Goal: Task Accomplishment & Management: Manage account settings

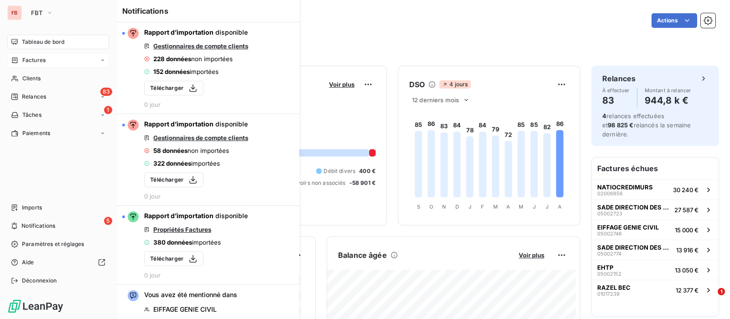
click at [36, 64] on div "Factures" at bounding box center [58, 60] width 102 height 15
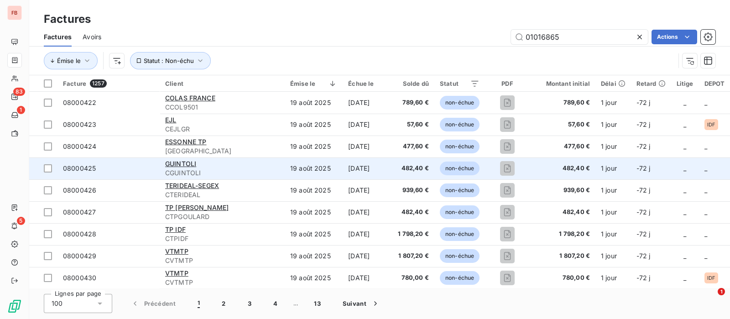
click at [573, 36] on input "01016865" at bounding box center [579, 37] width 137 height 15
type input "01016865"
click at [196, 66] on button "Statut : Non-échu" at bounding box center [170, 60] width 81 height 17
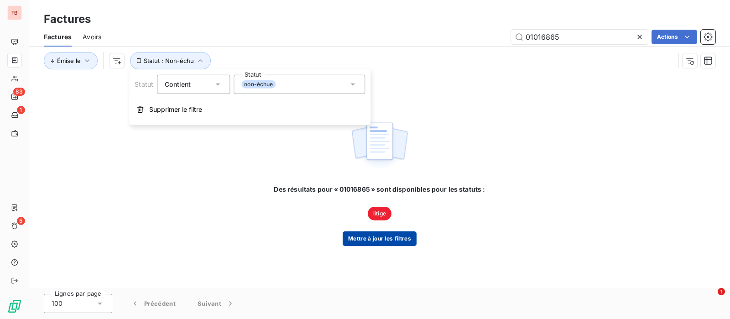
click at [379, 242] on button "Mettre à jour les filtres" at bounding box center [380, 238] width 74 height 15
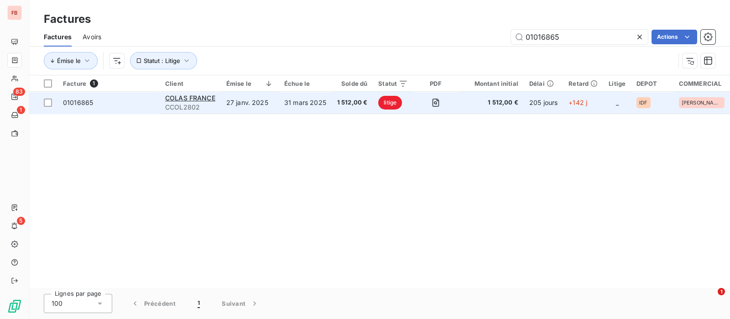
click at [279, 103] on td "31 mars 2025" at bounding box center [305, 103] width 53 height 22
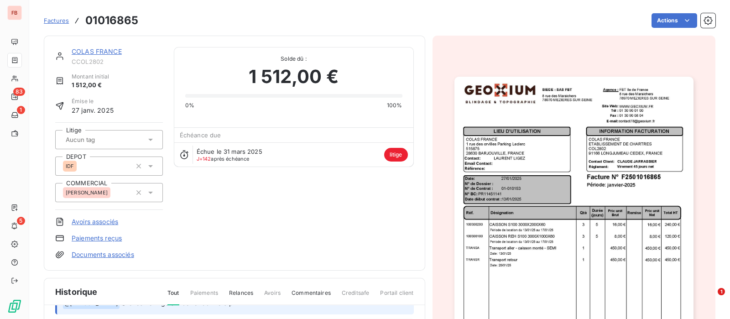
click at [89, 49] on link "COLAS FRANCE" at bounding box center [97, 51] width 50 height 8
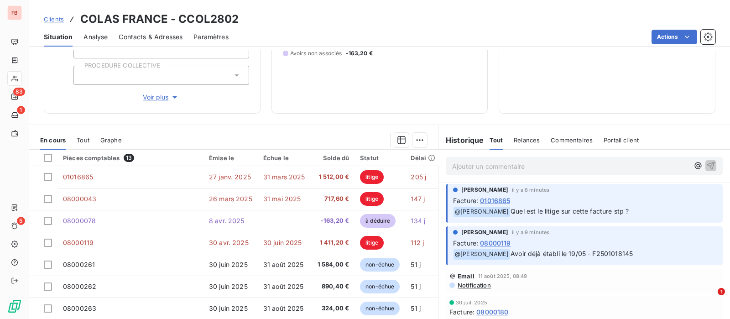
scroll to position [171, 0]
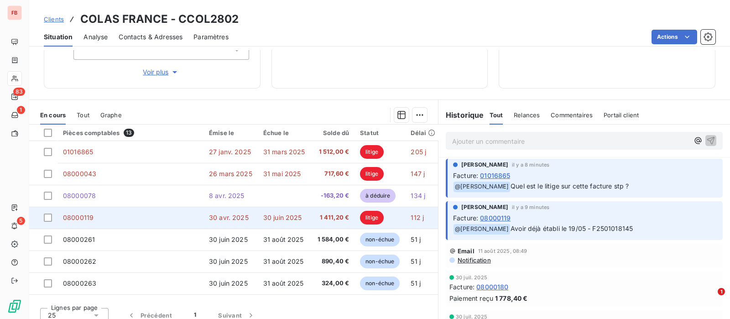
click at [194, 211] on td "08000119" at bounding box center [130, 218] width 146 height 22
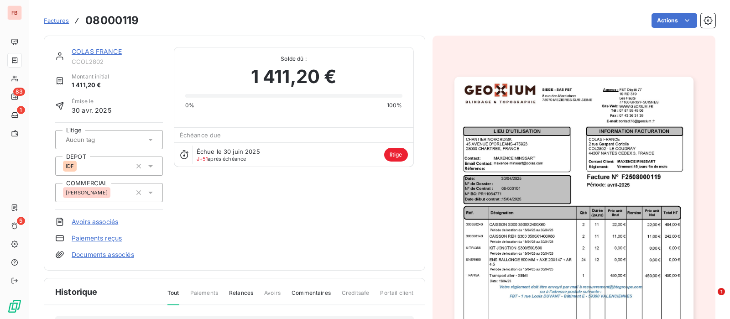
click at [99, 51] on link "COLAS FRANCE" at bounding box center [97, 51] width 50 height 8
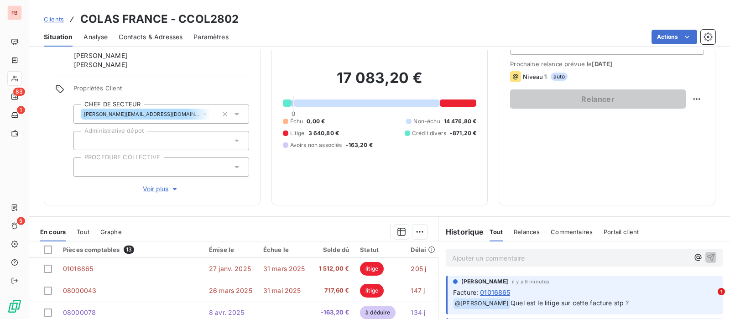
scroll to position [171, 0]
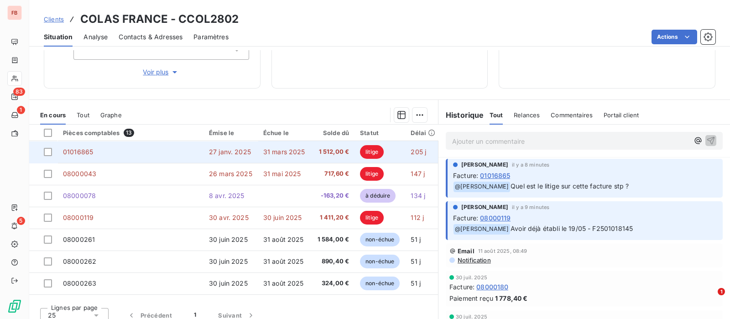
click at [266, 150] on span "31 mars 2025" at bounding box center [284, 152] width 42 height 8
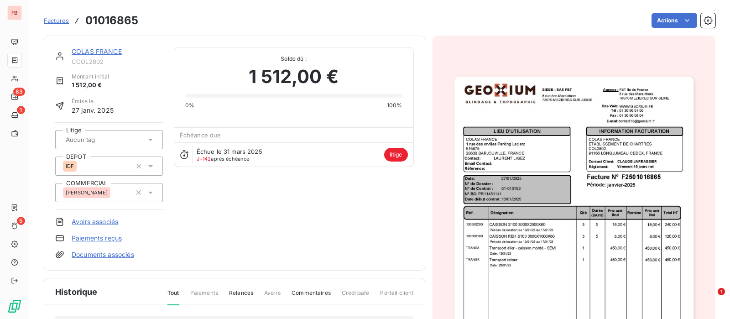
click at [604, 152] on img "button" at bounding box center [573, 246] width 239 height 338
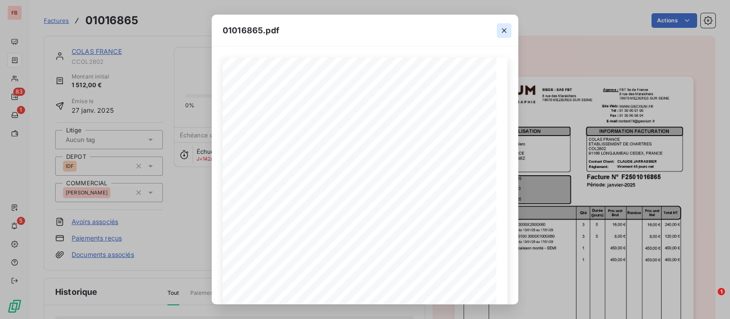
click at [507, 26] on icon "button" at bounding box center [503, 30] width 9 height 9
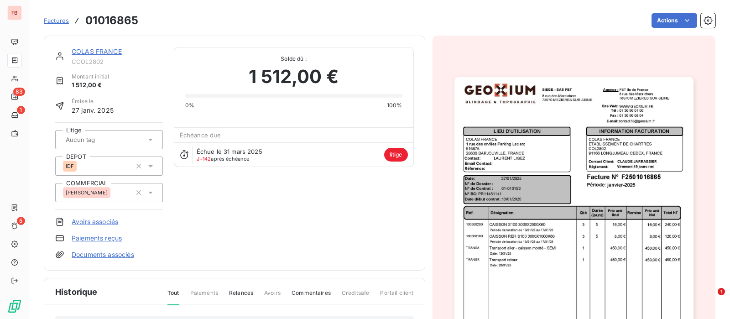
click at [109, 45] on div "COLAS FRANCE CCOL2802 Montant initial 1 512,00 € Émise le [DATE] Litige DEPOT I…" at bounding box center [234, 153] width 381 height 235
click at [107, 50] on link "COLAS FRANCE" at bounding box center [97, 51] width 50 height 8
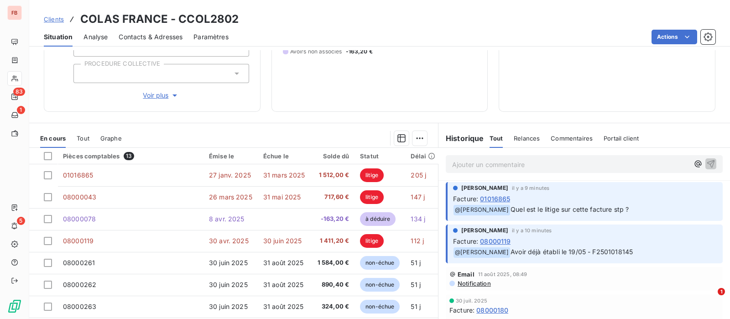
scroll to position [171, 0]
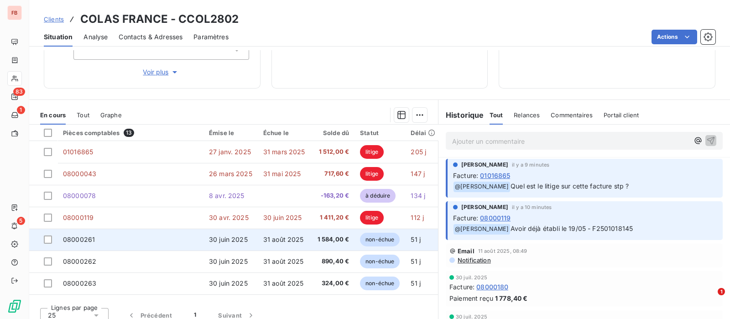
click at [256, 242] on td "30 juin 2025" at bounding box center [230, 240] width 54 height 22
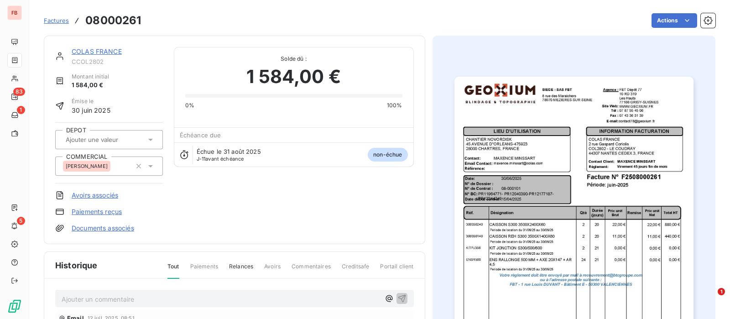
click at [104, 49] on link "COLAS FRANCE" at bounding box center [97, 51] width 50 height 8
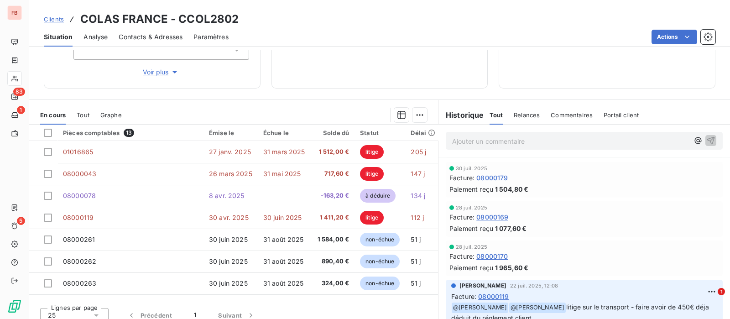
scroll to position [171, 0]
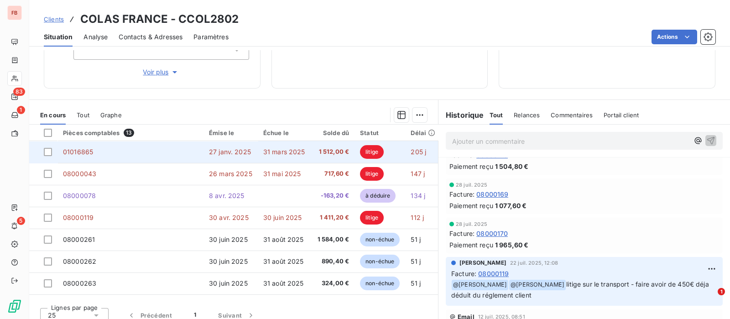
click at [255, 154] on td "27 janv. 2025" at bounding box center [230, 152] width 54 height 22
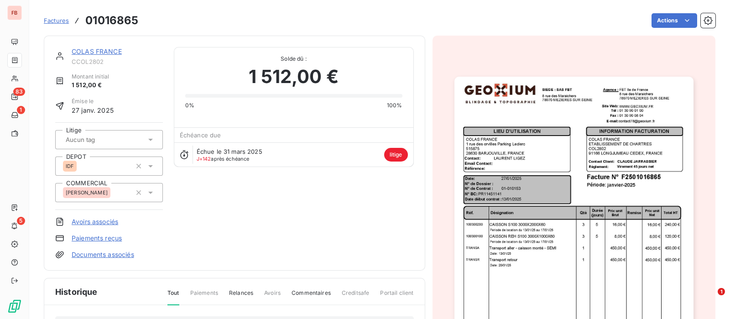
click at [107, 52] on link "COLAS FRANCE" at bounding box center [97, 51] width 50 height 8
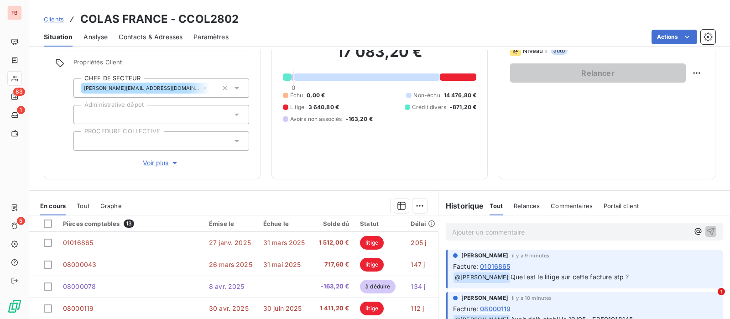
scroll to position [114, 0]
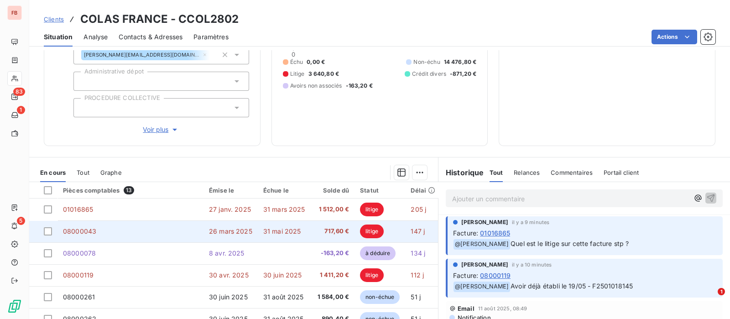
click at [242, 234] on span "26 mars 2025" at bounding box center [230, 231] width 43 height 8
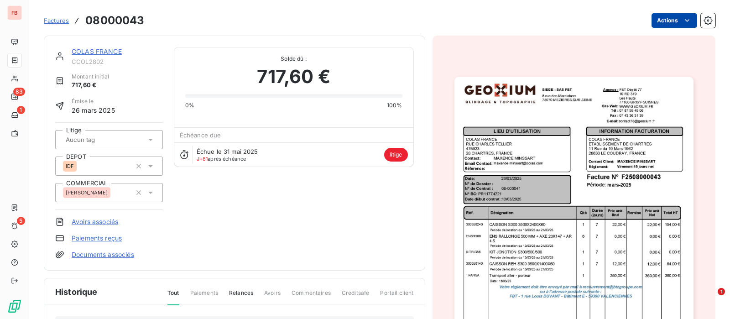
click at [686, 19] on html "FB 83 1 5 Factures 08000043 Actions COLAS FRANCE CCOL2802 Montant initial 717,6…" at bounding box center [365, 159] width 730 height 319
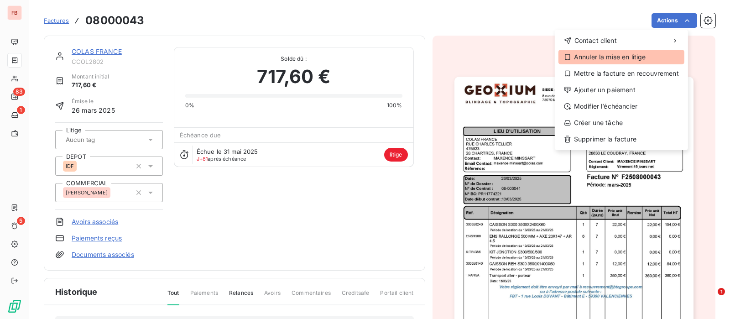
click at [584, 56] on div "Annuler la mise en litige" at bounding box center [621, 57] width 126 height 15
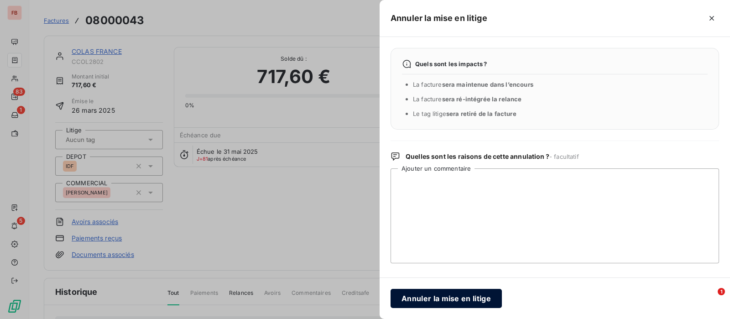
click at [436, 304] on button "Annuler la mise en litige" at bounding box center [445, 298] width 111 height 19
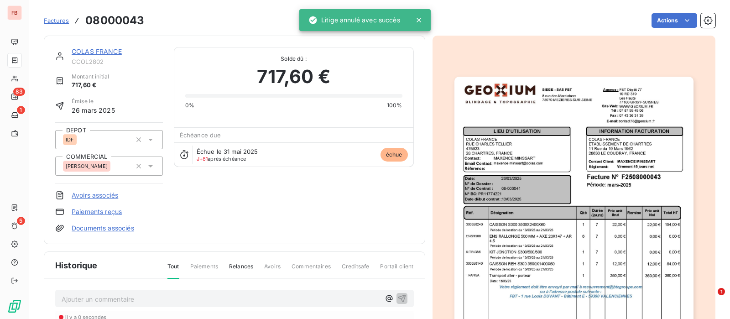
click at [94, 51] on link "COLAS FRANCE" at bounding box center [97, 51] width 50 height 8
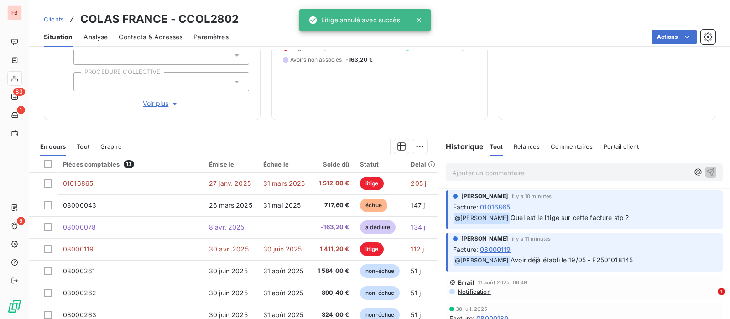
scroll to position [171, 0]
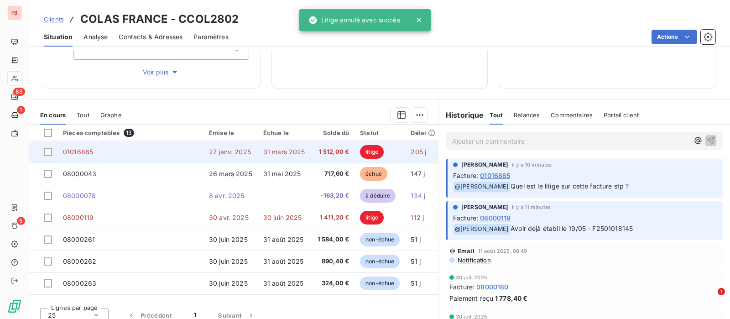
click at [237, 151] on span "27 janv. 2025" at bounding box center [230, 152] width 42 height 8
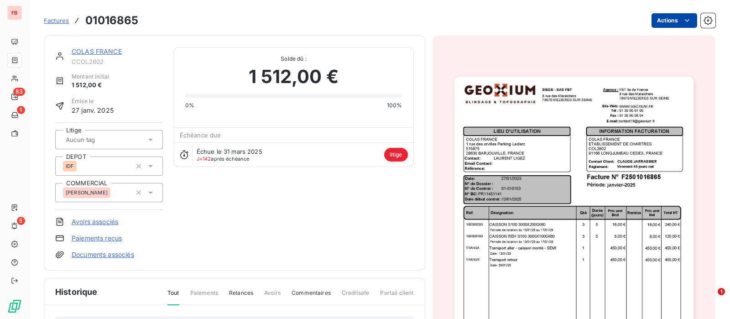
click at [664, 21] on html "FB 83 1 5 Factures 01016865 Actions COLAS FRANCE CCOL2802 Montant initial 1 512…" at bounding box center [365, 159] width 730 height 319
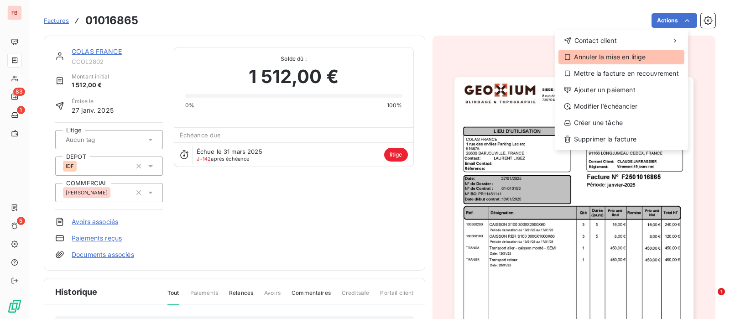
click at [632, 54] on div "Annuler la mise en litige" at bounding box center [621, 57] width 126 height 15
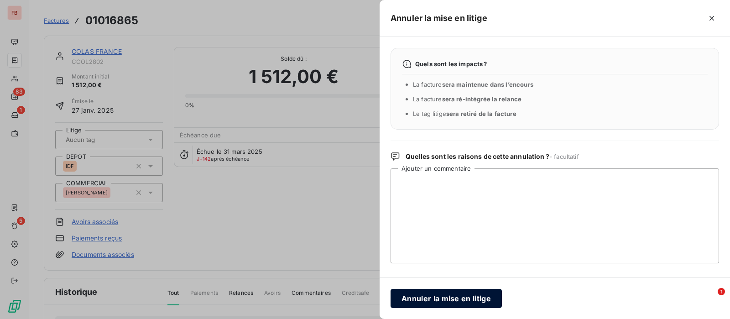
click at [428, 297] on button "Annuler la mise en litige" at bounding box center [445, 298] width 111 height 19
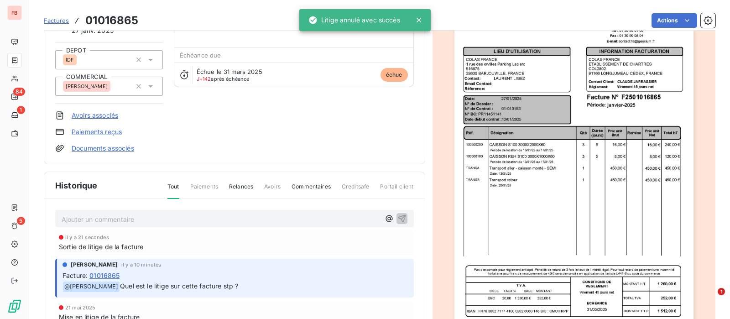
scroll to position [45, 0]
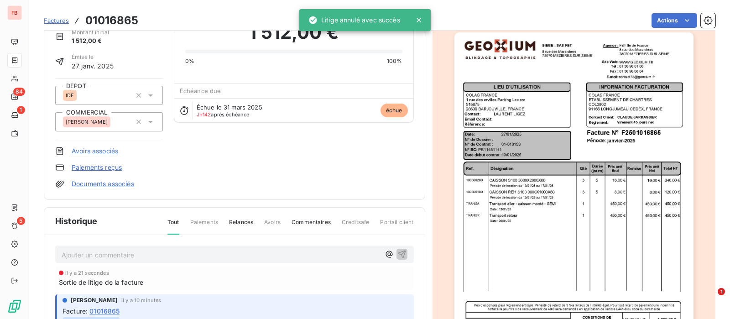
click at [59, 19] on span "Factures" at bounding box center [56, 20] width 25 height 7
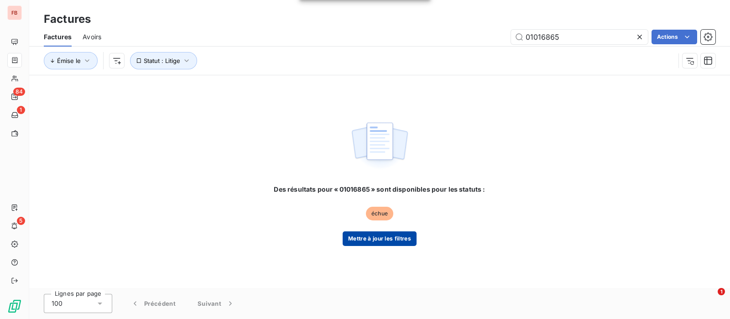
click at [351, 238] on button "Mettre à jour les filtres" at bounding box center [380, 238] width 74 height 15
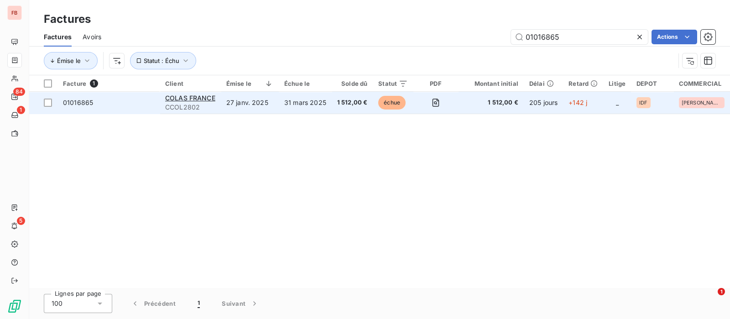
click at [241, 98] on td "27 janv. 2025" at bounding box center [250, 103] width 58 height 22
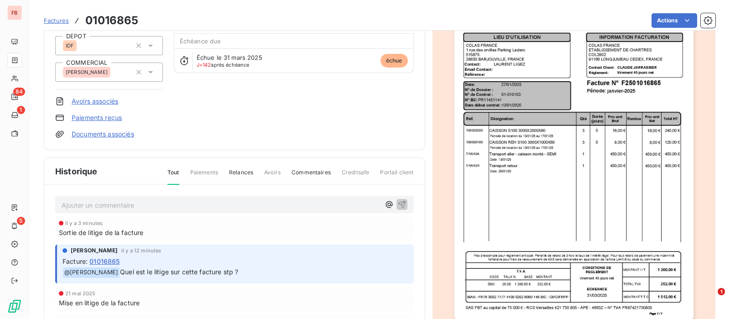
scroll to position [114, 0]
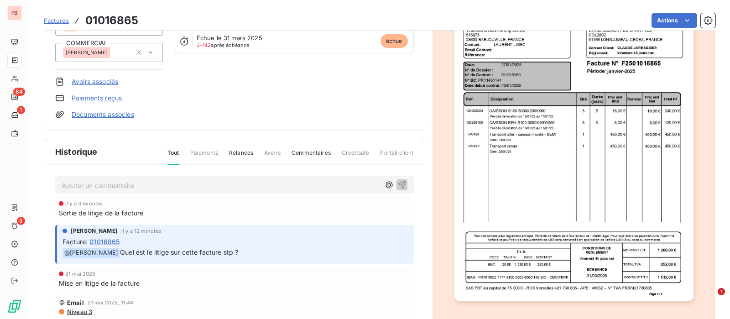
click at [619, 151] on img "button" at bounding box center [573, 132] width 239 height 338
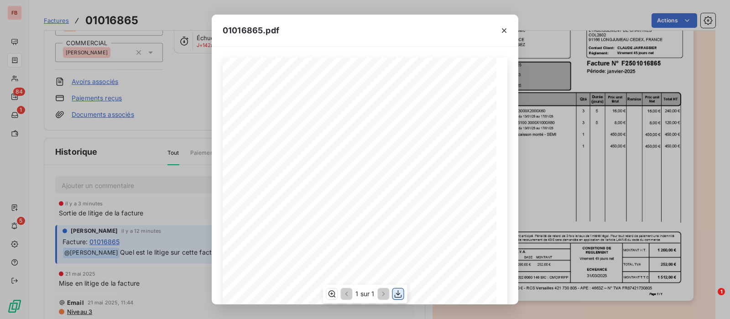
click at [399, 293] on icon "button" at bounding box center [398, 293] width 9 height 9
click at [179, 103] on div "01016865.pdf Qté Prix unit Brut Durée (jours) Désignation Remise Total HT Prix …" at bounding box center [365, 159] width 730 height 319
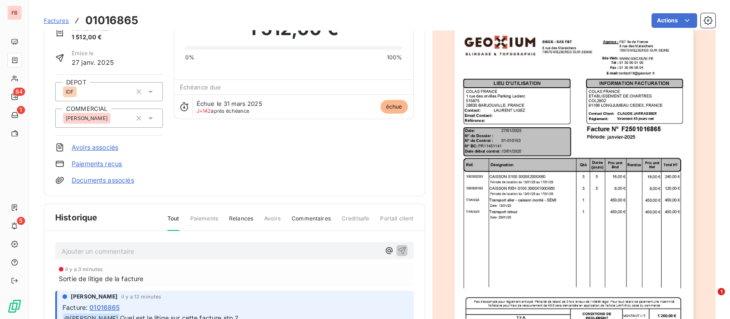
scroll to position [0, 0]
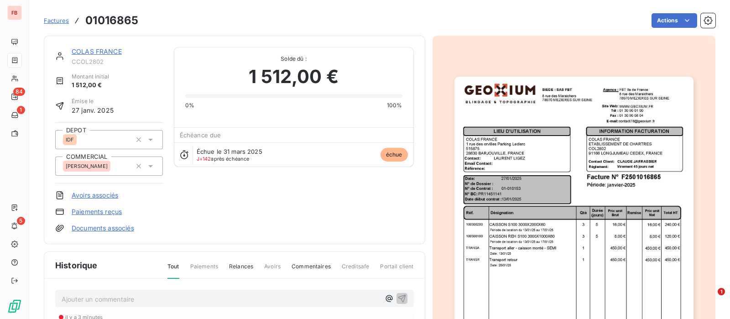
click at [113, 53] on link "COLAS FRANCE" at bounding box center [97, 51] width 50 height 8
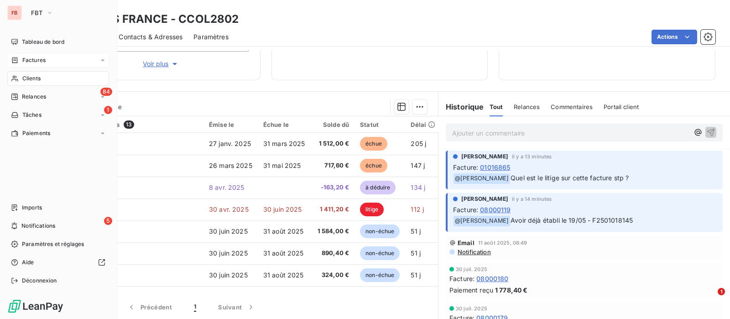
click at [20, 56] on div "Factures" at bounding box center [28, 60] width 35 height 8
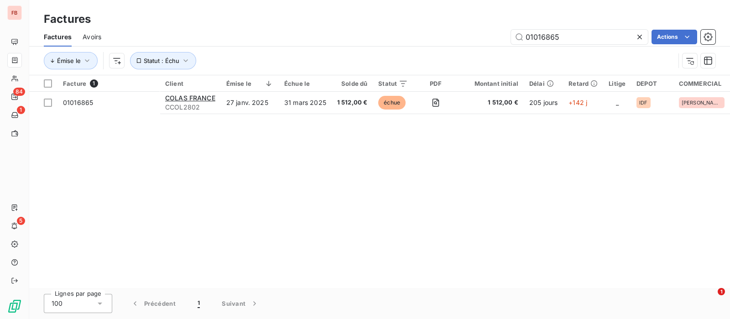
drag, startPoint x: 571, startPoint y: 38, endPoint x: 445, endPoint y: 36, distance: 126.4
click at [445, 36] on div "01016865 Actions" at bounding box center [413, 37] width 603 height 15
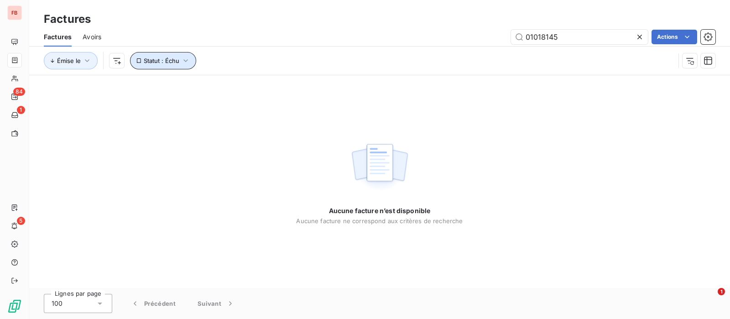
click at [164, 57] on span "Statut : Échu" at bounding box center [162, 60] width 36 height 7
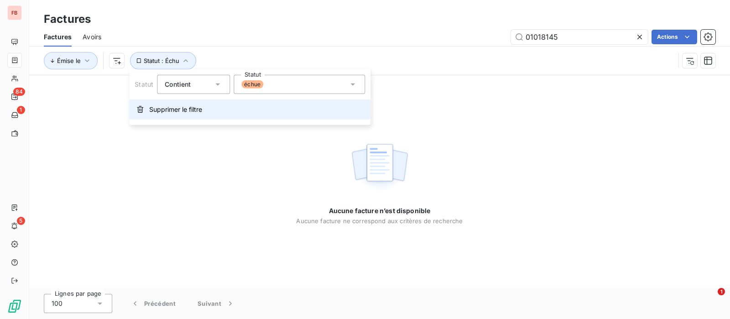
click at [166, 110] on span "Supprimer le filtre" at bounding box center [175, 109] width 53 height 9
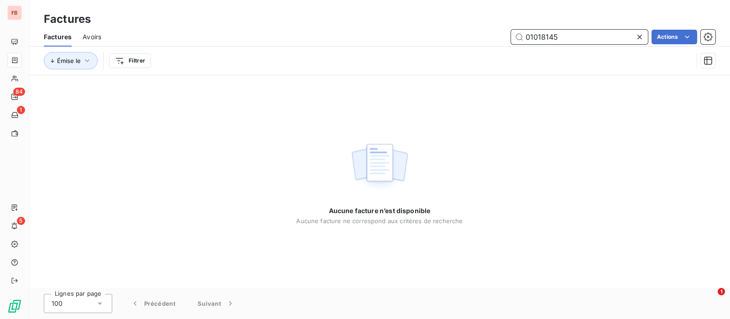
click at [597, 37] on input "01018145" at bounding box center [579, 37] width 137 height 15
drag, startPoint x: 572, startPoint y: 33, endPoint x: 461, endPoint y: 26, distance: 111.1
click at [461, 26] on div "Factures Factures Avoirs 01018145 Actions Émise le Filtrer" at bounding box center [379, 37] width 701 height 75
type input "08000119"
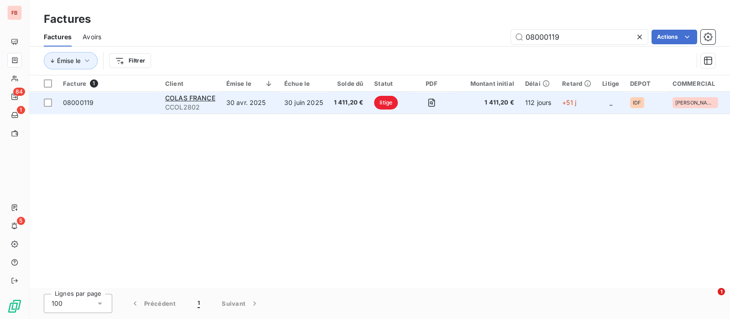
click at [294, 103] on td "30 juin 2025" at bounding box center [304, 103] width 50 height 22
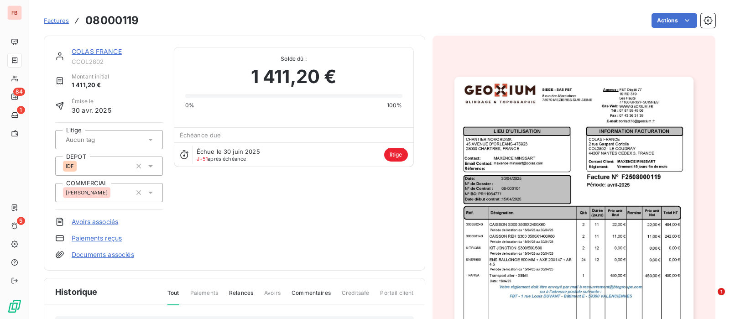
click at [105, 51] on link "COLAS FRANCE" at bounding box center [97, 51] width 50 height 8
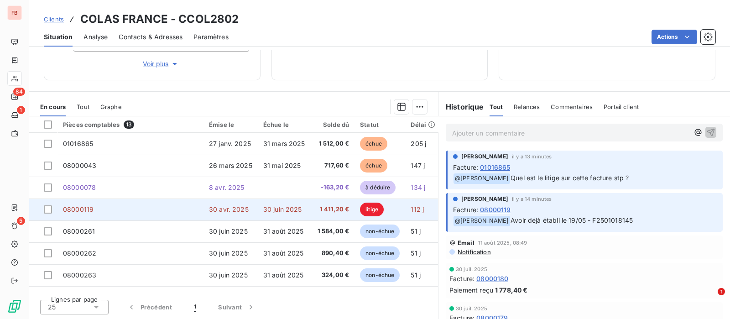
click at [269, 199] on td "30 juin 2025" at bounding box center [284, 209] width 53 height 22
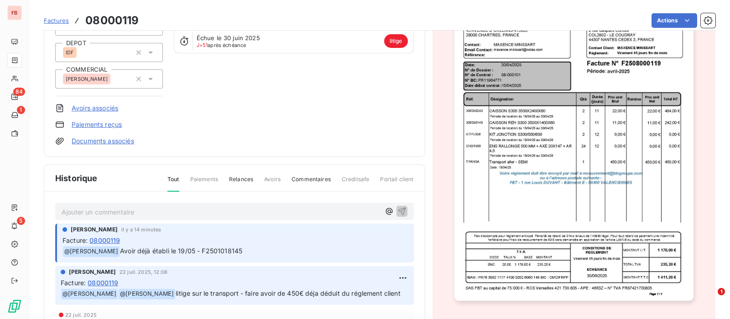
click at [671, 20] on html "FB 84 1 5 Factures 08000119 Actions COLAS FRANCE CCOL2802 Montant initial 1 411…" at bounding box center [365, 159] width 730 height 319
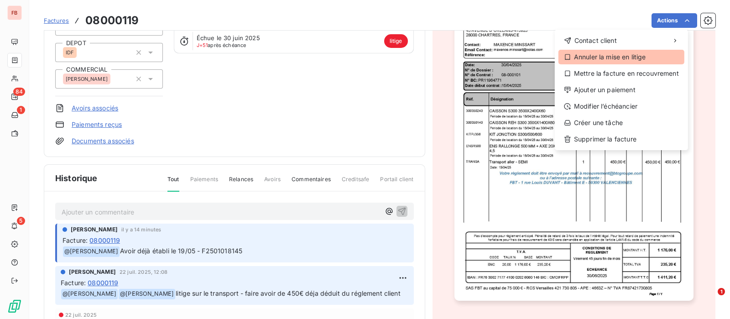
click at [591, 57] on div "Annuler la mise en litige" at bounding box center [621, 57] width 126 height 15
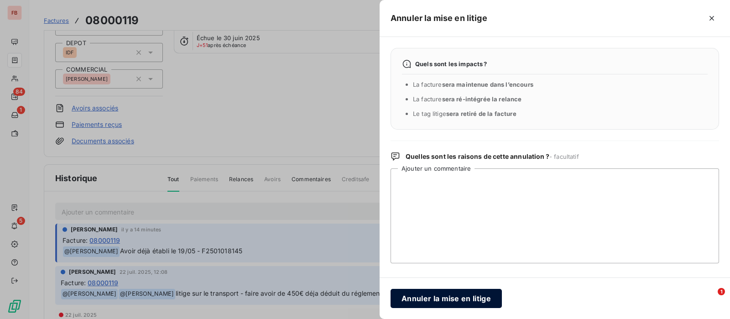
click at [425, 298] on button "Annuler la mise en litige" at bounding box center [445, 298] width 111 height 19
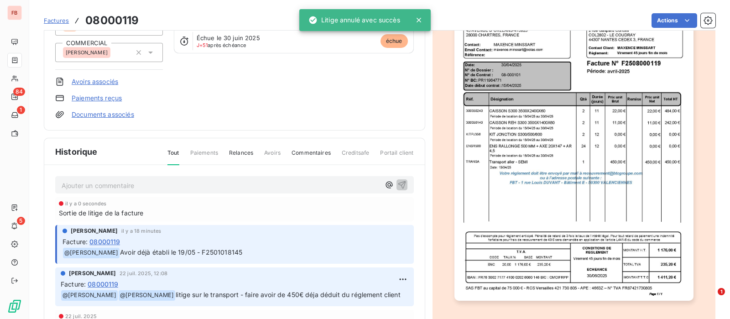
click at [148, 187] on p "Ajouter un commentaire ﻿" at bounding box center [221, 185] width 318 height 11
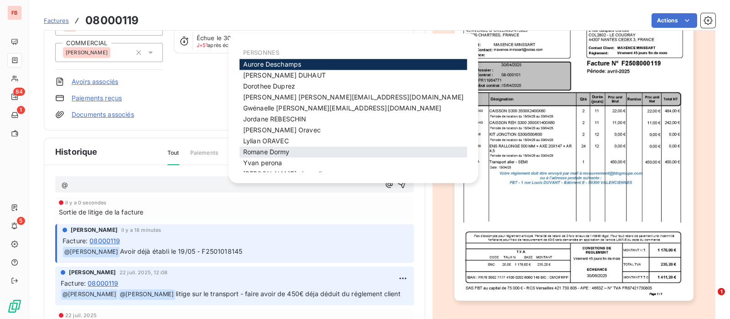
click at [278, 150] on span "[PERSON_NAME]" at bounding box center [266, 152] width 47 height 8
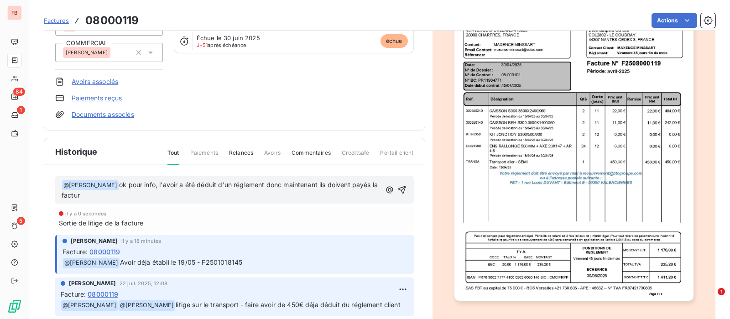
drag, startPoint x: 371, startPoint y: 180, endPoint x: 366, endPoint y: 180, distance: 5.0
click at [370, 180] on div "﻿ @ [PERSON_NAME] ﻿ ok pour info, l'avoir a été déduit d'un réglement donc main…" at bounding box center [235, 190] width 346 height 22
click at [365, 182] on span "ok pour info, l'avoir a été déduit d'un réglement donc maintenant ils doivent p…" at bounding box center [221, 190] width 318 height 19
click at [298, 195] on p "﻿ @ [PERSON_NAME] ﻿ ok pour info, l'avoir a été déduit d'un réglement donc main…" at bounding box center [221, 190] width 319 height 21
click at [153, 185] on span "ok pour info, l'avoir a été déduit d'un réglement donc maintenant ils doivent p…" at bounding box center [220, 190] width 317 height 19
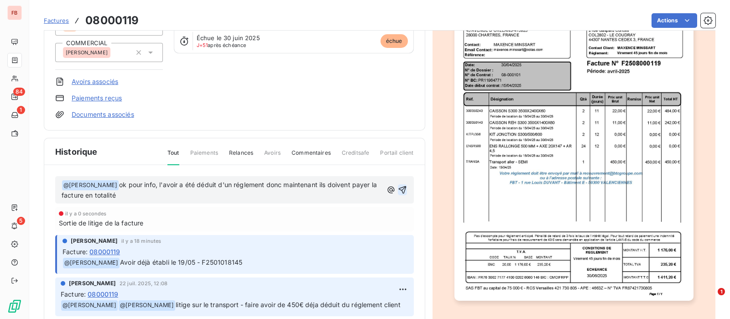
click at [398, 189] on icon "button" at bounding box center [402, 189] width 9 height 9
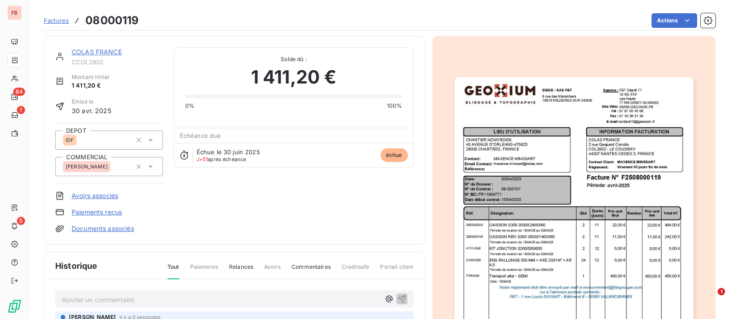
click at [100, 48] on link "COLAS FRANCE" at bounding box center [97, 52] width 50 height 8
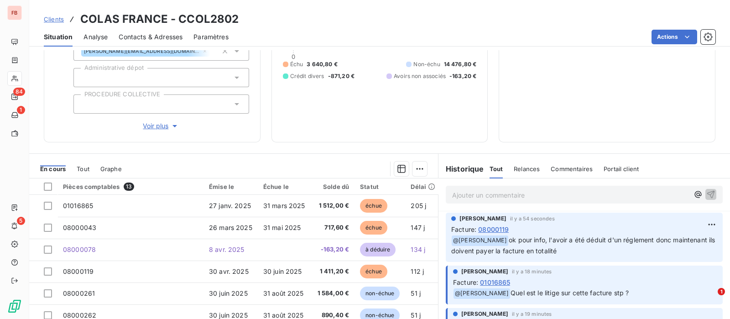
scroll to position [179, 0]
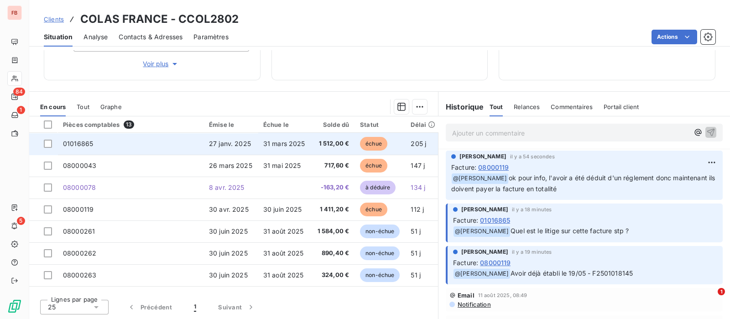
click at [166, 147] on td "01016865" at bounding box center [130, 144] width 146 height 22
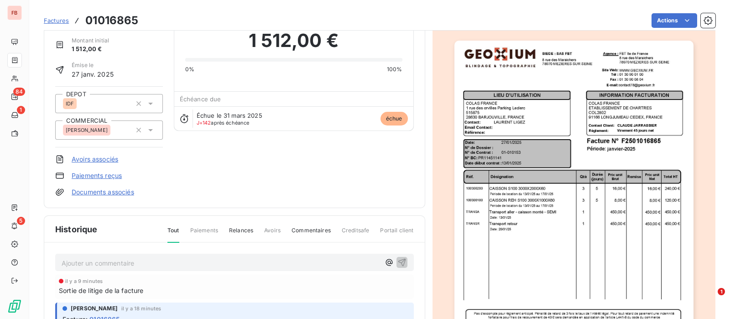
scroll to position [114, 0]
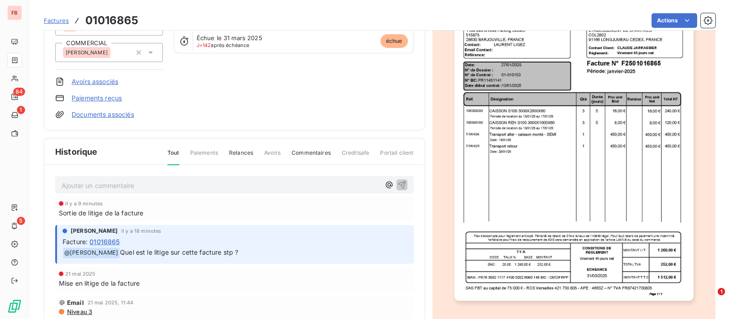
click at [123, 187] on p "Ajouter un commentaire ﻿" at bounding box center [221, 185] width 318 height 11
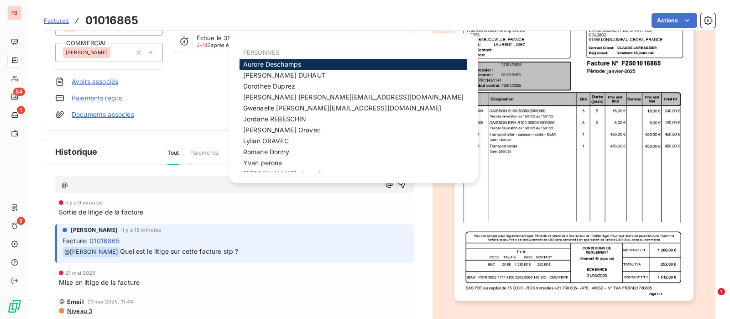
click at [90, 182] on p "@" at bounding box center [221, 185] width 318 height 10
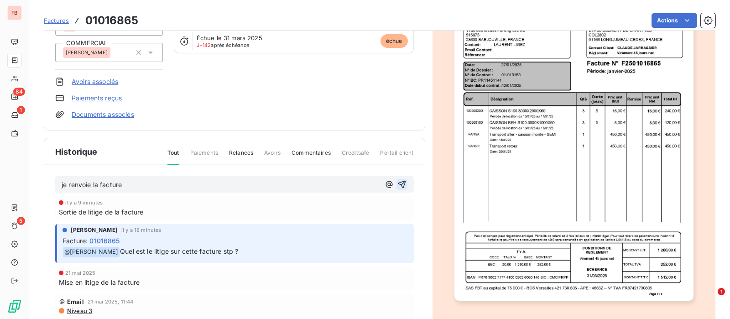
click at [398, 183] on icon "button" at bounding box center [402, 185] width 8 height 8
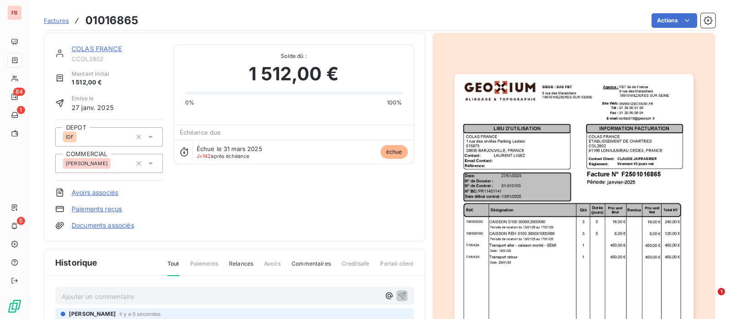
scroll to position [0, 0]
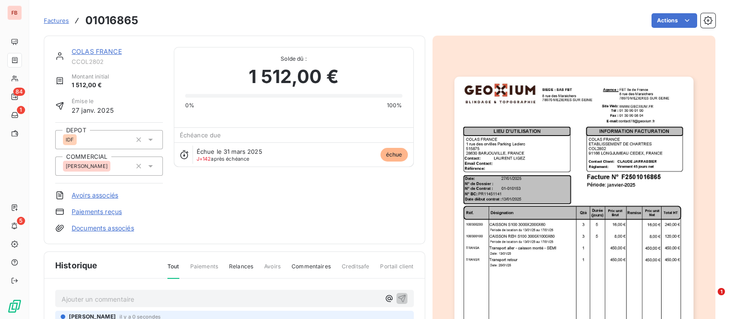
click at [99, 48] on link "COLAS FRANCE" at bounding box center [97, 51] width 50 height 8
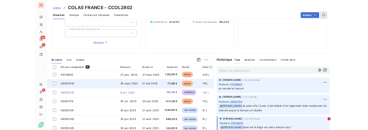
scroll to position [122, 0]
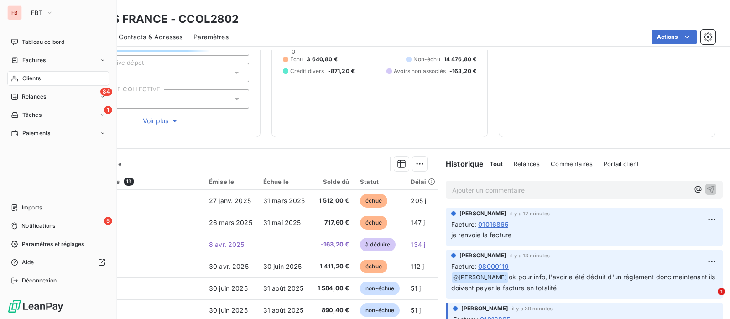
click at [28, 75] on span "Clients" at bounding box center [31, 78] width 18 height 8
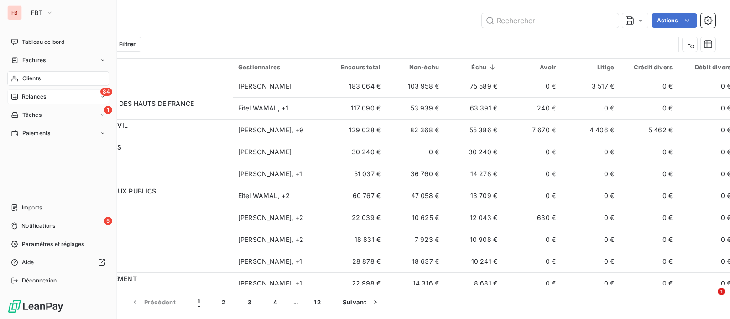
click at [20, 93] on div "Relances" at bounding box center [28, 97] width 35 height 8
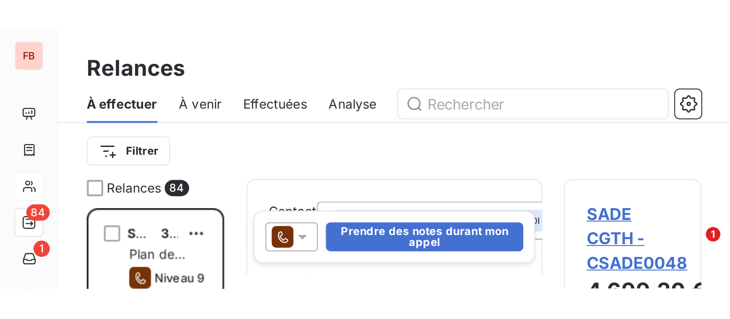
scroll to position [221, 151]
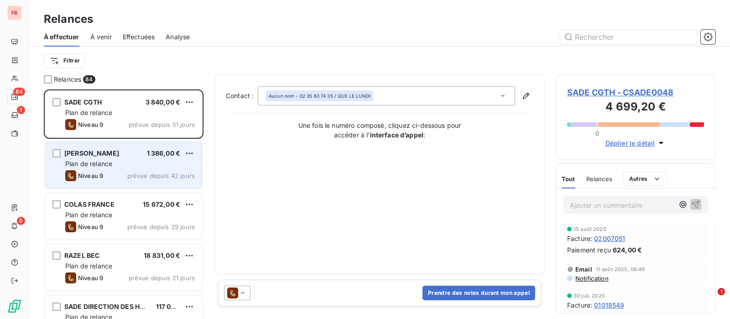
click at [144, 163] on div "Plan de relance" at bounding box center [130, 163] width 130 height 9
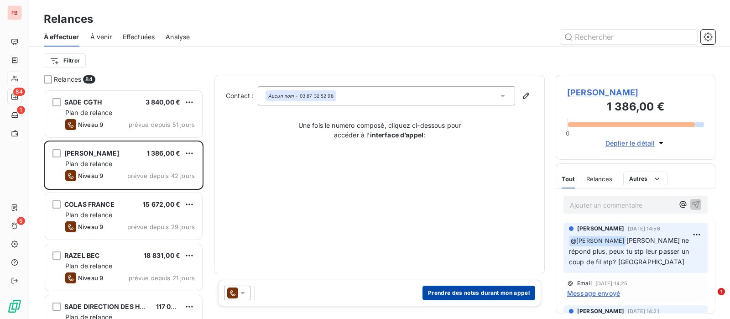
click at [472, 295] on button "Prendre des notes durant mon appel" at bounding box center [478, 293] width 113 height 15
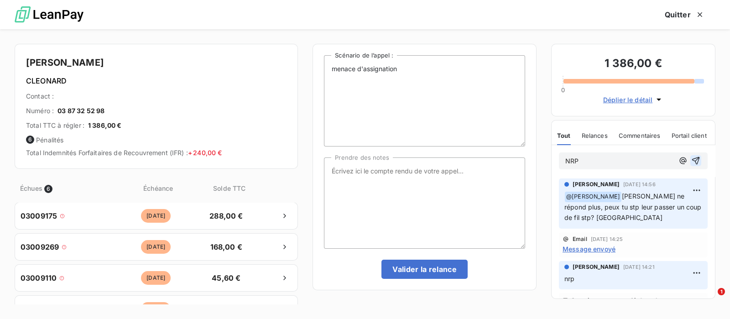
click at [691, 158] on icon "button" at bounding box center [695, 160] width 9 height 9
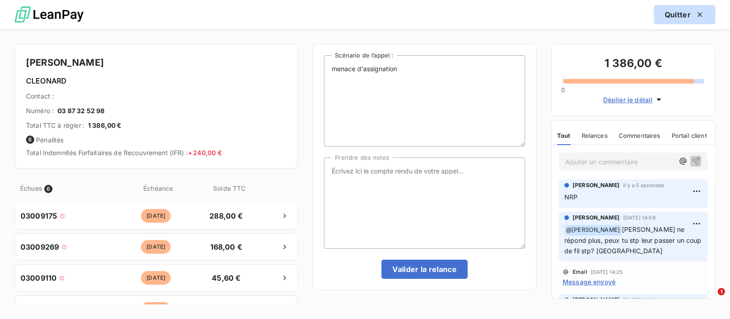
click at [681, 13] on button "Quitter" at bounding box center [685, 14] width 62 height 19
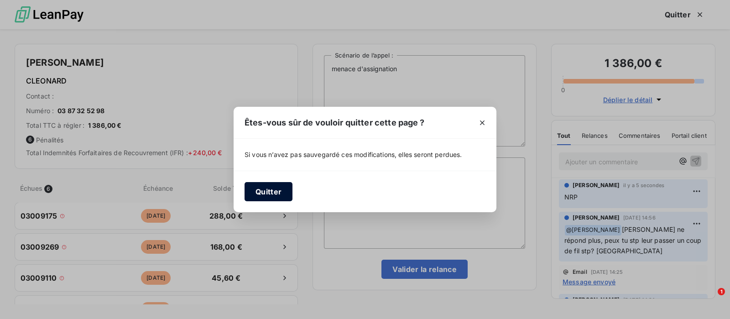
click at [257, 184] on button "Quitter" at bounding box center [268, 191] width 48 height 19
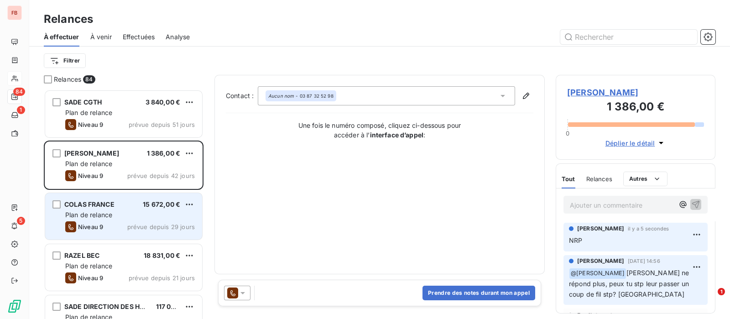
click at [112, 210] on div "Plan de relance" at bounding box center [130, 214] width 130 height 9
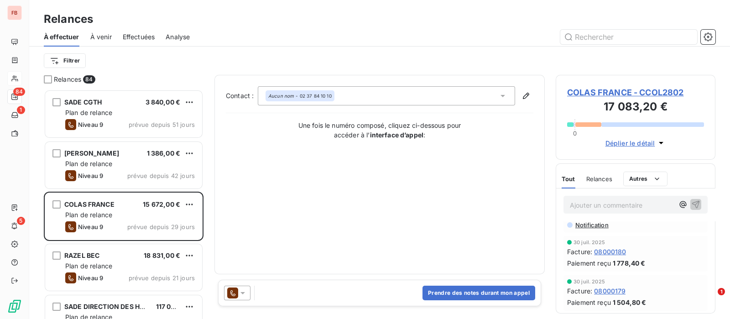
scroll to position [228, 0]
click at [246, 291] on icon at bounding box center [242, 292] width 9 height 9
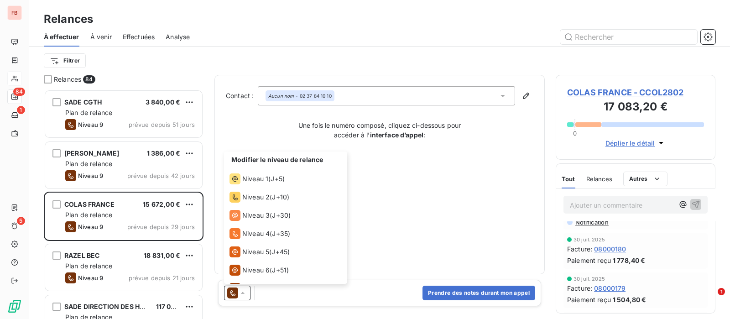
scroll to position [50, 0]
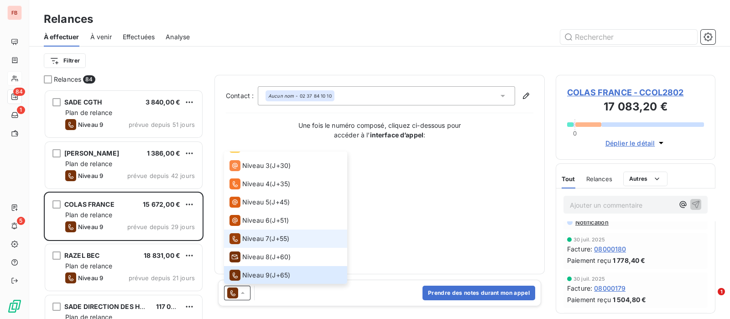
click at [255, 240] on span "Niveau 7" at bounding box center [255, 238] width 27 height 9
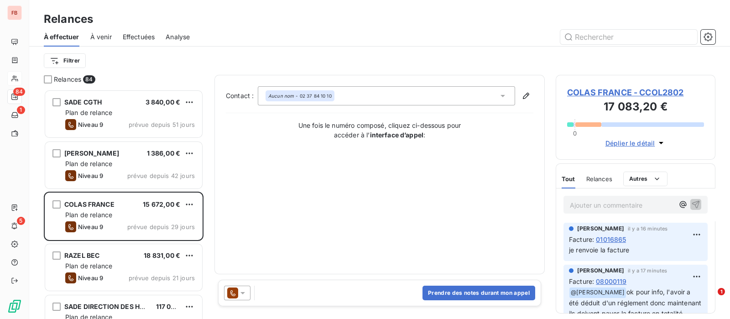
click at [235, 291] on icon at bounding box center [232, 292] width 11 height 11
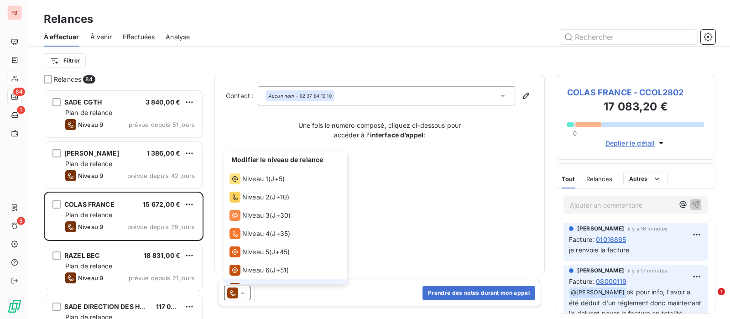
scroll to position [13, 0]
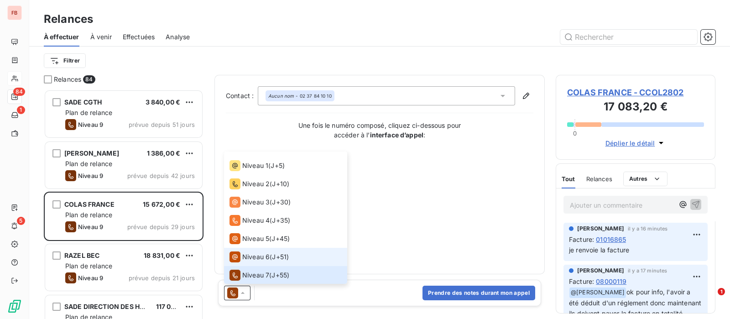
click at [262, 259] on span "Niveau 6" at bounding box center [255, 256] width 27 height 9
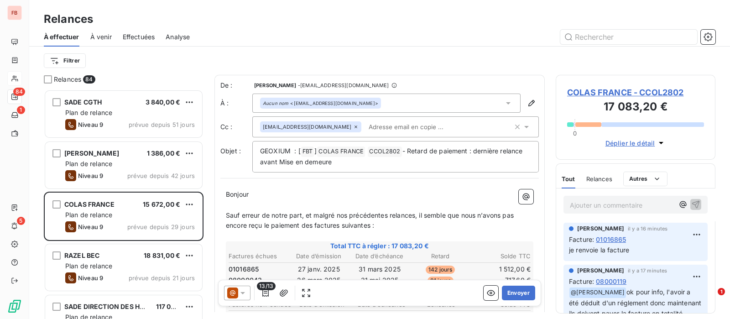
click at [234, 292] on icon at bounding box center [232, 292] width 11 height 11
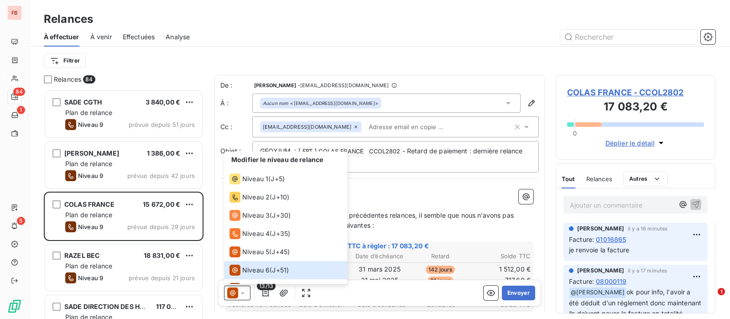
click at [399, 204] on p "﻿" at bounding box center [379, 205] width 307 height 10
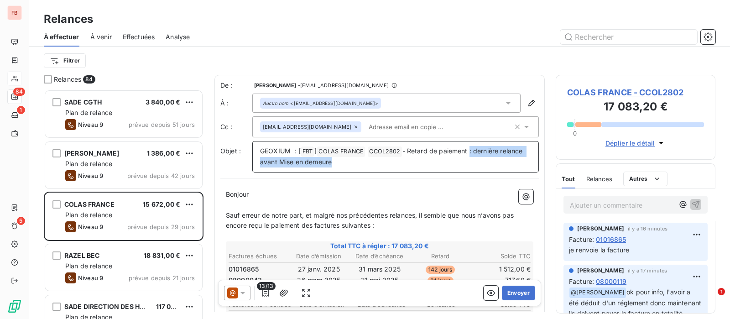
drag, startPoint x: 470, startPoint y: 146, endPoint x: 513, endPoint y: 165, distance: 46.2
click at [513, 165] on p "GEOXIUM : [ FBT ﻿ ] COLAS FRANCE ﻿ CCOL2802 ﻿ - Retard de paiement : dernière r…" at bounding box center [395, 156] width 271 height 21
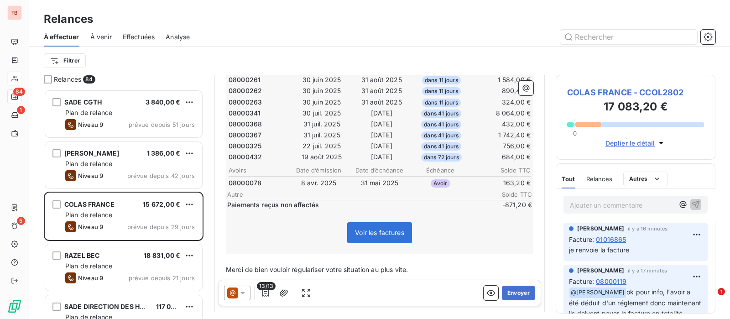
scroll to position [228, 0]
click at [267, 293] on icon "button" at bounding box center [265, 292] width 9 height 9
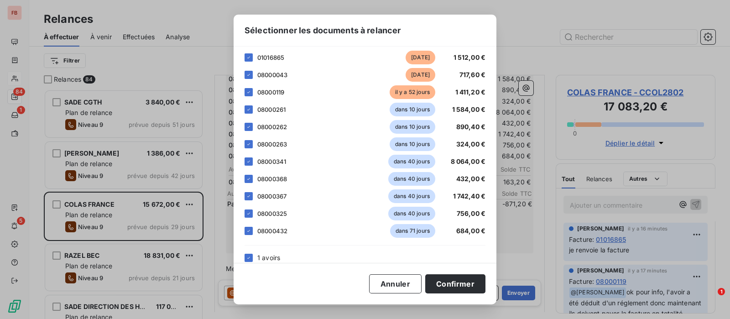
scroll to position [11, 0]
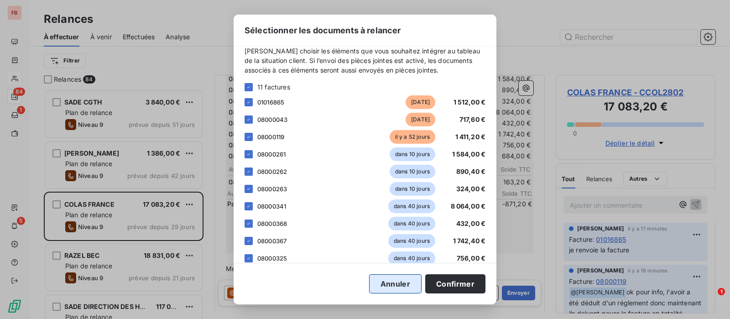
drag, startPoint x: 396, startPoint y: 286, endPoint x: 381, endPoint y: 289, distance: 15.3
click at [396, 286] on button "Annuler" at bounding box center [395, 283] width 52 height 19
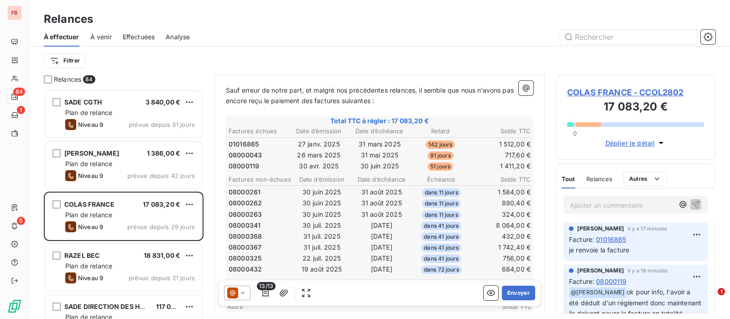
scroll to position [114, 0]
click at [632, 90] on span "COLAS FRANCE - CCOL2802" at bounding box center [635, 92] width 137 height 12
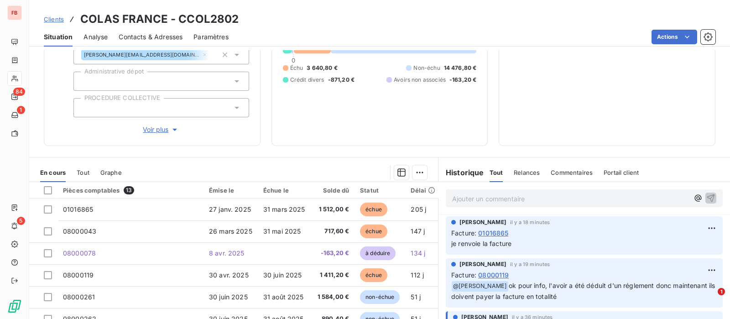
scroll to position [179, 0]
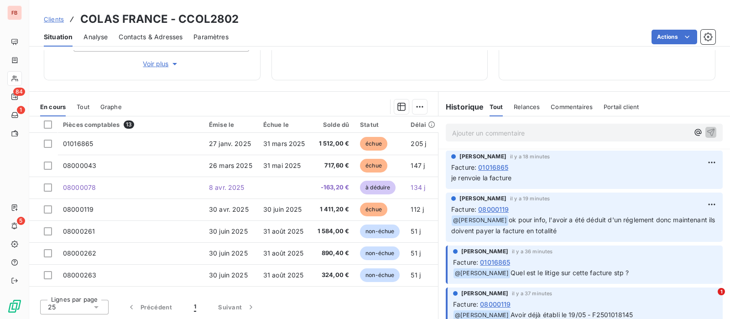
click at [84, 104] on span "Tout" at bounding box center [83, 106] width 13 height 7
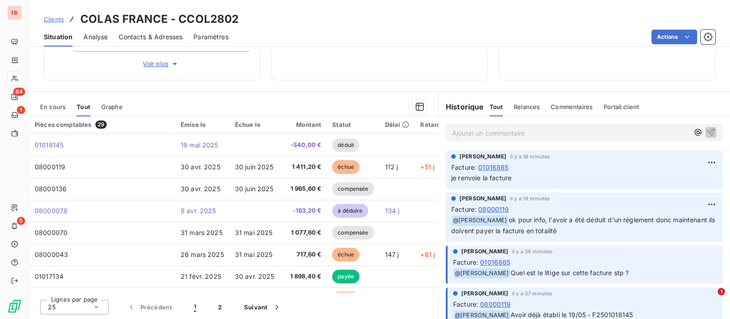
scroll to position [391, 0]
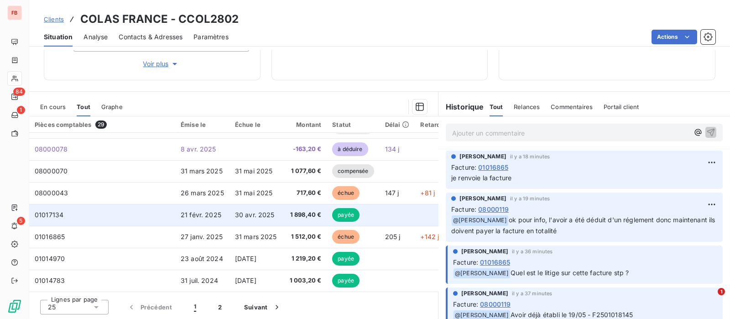
click at [239, 205] on td "30 avr. 2025" at bounding box center [255, 215] width 53 height 22
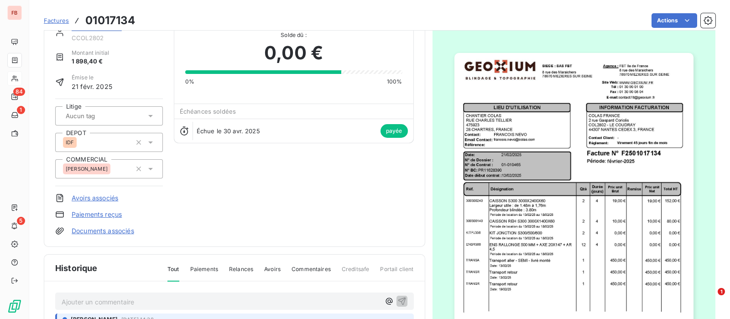
scroll to position [57, 0]
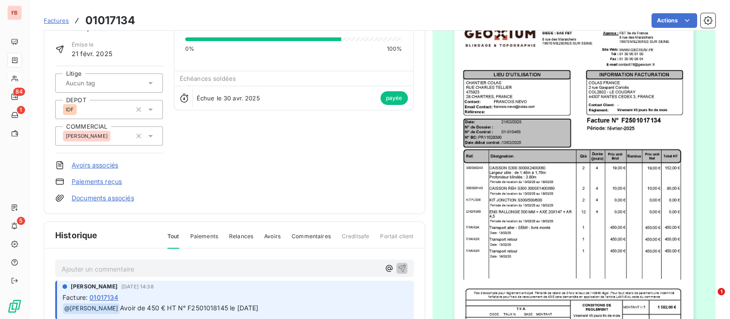
click at [197, 140] on div "COLAS FRANCE CCOL2802 Montant initial 1 898,40 € Émise le 21 févr. 2025 Litige …" at bounding box center [234, 96] width 359 height 212
click at [59, 19] on span "Factures" at bounding box center [56, 20] width 25 height 7
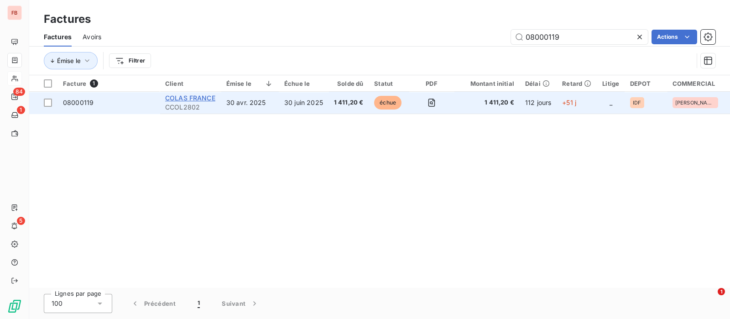
click at [193, 97] on span "COLAS FRANCE" at bounding box center [190, 98] width 50 height 8
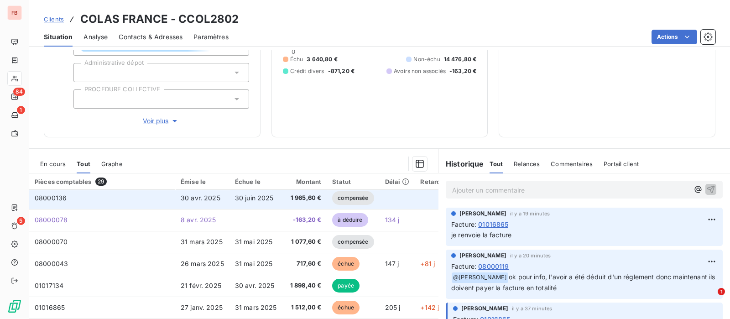
scroll to position [391, 0]
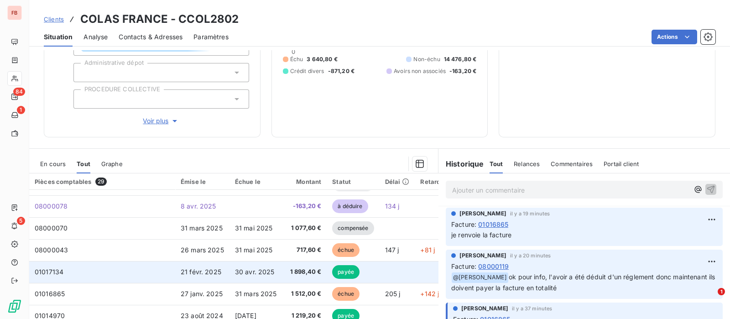
click at [257, 268] on span "30 avr. 2025" at bounding box center [255, 272] width 40 height 8
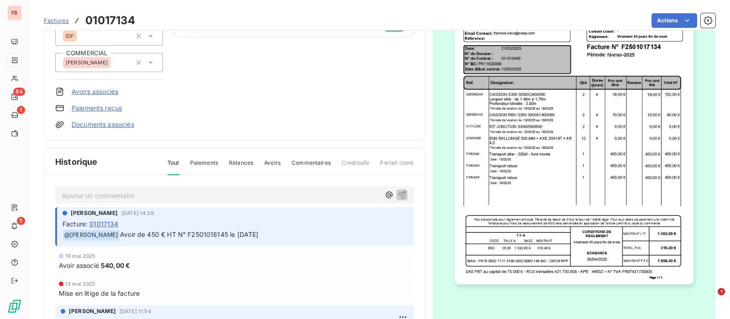
scroll to position [114, 0]
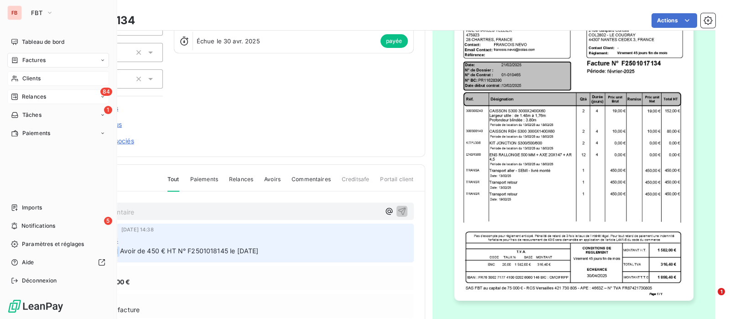
click at [30, 94] on span "Relances" at bounding box center [34, 97] width 24 height 8
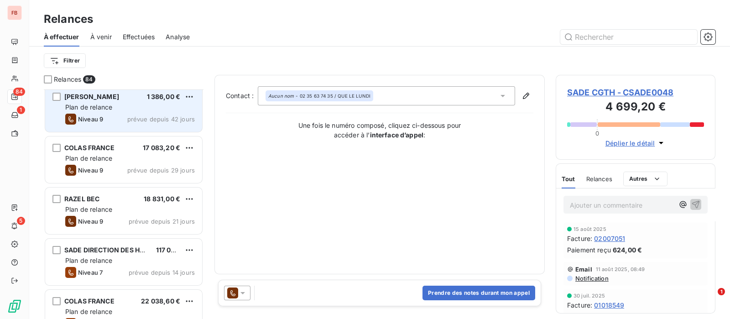
scroll to position [171, 0]
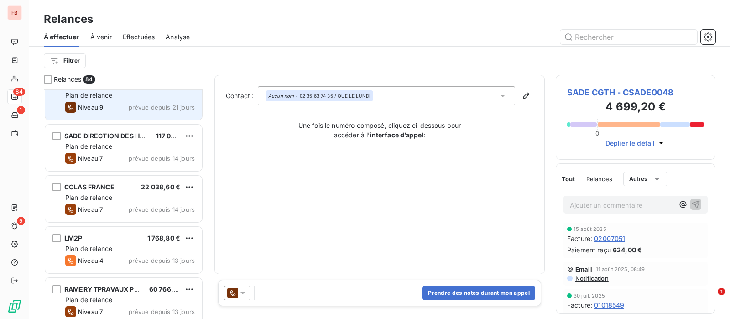
click at [115, 108] on div "Niveau 9 prévue depuis 21 jours" at bounding box center [130, 107] width 130 height 11
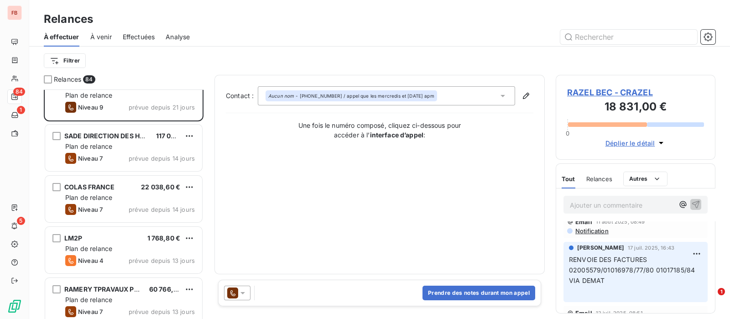
scroll to position [228, 0]
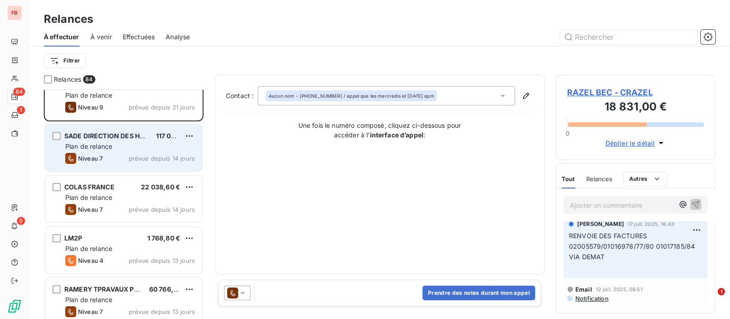
click at [128, 145] on div "Plan de relance" at bounding box center [130, 146] width 130 height 9
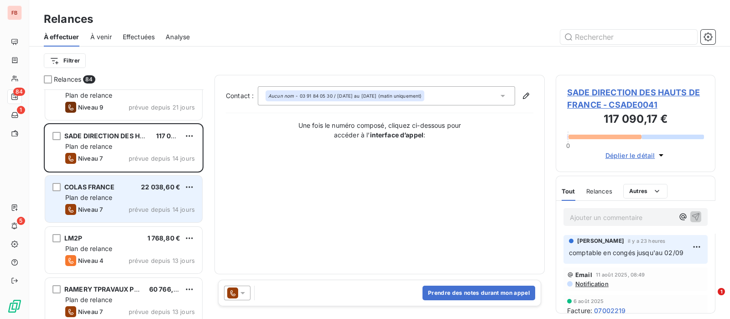
click at [116, 187] on div "COLAS FRANCE 22 038,60 €" at bounding box center [130, 187] width 130 height 8
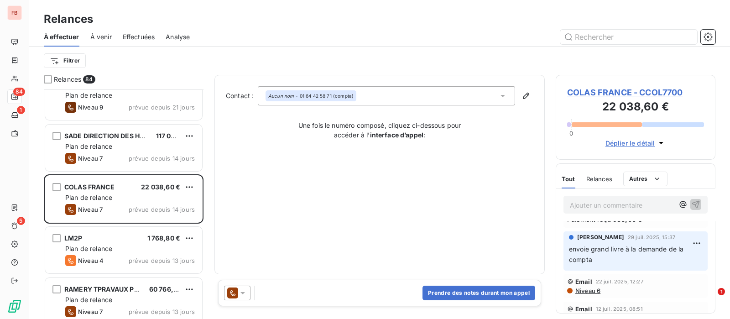
scroll to position [114, 0]
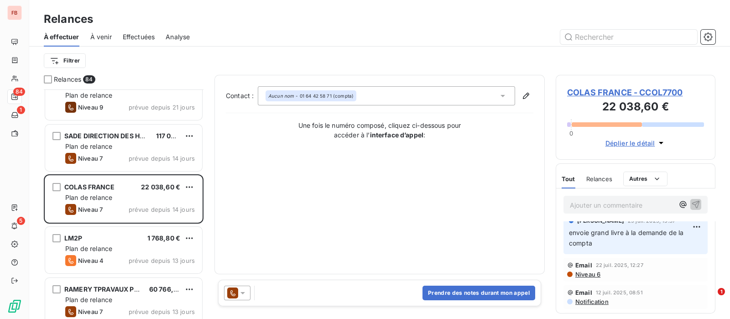
click at [239, 300] on div at bounding box center [237, 293] width 26 height 15
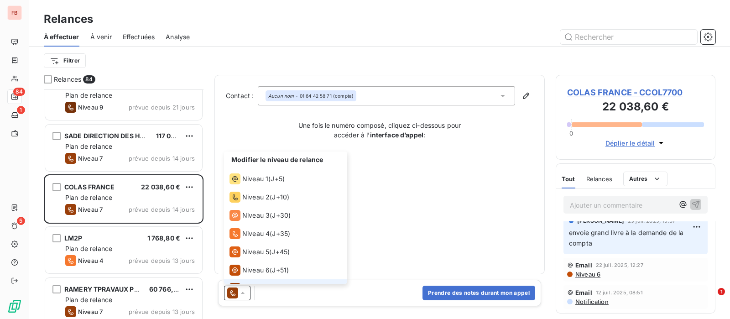
scroll to position [13, 0]
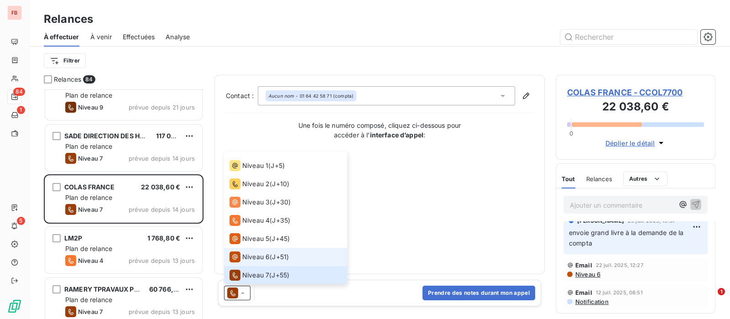
click at [260, 255] on span "Niveau 6" at bounding box center [255, 256] width 27 height 9
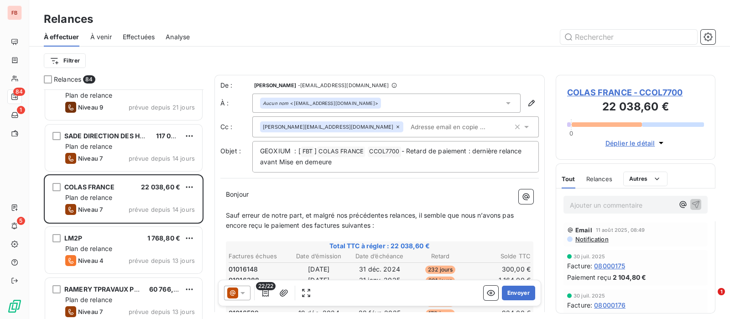
click at [602, 177] on span "Relances" at bounding box center [599, 178] width 26 height 7
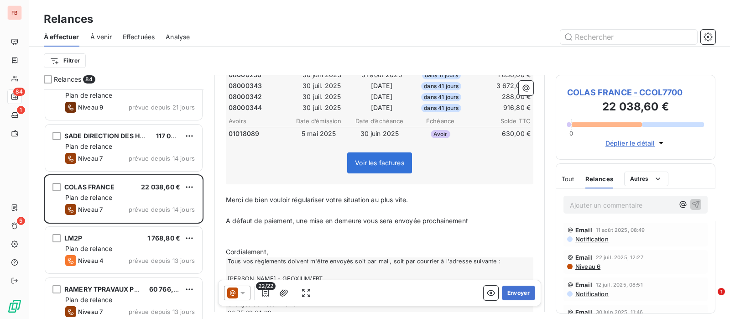
scroll to position [399, 0]
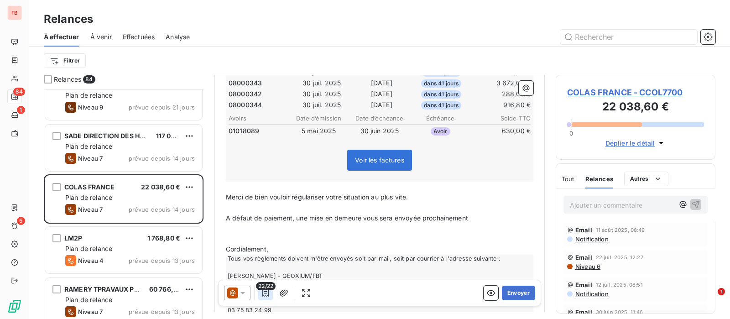
click at [265, 293] on icon "button" at bounding box center [265, 292] width 6 height 7
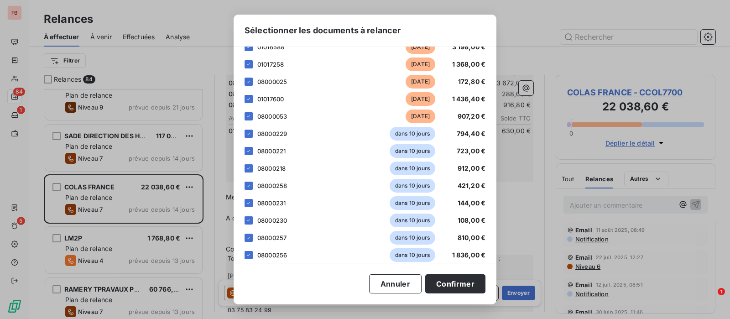
scroll to position [143, 0]
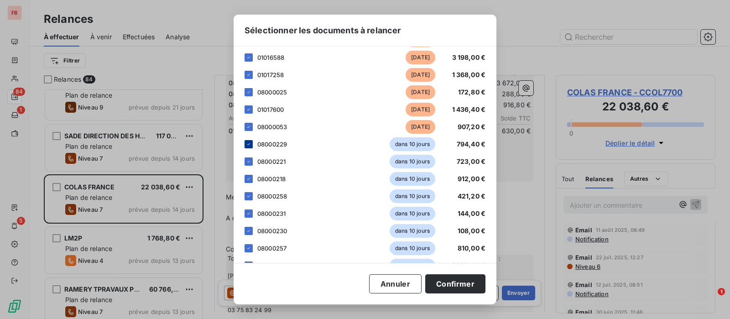
click at [248, 145] on icon at bounding box center [248, 143] width 5 height 5
click at [250, 162] on icon at bounding box center [248, 161] width 5 height 5
click at [248, 177] on icon at bounding box center [248, 178] width 5 height 5
drag, startPoint x: 251, startPoint y: 194, endPoint x: 251, endPoint y: 202, distance: 7.3
click at [251, 195] on div at bounding box center [248, 196] width 8 height 8
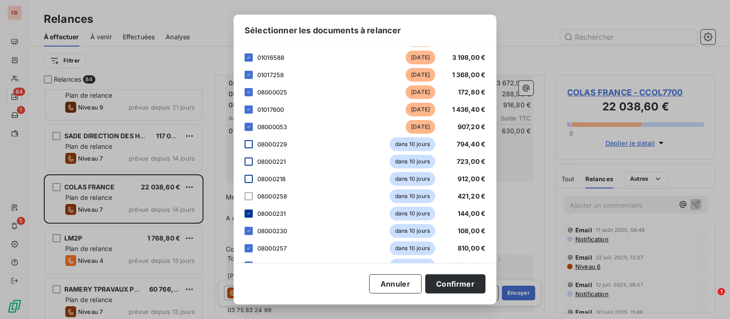
click at [250, 211] on icon at bounding box center [248, 213] width 5 height 5
click at [250, 233] on icon at bounding box center [248, 230] width 5 height 5
click at [249, 250] on div at bounding box center [248, 248] width 8 height 8
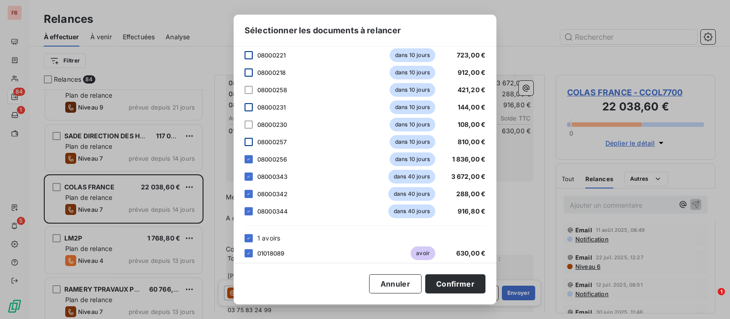
scroll to position [257, 0]
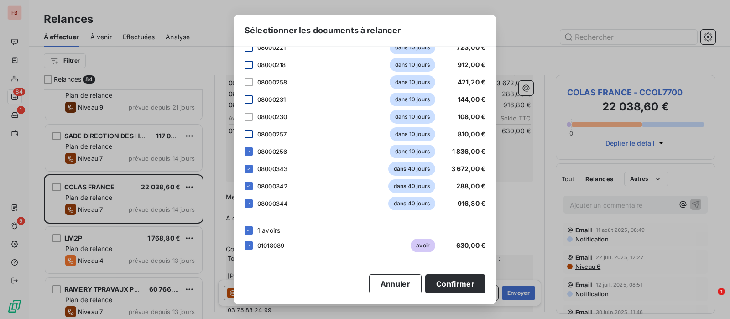
click at [249, 156] on div "08000256 dans 10 jours 1 836,00 €" at bounding box center [364, 152] width 241 height 14
drag, startPoint x: 249, startPoint y: 170, endPoint x: 249, endPoint y: 182, distance: 12.8
click at [249, 171] on div at bounding box center [248, 169] width 8 height 8
click at [249, 185] on icon at bounding box center [248, 186] width 3 height 2
click at [248, 153] on div at bounding box center [248, 151] width 8 height 8
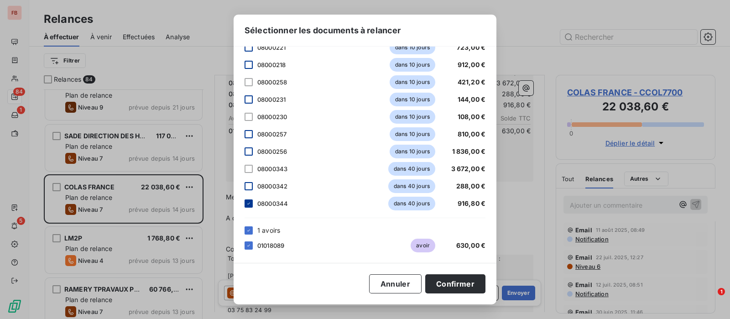
click at [244, 202] on div "Veuillez choisir les éléments que vous souhaitez intégrer au tableau de la situ…" at bounding box center [365, 155] width 263 height 216
drag, startPoint x: 249, startPoint y: 204, endPoint x: 257, endPoint y: 206, distance: 8.1
click at [249, 204] on icon at bounding box center [248, 203] width 5 height 5
click at [449, 285] on button "Confirmer" at bounding box center [455, 283] width 60 height 19
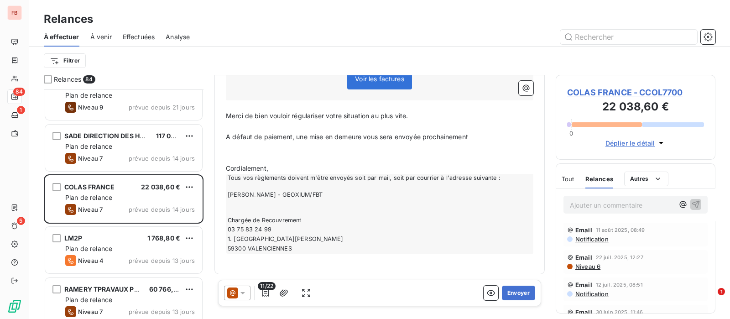
scroll to position [354, 0]
click at [508, 290] on button "Envoyer" at bounding box center [518, 293] width 33 height 15
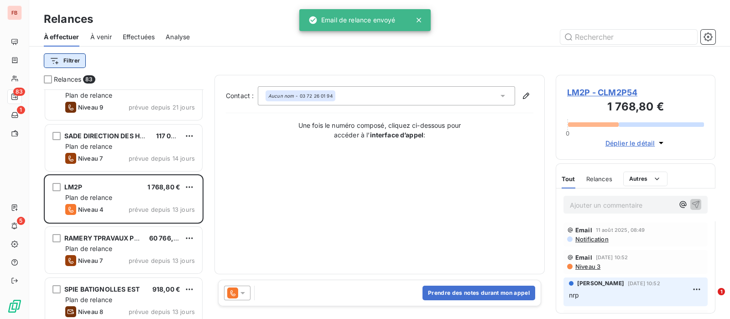
click at [74, 58] on html "FB 83 1 5 Relances À effectuer À venir Effectuées Analyse Filtrer Relances 83 C…" at bounding box center [365, 159] width 730 height 319
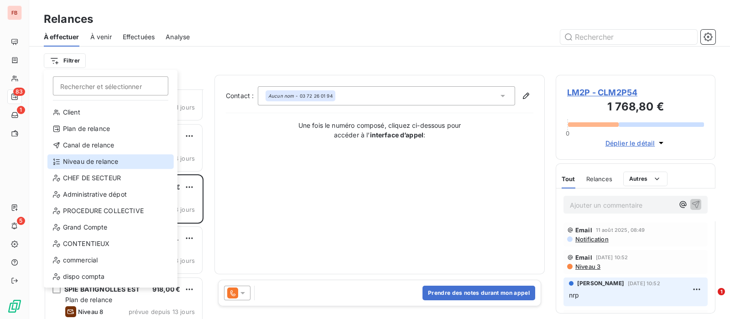
click at [110, 156] on div "Niveau de relance" at bounding box center [110, 161] width 126 height 15
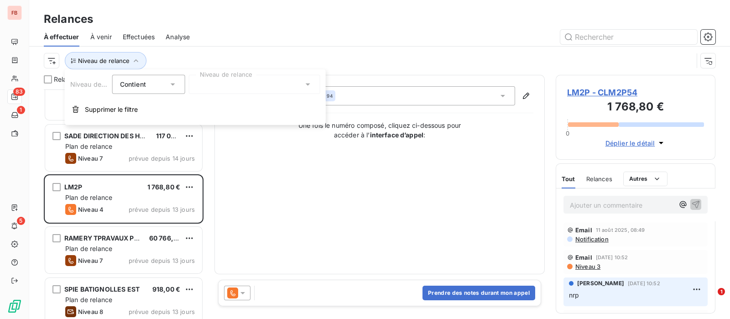
click at [249, 87] on div at bounding box center [254, 84] width 131 height 19
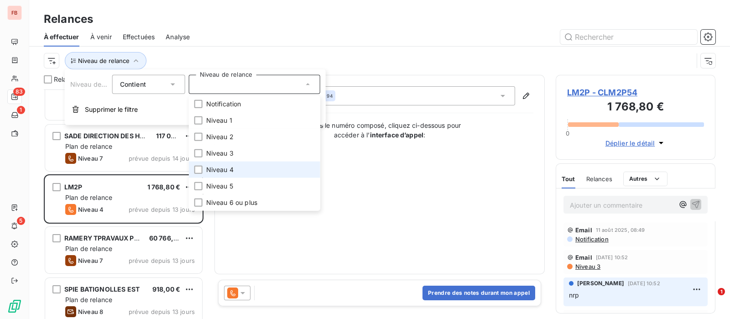
click at [225, 166] on span "Niveau 4" at bounding box center [219, 169] width 27 height 9
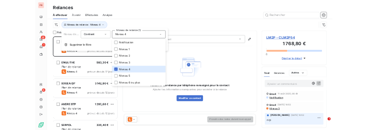
scroll to position [221, 151]
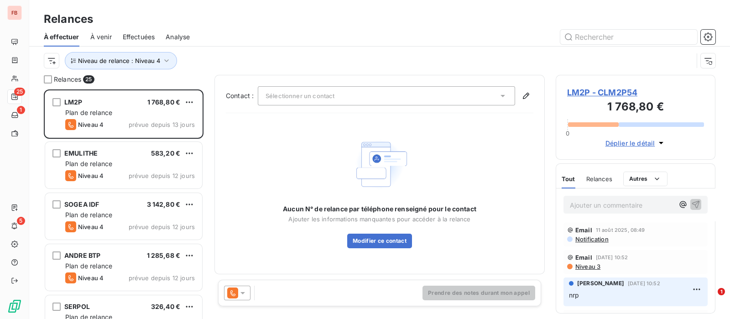
click at [482, 188] on div "Aucun N° de relance par téléphone renseigné pour le contact Ajouter les informa…" at bounding box center [379, 192] width 307 height 114
click at [505, 89] on div "Sélectionner un contact" at bounding box center [386, 95] width 257 height 19
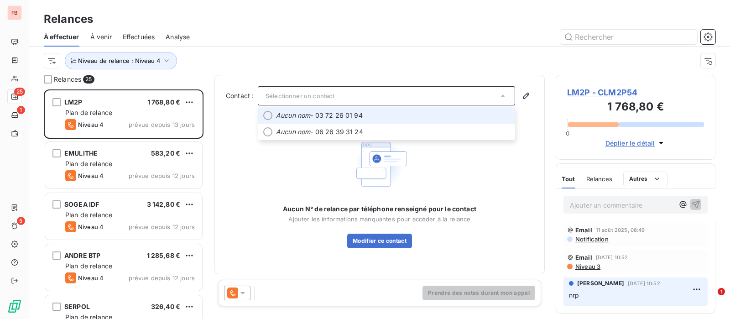
click at [433, 113] on span "Aucun nom - 03 72 26 01 94" at bounding box center [393, 115] width 234 height 9
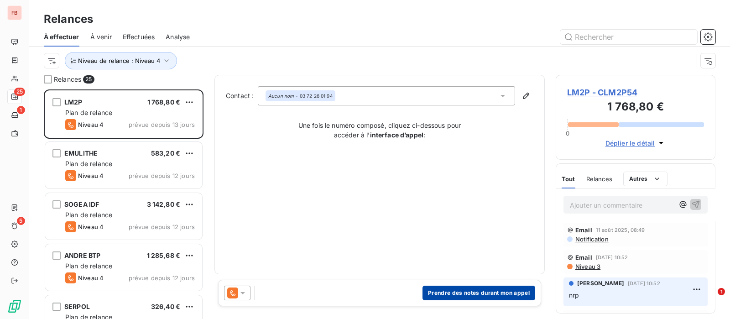
click at [477, 293] on button "Prendre des notes durant mon appel" at bounding box center [478, 293] width 113 height 15
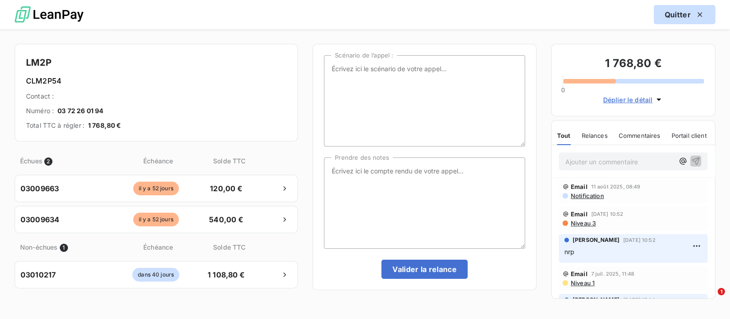
click at [683, 21] on button "Quitter" at bounding box center [685, 14] width 62 height 19
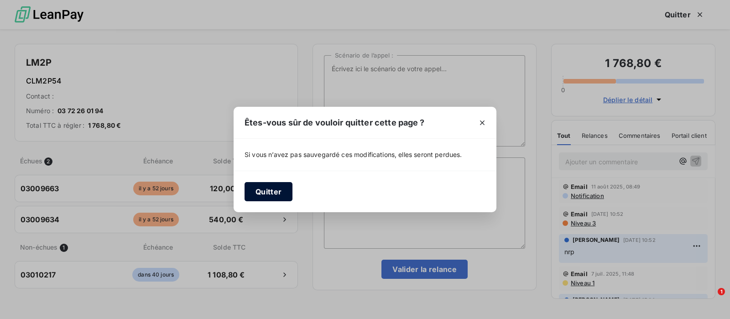
drag, startPoint x: 267, startPoint y: 189, endPoint x: 268, endPoint y: 194, distance: 5.2
click at [267, 190] on button "Quitter" at bounding box center [268, 191] width 48 height 19
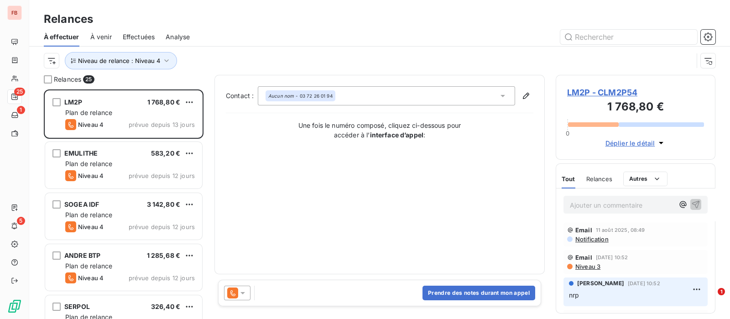
click at [620, 213] on div "Ajouter un commentaire ﻿" at bounding box center [635, 204] width 159 height 32
click at [619, 209] on p "Ajouter un commentaire ﻿" at bounding box center [622, 204] width 104 height 11
click at [691, 203] on icon "button" at bounding box center [695, 203] width 9 height 9
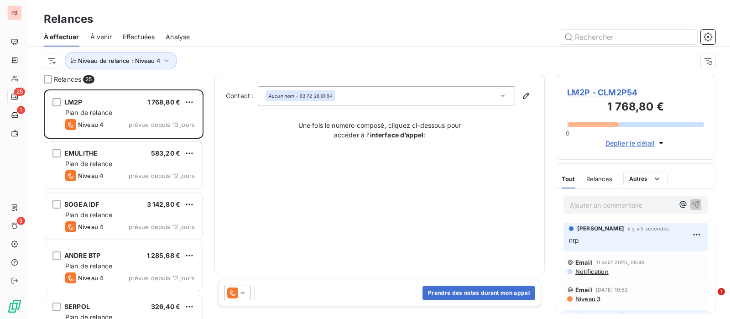
click at [244, 291] on icon at bounding box center [242, 292] width 9 height 9
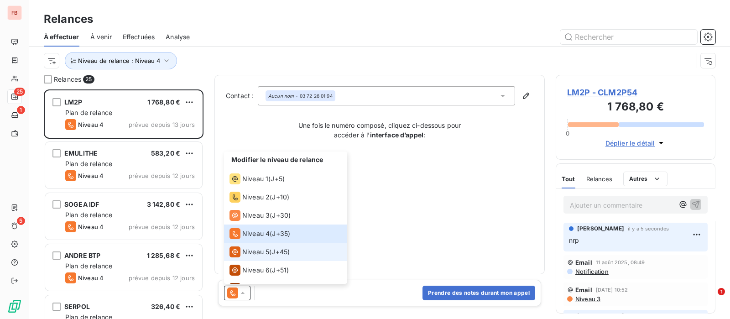
click at [257, 251] on span "Niveau 5" at bounding box center [255, 251] width 27 height 9
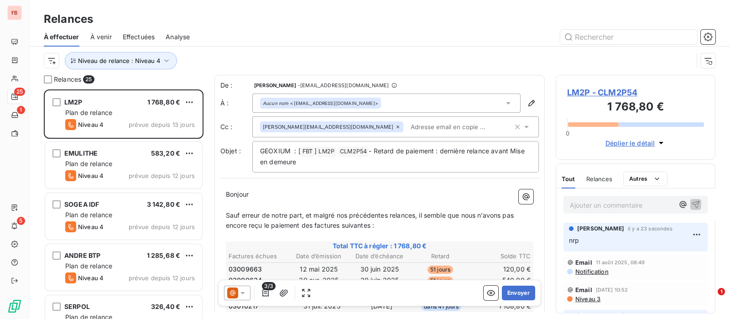
click at [407, 121] on input "text" at bounding box center [459, 127] width 105 height 14
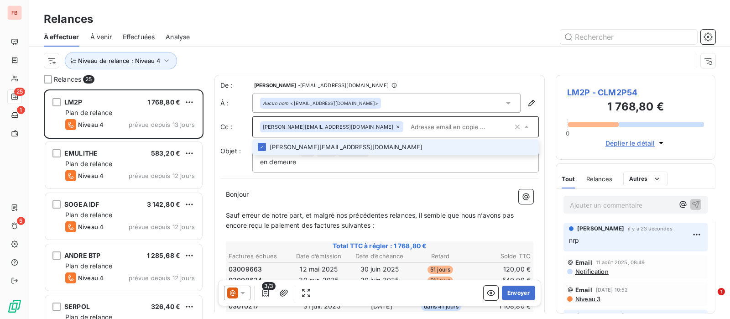
paste input "nadia@lm2pweb.com"
type input "nadia@lm2pweb.com"
click at [356, 197] on p "Bonjour ﻿ ﻿ ﻿" at bounding box center [379, 194] width 307 height 10
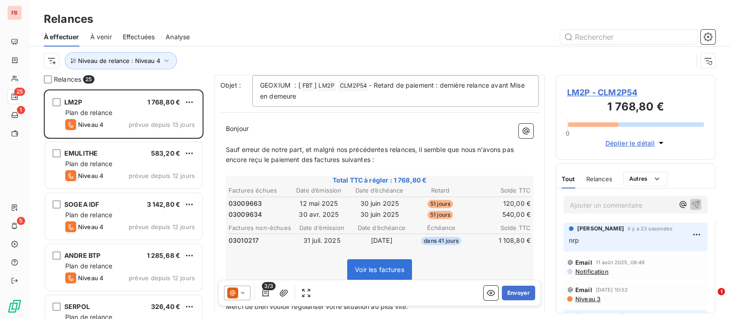
scroll to position [114, 0]
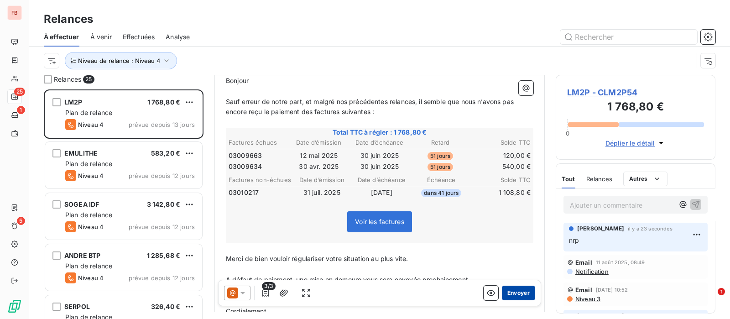
click at [502, 291] on button "Envoyer" at bounding box center [518, 293] width 33 height 15
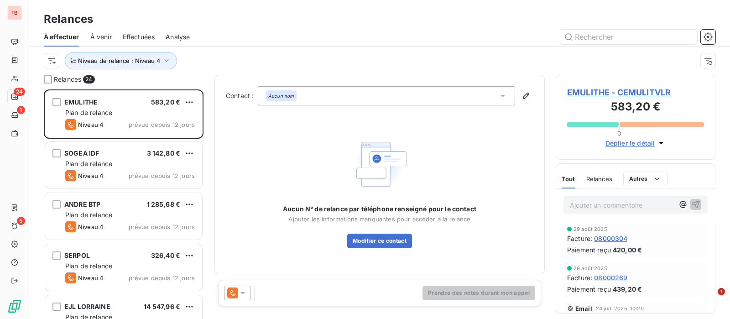
click at [605, 92] on span "EMULITHE - CEMULITVLR" at bounding box center [635, 92] width 137 height 12
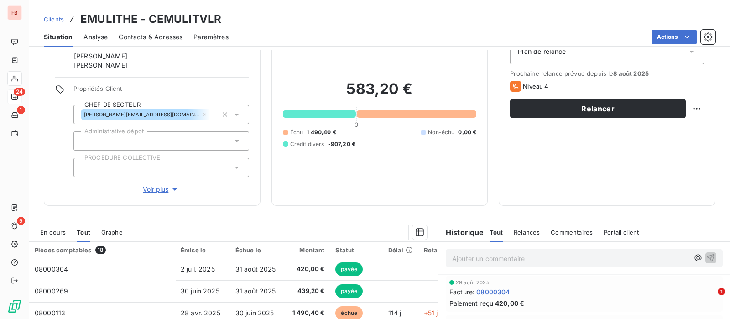
scroll to position [114, 0]
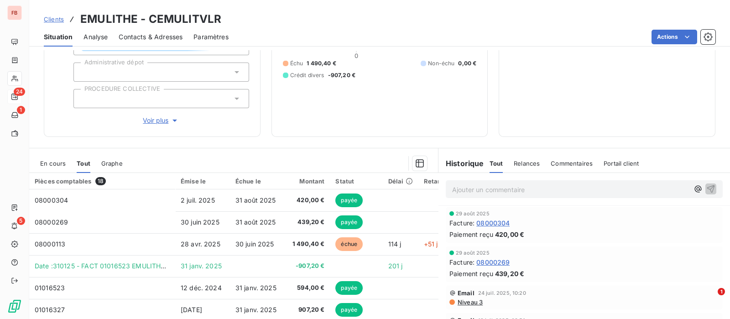
click at [48, 160] on span "En cours" at bounding box center [53, 163] width 26 height 7
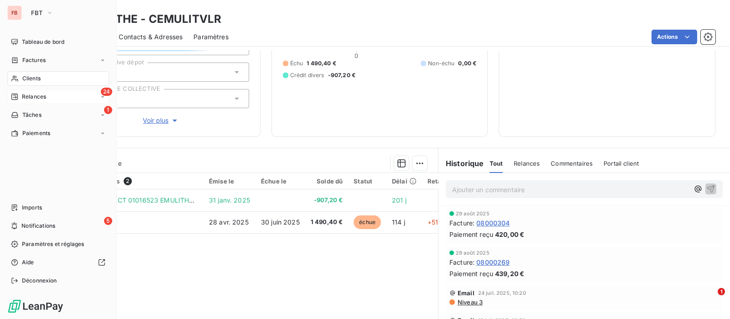
click at [36, 78] on span "Clients" at bounding box center [31, 78] width 18 height 8
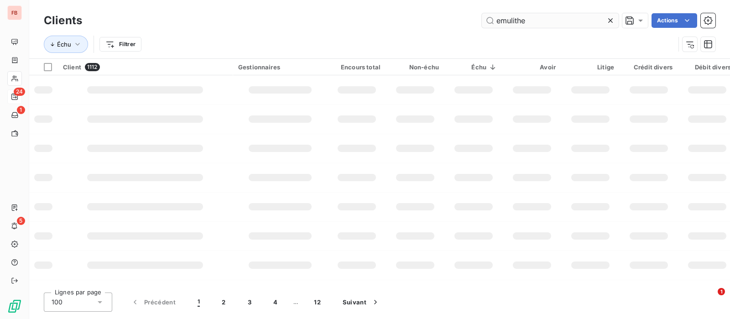
type input "emulithe"
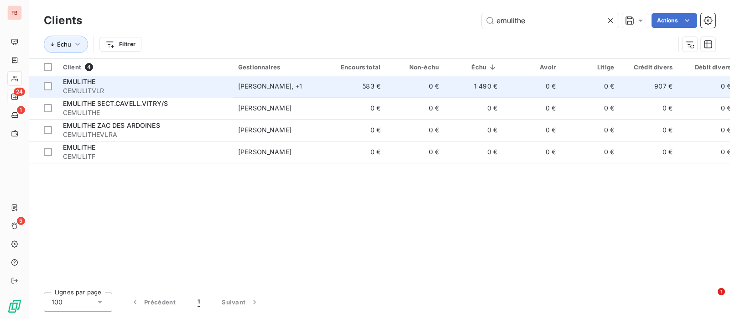
click at [504, 85] on td "0 €" at bounding box center [532, 86] width 58 height 22
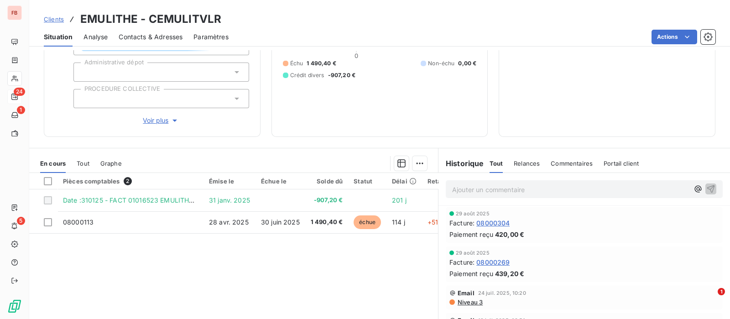
scroll to position [57, 0]
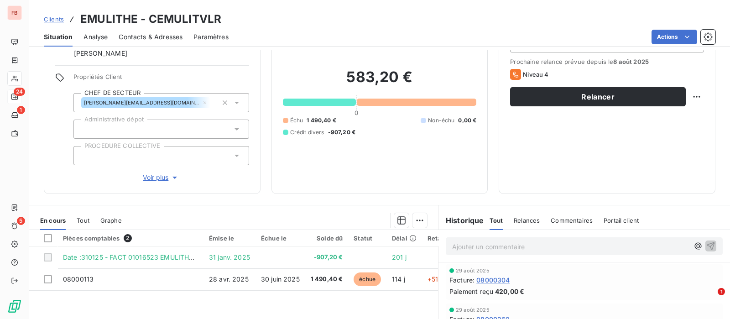
click at [158, 44] on div "Contacts & Adresses" at bounding box center [151, 36] width 64 height 19
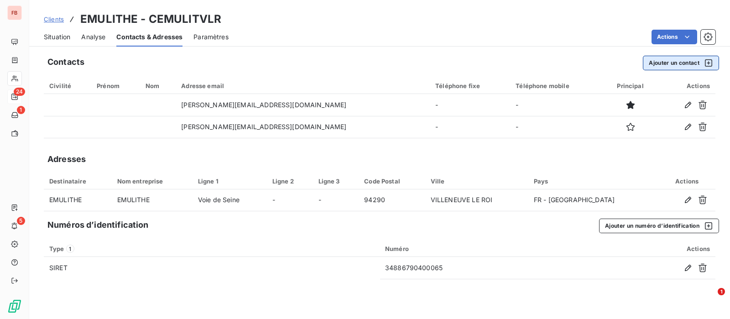
click at [652, 62] on button "Ajouter un contact" at bounding box center [681, 63] width 76 height 15
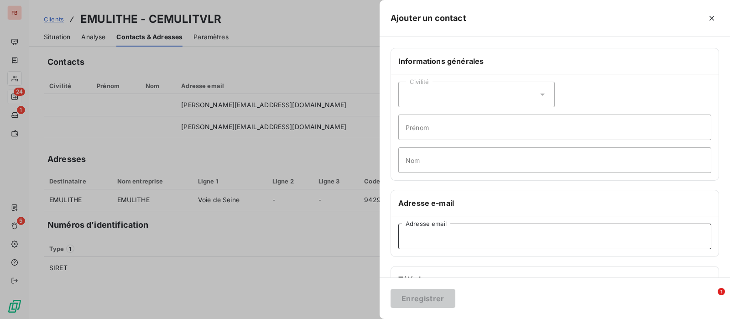
click at [455, 235] on input "Adresse email" at bounding box center [554, 237] width 313 height 26
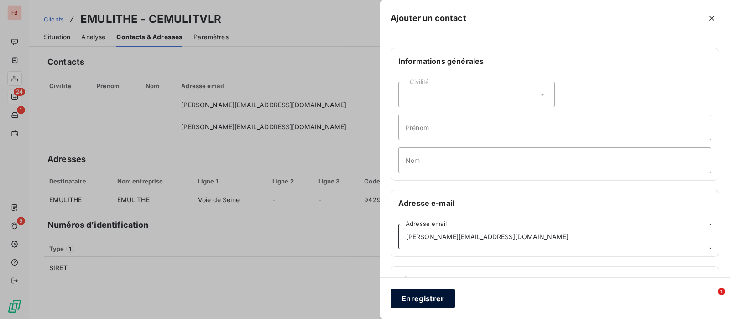
type input "catherine.foulard@emulithe.fr"
click at [424, 294] on button "Enregistrer" at bounding box center [422, 298] width 65 height 19
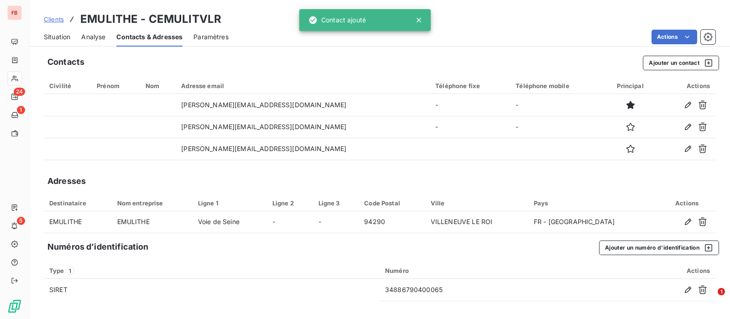
click at [62, 36] on span "Situation" at bounding box center [57, 36] width 26 height 9
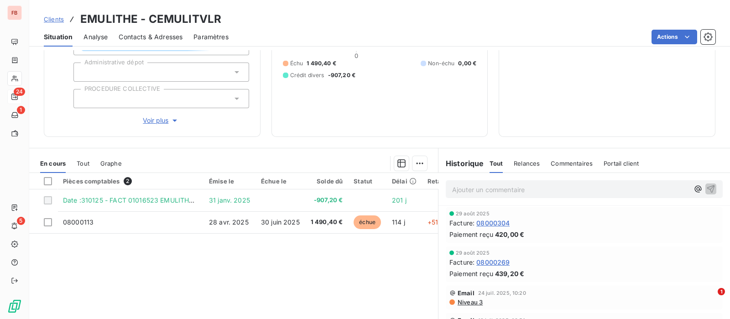
scroll to position [0, 0]
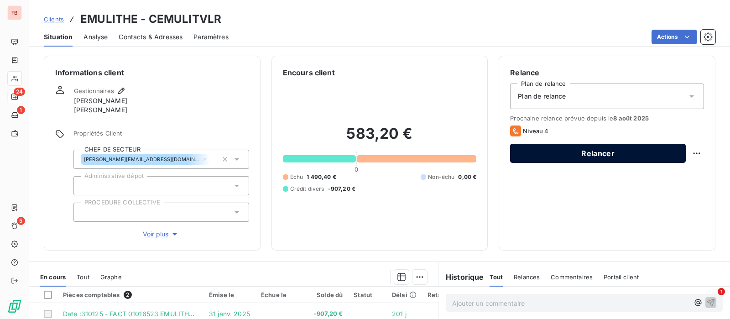
click at [580, 147] on button "Relancer" at bounding box center [598, 153] width 176 height 19
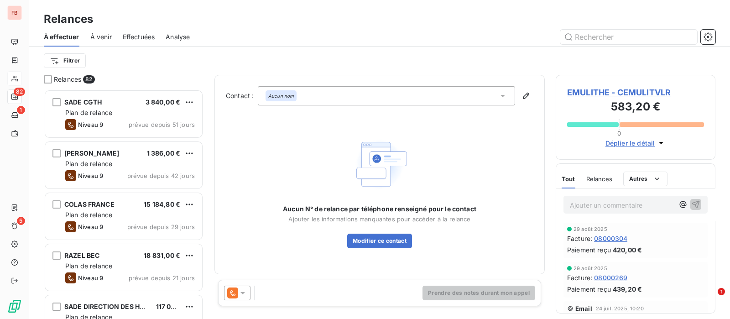
scroll to position [221, 151]
click at [233, 288] on icon at bounding box center [232, 292] width 11 height 11
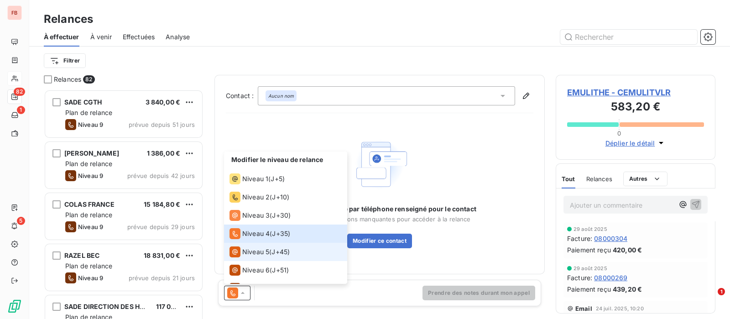
click at [249, 250] on span "Niveau 5" at bounding box center [255, 251] width 27 height 9
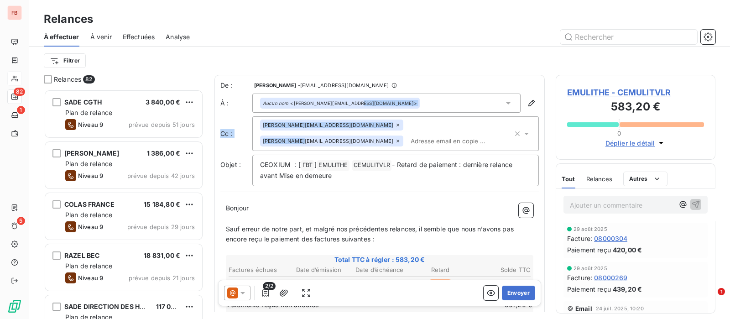
drag, startPoint x: 360, startPoint y: 126, endPoint x: 427, endPoint y: 108, distance: 69.5
click at [427, 108] on div "De : Dorothée Lamour - recouvrement@btcgroupe.com À : Aucun nom <monica.sous@em…" at bounding box center [379, 133] width 318 height 105
click at [504, 103] on icon at bounding box center [508, 103] width 9 height 9
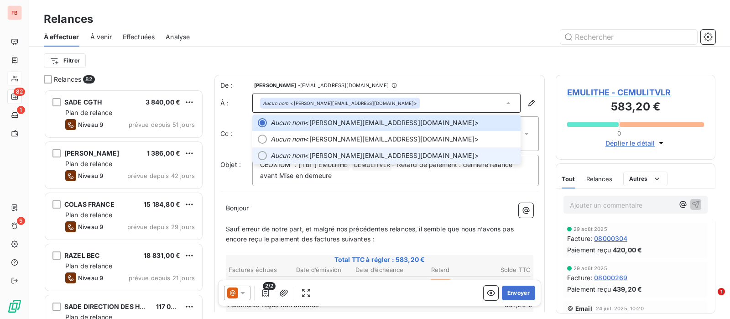
click at [356, 156] on span "Aucun nom <catherine.foulard@emulithe.fr>" at bounding box center [392, 155] width 244 height 9
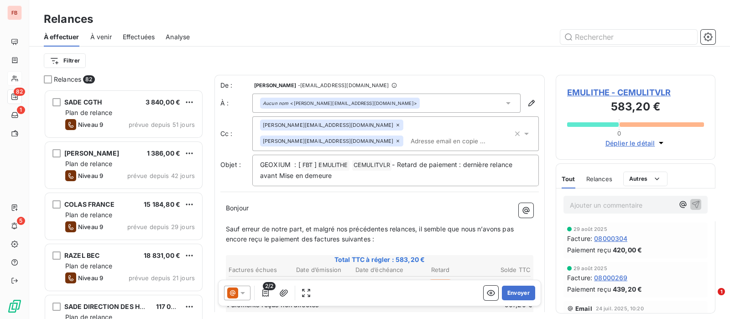
click at [395, 124] on icon at bounding box center [397, 124] width 5 height 5
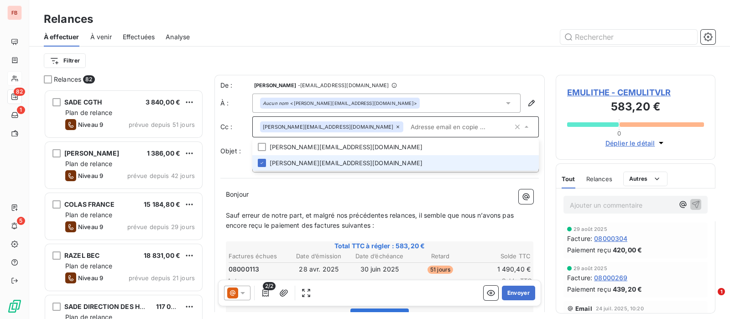
click at [395, 125] on icon at bounding box center [397, 126] width 5 height 5
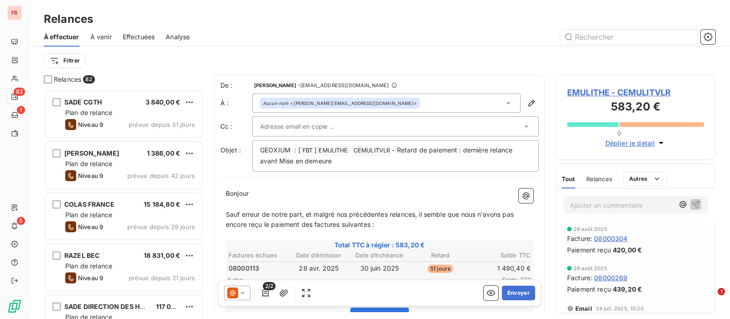
click at [522, 125] on icon at bounding box center [526, 126] width 9 height 9
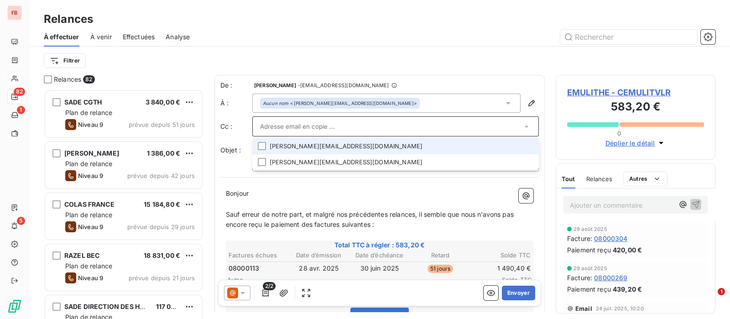
scroll to position [1, 0]
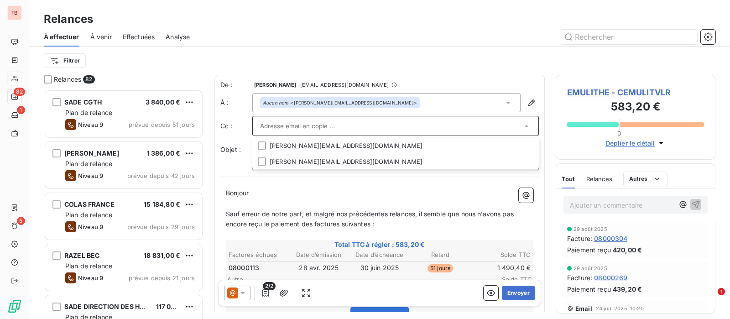
click at [331, 126] on input "text" at bounding box center [391, 126] width 262 height 14
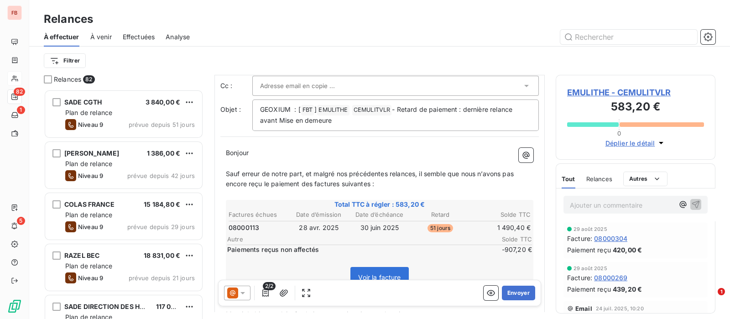
scroll to position [58, 0]
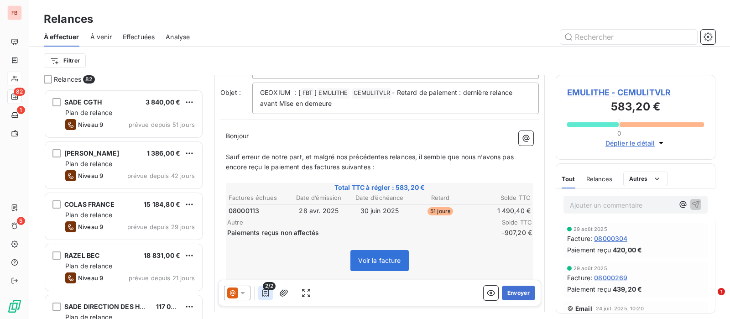
click at [266, 293] on icon "button" at bounding box center [265, 292] width 6 height 7
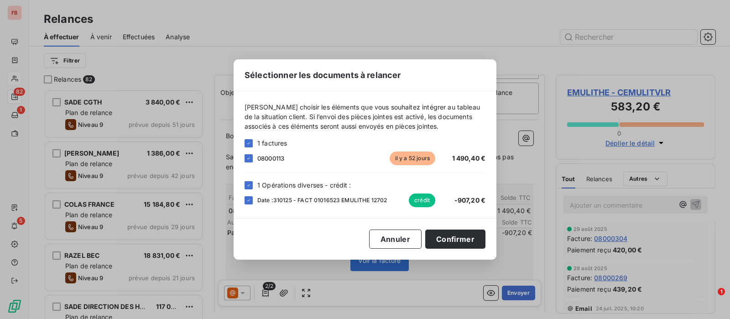
click at [253, 185] on div "1 Opérations diverses - crédit :" at bounding box center [364, 185] width 241 height 10
click at [253, 187] on div "1 Opérations diverses - crédit :" at bounding box center [364, 185] width 241 height 10
click at [253, 188] on div "1 Opérations diverses - crédit :" at bounding box center [364, 185] width 241 height 10
click at [249, 183] on icon at bounding box center [248, 184] width 5 height 5
click at [456, 236] on button "Confirmer" at bounding box center [455, 238] width 60 height 19
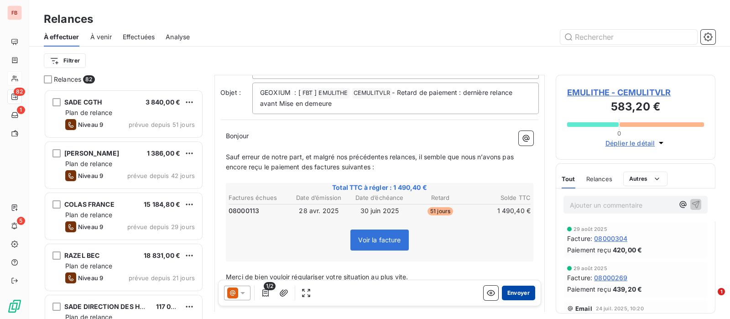
click at [506, 297] on button "Envoyer" at bounding box center [518, 293] width 33 height 15
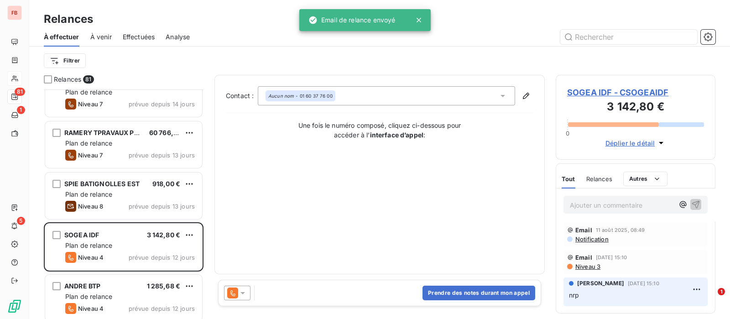
scroll to position [228, 0]
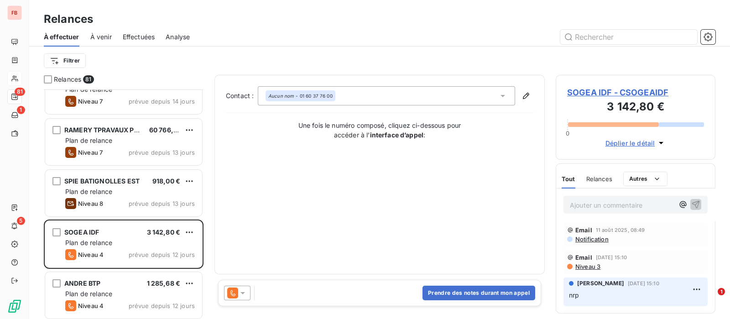
click at [82, 62] on html "FB 81 1 5 Relances À effectuer À venir Effectuées Analyse Filtrer Relances 81 R…" at bounding box center [365, 159] width 730 height 319
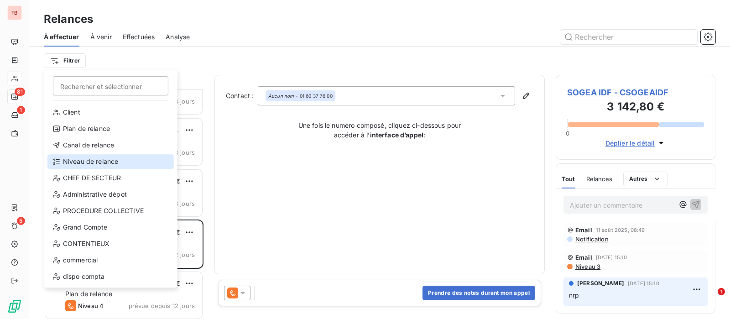
click at [106, 163] on div "Niveau de relance" at bounding box center [110, 161] width 126 height 15
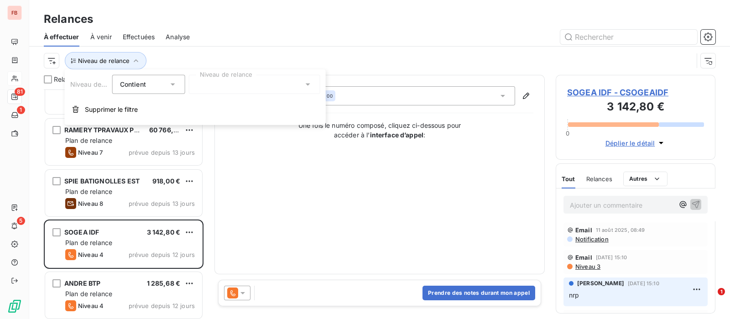
click at [244, 87] on div at bounding box center [254, 84] width 131 height 19
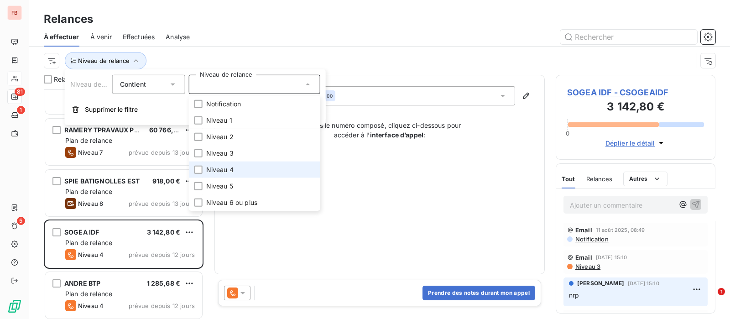
click at [226, 166] on span "Niveau 4" at bounding box center [219, 169] width 27 height 9
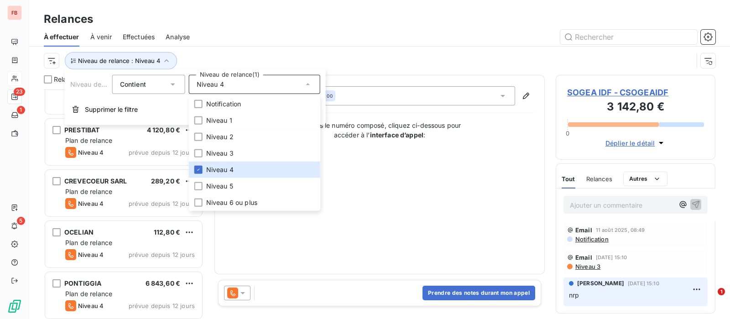
click at [336, 238] on div "Contact : Aucun nom - 01 60 37 76 00 Une fois le numéro composé, cliquez ci-des…" at bounding box center [379, 174] width 307 height 177
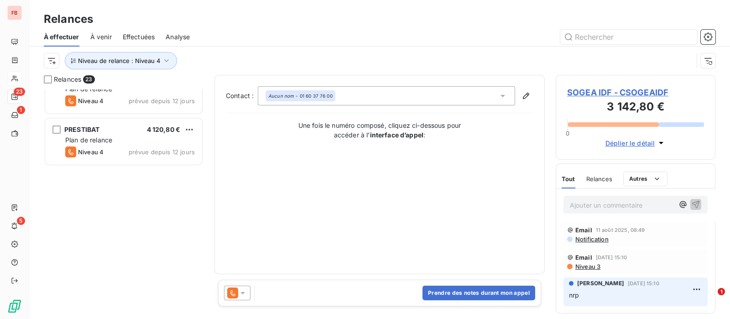
scroll to position [0, 0]
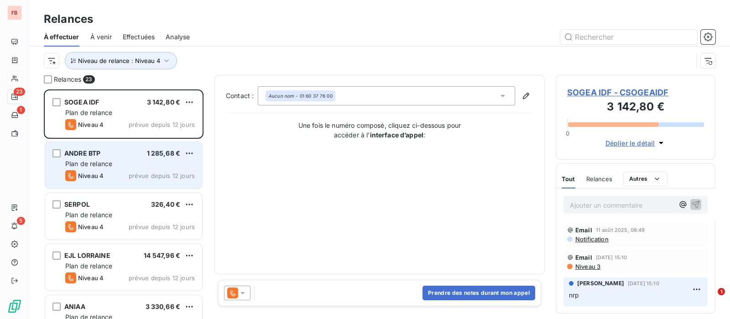
click at [125, 173] on div "Niveau 4 prévue depuis 12 jours" at bounding box center [130, 175] width 130 height 11
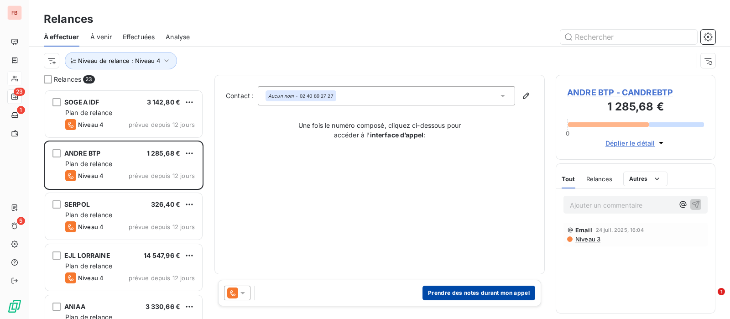
click at [450, 295] on button "Prendre des notes durant mon appel" at bounding box center [478, 293] width 113 height 15
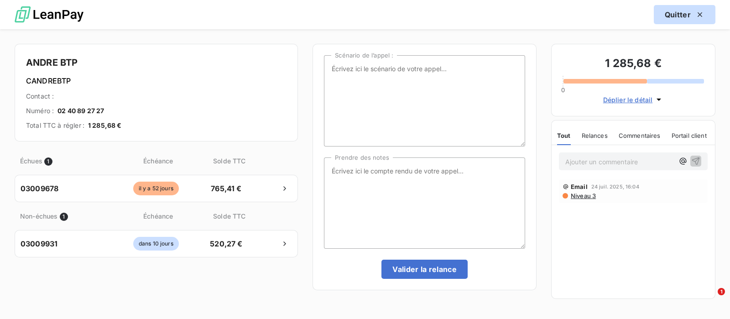
click at [680, 20] on button "Quitter" at bounding box center [685, 14] width 62 height 19
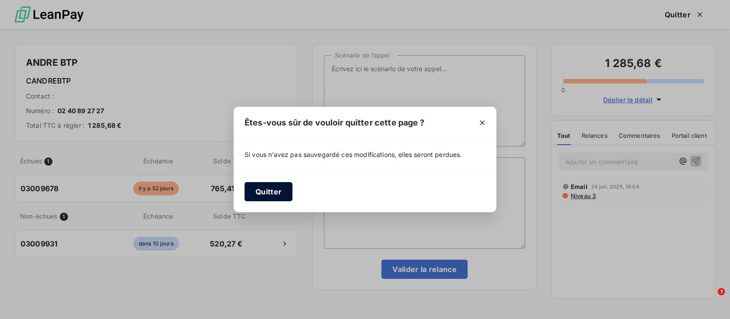
click at [265, 199] on button "Quitter" at bounding box center [268, 191] width 48 height 19
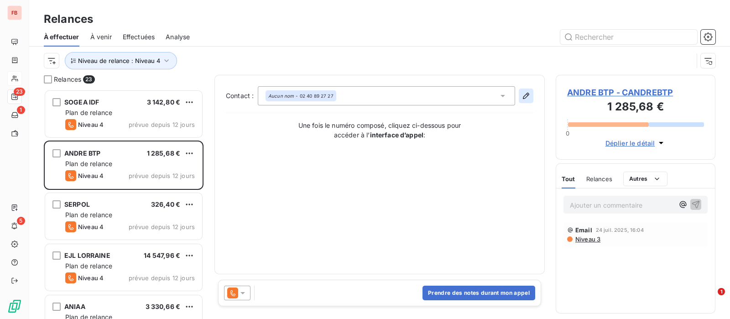
click at [530, 92] on button "button" at bounding box center [526, 95] width 15 height 15
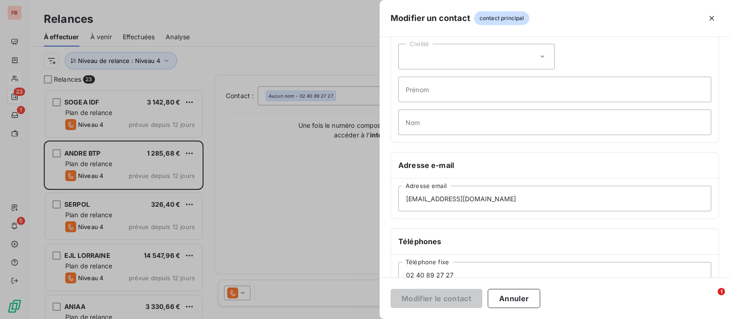
scroll to position [171, 0]
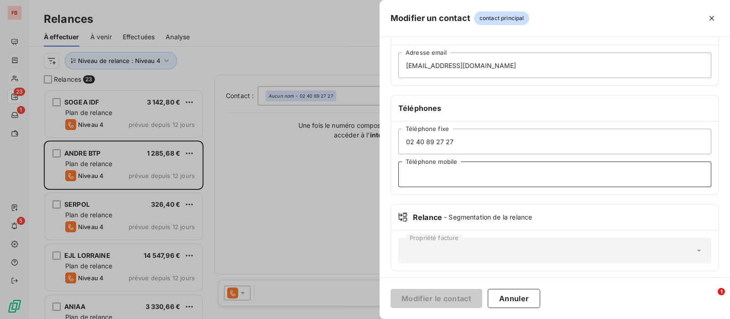
click at [436, 172] on input "Téléphone mobile" at bounding box center [554, 174] width 313 height 26
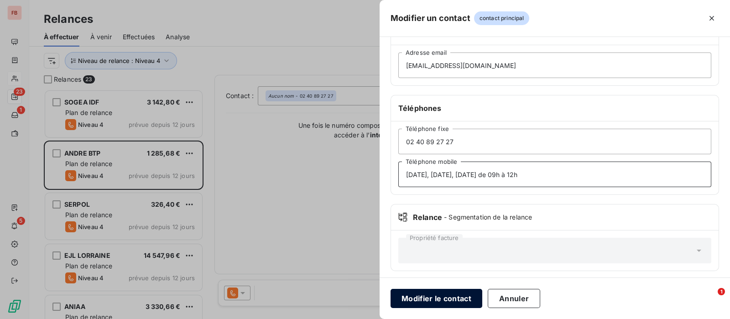
type input "lundi, mardi, jeudi de 09h à 12h"
click at [426, 296] on button "Modifier le contact" at bounding box center [436, 298] width 92 height 19
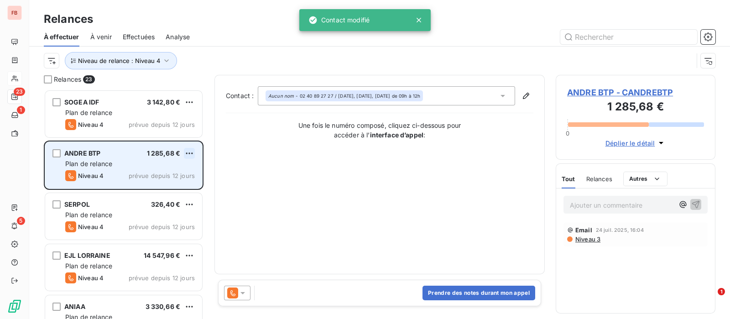
click at [192, 149] on html "FB 23 1 5 Relances À effectuer À venir Effectuées Analyse Niveau de relance : N…" at bounding box center [365, 159] width 730 height 319
click at [169, 165] on div "Replanifier cette action" at bounding box center [150, 171] width 82 height 15
select select "7"
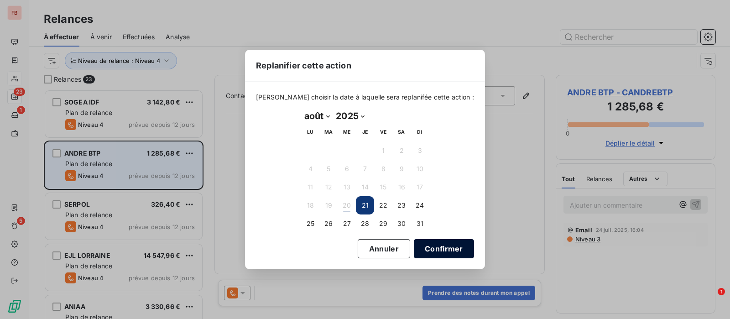
click at [425, 246] on button "Confirmer" at bounding box center [444, 248] width 60 height 19
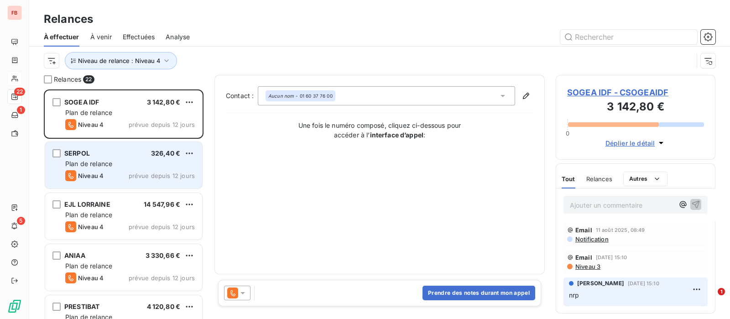
click at [121, 158] on div "SERPOL 326,40 € Plan de relance Niveau 4 prévue depuis 12 jours" at bounding box center [123, 165] width 157 height 47
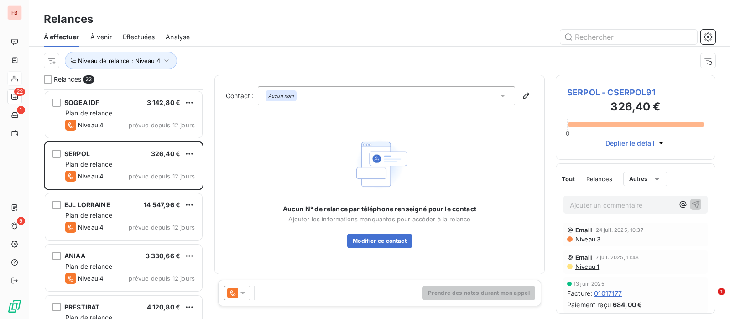
scroll to position [57, 0]
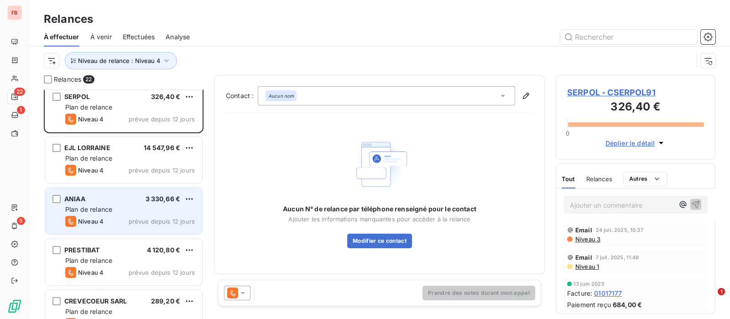
click at [119, 205] on div "Plan de relance" at bounding box center [130, 209] width 130 height 9
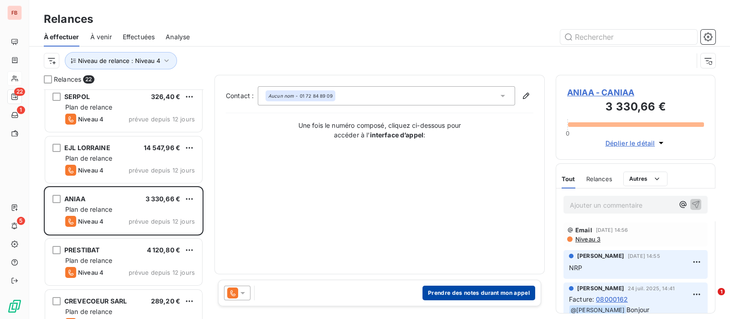
click at [500, 293] on button "Prendre des notes durant mon appel" at bounding box center [478, 293] width 113 height 15
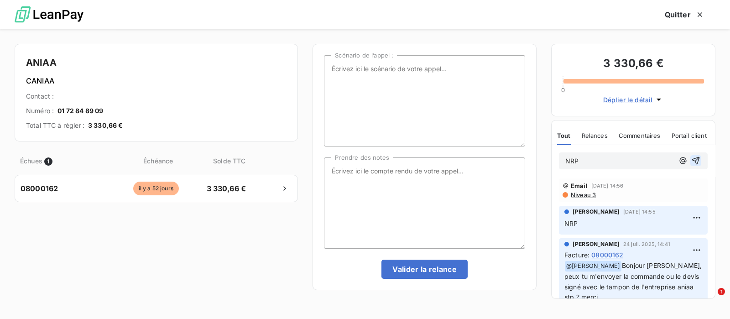
click at [692, 160] on icon "button" at bounding box center [696, 161] width 8 height 8
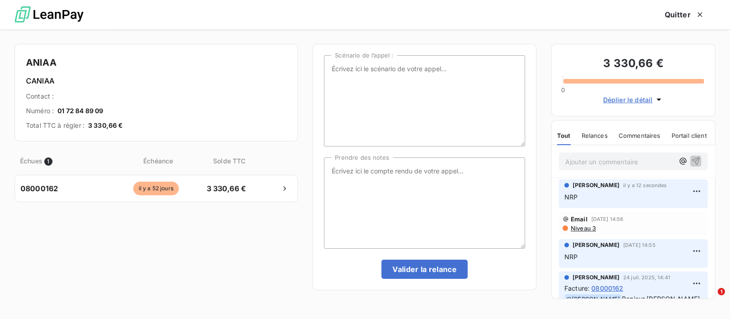
click at [577, 226] on span "Niveau 3" at bounding box center [583, 227] width 26 height 7
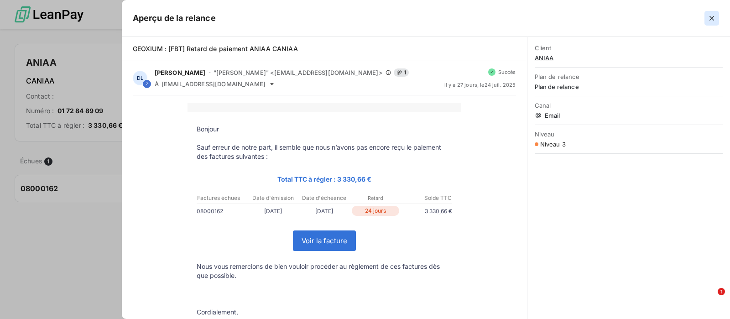
click at [712, 18] on icon "button" at bounding box center [711, 18] width 5 height 5
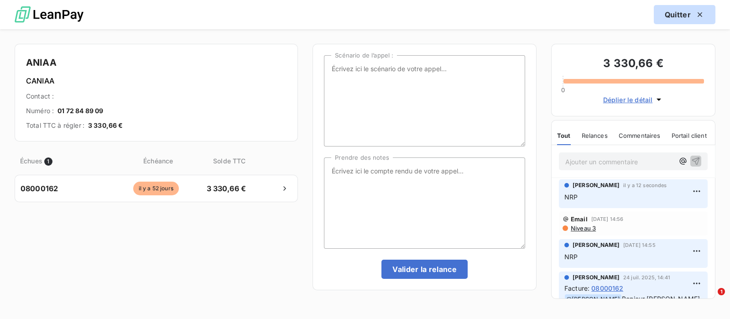
click at [686, 13] on button "Quitter" at bounding box center [685, 14] width 62 height 19
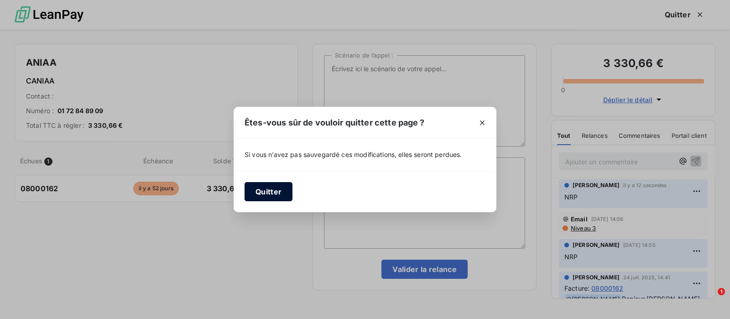
click at [269, 189] on button "Quitter" at bounding box center [268, 191] width 48 height 19
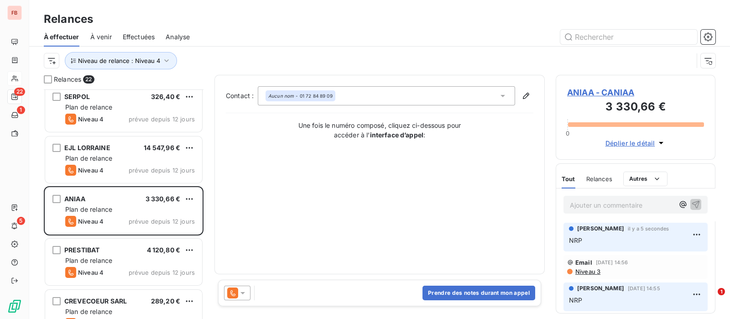
click at [242, 293] on icon at bounding box center [242, 293] width 5 height 2
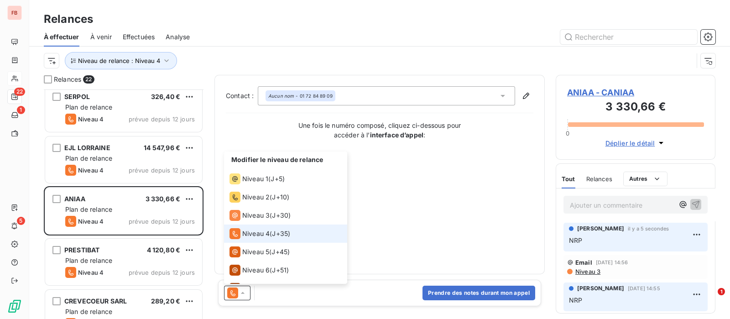
scroll to position [50, 0]
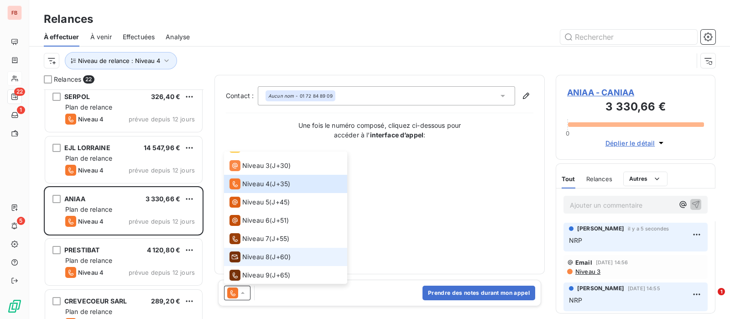
click at [266, 253] on span "Niveau 8" at bounding box center [255, 256] width 27 height 9
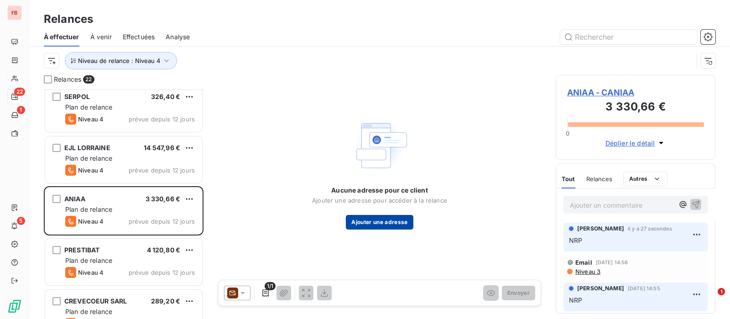
click at [376, 224] on button "Ajouter une adresse" at bounding box center [379, 222] width 67 height 15
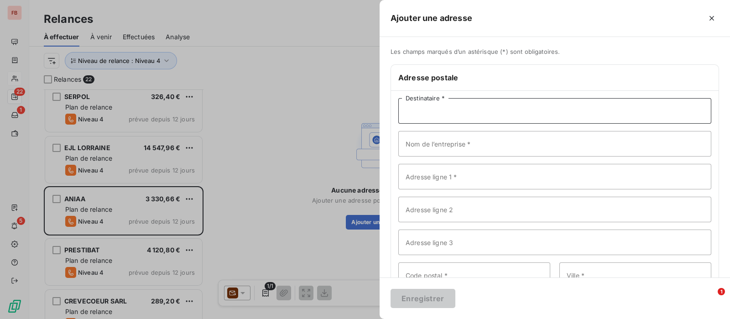
click at [438, 110] on input "Destinataire *" at bounding box center [554, 111] width 313 height 26
type input "a"
type input "ANIAA"
type input "52 rue d'emerainville"
drag, startPoint x: 484, startPoint y: 145, endPoint x: 376, endPoint y: 141, distance: 107.7
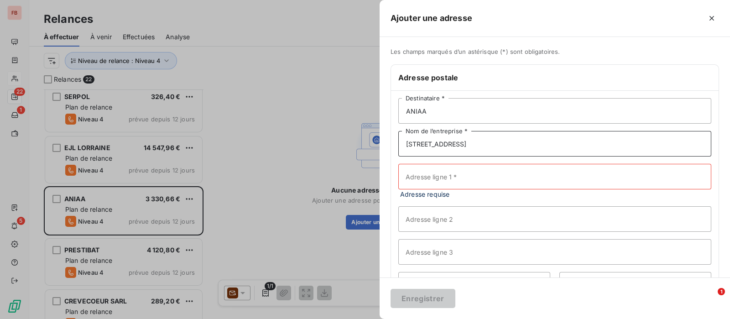
click at [376, 318] on div "Ajouter une adresse Les champs marqués d’un astérisque (*) sont obligatoires. A…" at bounding box center [365, 319] width 730 height 0
click at [418, 176] on input "Adresse ligne 1 *" at bounding box center [554, 177] width 313 height 26
paste input "52 rue d'emerainville"
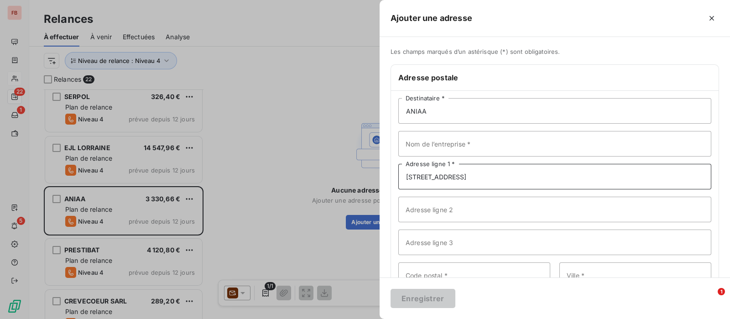
type input "52 rue d'emerainville"
drag, startPoint x: 424, startPoint y: 110, endPoint x: 393, endPoint y: 107, distance: 31.2
click at [393, 107] on div "ANIAA Destinataire * Nom de l’entreprise * 52 rue d'emerainville Adresse ligne …" at bounding box center [554, 209] width 327 height 237
click at [441, 142] on input "Nom de l’entreprise *" at bounding box center [554, 144] width 313 height 26
paste input "ANIAA"
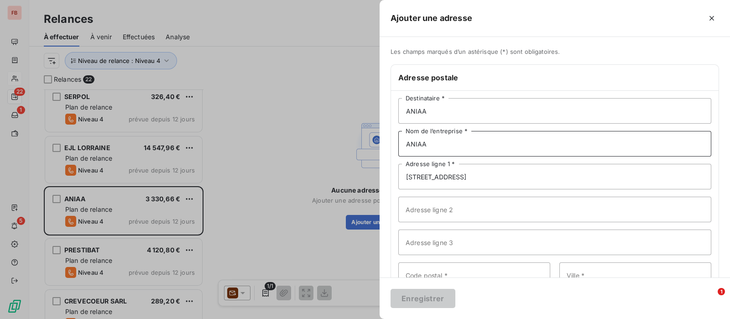
type input "ANIAA"
drag, startPoint x: 426, startPoint y: 110, endPoint x: 354, endPoint y: 108, distance: 72.1
click at [354, 318] on div "Ajouter une adresse Les champs marqués d’un astérisque (*) sont obligatoires. A…" at bounding box center [365, 319] width 730 height 0
type input "Au service comptabilité"
click at [413, 208] on input "Adresse ligne 2" at bounding box center [554, 210] width 313 height 26
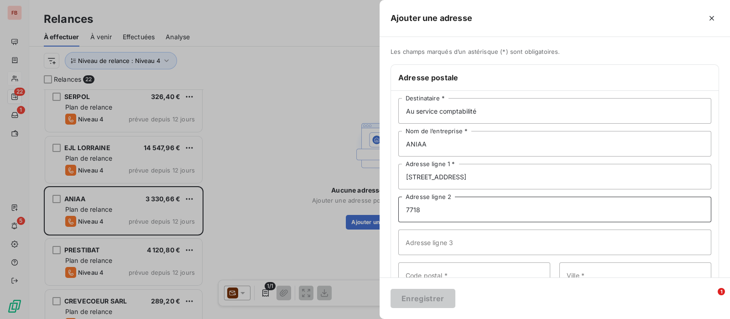
type input "77183"
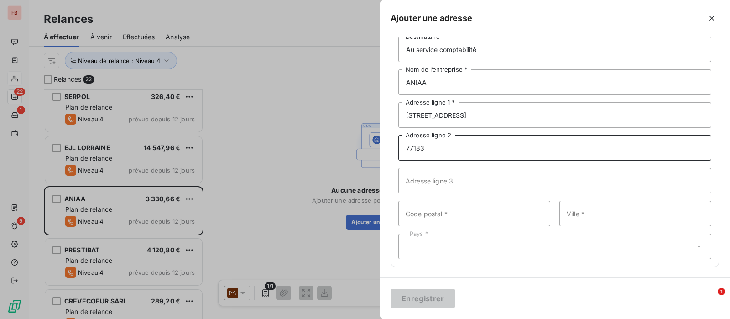
drag, startPoint x: 429, startPoint y: 146, endPoint x: 374, endPoint y: 141, distance: 54.4
click at [374, 318] on div "Ajouter une adresse Les champs marqués d’un astérisque (*) sont obligatoires. A…" at bounding box center [365, 319] width 730 height 0
click at [443, 213] on input "Code postal *" at bounding box center [474, 214] width 152 height 26
type input "77183"
type input "CROISSY BEAUBOURG"
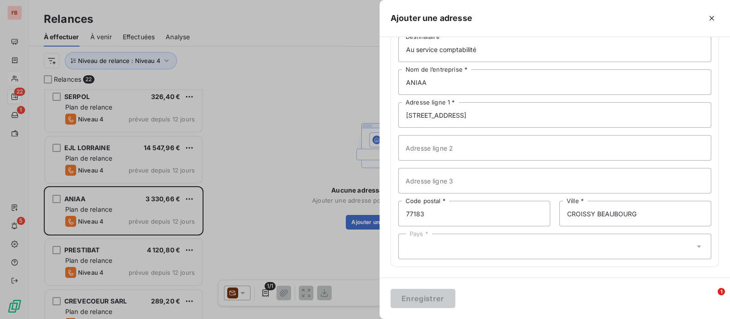
click at [531, 246] on div "Pays *" at bounding box center [554, 247] width 313 height 26
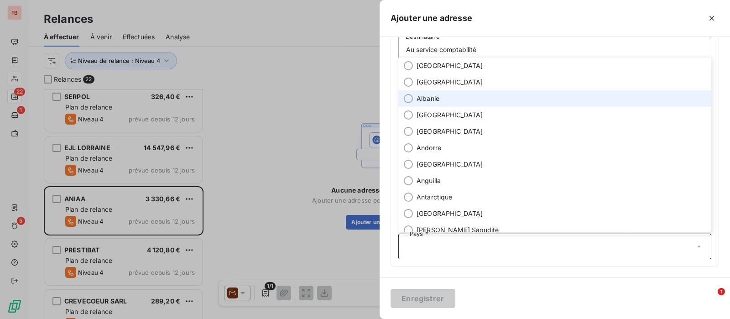
scroll to position [0, 0]
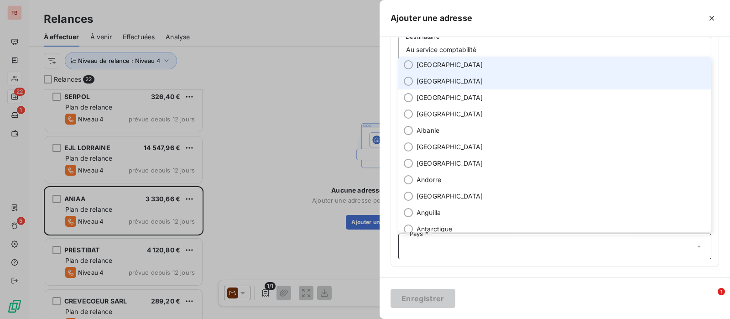
click at [415, 62] on li "France" at bounding box center [554, 65] width 313 height 16
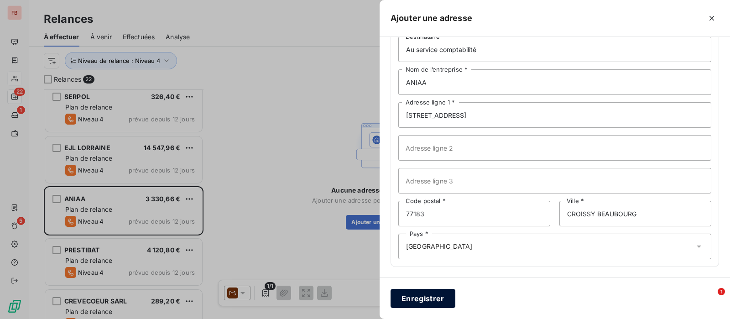
click at [424, 297] on button "Enregistrer" at bounding box center [422, 298] width 65 height 19
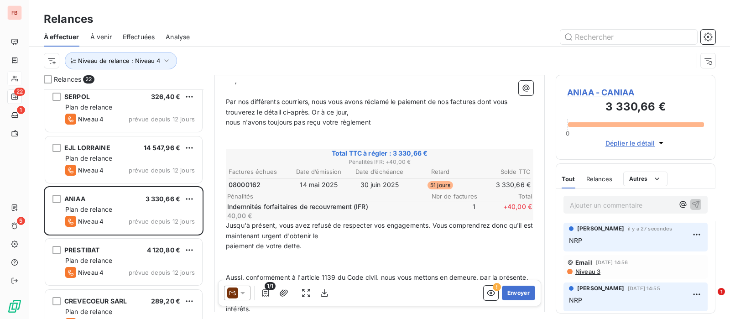
scroll to position [115, 0]
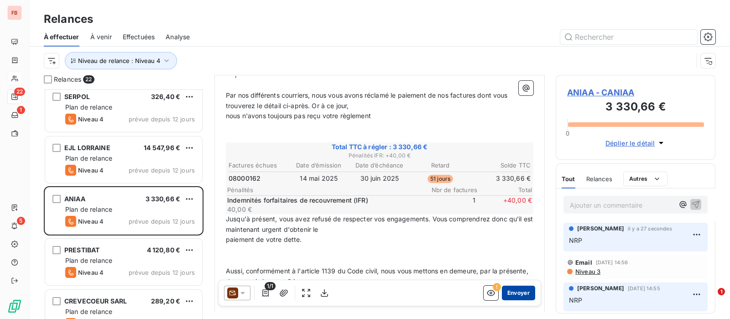
click at [515, 290] on button "Envoyer" at bounding box center [518, 293] width 33 height 15
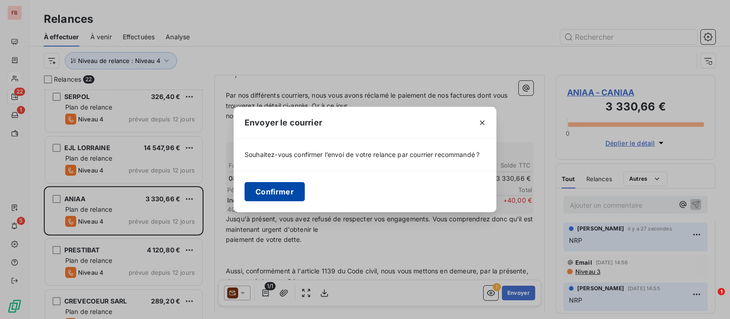
click at [287, 191] on button "Confirmer" at bounding box center [274, 191] width 60 height 19
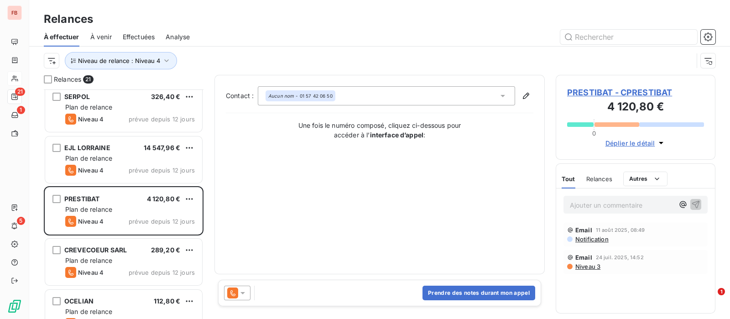
click at [611, 94] on span "PRESTIBAT - CPRESTIBAT" at bounding box center [635, 92] width 137 height 12
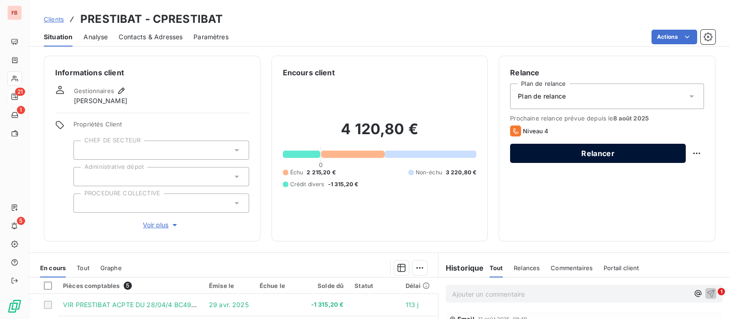
click at [531, 156] on button "Relancer" at bounding box center [598, 153] width 176 height 19
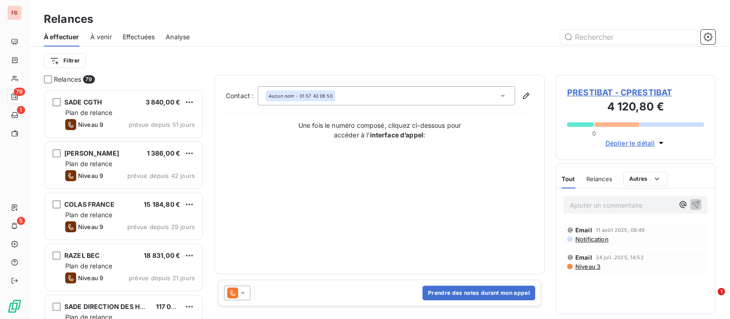
scroll to position [221, 151]
click at [471, 288] on button "Prendre des notes durant mon appel" at bounding box center [478, 293] width 113 height 15
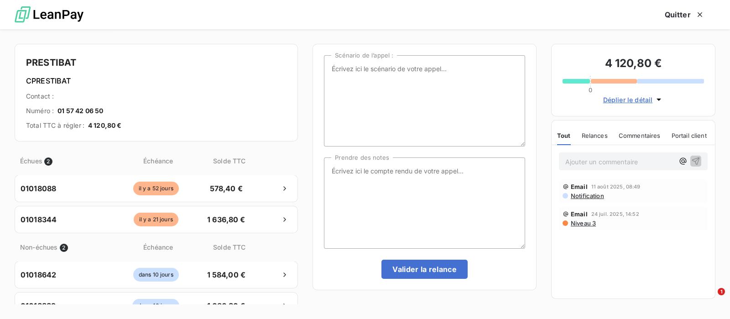
click at [607, 158] on p "Ajouter un commentaire ﻿" at bounding box center [619, 161] width 109 height 11
click at [694, 161] on icon "button" at bounding box center [696, 161] width 8 height 8
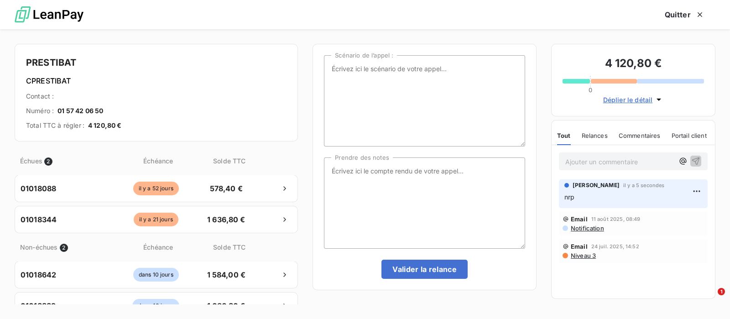
click at [587, 227] on span "Notification" at bounding box center [587, 227] width 34 height 7
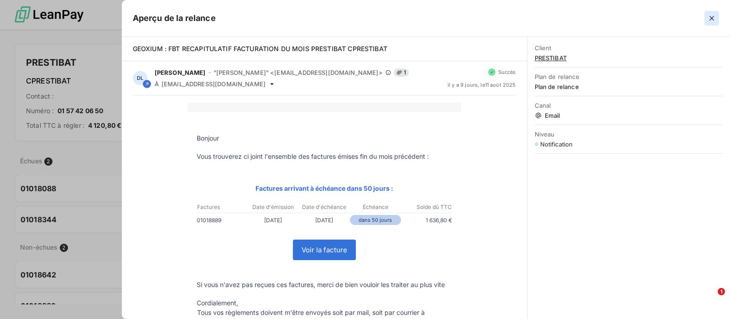
click at [714, 17] on icon "button" at bounding box center [711, 18] width 9 height 9
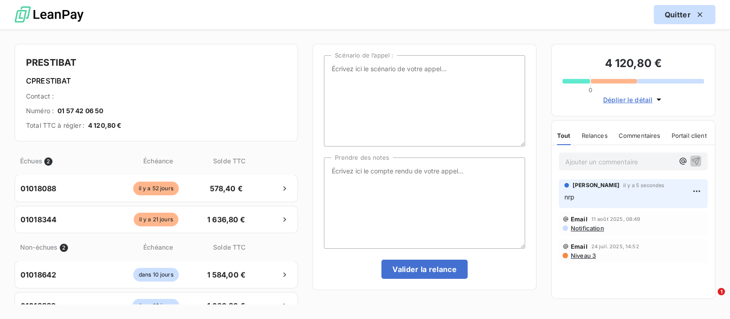
drag, startPoint x: 684, startPoint y: 17, endPoint x: 678, endPoint y: 21, distance: 7.6
click at [684, 17] on button "Quitter" at bounding box center [685, 14] width 62 height 19
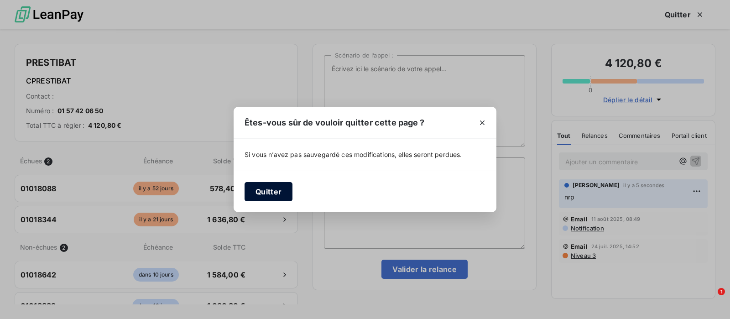
click at [255, 192] on button "Quitter" at bounding box center [268, 191] width 48 height 19
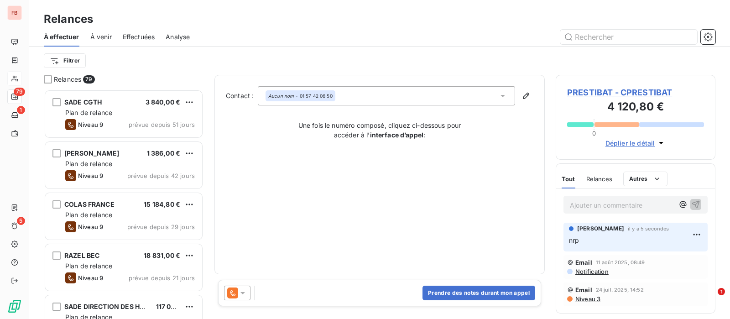
click at [608, 93] on span "PRESTIBAT - CPRESTIBAT" at bounding box center [635, 92] width 137 height 12
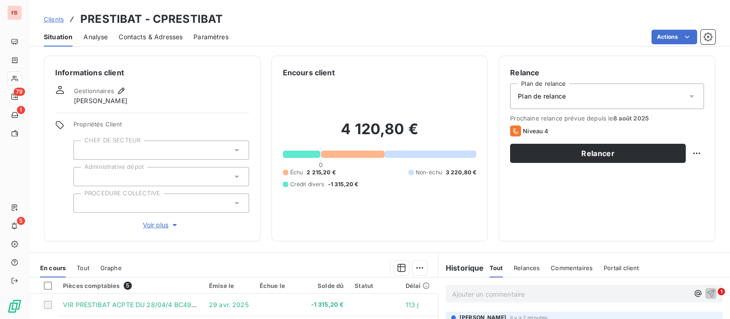
click at [152, 32] on span "Contacts & Adresses" at bounding box center [151, 36] width 64 height 9
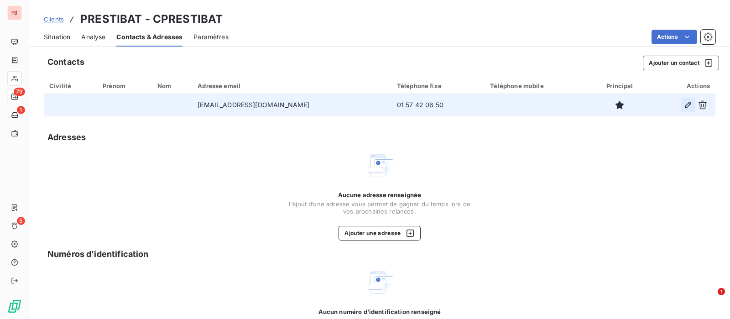
click at [683, 104] on icon "button" at bounding box center [687, 104] width 9 height 9
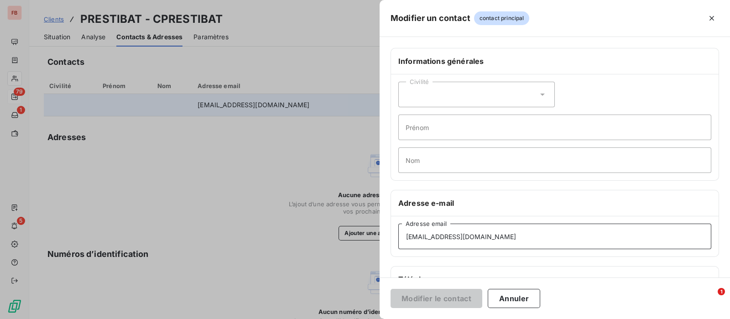
drag, startPoint x: 501, startPoint y: 239, endPoint x: 313, endPoint y: 217, distance: 189.2
click at [313, 318] on div "Modifier un contact contact principal Informations générales Civilité Prénom No…" at bounding box center [365, 319] width 730 height 0
type input "prestibat@gmail.com"
click at [439, 299] on button "Modifier le contact" at bounding box center [436, 298] width 92 height 19
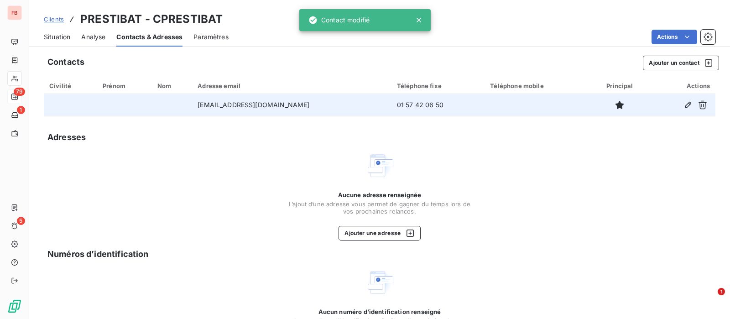
click at [63, 37] on span "Situation" at bounding box center [57, 36] width 26 height 9
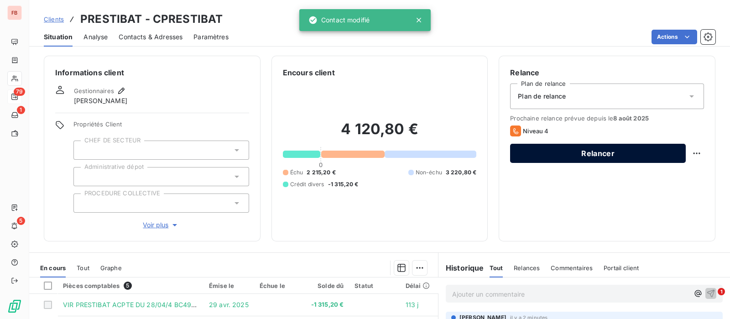
click at [580, 151] on button "Relancer" at bounding box center [598, 153] width 176 height 19
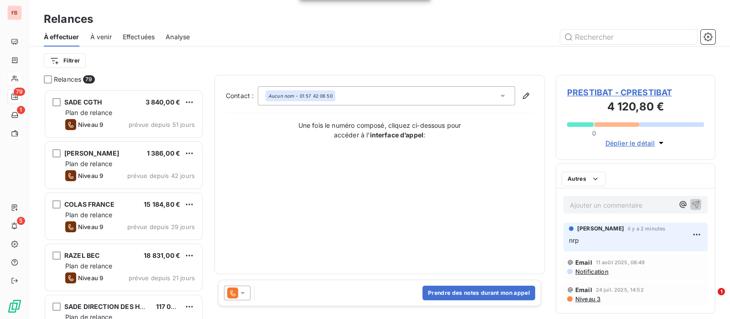
scroll to position [221, 151]
click at [236, 294] on icon at bounding box center [232, 292] width 11 height 11
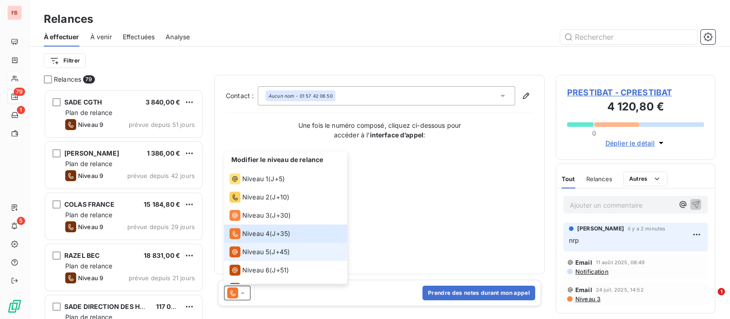
click at [270, 254] on div "Niveau 5 ( J+45 )" at bounding box center [259, 251] width 60 height 11
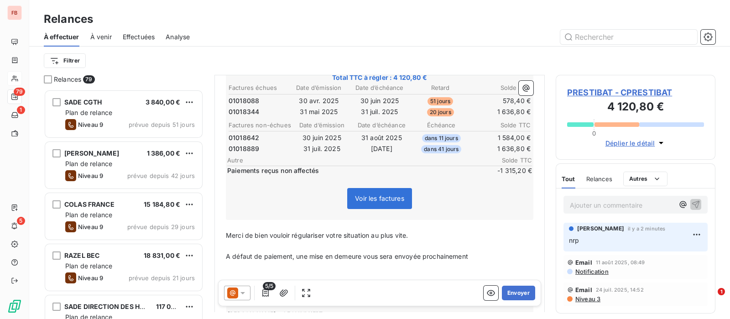
scroll to position [172, 0]
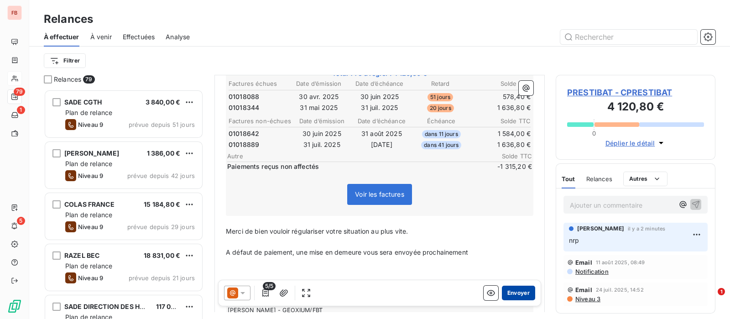
click at [504, 295] on button "Envoyer" at bounding box center [518, 293] width 33 height 15
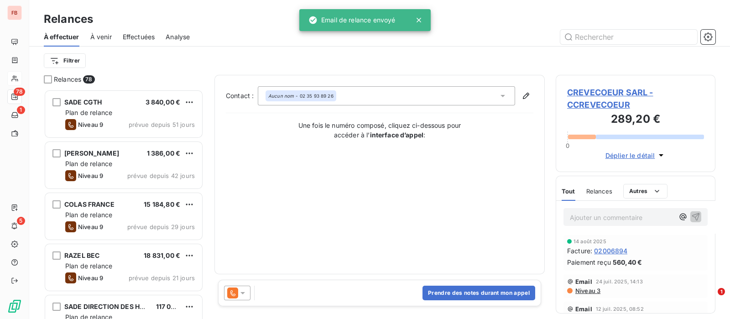
click at [59, 60] on html "FB 78 1 5 Relances À effectuer À venir Effectuées Analyse Filtrer Relances 78 S…" at bounding box center [365, 159] width 730 height 319
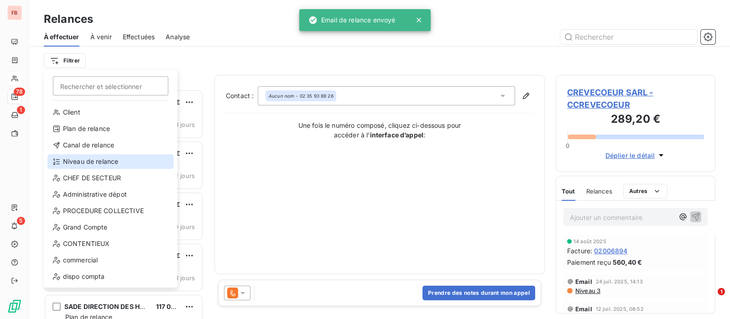
click at [104, 159] on div "Niveau de relance" at bounding box center [110, 161] width 126 height 15
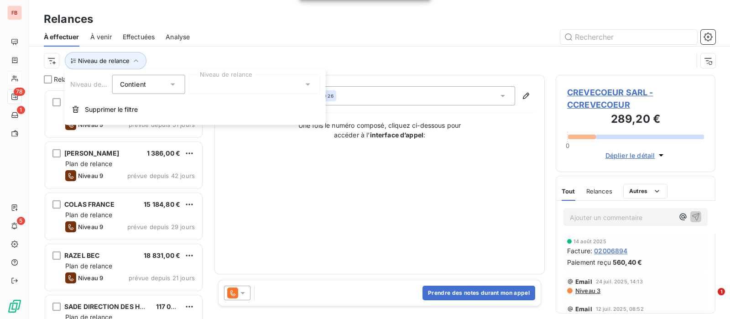
click at [254, 85] on div at bounding box center [254, 84] width 131 height 19
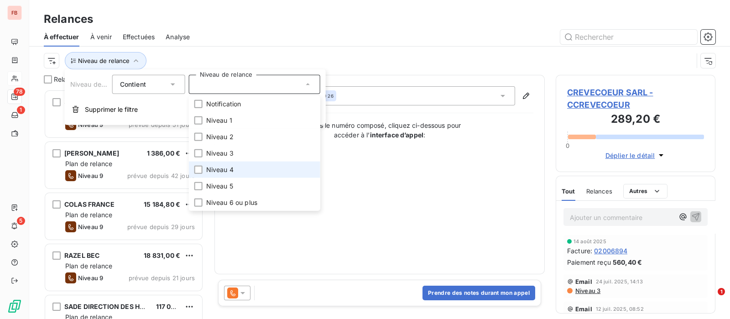
click at [229, 167] on span "Niveau 4" at bounding box center [219, 169] width 27 height 9
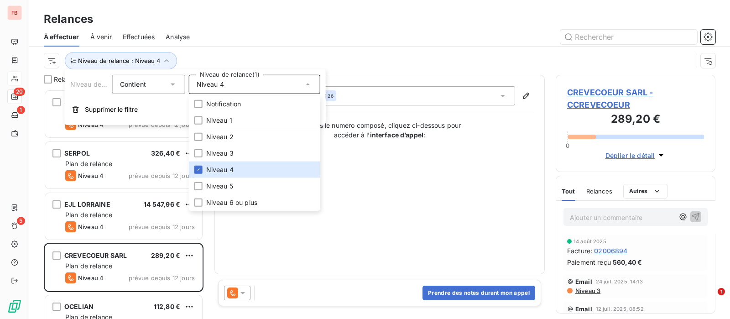
click at [275, 228] on div "Contact : Aucun nom - 02 35 93 89 26 Une fois le numéro composé, cliquez ci-des…" at bounding box center [379, 174] width 307 height 177
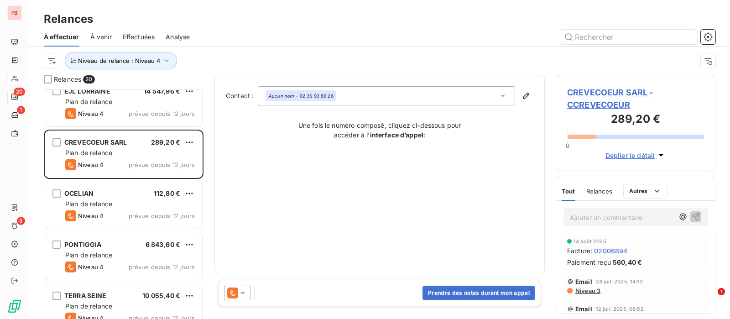
scroll to position [114, 0]
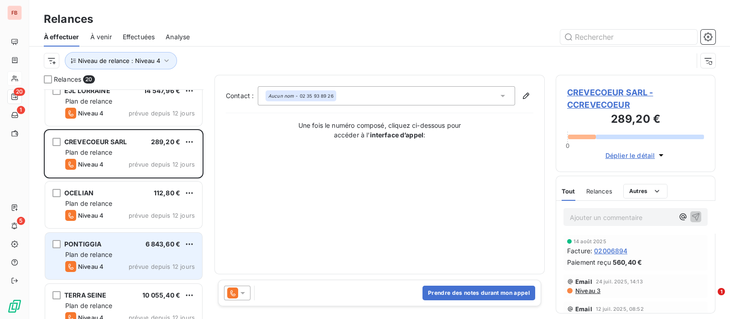
click at [116, 253] on div "Plan de relance" at bounding box center [130, 254] width 130 height 9
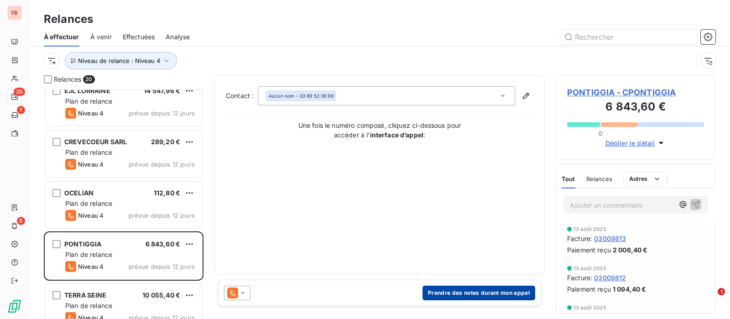
click at [464, 297] on button "Prendre des notes durant mon appel" at bounding box center [478, 293] width 113 height 15
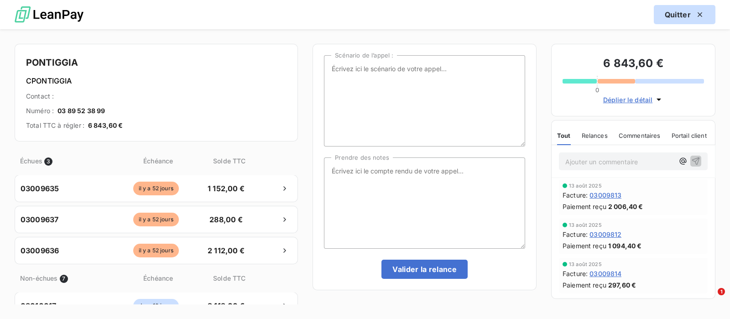
click at [670, 17] on button "Quitter" at bounding box center [685, 14] width 62 height 19
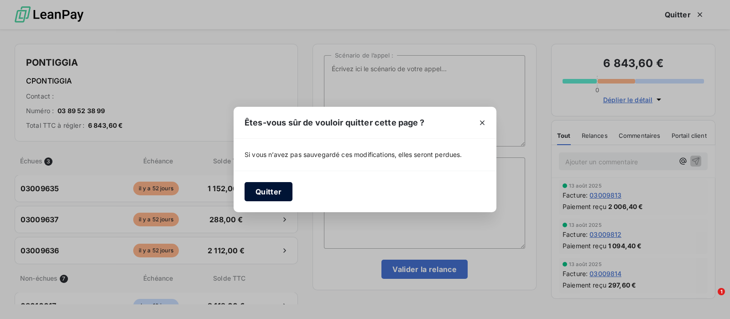
click at [259, 191] on button "Quitter" at bounding box center [268, 191] width 48 height 19
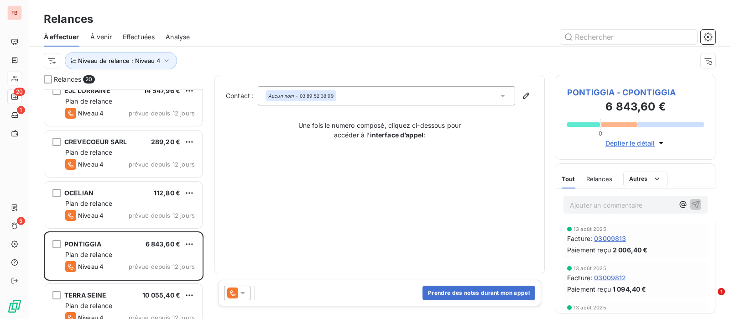
click at [608, 203] on p "Ajouter un commentaire ﻿" at bounding box center [622, 204] width 104 height 11
click at [691, 202] on icon "button" at bounding box center [695, 203] width 9 height 9
click at [243, 294] on icon at bounding box center [242, 292] width 9 height 9
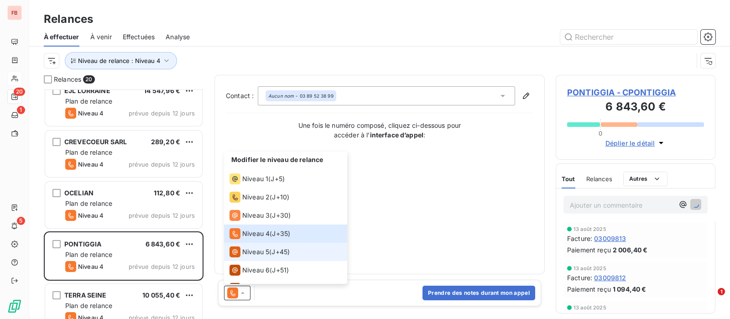
click at [247, 251] on span "Niveau 5" at bounding box center [255, 251] width 27 height 9
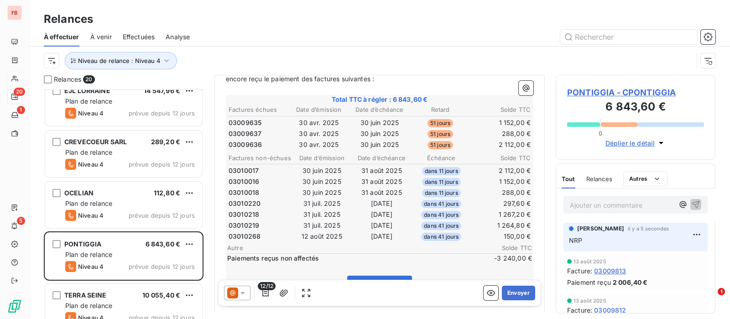
scroll to position [171, 0]
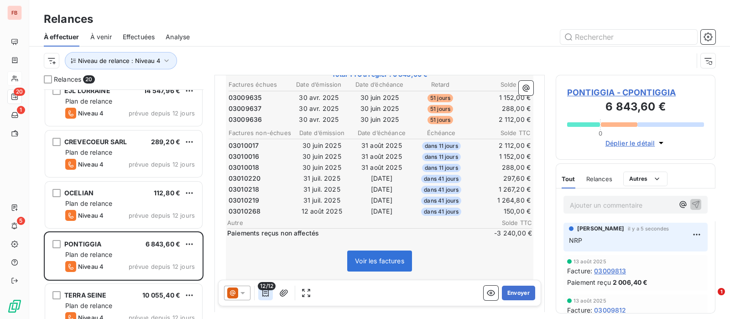
click at [267, 295] on icon "button" at bounding box center [265, 292] width 9 height 9
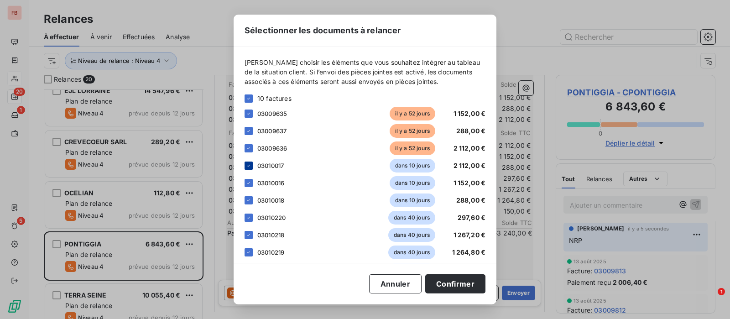
click at [249, 165] on icon at bounding box center [248, 165] width 5 height 5
click at [249, 180] on div at bounding box center [248, 183] width 8 height 8
click at [249, 199] on icon at bounding box center [248, 200] width 5 height 5
click at [249, 218] on icon at bounding box center [248, 217] width 5 height 5
click at [249, 232] on icon at bounding box center [248, 234] width 5 height 5
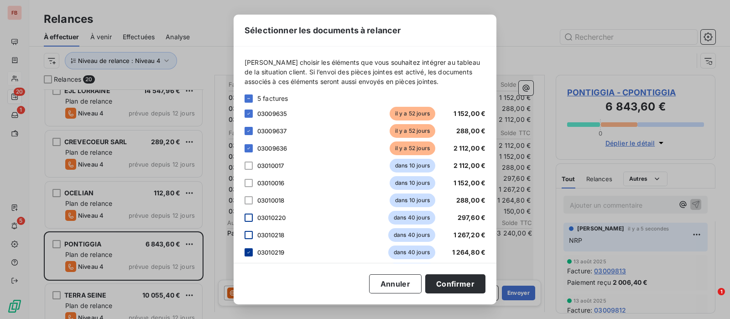
click at [250, 254] on icon at bounding box center [248, 251] width 5 height 5
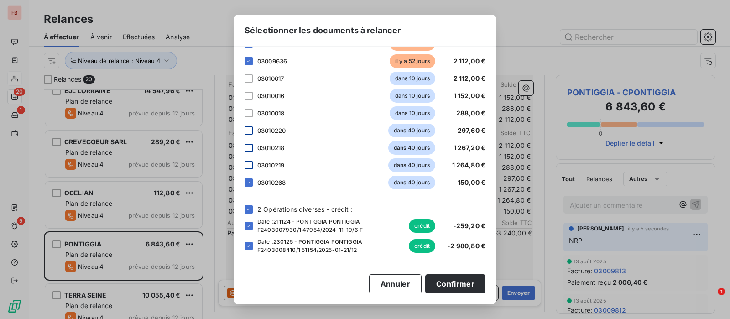
scroll to position [89, 0]
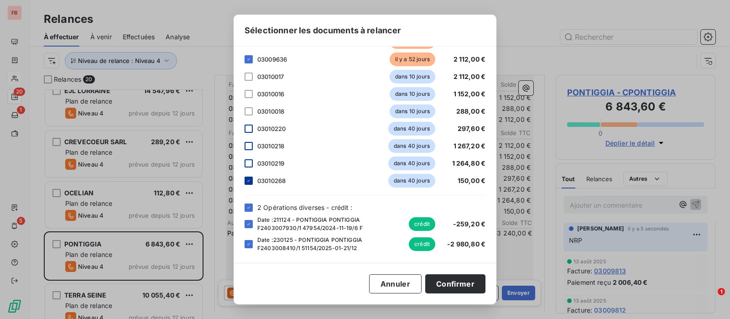
click at [248, 182] on icon at bounding box center [248, 180] width 5 height 5
click at [249, 206] on icon at bounding box center [248, 207] width 5 height 5
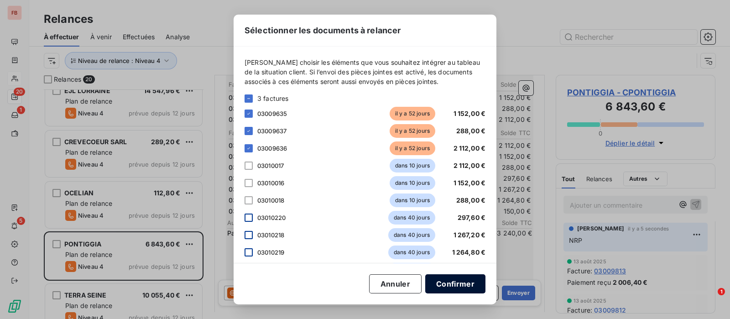
drag, startPoint x: 467, startPoint y: 283, endPoint x: 449, endPoint y: 280, distance: 18.5
click at [467, 283] on button "Confirmer" at bounding box center [455, 283] width 60 height 19
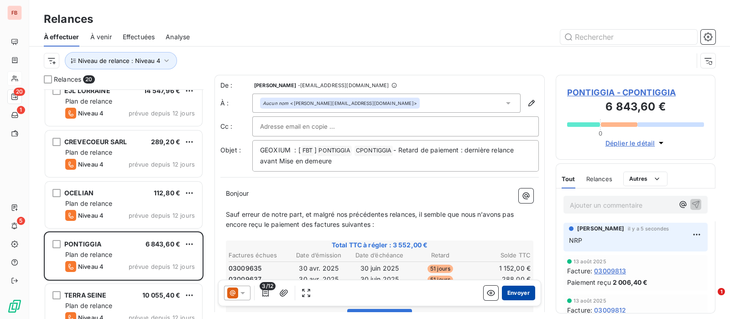
click at [515, 290] on button "Envoyer" at bounding box center [518, 293] width 33 height 15
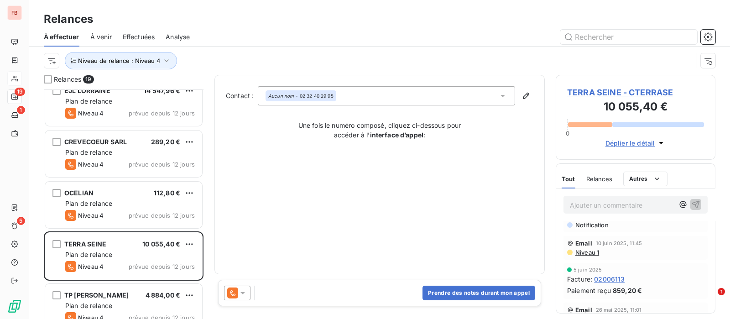
scroll to position [228, 0]
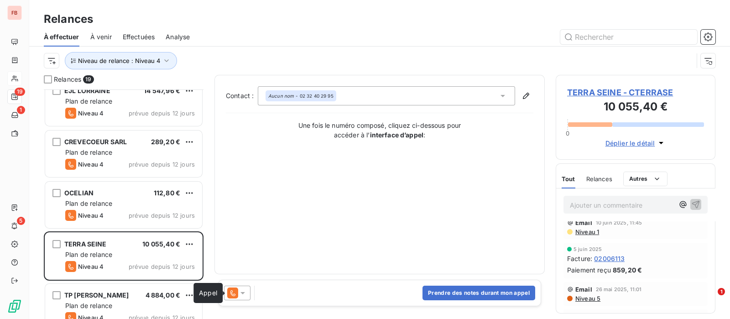
click at [233, 296] on icon at bounding box center [232, 292] width 11 height 11
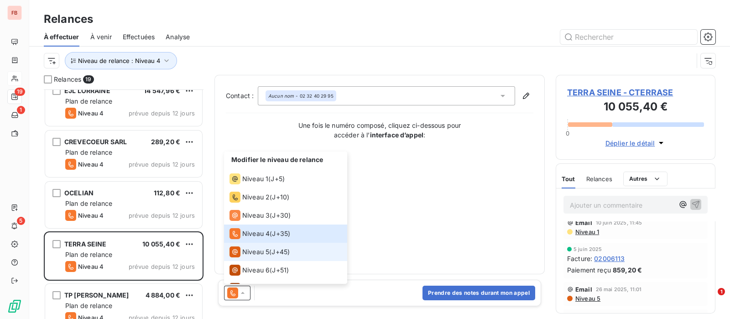
click at [243, 254] on span "Niveau 5" at bounding box center [255, 251] width 27 height 9
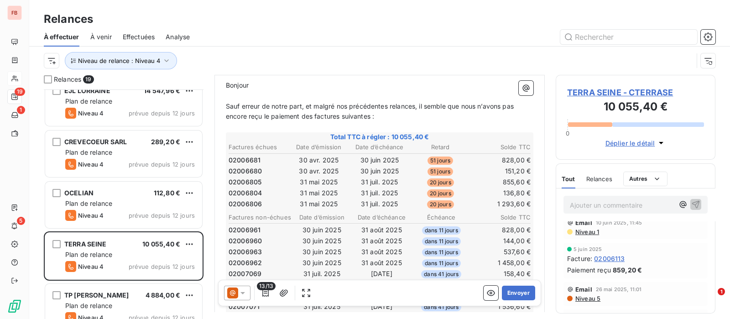
scroll to position [114, 0]
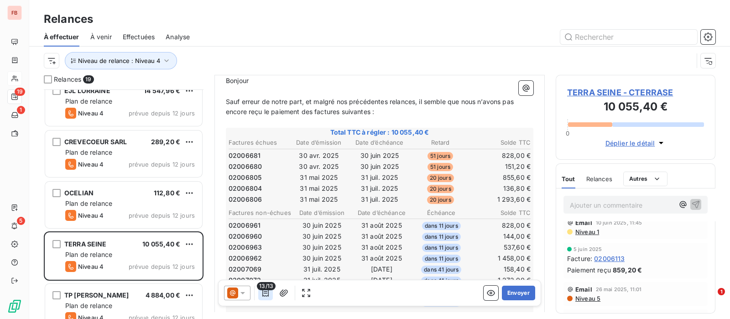
click at [262, 292] on icon "button" at bounding box center [265, 292] width 9 height 9
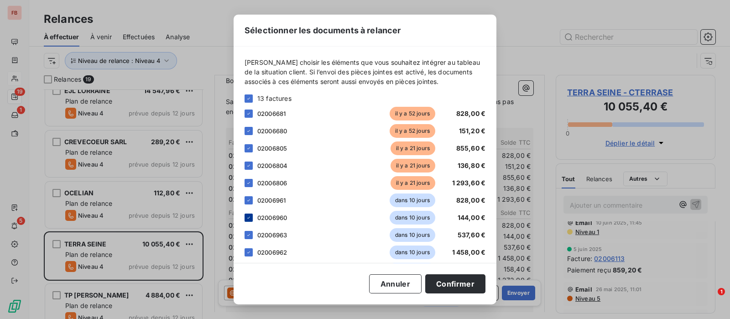
drag, startPoint x: 251, startPoint y: 200, endPoint x: 251, endPoint y: 217, distance: 16.4
click at [251, 202] on icon at bounding box center [248, 200] width 5 height 5
click at [251, 219] on icon at bounding box center [248, 217] width 5 height 5
drag, startPoint x: 249, startPoint y: 235, endPoint x: 249, endPoint y: 248, distance: 12.8
click at [249, 236] on icon at bounding box center [248, 234] width 5 height 5
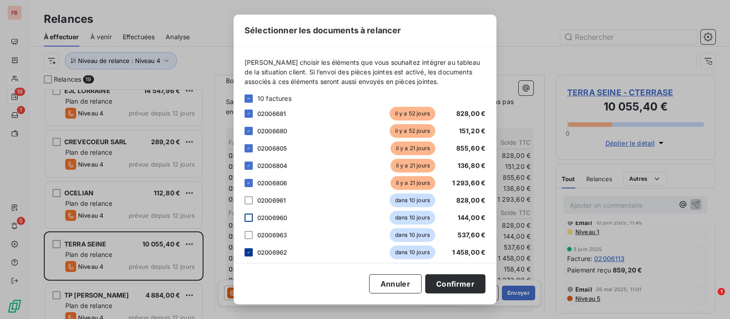
click at [249, 250] on icon at bounding box center [248, 251] width 5 height 5
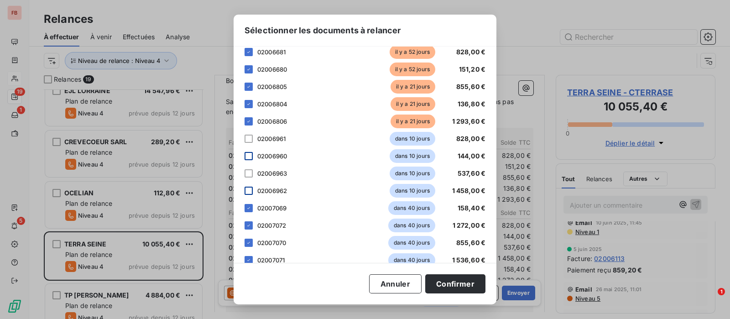
scroll to position [76, 0]
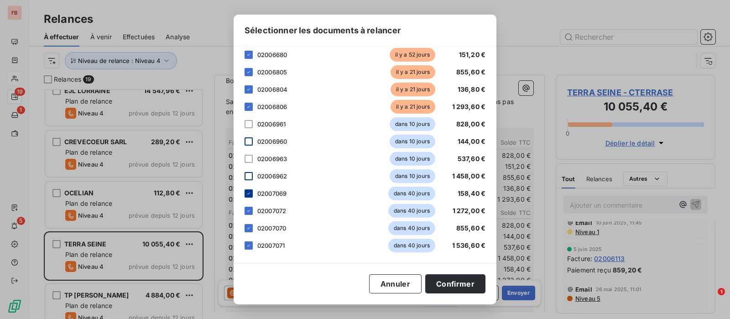
click at [249, 195] on icon at bounding box center [248, 193] width 5 height 5
click at [251, 217] on div "02007072 dans 40 jours 1 272,00 €" at bounding box center [364, 211] width 241 height 14
drag, startPoint x: 249, startPoint y: 210, endPoint x: 249, endPoint y: 225, distance: 15.1
click at [249, 214] on div at bounding box center [248, 211] width 8 height 8
drag, startPoint x: 249, startPoint y: 229, endPoint x: 248, endPoint y: 245, distance: 16.0
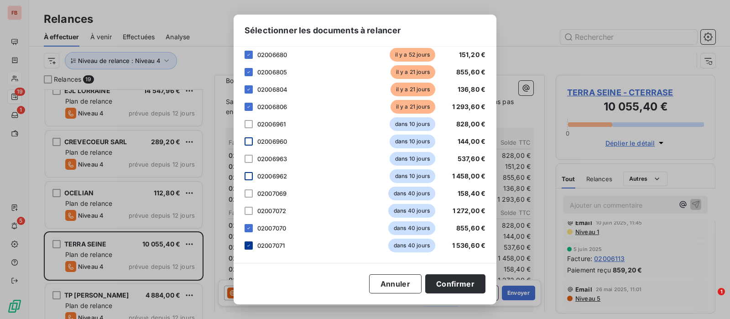
click at [249, 229] on icon at bounding box center [248, 227] width 5 height 5
click at [248, 248] on div at bounding box center [248, 245] width 8 height 8
click at [444, 280] on button "Confirmer" at bounding box center [455, 283] width 60 height 19
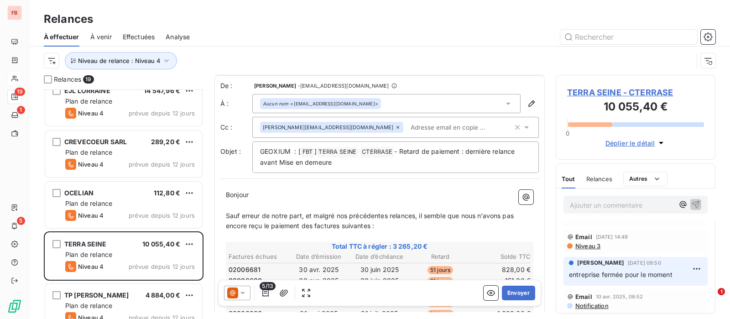
scroll to position [399, 0]
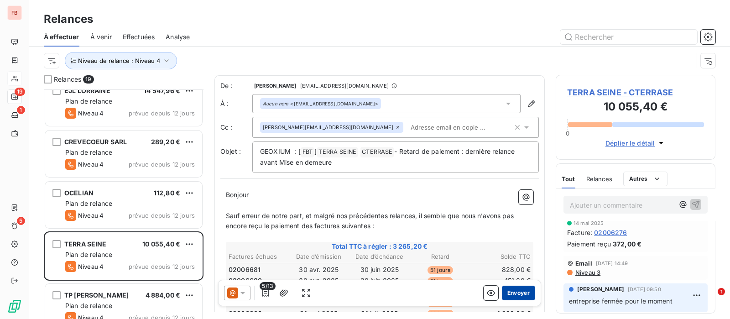
click at [520, 290] on button "Envoyer" at bounding box center [518, 293] width 33 height 15
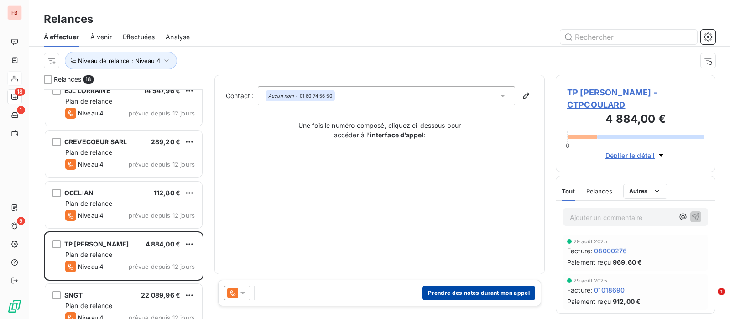
click at [465, 290] on button "Prendre des notes durant mon appel" at bounding box center [478, 293] width 113 height 15
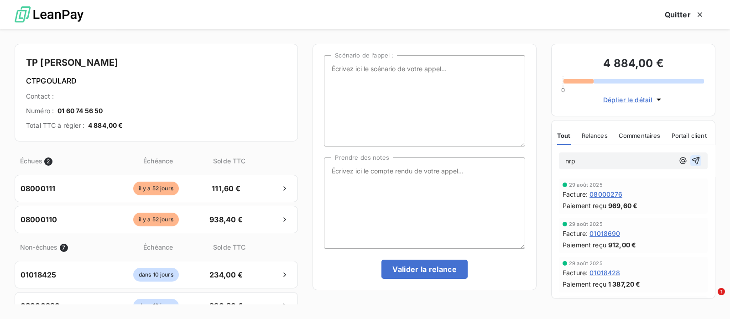
click at [691, 161] on icon "button" at bounding box center [695, 160] width 9 height 9
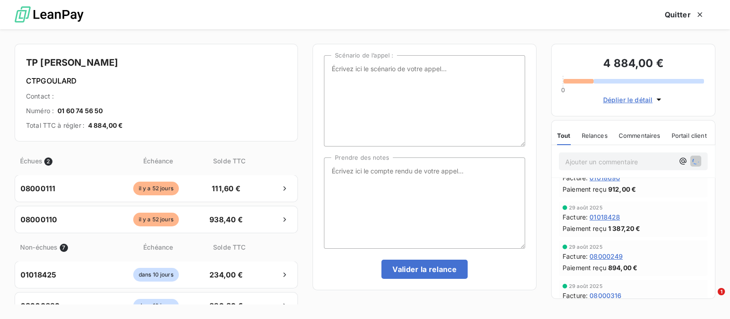
scroll to position [114, 0]
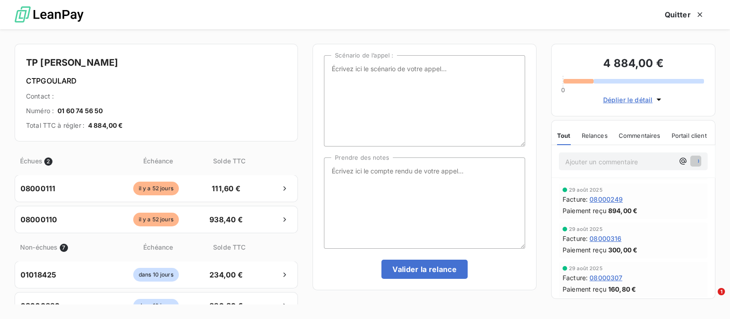
click at [594, 132] on span "Relances" at bounding box center [595, 135] width 26 height 7
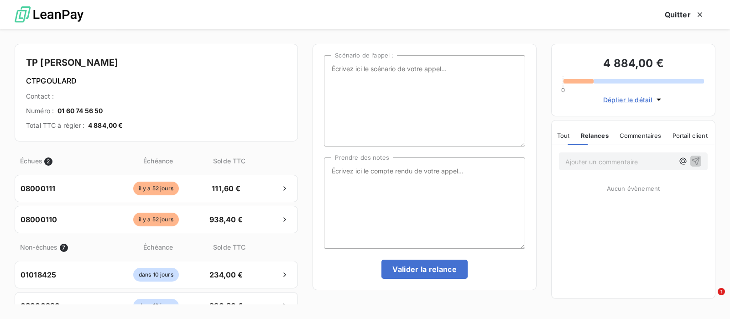
scroll to position [0, 0]
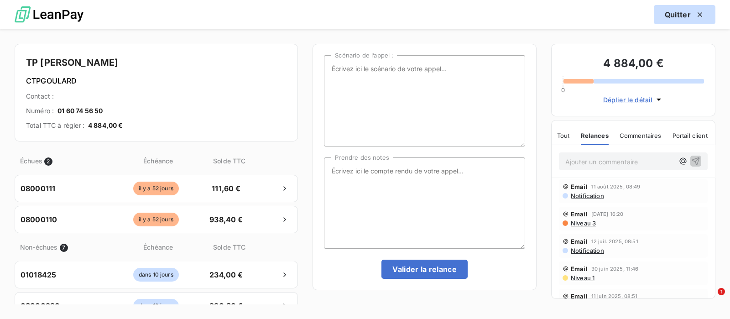
click at [690, 15] on button "Quitter" at bounding box center [685, 14] width 62 height 19
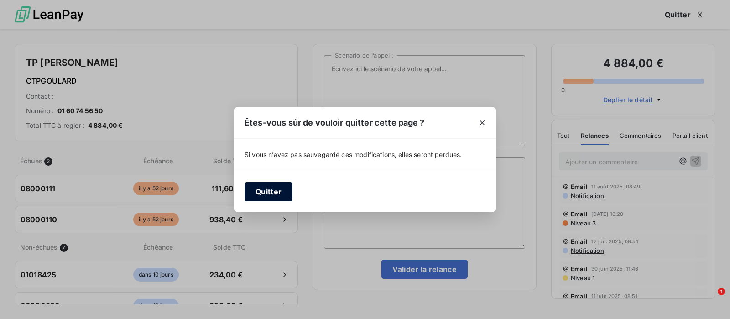
click at [263, 190] on button "Quitter" at bounding box center [268, 191] width 48 height 19
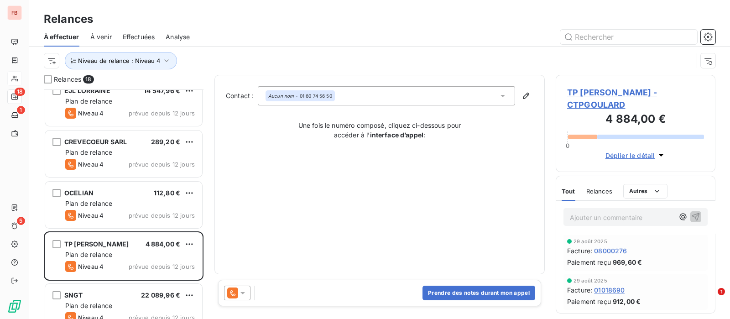
click at [235, 291] on icon at bounding box center [232, 292] width 11 height 11
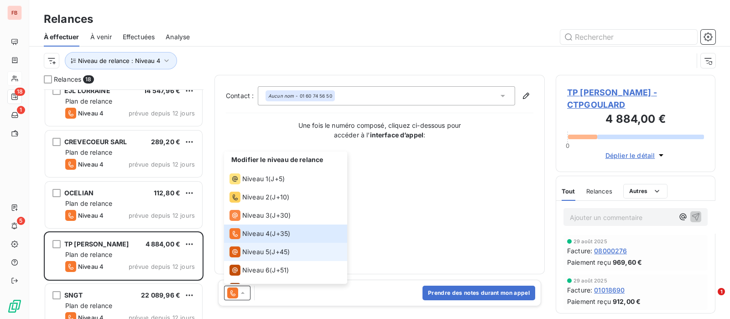
click at [251, 255] on span "Niveau 5" at bounding box center [255, 251] width 27 height 9
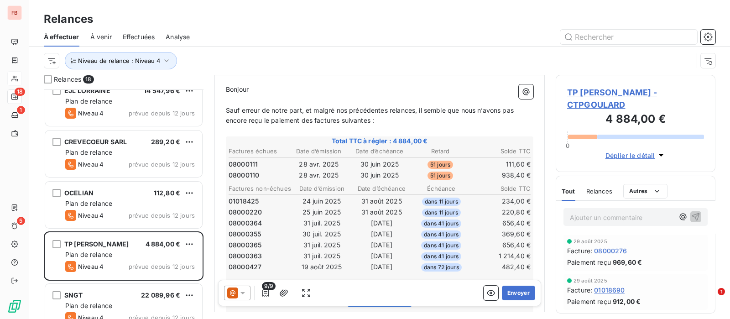
scroll to position [171, 0]
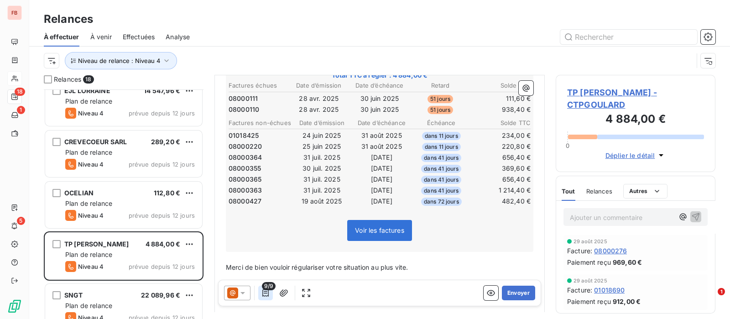
click at [269, 292] on icon "button" at bounding box center [265, 292] width 9 height 9
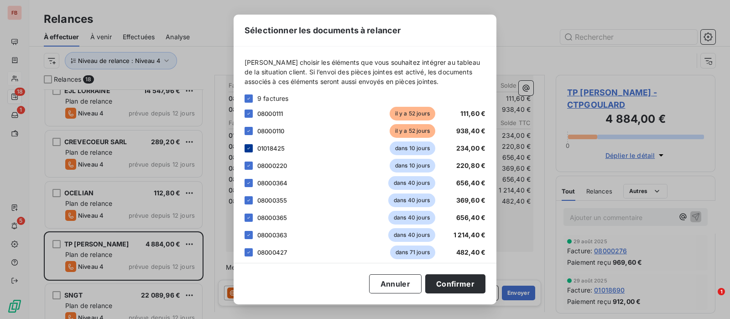
click at [250, 146] on icon at bounding box center [248, 148] width 5 height 5
click at [251, 161] on div at bounding box center [248, 165] width 8 height 8
click at [250, 182] on icon at bounding box center [248, 182] width 5 height 5
click at [247, 201] on icon at bounding box center [248, 200] width 5 height 5
click at [248, 218] on icon at bounding box center [248, 217] width 5 height 5
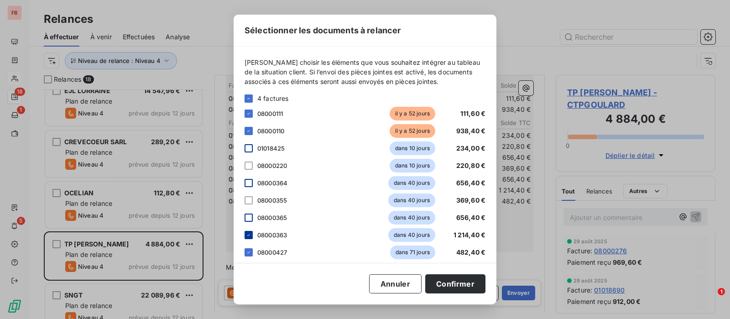
click at [252, 237] on div at bounding box center [248, 235] width 8 height 8
click at [253, 253] on div "08000427 dans 71 jours 482,40 €" at bounding box center [364, 252] width 241 height 14
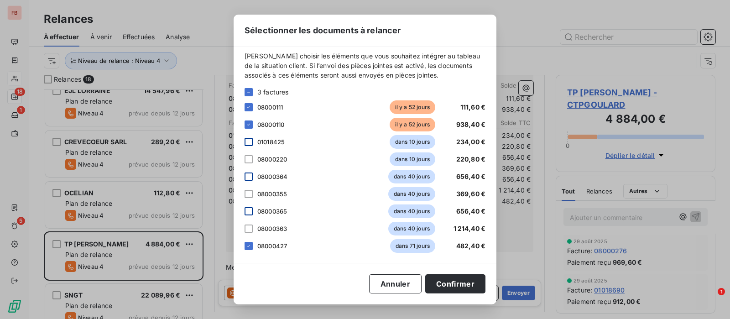
scroll to position [7, 0]
click at [247, 243] on div at bounding box center [248, 245] width 8 height 8
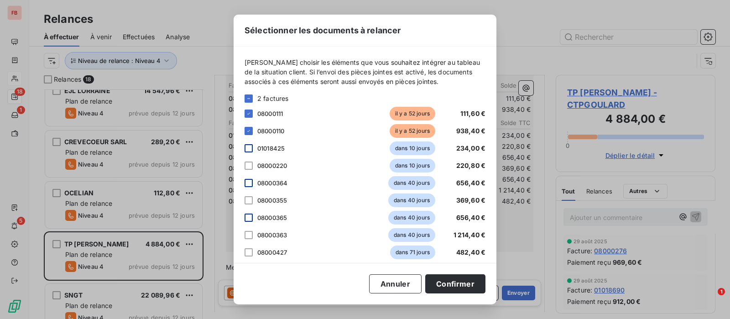
drag, startPoint x: 461, startPoint y: 276, endPoint x: 453, endPoint y: 267, distance: 12.0
click at [461, 277] on button "Confirmer" at bounding box center [455, 283] width 60 height 19
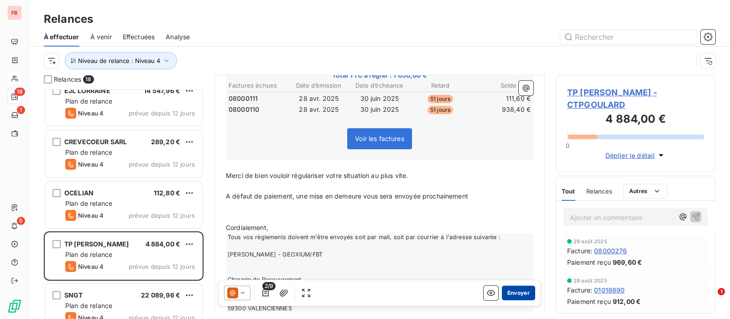
click at [510, 293] on button "Envoyer" at bounding box center [518, 293] width 33 height 15
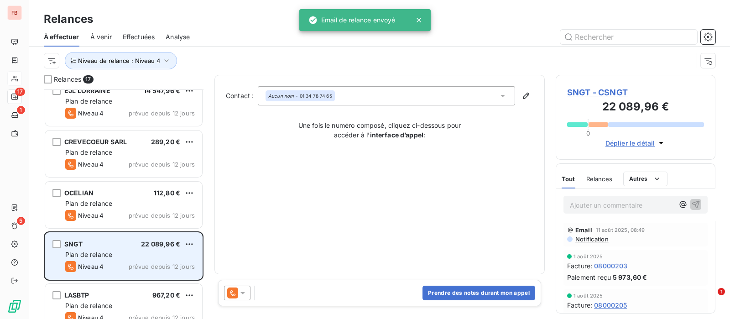
click at [113, 259] on div "SNGT 22 089,96 € Plan de relance Niveau 4 prévue depuis 12 jours" at bounding box center [123, 256] width 157 height 47
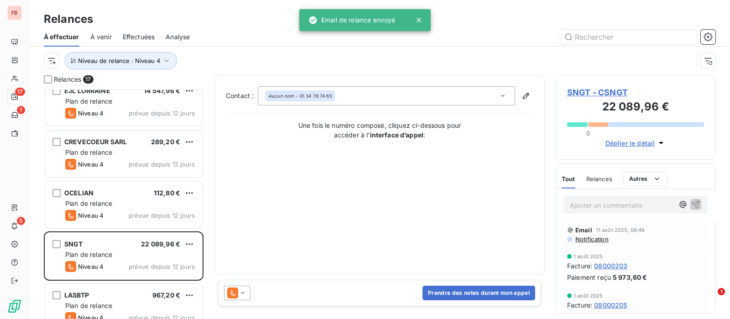
click at [603, 90] on span "SNGT - CSNGT" at bounding box center [635, 92] width 137 height 12
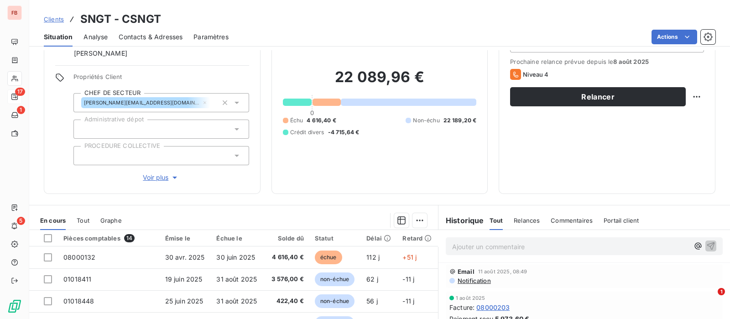
scroll to position [56, 0]
click at [31, 72] on div "Informations client Gestionnaires Kevin Oravec olivier beaugrand Propriétés Cli…" at bounding box center [379, 97] width 701 height 195
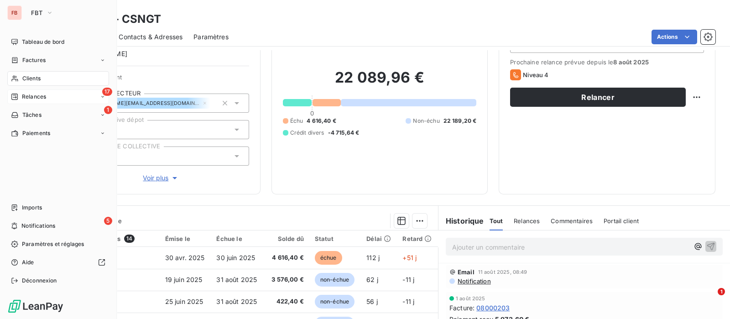
click at [21, 77] on div "Clients" at bounding box center [58, 78] width 102 height 15
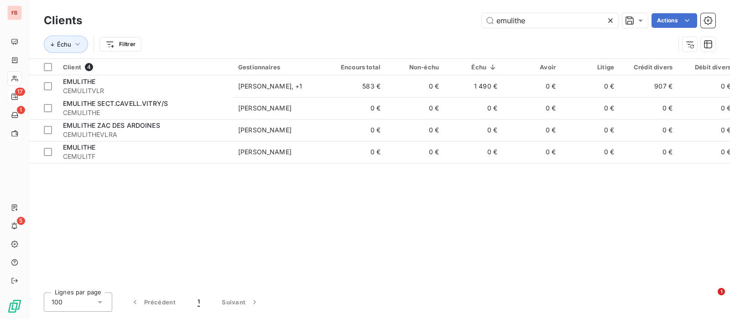
drag, startPoint x: 456, startPoint y: 17, endPoint x: 281, endPoint y: 11, distance: 175.2
click at [280, 11] on div "Clients emulithe Actions" at bounding box center [379, 20] width 671 height 19
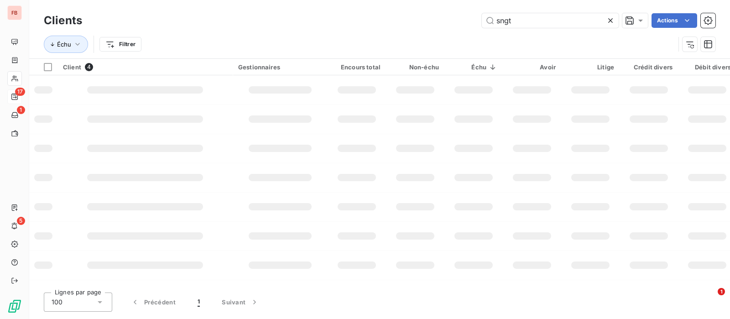
type input "sngt"
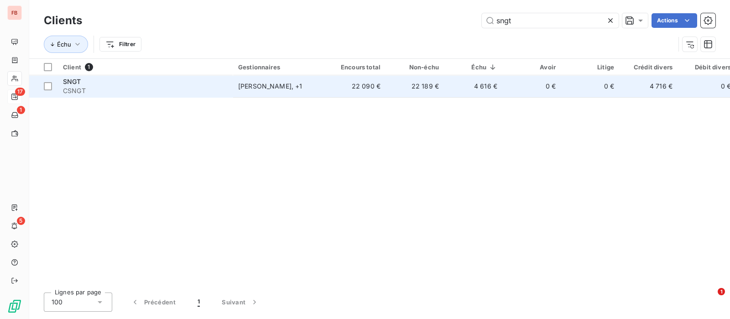
click at [470, 93] on td "4 616 €" at bounding box center [473, 86] width 58 height 22
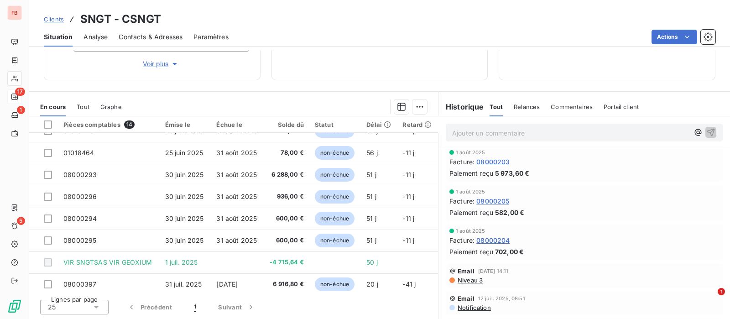
scroll to position [57, 0]
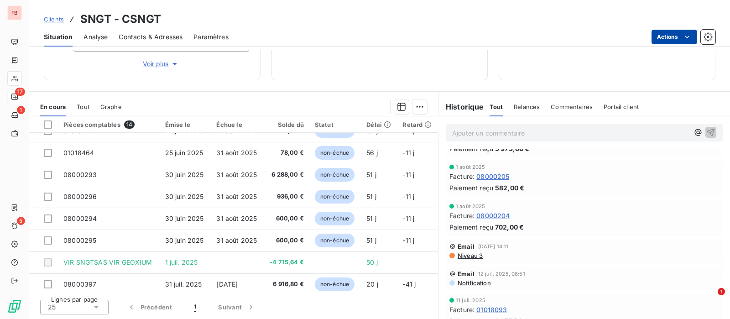
click at [694, 36] on html "FB 17 1 5 Clients SNGT - CSNGT Situation Analyse Contacts & Adresses Paramètres…" at bounding box center [365, 159] width 730 height 319
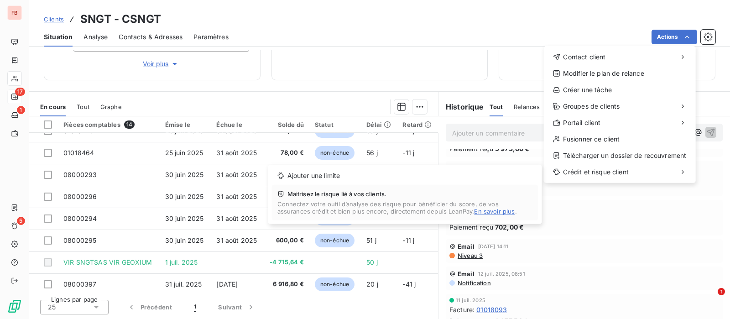
click at [607, 240] on html "FB 17 1 5 Clients SNGT - CSNGT Situation Analyse Contacts & Adresses Paramètres…" at bounding box center [365, 159] width 730 height 319
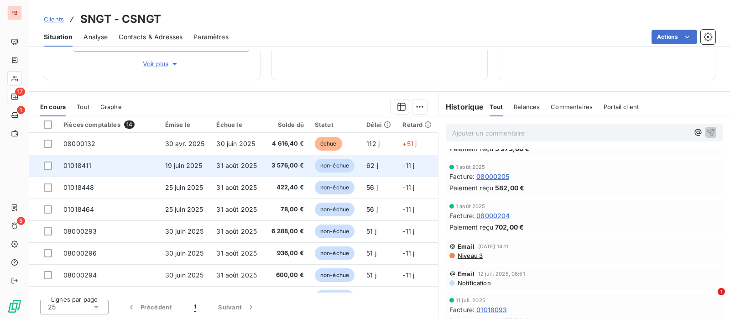
scroll to position [0, 0]
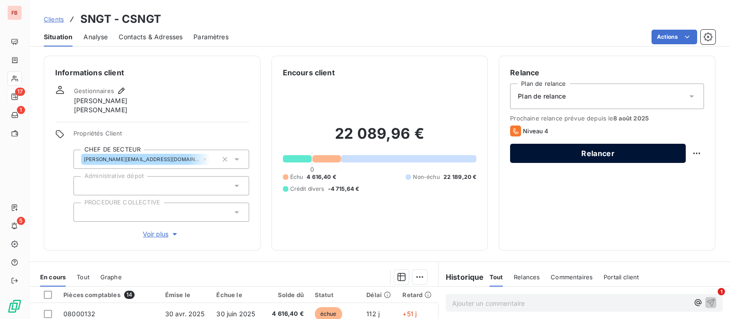
click at [574, 148] on button "Relancer" at bounding box center [598, 153] width 176 height 19
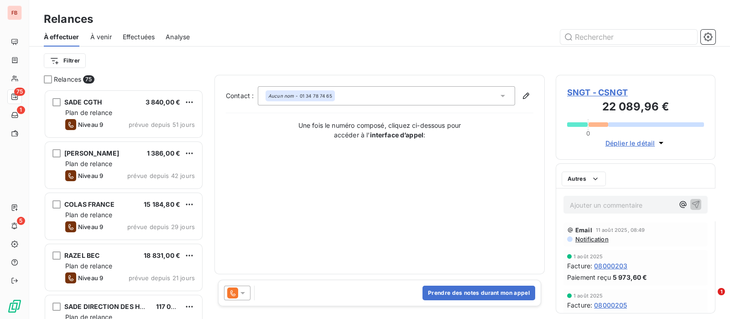
scroll to position [221, 151]
click at [245, 293] on icon at bounding box center [242, 292] width 9 height 9
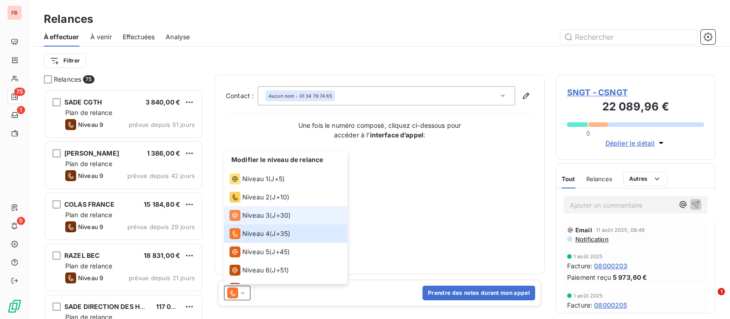
click at [249, 213] on span "Niveau 3" at bounding box center [255, 215] width 27 height 9
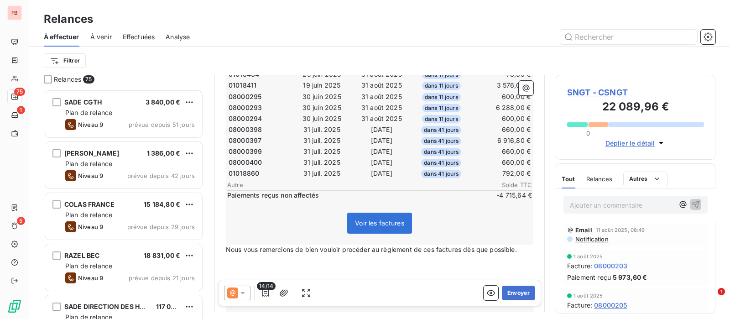
scroll to position [286, 0]
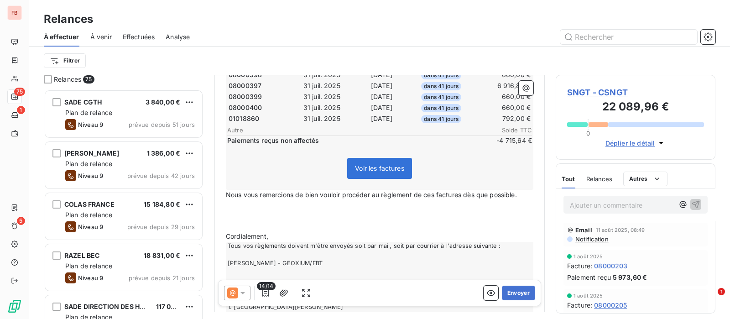
click at [263, 289] on span "14/14" at bounding box center [266, 286] width 19 height 8
click at [263, 293] on icon "button" at bounding box center [265, 292] width 9 height 9
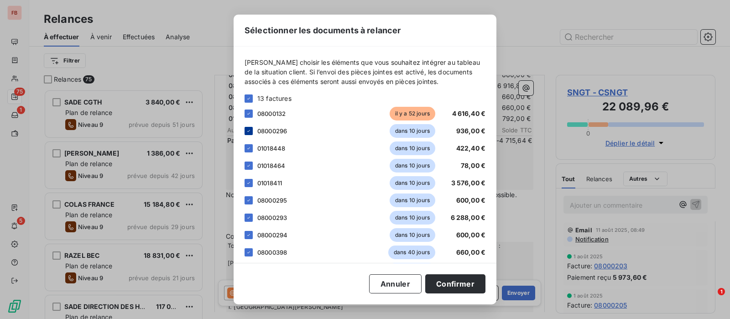
click at [246, 132] on icon at bounding box center [248, 130] width 5 height 5
drag, startPoint x: 247, startPoint y: 146, endPoint x: 249, endPoint y: 160, distance: 13.4
click at [247, 147] on icon at bounding box center [248, 148] width 5 height 5
click at [249, 163] on icon at bounding box center [248, 165] width 5 height 5
click at [249, 182] on icon at bounding box center [248, 182] width 5 height 5
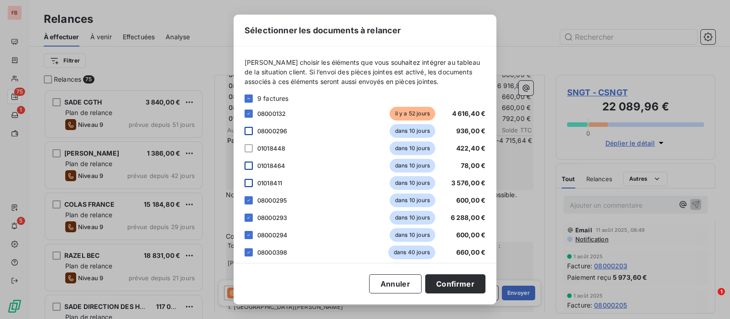
click at [249, 205] on div "08000295 dans 10 jours 600,00 €" at bounding box center [364, 200] width 241 height 14
click at [250, 99] on icon at bounding box center [248, 98] width 5 height 5
click at [248, 99] on icon at bounding box center [248, 98] width 5 height 5
click at [248, 114] on div at bounding box center [248, 113] width 8 height 8
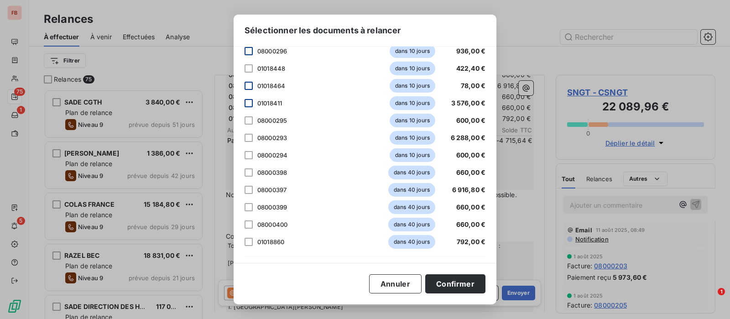
scroll to position [118, 0]
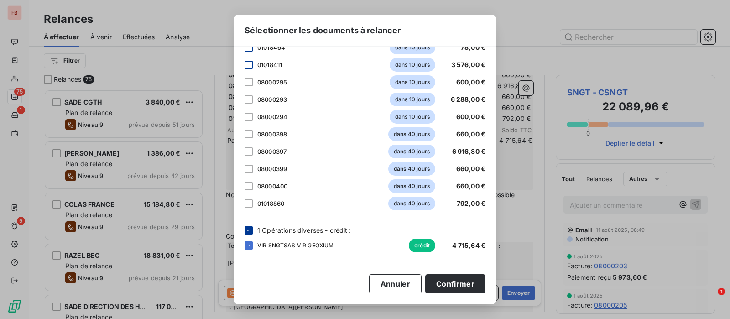
click at [249, 229] on icon at bounding box center [248, 230] width 5 height 5
click at [440, 284] on button "Confirmer" at bounding box center [455, 283] width 60 height 19
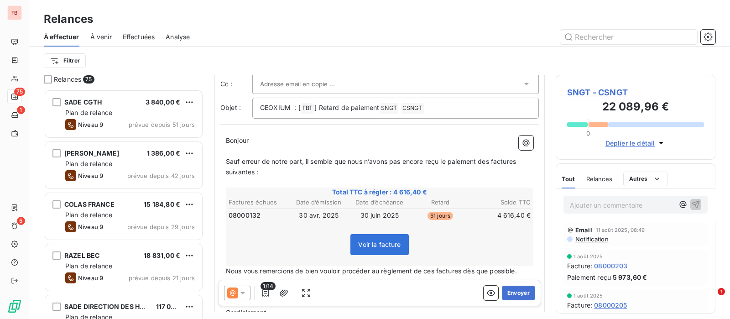
scroll to position [0, 0]
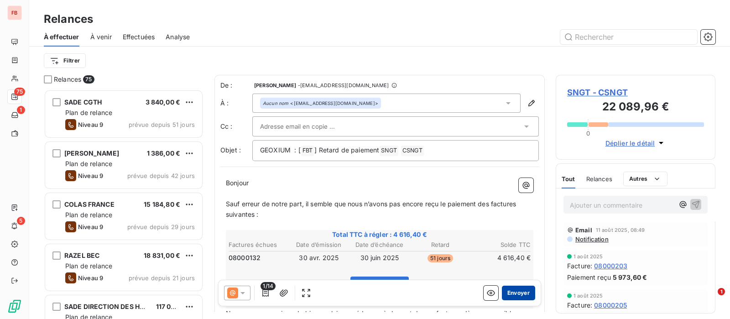
click at [515, 293] on button "Envoyer" at bounding box center [518, 293] width 33 height 15
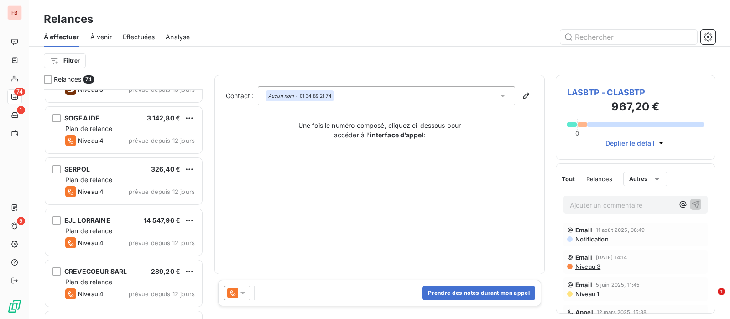
scroll to position [399, 0]
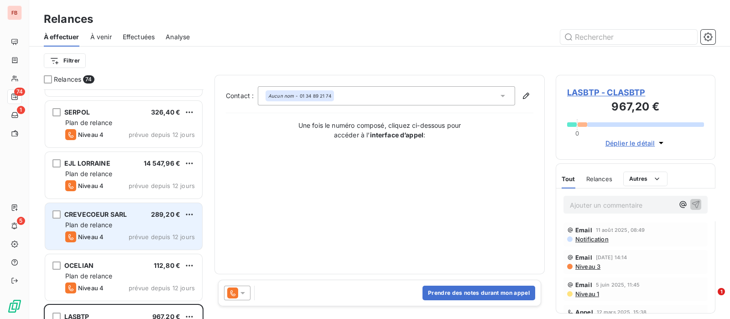
click at [128, 228] on div "Plan de relance" at bounding box center [130, 224] width 130 height 9
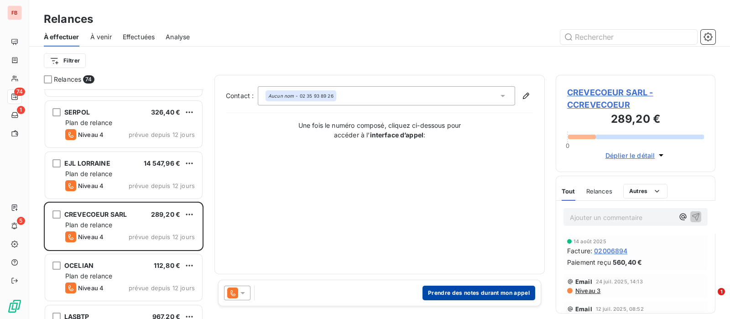
click at [447, 290] on button "Prendre des notes durant mon appel" at bounding box center [478, 293] width 113 height 15
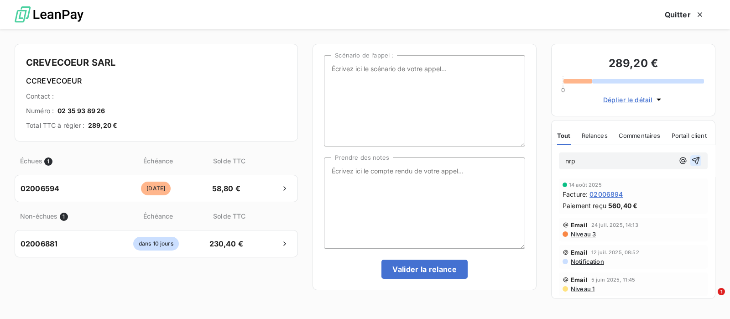
click at [691, 157] on icon "button" at bounding box center [695, 160] width 9 height 9
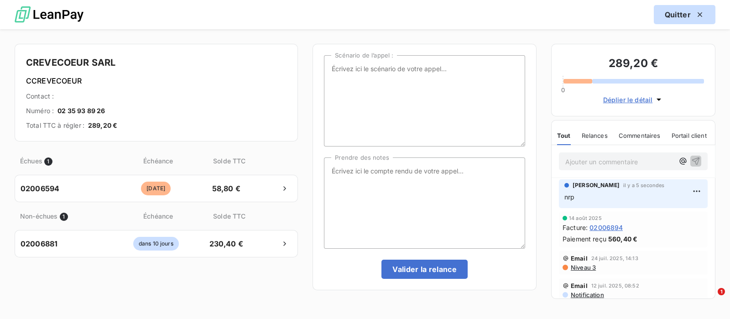
click at [691, 15] on div "button" at bounding box center [698, 14] width 14 height 9
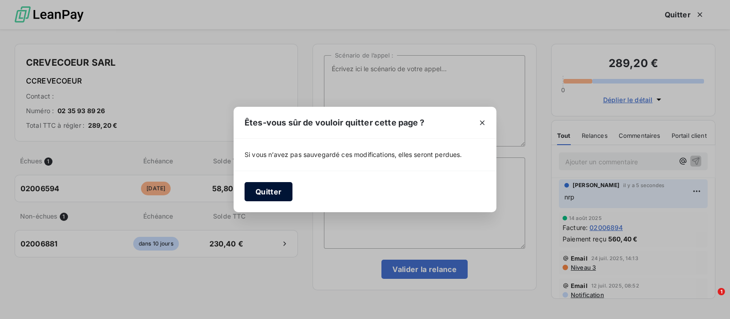
click at [274, 191] on button "Quitter" at bounding box center [268, 191] width 48 height 19
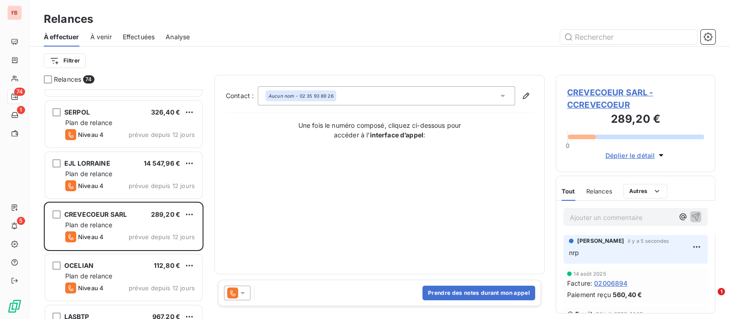
click at [242, 293] on icon at bounding box center [242, 293] width 5 height 2
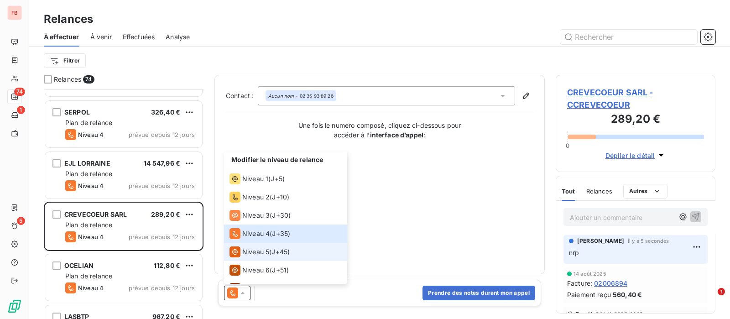
click at [265, 251] on span "Niveau 5" at bounding box center [255, 251] width 27 height 9
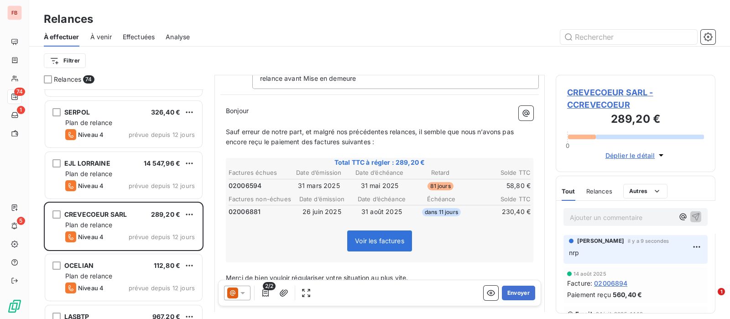
scroll to position [57, 0]
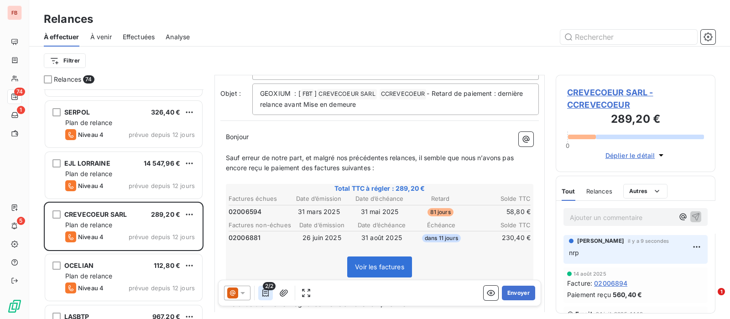
click at [263, 292] on icon "button" at bounding box center [265, 292] width 9 height 9
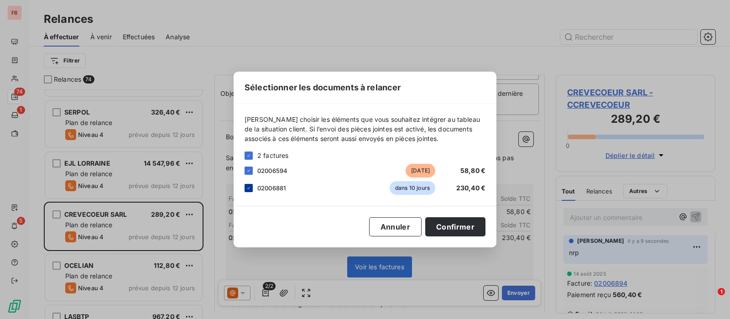
click at [250, 188] on icon at bounding box center [248, 187] width 5 height 5
click at [436, 227] on button "Confirmer" at bounding box center [455, 226] width 60 height 19
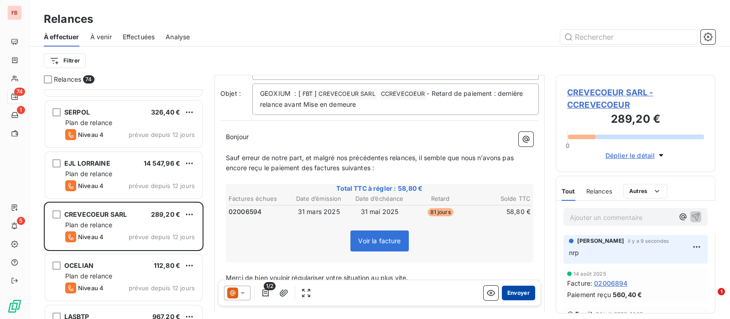
click at [513, 294] on button "Envoyer" at bounding box center [518, 293] width 33 height 15
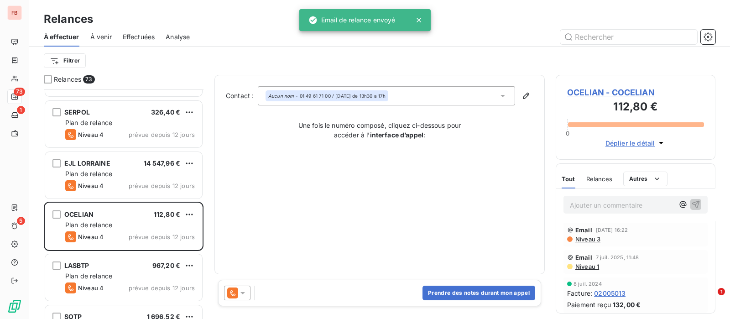
scroll to position [456, 0]
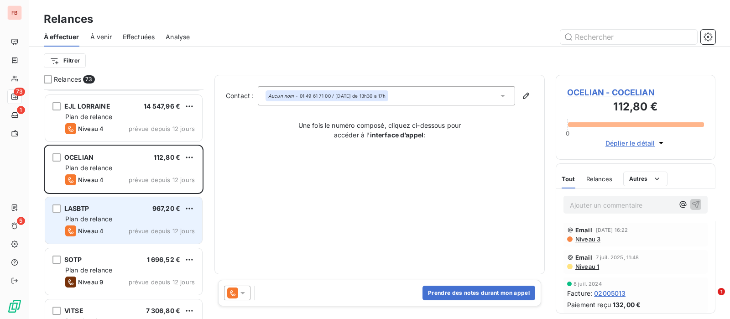
click at [123, 204] on div "LASBTP 967,20 €" at bounding box center [130, 208] width 130 height 8
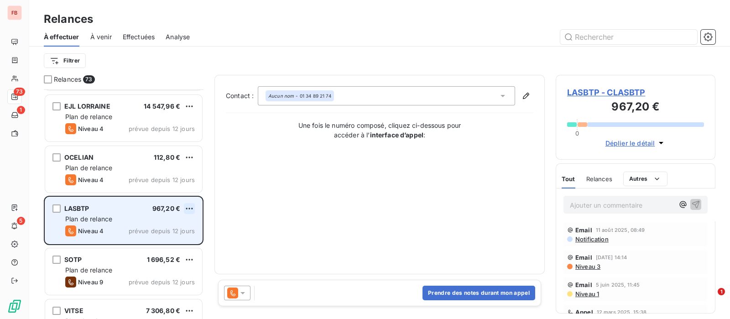
click at [194, 205] on html "FB 73 1 5 Relances À effectuer À venir Effectuées Analyse Filtrer Relances 73 S…" at bounding box center [365, 159] width 730 height 319
click at [161, 226] on div "Replanifier cette action" at bounding box center [150, 226] width 82 height 15
select select "7"
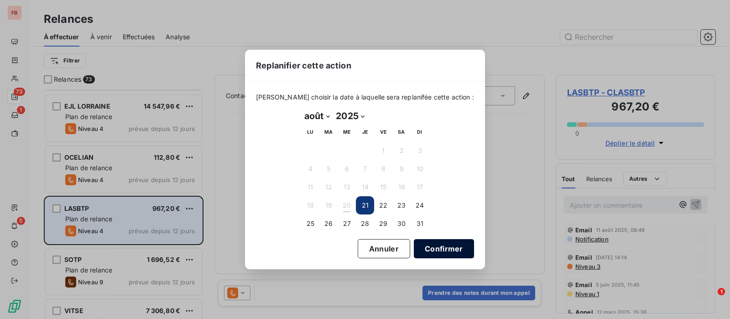
click at [438, 246] on button "Confirmer" at bounding box center [444, 248] width 60 height 19
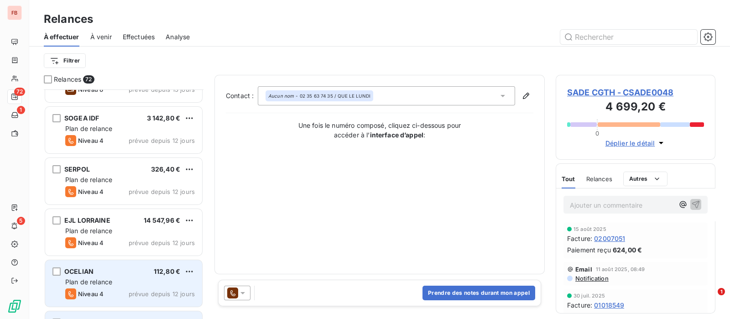
scroll to position [228, 0]
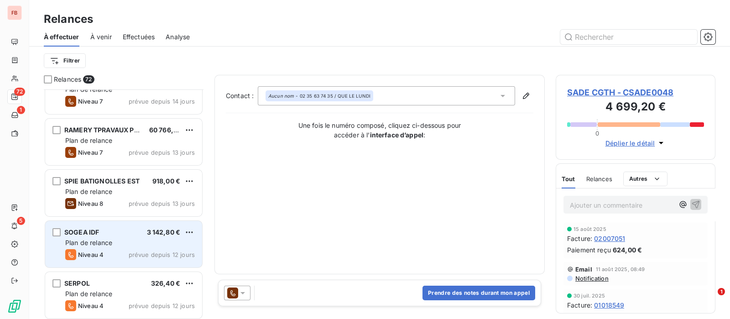
click at [105, 236] on div "SOGEA IDF 3 142,80 € Plan de relance Niveau 4 prévue depuis 12 jours" at bounding box center [123, 244] width 157 height 47
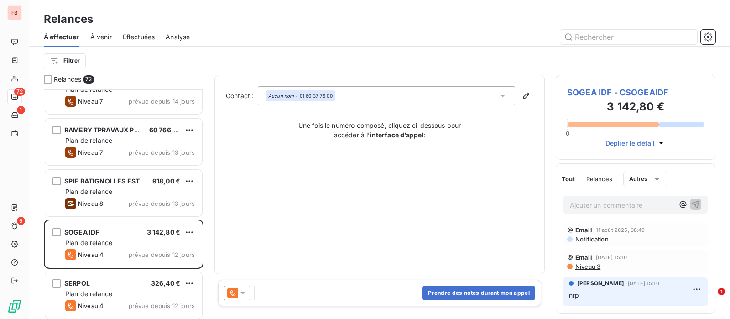
click at [619, 92] on span "SOGEA IDF - CSOGEAIDF" at bounding box center [635, 92] width 137 height 12
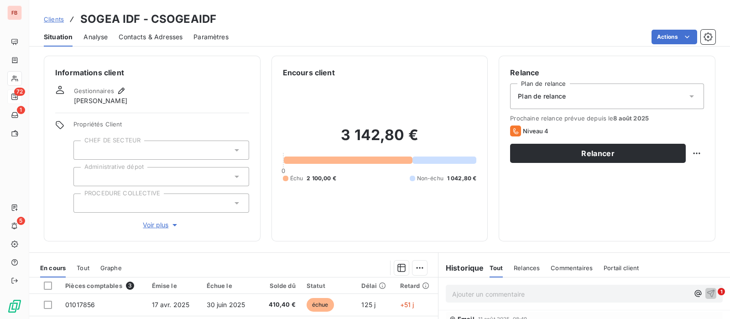
click at [160, 33] on span "Contacts & Adresses" at bounding box center [151, 36] width 64 height 9
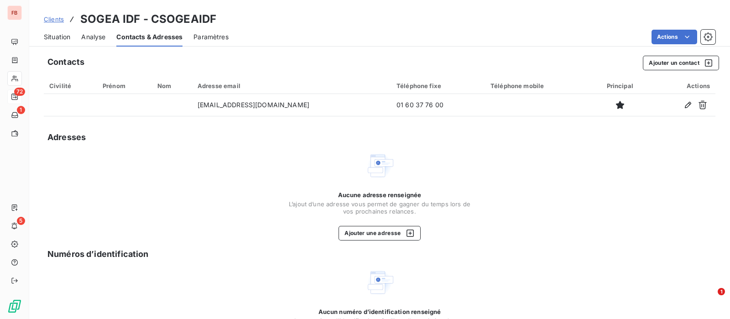
click at [62, 35] on span "Situation" at bounding box center [57, 36] width 26 height 9
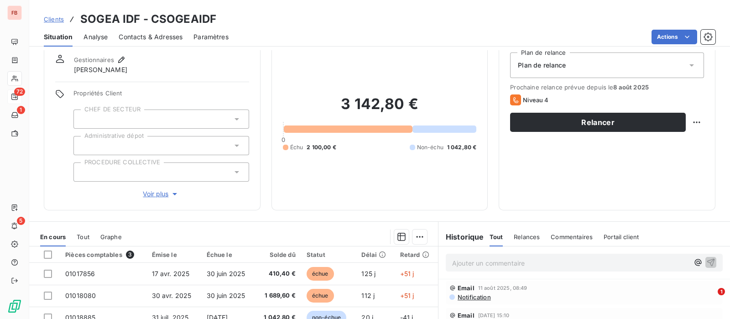
scroll to position [57, 0]
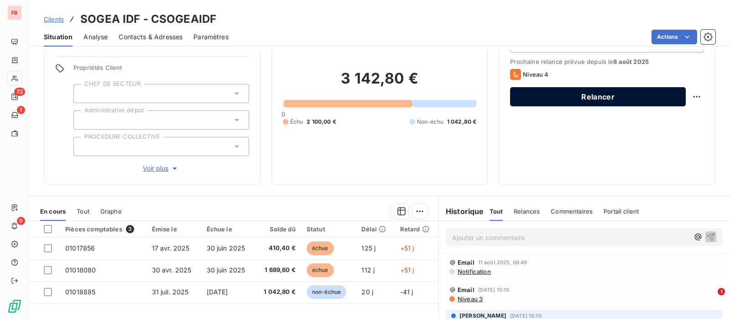
click at [588, 94] on button "Relancer" at bounding box center [598, 96] width 176 height 19
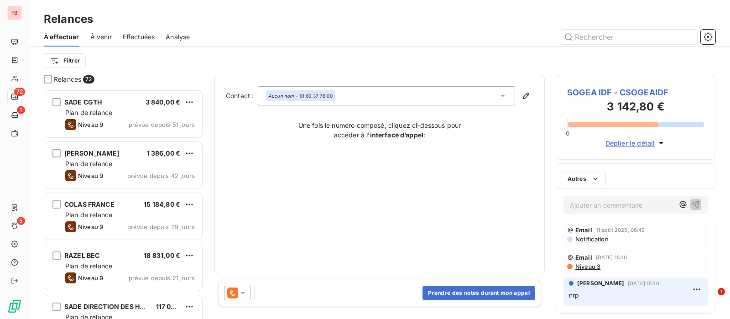
scroll to position [221, 151]
click at [242, 293] on icon at bounding box center [242, 293] width 5 height 2
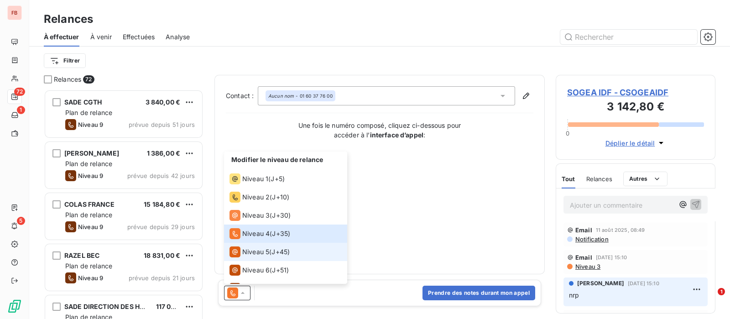
click at [245, 256] on div "Niveau 5" at bounding box center [249, 251] width 40 height 11
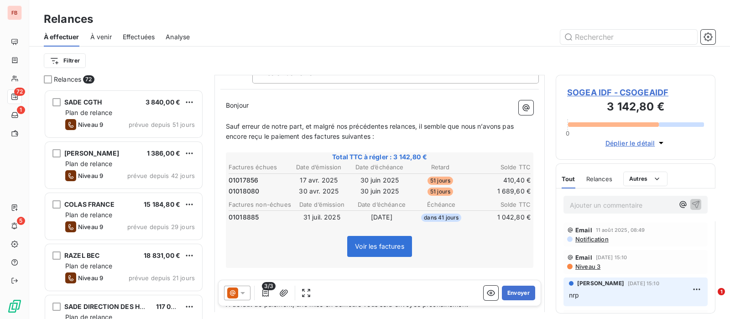
scroll to position [114, 0]
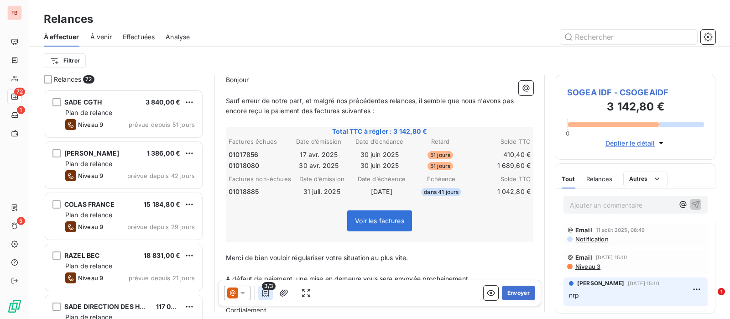
click at [263, 292] on icon "button" at bounding box center [265, 292] width 9 height 9
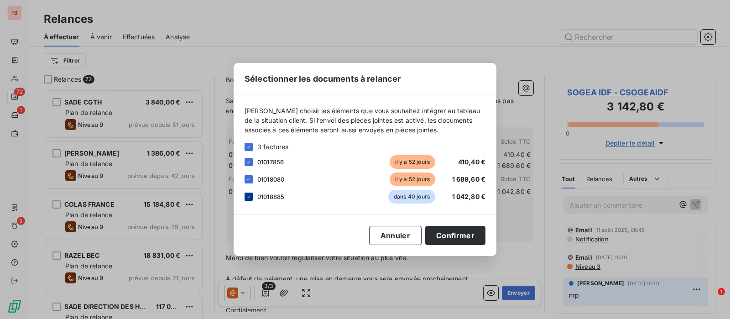
click at [252, 197] on div at bounding box center [248, 196] width 8 height 8
click at [458, 236] on button "Confirmer" at bounding box center [455, 235] width 60 height 19
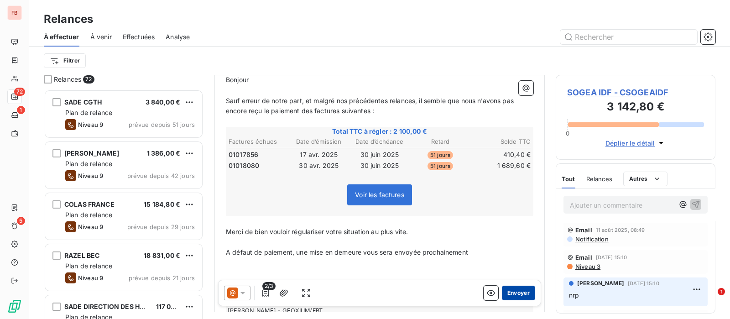
click at [510, 288] on button "Envoyer" at bounding box center [518, 293] width 33 height 15
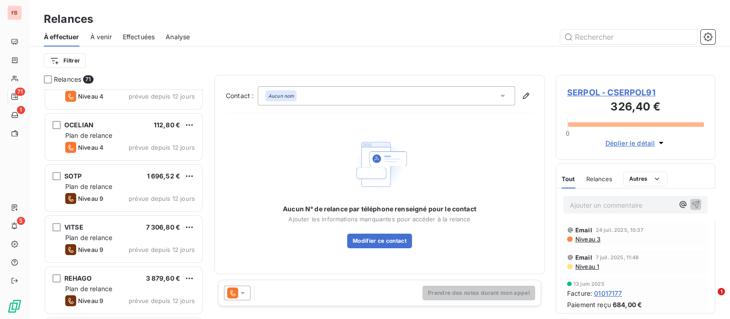
scroll to position [456, 0]
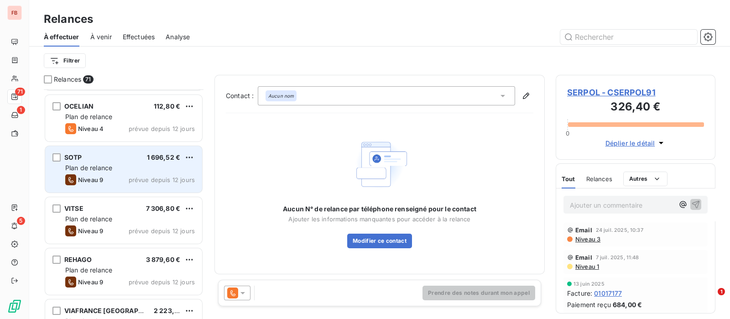
click at [109, 160] on div "SOTP 1 696,52 €" at bounding box center [130, 157] width 130 height 8
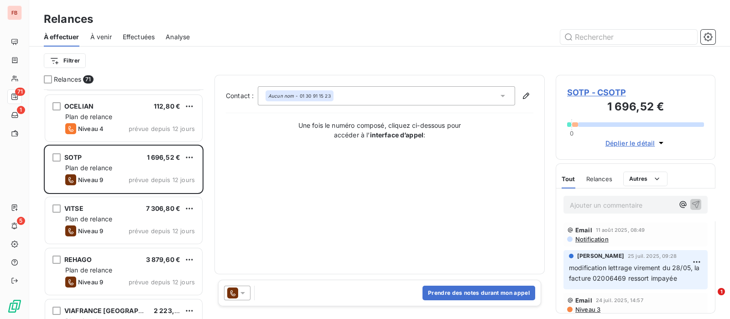
click at [597, 94] on span "SOTP - CSOTP" at bounding box center [635, 92] width 137 height 12
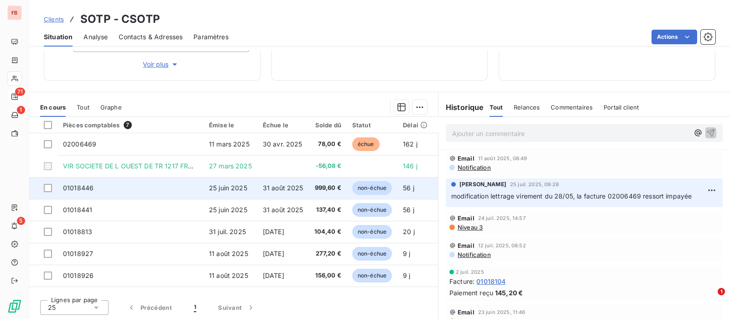
scroll to position [179, 0]
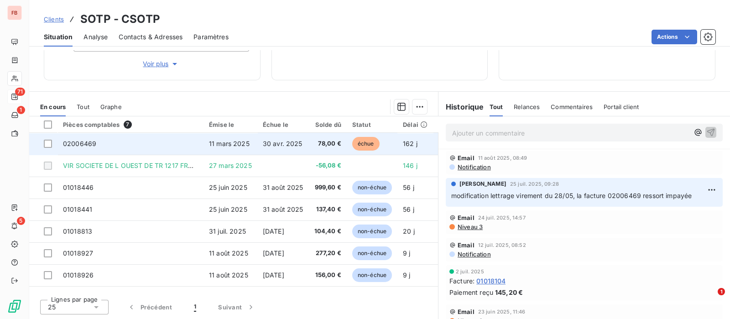
click at [229, 146] on span "11 mars 2025" at bounding box center [229, 144] width 41 height 8
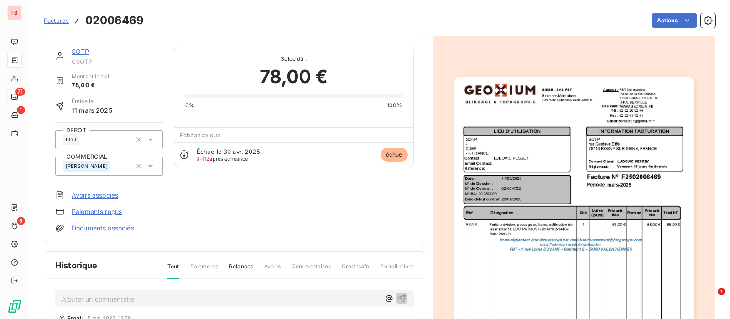
click at [81, 49] on link "SOTP" at bounding box center [81, 51] width 18 height 8
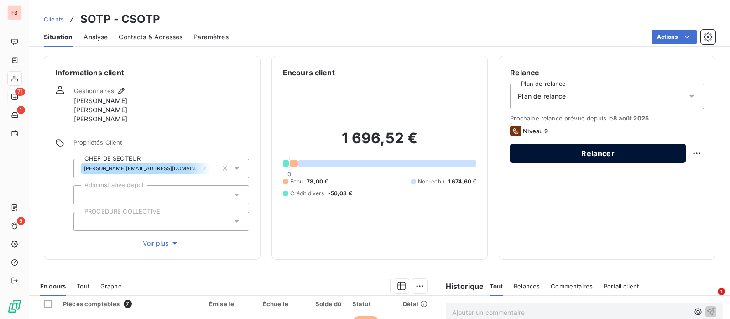
click at [556, 151] on button "Relancer" at bounding box center [598, 153] width 176 height 19
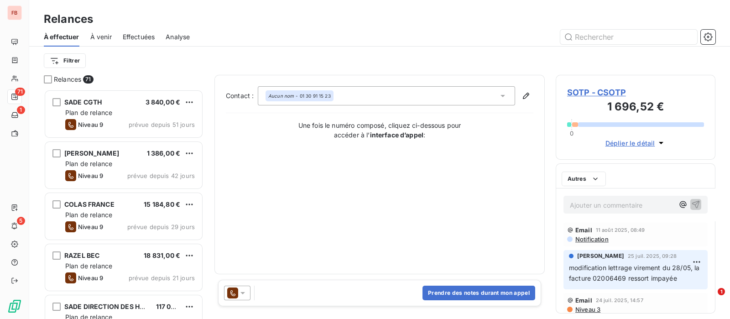
scroll to position [221, 151]
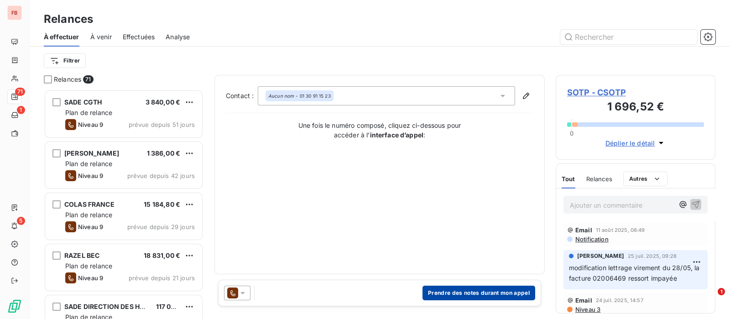
click at [481, 293] on button "Prendre des notes durant mon appel" at bounding box center [478, 293] width 113 height 15
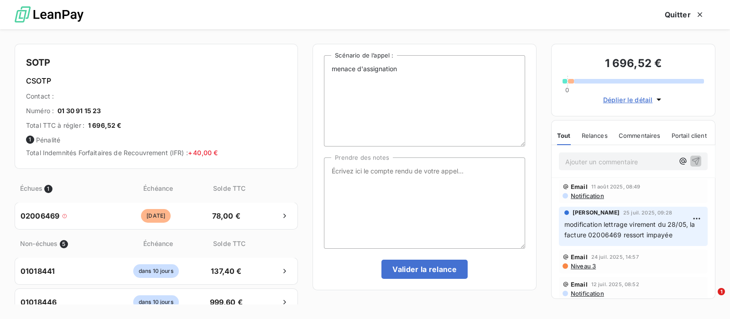
click at [578, 163] on p "Ajouter un commentaire ﻿" at bounding box center [619, 161] width 109 height 11
click at [685, 12] on button "Quitter" at bounding box center [685, 14] width 62 height 19
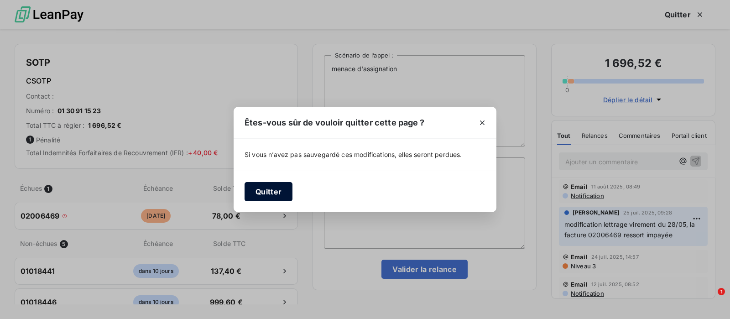
click at [270, 192] on button "Quitter" at bounding box center [268, 191] width 48 height 19
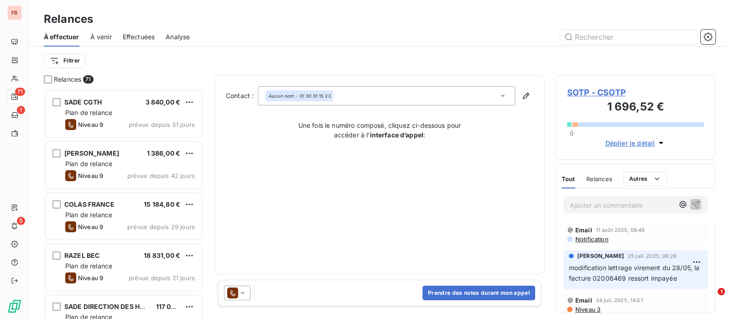
click at [604, 91] on span "SOTP - CSOTP" at bounding box center [635, 92] width 137 height 12
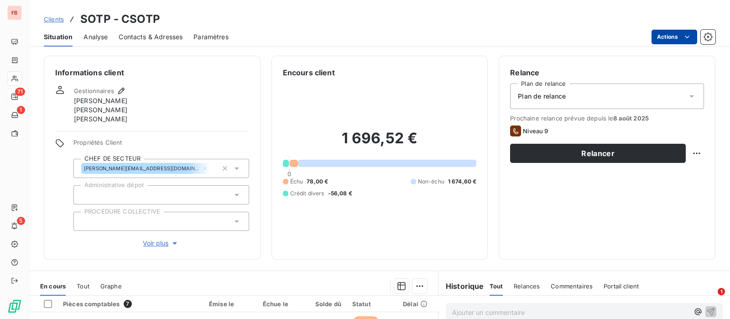
click at [666, 42] on html "FB 71 1 5 Clients SOTP - CSOTP Situation Analyse Contacts & Adresses Paramètres…" at bounding box center [365, 159] width 730 height 319
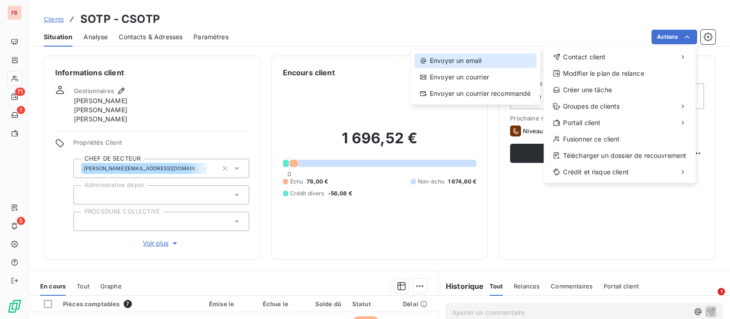
click at [467, 58] on div "Envoyer un email" at bounding box center [475, 60] width 122 height 15
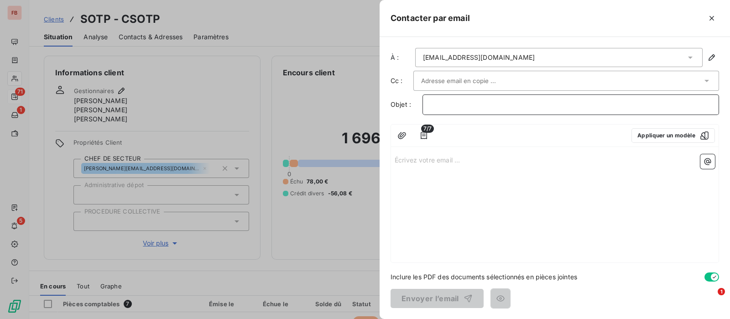
click at [449, 107] on p "﻿" at bounding box center [570, 104] width 281 height 10
click at [437, 155] on p "Écrivez votre email ... ﻿" at bounding box center [555, 159] width 320 height 10
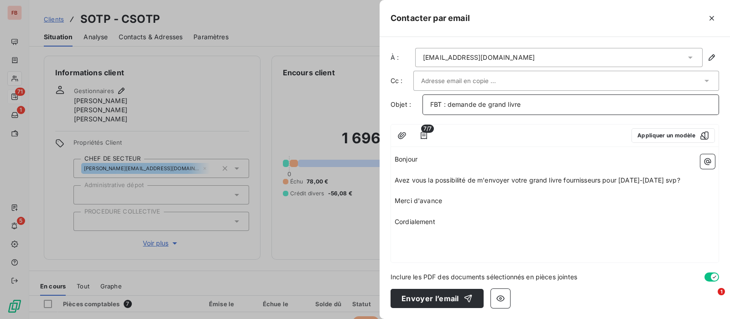
click at [563, 101] on p "FBT : demande de grand livre" at bounding box center [570, 104] width 281 height 10
click at [446, 298] on button "Envoyer l’email" at bounding box center [436, 298] width 93 height 19
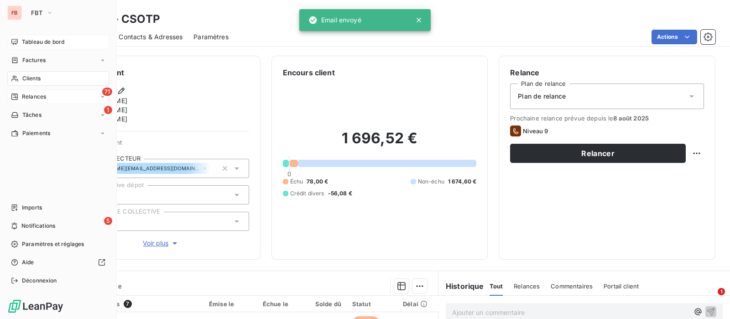
drag, startPoint x: 27, startPoint y: 36, endPoint x: 22, endPoint y: 39, distance: 6.2
click at [27, 37] on div "Tableau de bord" at bounding box center [58, 42] width 102 height 15
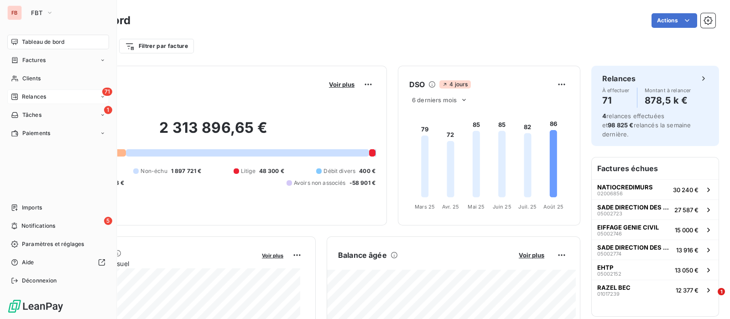
click at [41, 98] on span "Relances" at bounding box center [34, 97] width 24 height 8
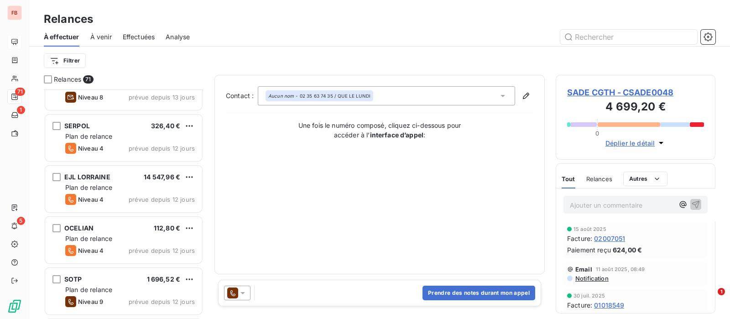
scroll to position [342, 0]
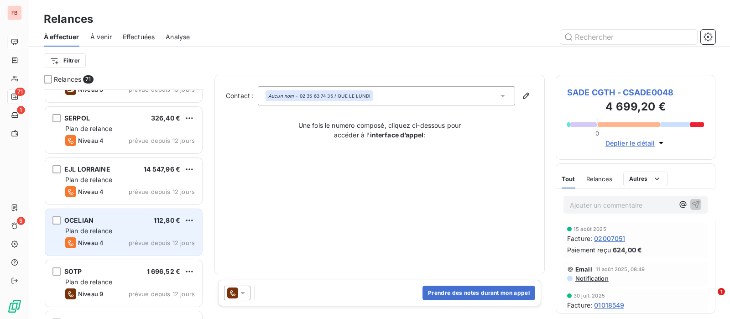
click at [122, 218] on div "OCELIAN 112,80 €" at bounding box center [130, 220] width 130 height 8
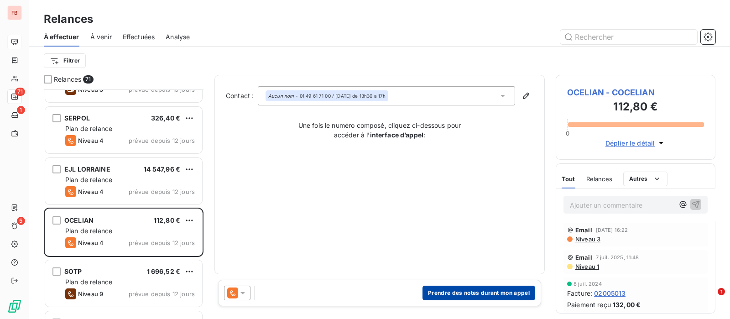
click at [495, 293] on button "Prendre des notes durant mon appel" at bounding box center [478, 293] width 113 height 15
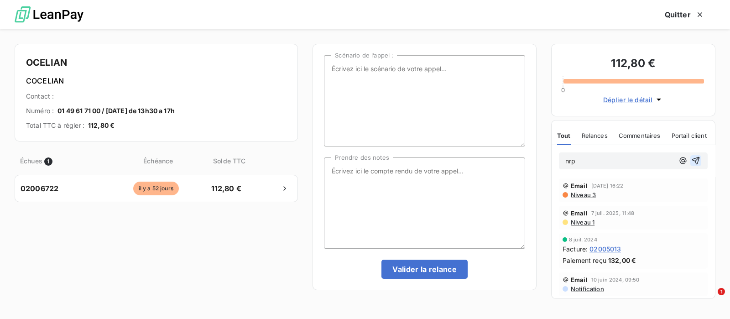
click at [691, 157] on icon "button" at bounding box center [695, 160] width 9 height 9
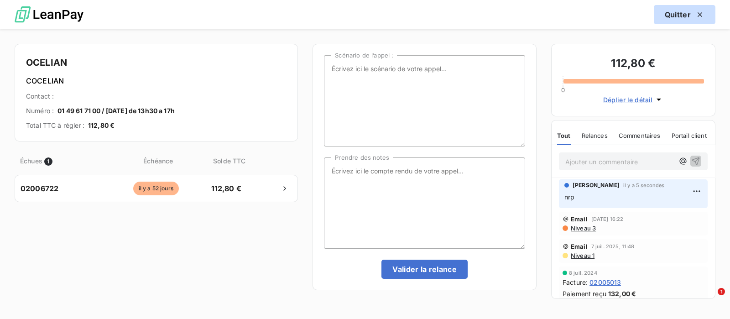
click at [677, 9] on button "Quitter" at bounding box center [685, 14] width 62 height 19
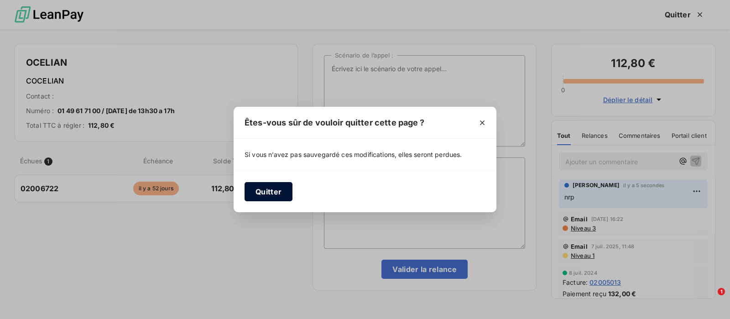
click at [264, 190] on button "Quitter" at bounding box center [268, 191] width 48 height 19
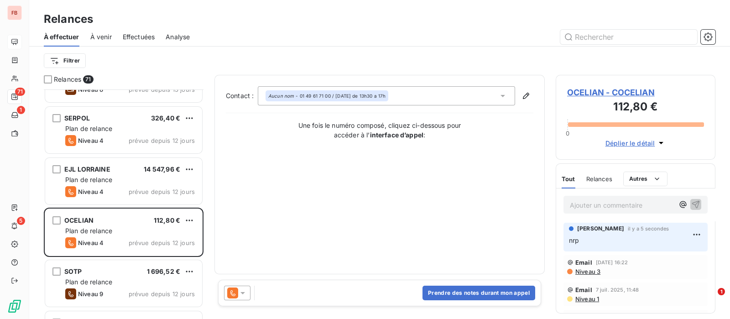
click at [246, 291] on icon at bounding box center [242, 292] width 9 height 9
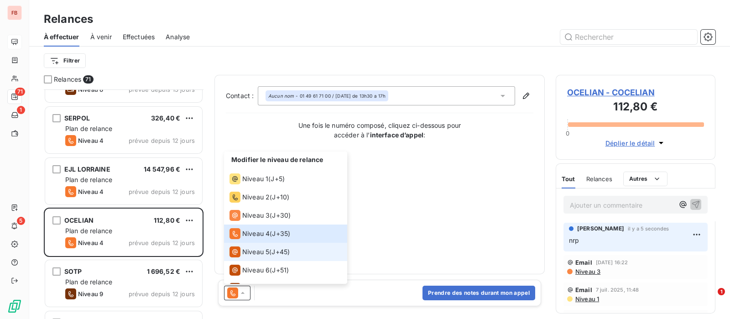
click at [253, 253] on span "Niveau 5" at bounding box center [255, 251] width 27 height 9
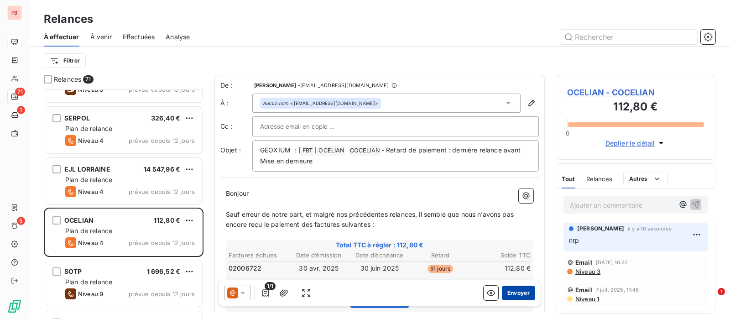
click at [512, 295] on button "Envoyer" at bounding box center [518, 293] width 33 height 15
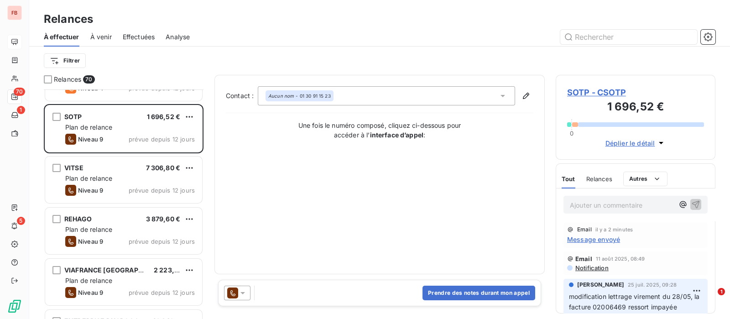
scroll to position [456, 0]
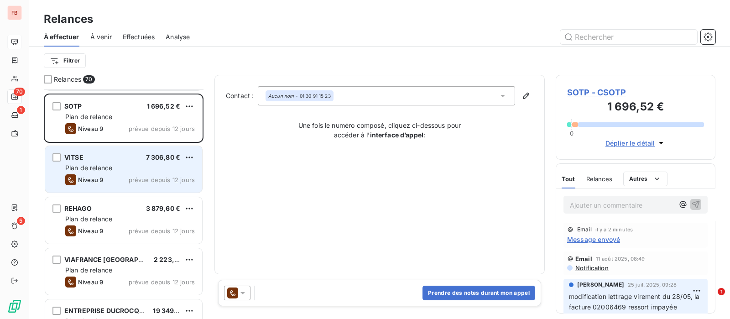
click at [125, 161] on div "VITSE 7 306,80 € Plan de relance Niveau 9 prévue depuis 12 jours" at bounding box center [123, 169] width 157 height 47
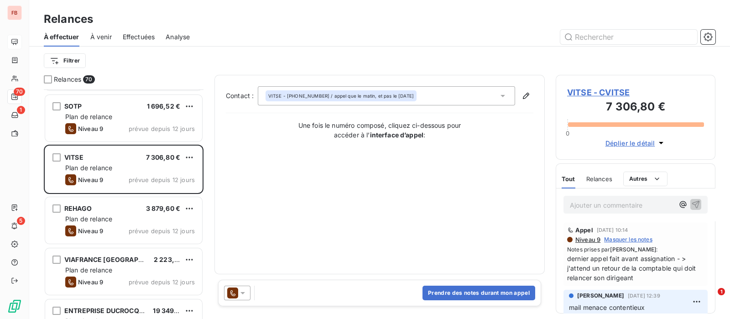
click at [582, 91] on span "VITSE - CVITSE" at bounding box center [635, 92] width 137 height 12
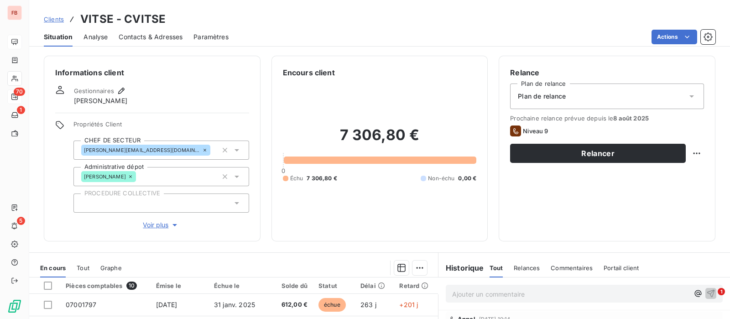
click at [152, 39] on span "Contacts & Adresses" at bounding box center [151, 36] width 64 height 9
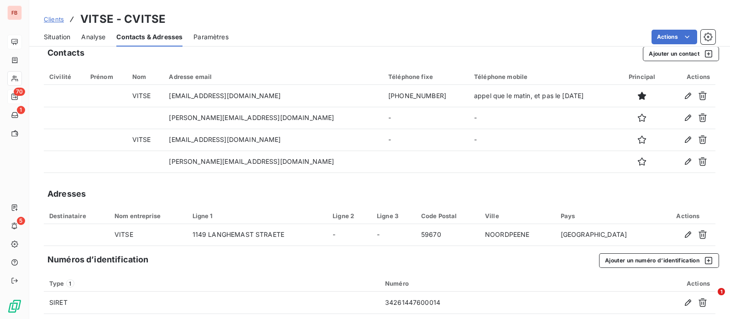
scroll to position [18, 0]
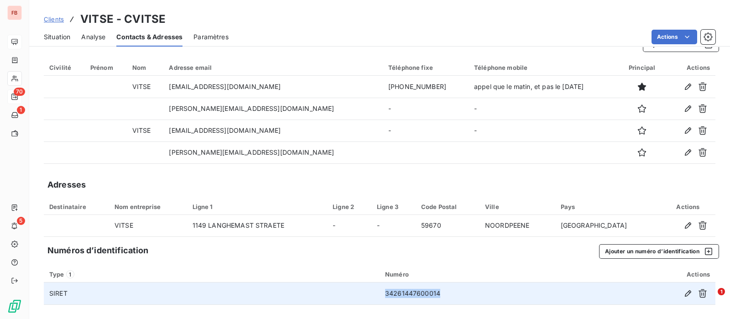
drag, startPoint x: 381, startPoint y: 292, endPoint x: 481, endPoint y: 288, distance: 100.4
click at [470, 296] on td "34261447600014" at bounding box center [483, 293] width 209 height 22
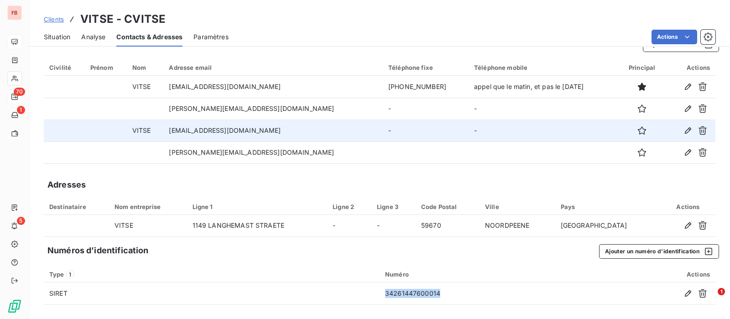
copy td "34261447600014"
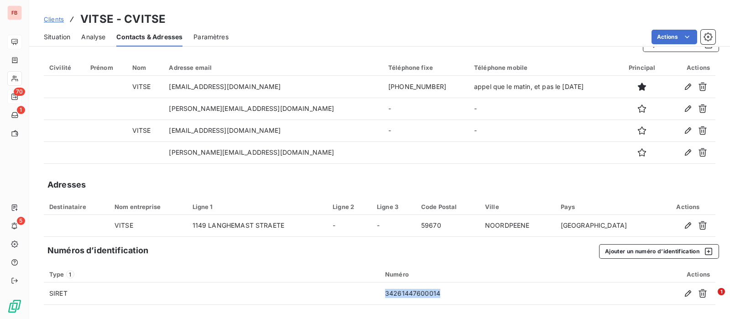
click at [53, 19] on span "Clients" at bounding box center [54, 19] width 20 height 7
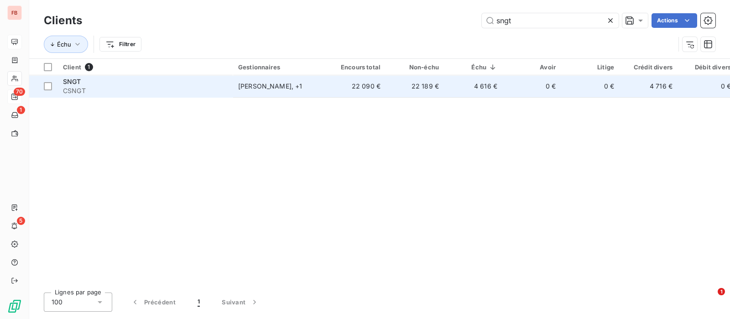
click at [136, 79] on div "SNGT" at bounding box center [145, 81] width 164 height 9
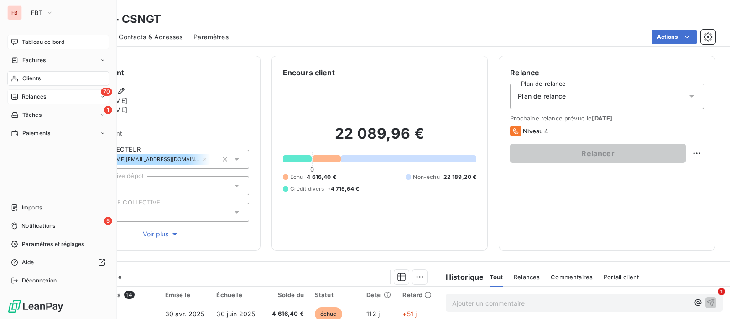
click at [32, 79] on span "Clients" at bounding box center [31, 78] width 18 height 8
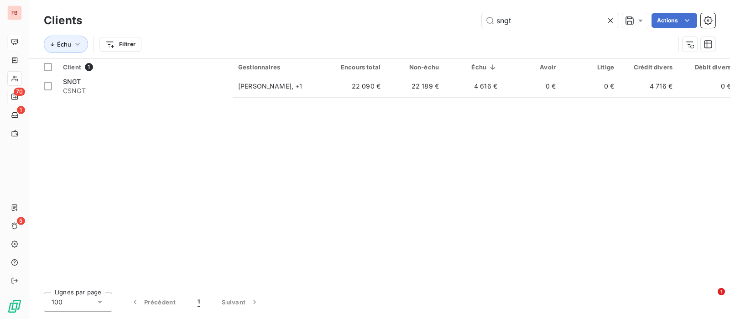
drag, startPoint x: 531, startPoint y: 19, endPoint x: 415, endPoint y: 19, distance: 116.3
click at [415, 19] on div "sngt Actions" at bounding box center [404, 20] width 622 height 15
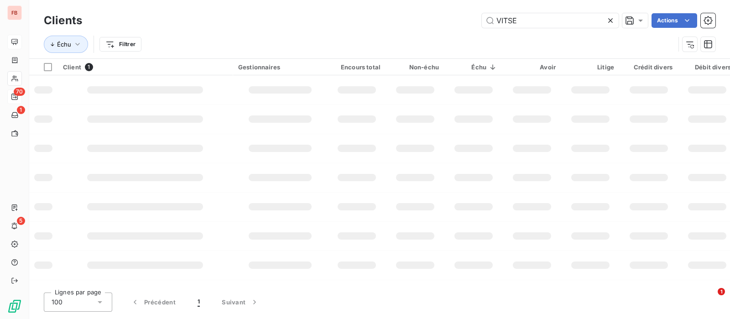
type input "VITSE"
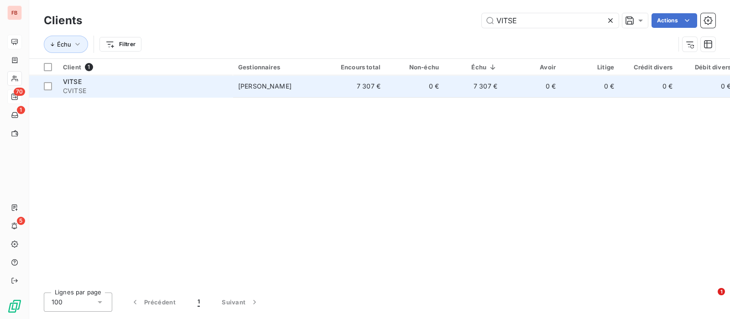
click at [262, 88] on span "jerome Dumortier" at bounding box center [264, 86] width 53 height 8
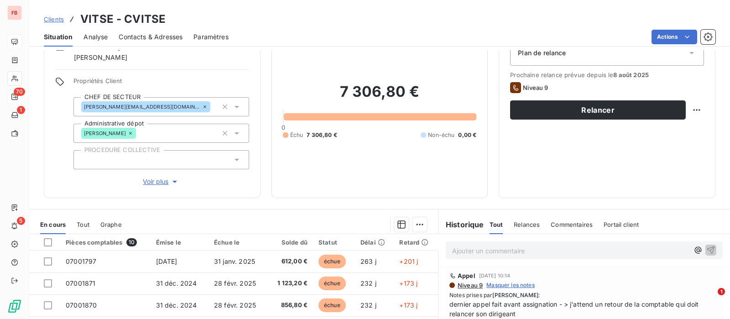
scroll to position [114, 0]
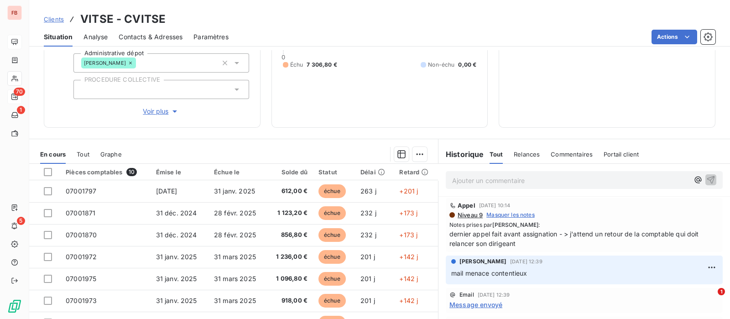
click at [495, 183] on p "Ajouter un commentaire ﻿" at bounding box center [570, 180] width 237 height 11
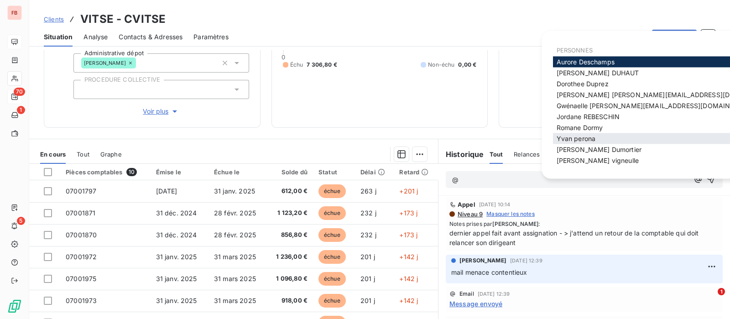
click at [590, 138] on span "Yvan perona" at bounding box center [575, 139] width 39 height 8
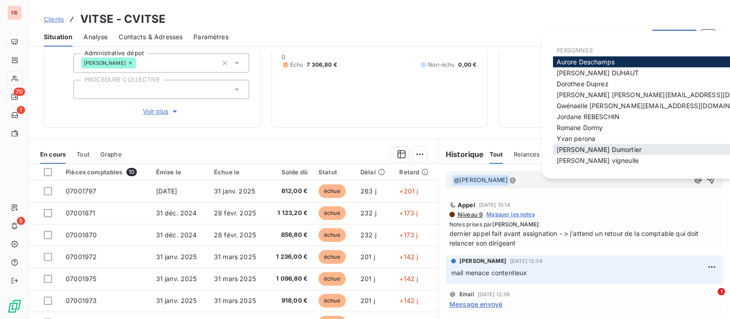
click at [598, 147] on span "jerome Dumortier" at bounding box center [598, 150] width 85 height 8
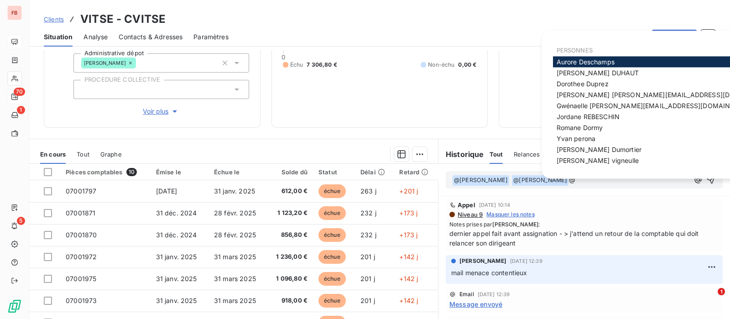
click at [348, 104] on div "7 306,80 € 0 Échu 7 306,80 € Non-échu 0,00 €" at bounding box center [380, 40] width 194 height 152
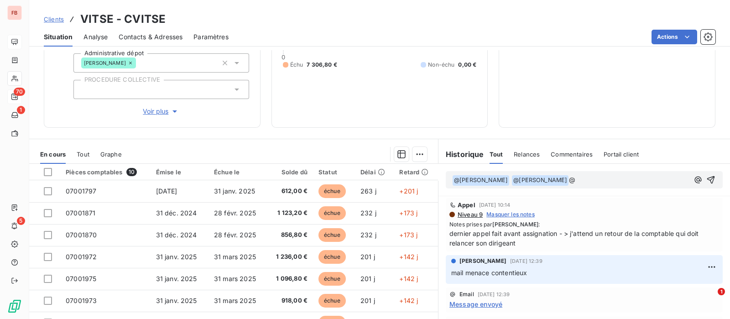
click at [679, 33] on html "FB 70 1 5 Clients VITSE - CVITSE Situation Analyse Contacts & Adresses Paramètr…" at bounding box center [365, 159] width 730 height 319
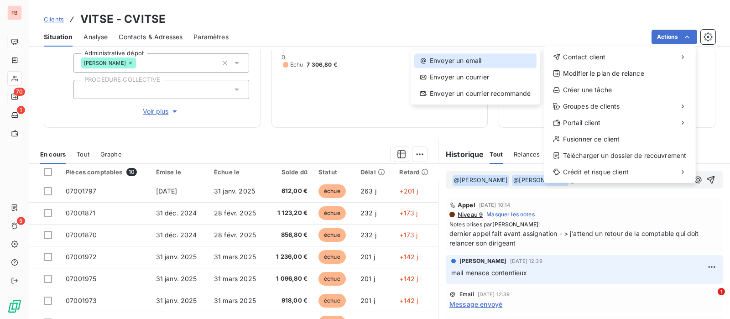
click at [470, 57] on div "Envoyer un email" at bounding box center [475, 60] width 122 height 15
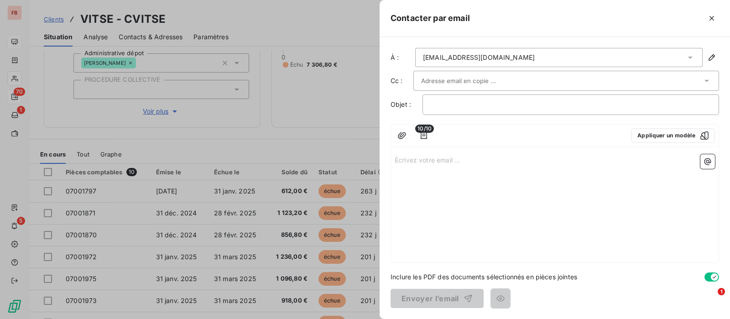
click at [506, 54] on div "contact@vitse-tp.com" at bounding box center [558, 57] width 287 height 19
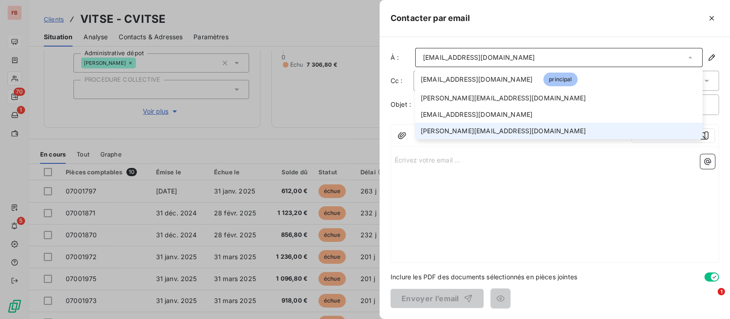
click at [471, 129] on span "simon.vitse@vitse-tp.com" at bounding box center [503, 130] width 165 height 9
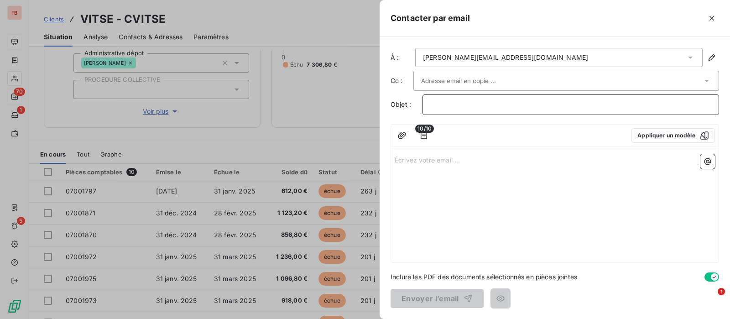
click at [452, 100] on p "﻿" at bounding box center [570, 104] width 281 height 10
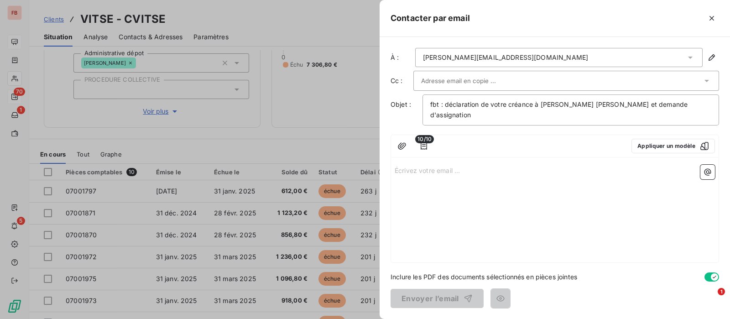
click at [423, 165] on p "Écrivez votre email ... ﻿" at bounding box center [555, 170] width 320 height 10
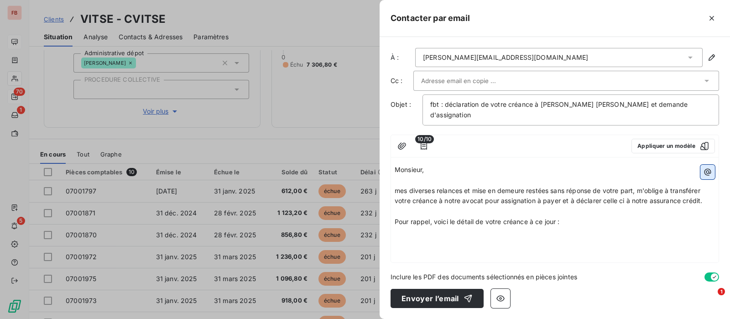
click at [704, 167] on icon "button" at bounding box center [707, 171] width 9 height 9
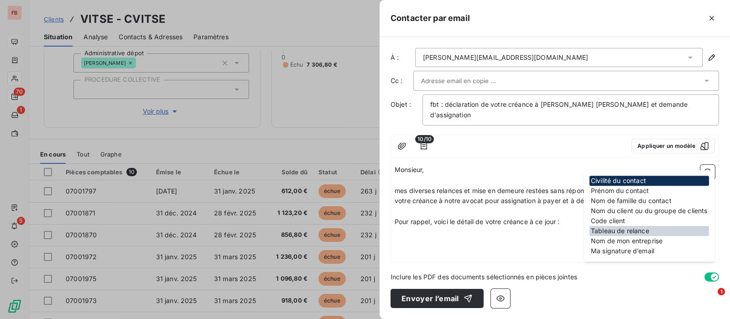
click at [643, 232] on div "Tableau de relance" at bounding box center [649, 231] width 120 height 10
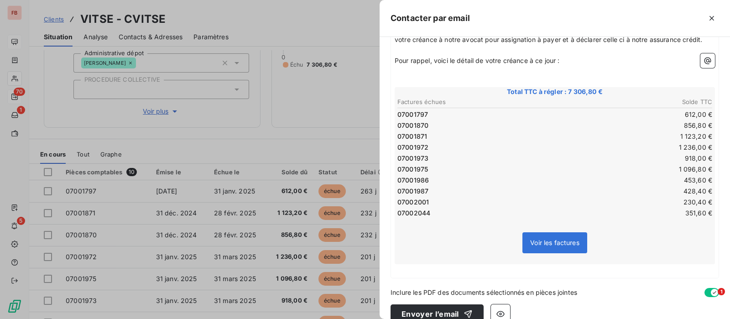
scroll to position [163, 0]
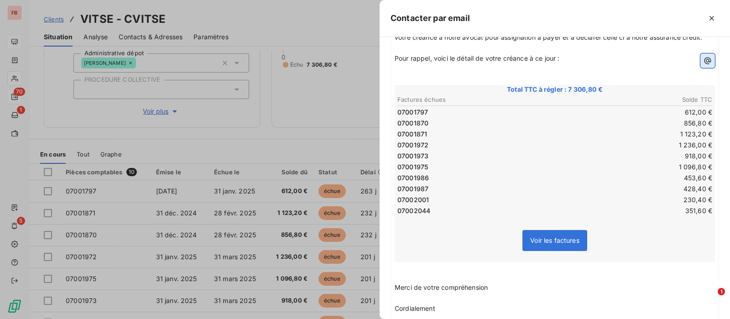
click at [703, 58] on icon "button" at bounding box center [707, 60] width 9 height 9
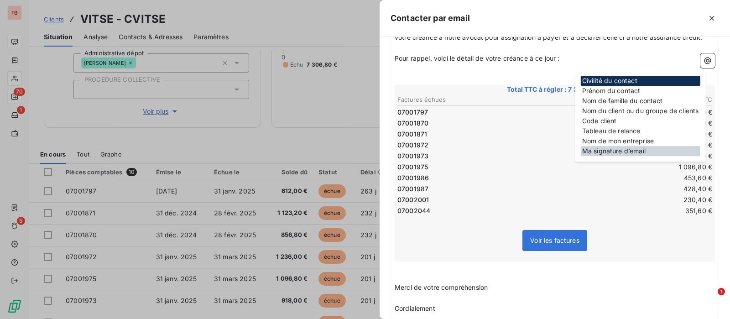
click at [626, 151] on div "Ma signature d’email" at bounding box center [641, 151] width 120 height 10
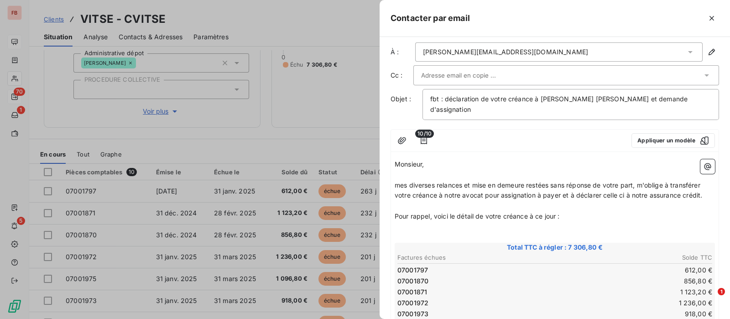
scroll to position [0, 0]
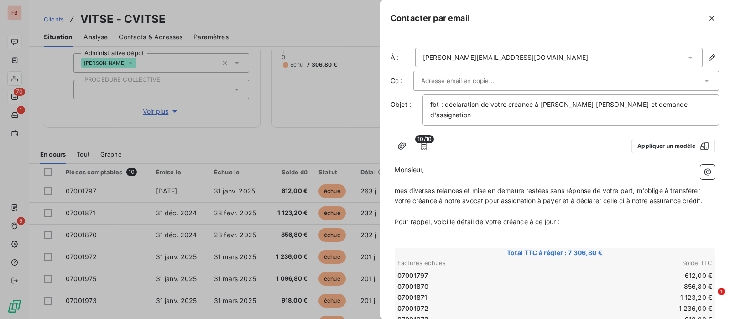
click at [479, 82] on input "text" at bounding box center [470, 81] width 98 height 14
click at [643, 227] on p "﻿" at bounding box center [555, 232] width 320 height 10
click at [707, 74] on div at bounding box center [566, 81] width 306 height 20
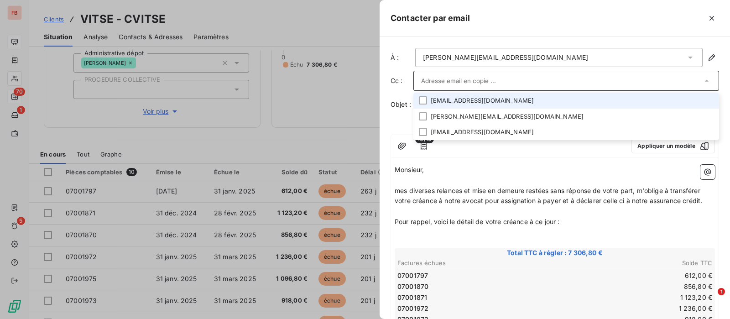
click at [563, 78] on input "text" at bounding box center [561, 81] width 281 height 14
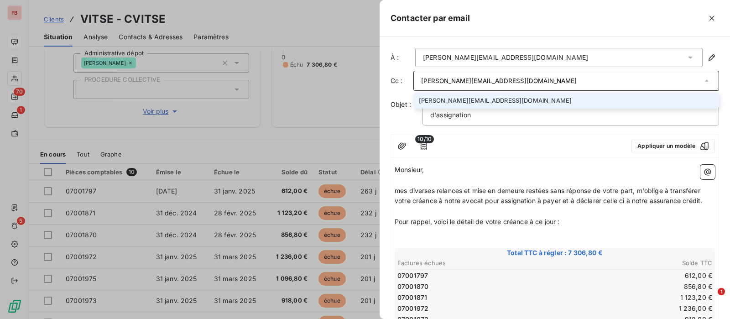
type input "j.dumortier@geoxium.fr"
click at [503, 100] on li "j.dumortier@geoxium.fr" at bounding box center [566, 101] width 306 height 16
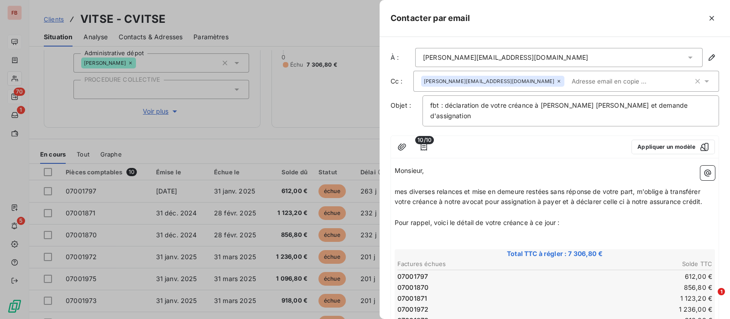
click at [515, 187] on span "mes diverses relances et mise en demeure restées sans réponse de votre part, m'…" at bounding box center [548, 196] width 307 height 18
drag, startPoint x: 438, startPoint y: 103, endPoint x: 392, endPoint y: 101, distance: 46.1
click at [392, 101] on div "Objet : fbt : déclaration de votre créance à Euler Hermes et demande d'assignat…" at bounding box center [554, 110] width 328 height 31
click at [623, 228] on p "﻿" at bounding box center [555, 233] width 320 height 10
click at [568, 83] on input "text" at bounding box center [620, 81] width 105 height 14
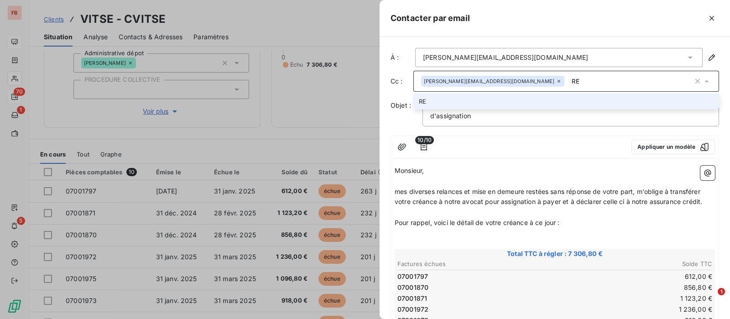
type input "R"
type input "[EMAIL_ADDRESS][DOMAIN_NAME]"
click at [494, 94] on li "[EMAIL_ADDRESS][DOMAIN_NAME]" at bounding box center [566, 102] width 306 height 16
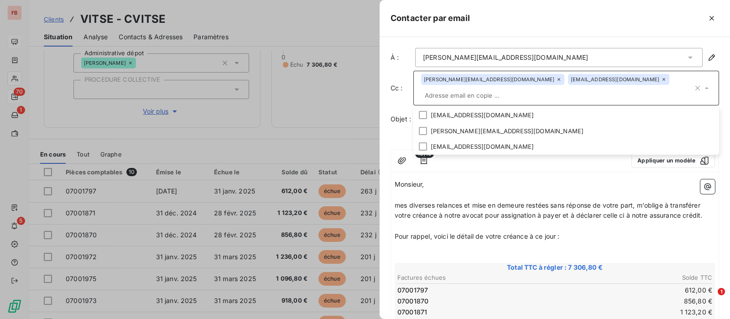
click at [563, 190] on p "﻿" at bounding box center [555, 195] width 320 height 10
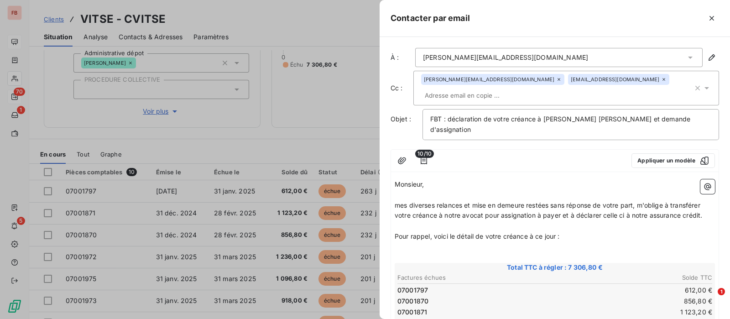
click at [526, 88] on input "text" at bounding box center [473, 95] width 105 height 14
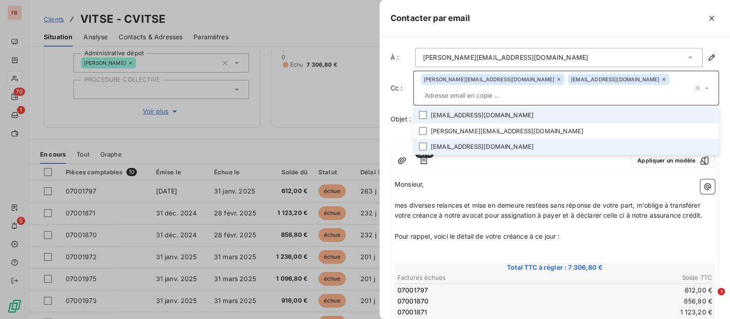
drag, startPoint x: 424, startPoint y: 101, endPoint x: 450, endPoint y: 151, distance: 57.1
click at [424, 111] on div at bounding box center [423, 115] width 8 height 8
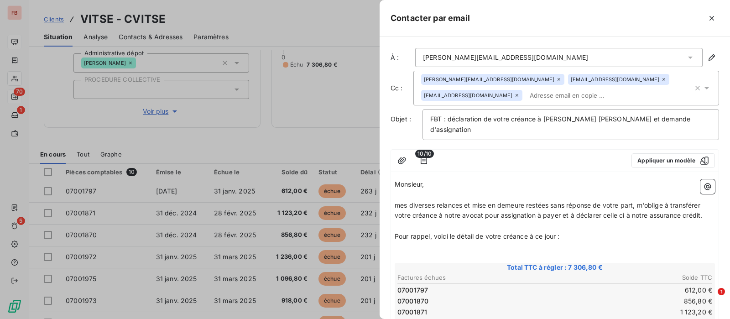
click at [546, 179] on p "Monsieur," at bounding box center [555, 184] width 320 height 10
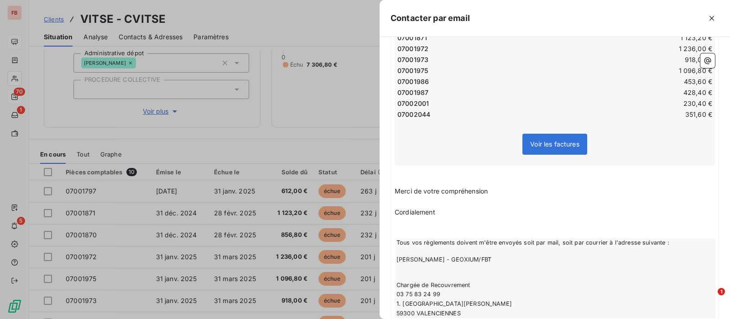
scroll to position [353, 0]
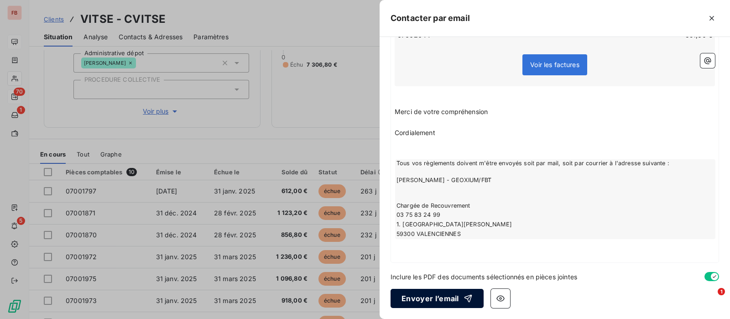
click at [452, 294] on button "Envoyer l’email" at bounding box center [436, 298] width 93 height 19
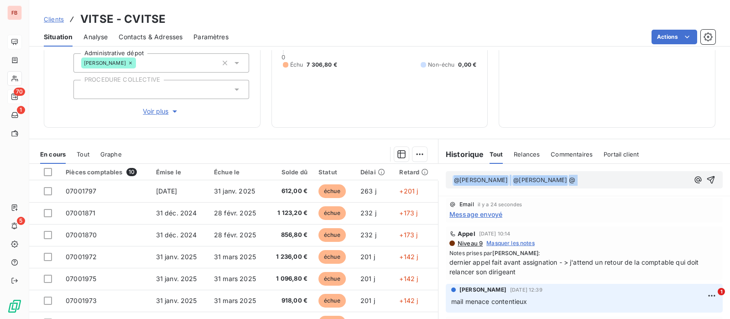
drag, startPoint x: 563, startPoint y: 173, endPoint x: 445, endPoint y: 177, distance: 118.2
click at [446, 177] on div "﻿ @ Yvan perona ﻿ @ jerome Dumortier ﻿ @" at bounding box center [584, 179] width 277 height 17
click at [591, 178] on p "﻿ @ Yvan perona ﻿ @ jerome Dumortier ﻿ @" at bounding box center [570, 180] width 237 height 11
click at [575, 177] on p "﻿ @ Yvan perona ﻿ @ jerome Dumortier ﻿ @" at bounding box center [570, 180] width 237 height 11
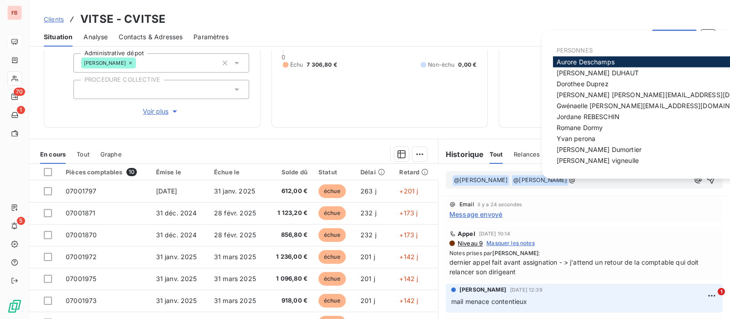
click at [570, 184] on p "﻿ @ Yvan perona ﻿ @ jerome Dumortier ﻿ @" at bounding box center [570, 180] width 237 height 11
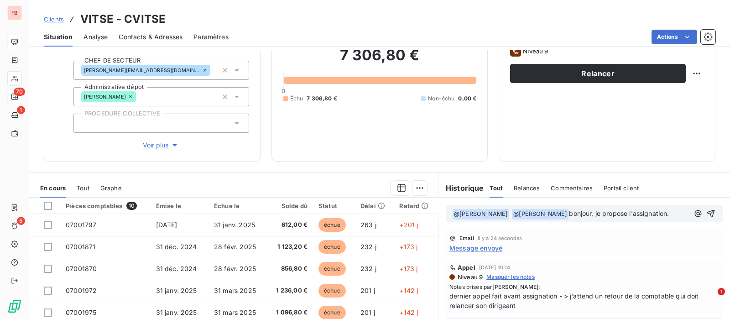
scroll to position [114, 0]
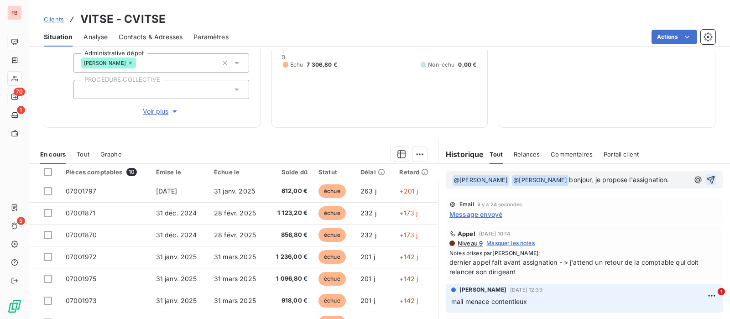
click at [706, 177] on icon "button" at bounding box center [710, 179] width 9 height 9
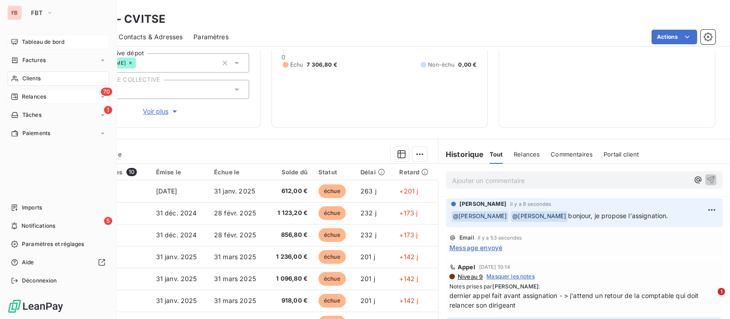
click at [26, 76] on span "Clients" at bounding box center [31, 78] width 18 height 8
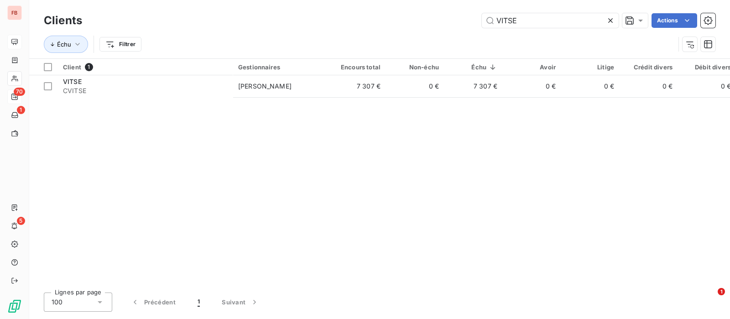
drag, startPoint x: 481, startPoint y: 17, endPoint x: 427, endPoint y: 15, distance: 53.9
click at [427, 15] on div "VITSE Actions" at bounding box center [404, 20] width 622 height 15
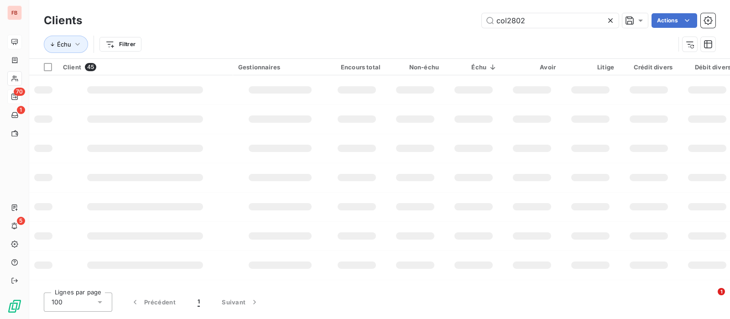
type input "col2802"
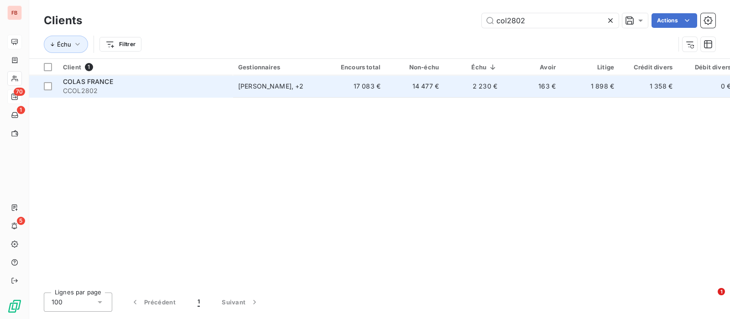
click at [234, 89] on td "Kevin Oravec , + 2" at bounding box center [280, 86] width 95 height 22
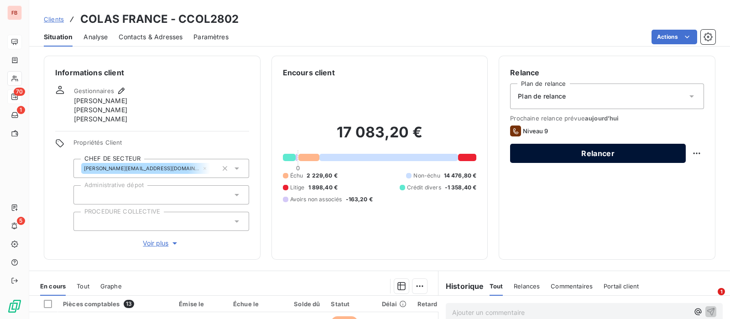
click at [597, 152] on button "Relancer" at bounding box center [598, 153] width 176 height 19
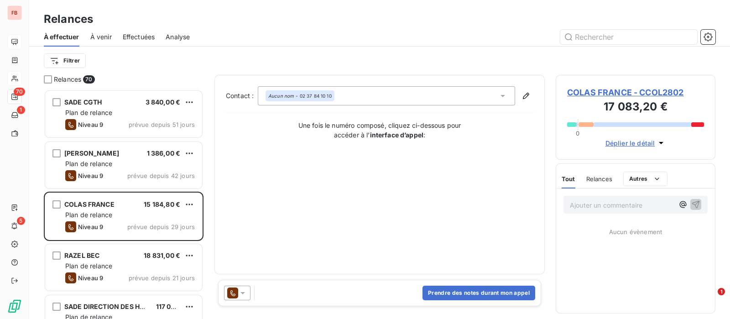
scroll to position [221, 151]
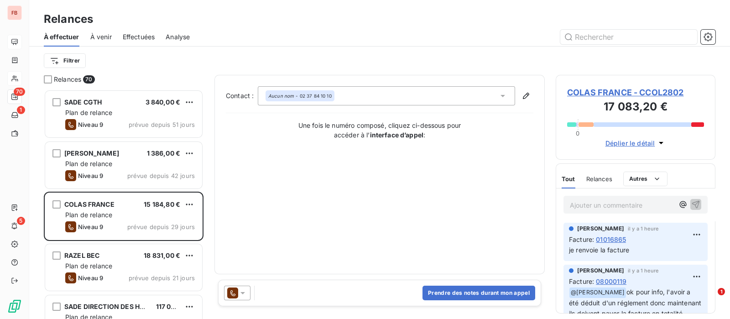
click at [237, 296] on icon at bounding box center [232, 292] width 11 height 11
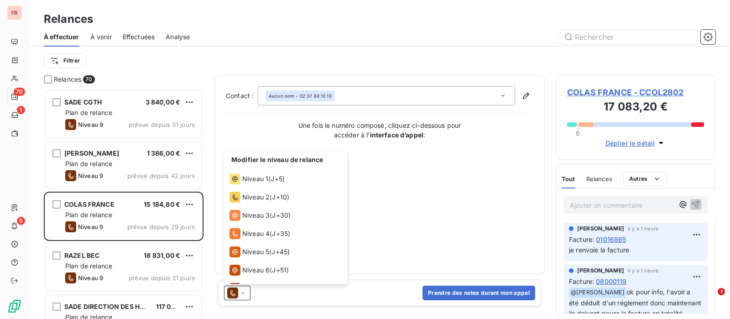
scroll to position [50, 0]
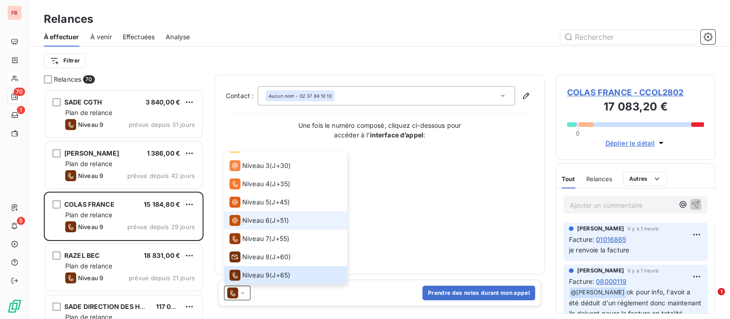
click at [259, 222] on span "Niveau 6" at bounding box center [255, 220] width 27 height 9
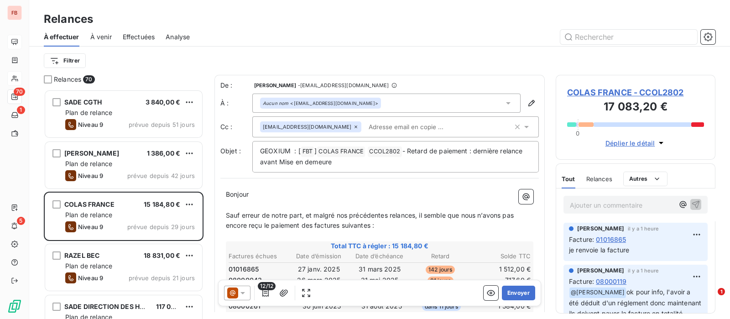
click at [354, 125] on icon at bounding box center [355, 126] width 3 height 3
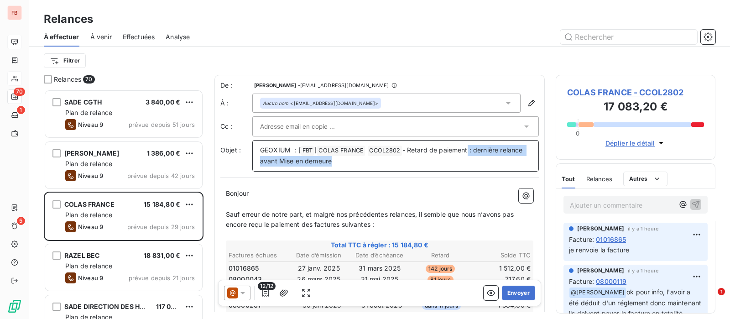
drag, startPoint x: 468, startPoint y: 150, endPoint x: 509, endPoint y: 164, distance: 43.6
click at [509, 164] on p "GEOXIUM : [ FBT ﻿ ] COLAS FRANCE ﻿ CCOL2802 ﻿ - Retard de paiement : dernière r…" at bounding box center [395, 155] width 271 height 21
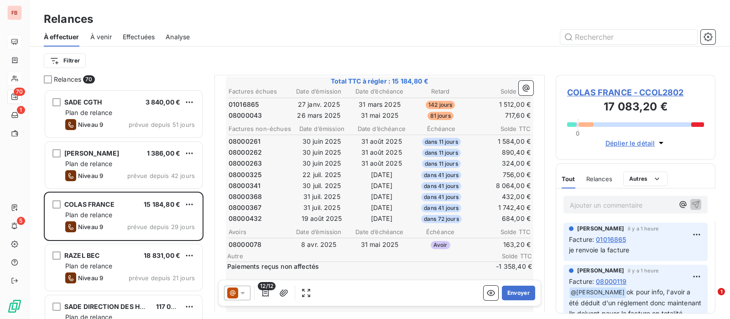
scroll to position [171, 0]
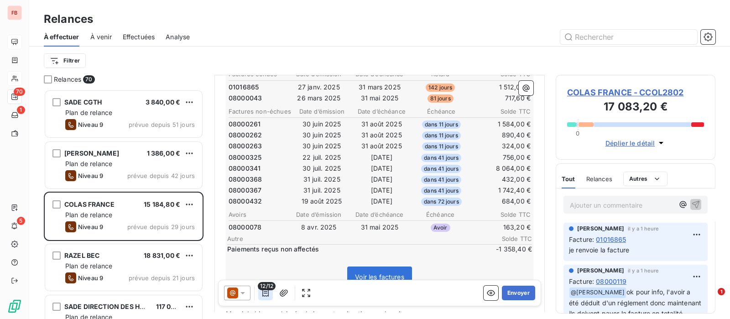
click at [265, 292] on icon "button" at bounding box center [265, 292] width 9 height 9
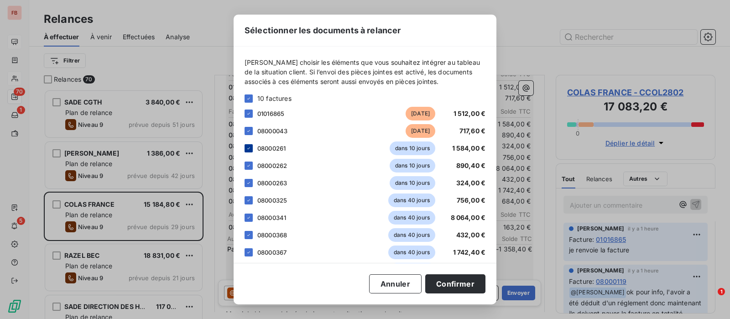
click at [249, 147] on icon at bounding box center [248, 148] width 5 height 5
click at [248, 163] on icon at bounding box center [248, 165] width 5 height 5
click at [248, 182] on icon at bounding box center [248, 182] width 5 height 5
click at [247, 200] on icon at bounding box center [248, 200] width 5 height 5
click at [249, 219] on icon at bounding box center [248, 217] width 5 height 5
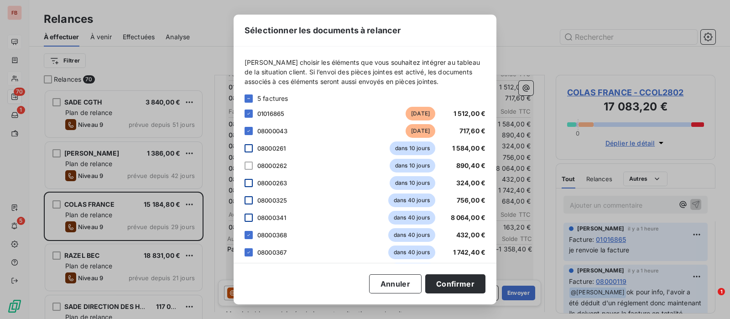
click at [249, 239] on div "08000368 dans 40 jours 432,00 €" at bounding box center [364, 235] width 241 height 14
click at [249, 252] on icon at bounding box center [248, 252] width 3 height 2
click at [251, 233] on div at bounding box center [248, 235] width 8 height 8
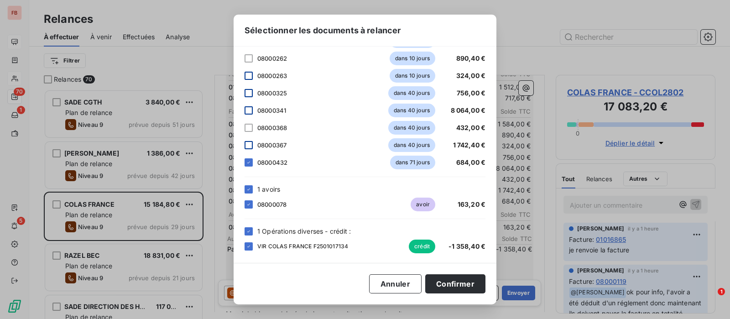
scroll to position [108, 0]
click at [246, 161] on icon at bounding box center [248, 161] width 5 height 5
click at [250, 228] on icon at bounding box center [248, 230] width 5 height 5
click at [452, 279] on button "Confirmer" at bounding box center [455, 283] width 60 height 19
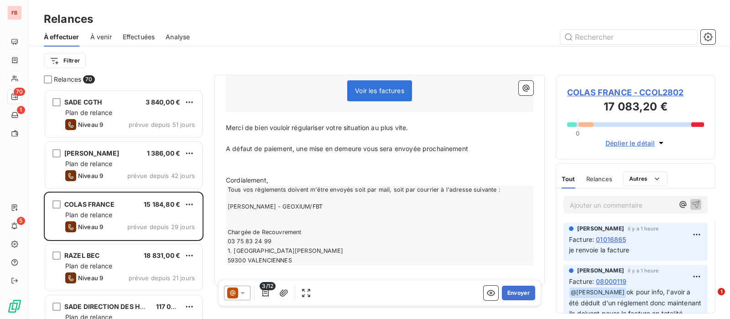
scroll to position [256, 0]
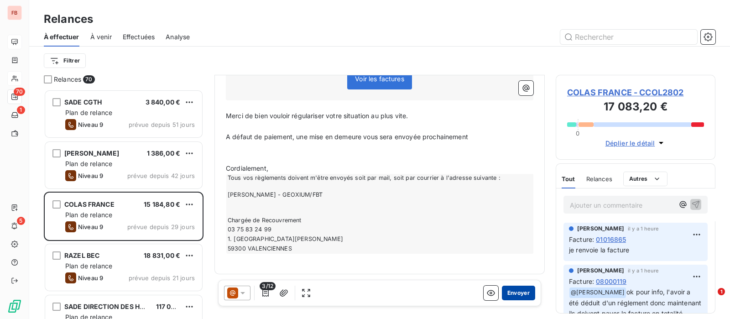
click at [503, 293] on button "Envoyer" at bounding box center [518, 293] width 33 height 15
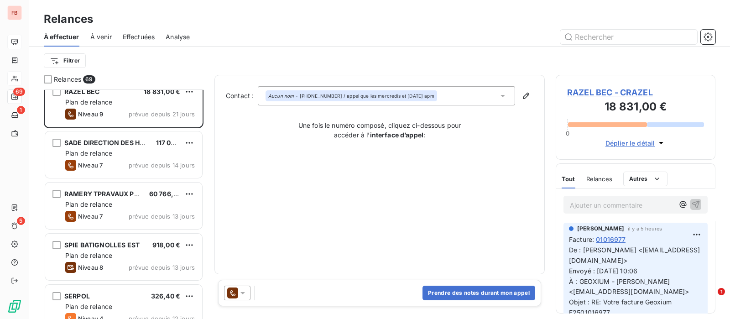
scroll to position [114, 0]
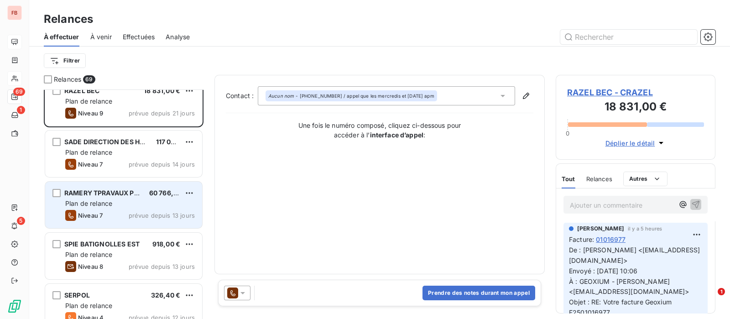
click at [112, 199] on span "Plan de relance" at bounding box center [88, 203] width 47 height 8
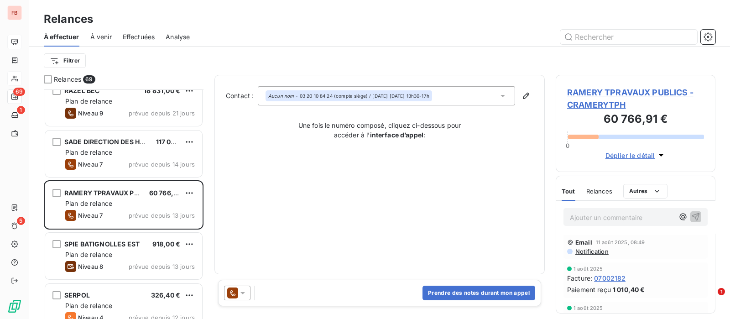
click at [245, 299] on div at bounding box center [237, 293] width 26 height 15
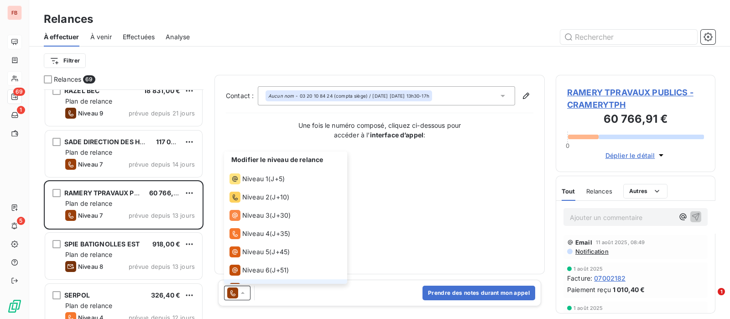
scroll to position [13, 0]
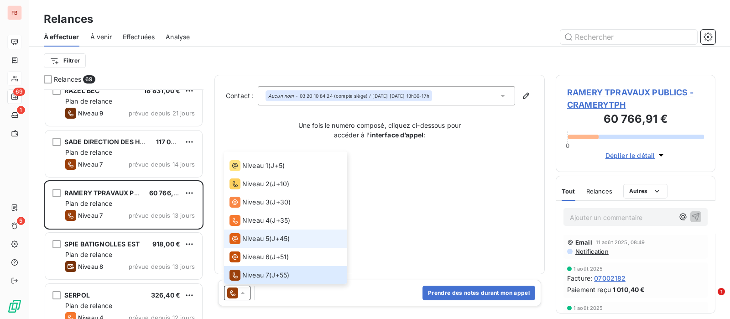
click at [265, 234] on span "Niveau 5" at bounding box center [255, 238] width 27 height 9
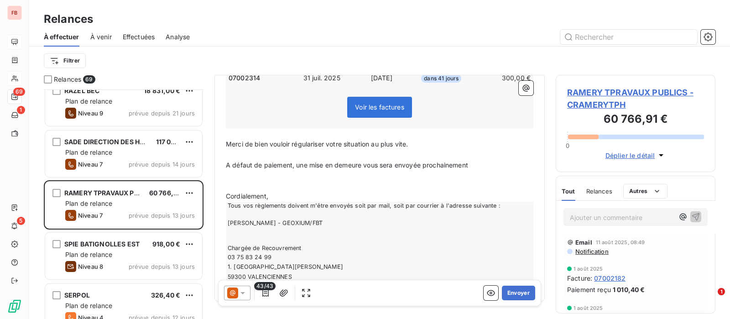
scroll to position [713, 0]
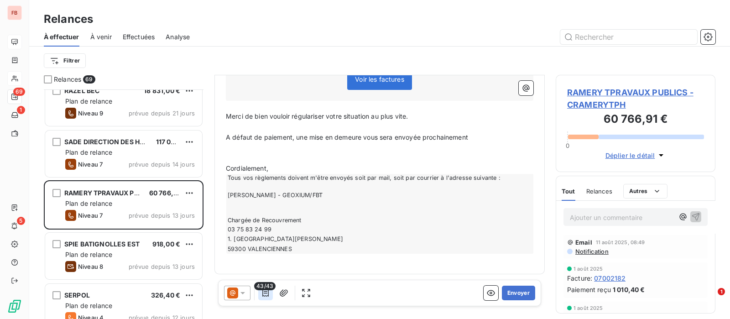
click at [267, 296] on icon "button" at bounding box center [265, 292] width 9 height 9
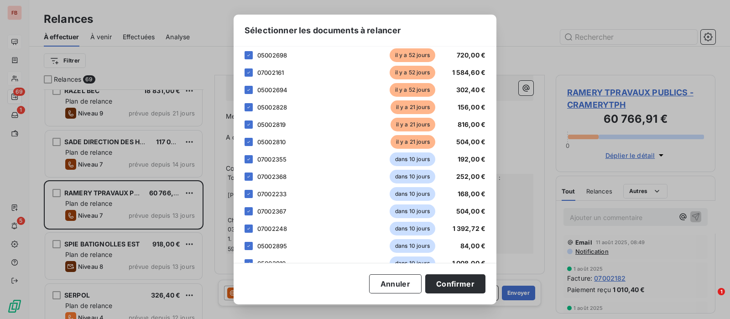
scroll to position [171, 0]
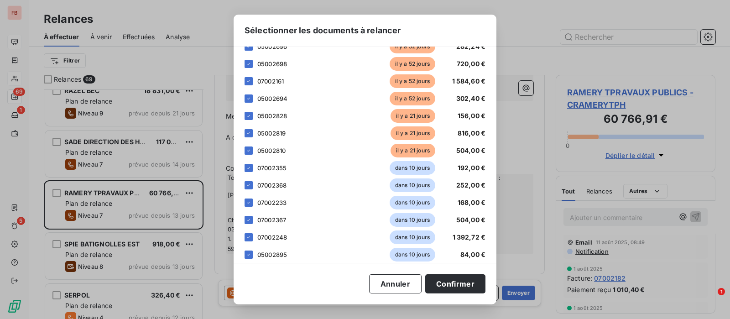
drag, startPoint x: 249, startPoint y: 168, endPoint x: 246, endPoint y: 176, distance: 7.8
click at [249, 169] on icon at bounding box center [248, 167] width 5 height 5
click at [247, 186] on icon at bounding box center [248, 184] width 5 height 5
click at [249, 201] on icon at bounding box center [248, 202] width 5 height 5
click at [249, 220] on icon at bounding box center [248, 219] width 5 height 5
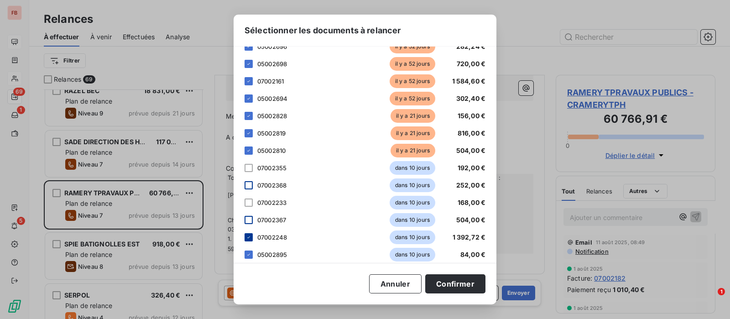
click at [248, 236] on icon at bounding box center [248, 236] width 5 height 5
click at [248, 252] on icon at bounding box center [248, 254] width 5 height 5
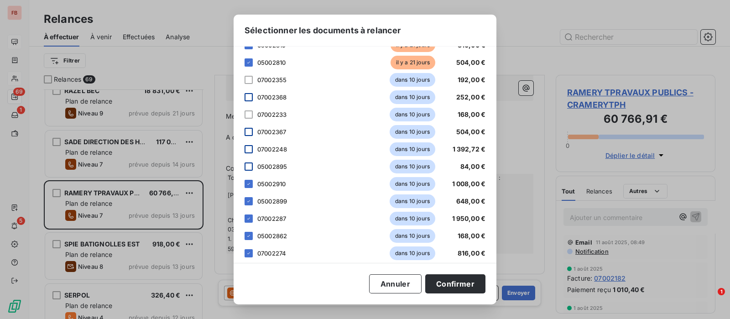
scroll to position [285, 0]
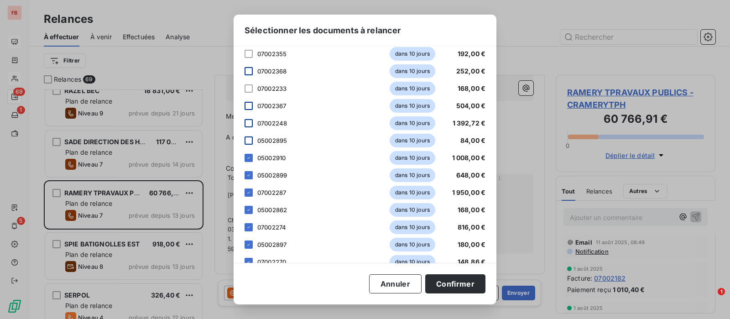
drag, startPoint x: 251, startPoint y: 158, endPoint x: 248, endPoint y: 167, distance: 9.5
click at [250, 159] on icon at bounding box center [248, 157] width 5 height 5
click at [249, 177] on icon at bounding box center [248, 174] width 5 height 5
click at [250, 192] on icon at bounding box center [248, 192] width 5 height 5
click at [251, 208] on icon at bounding box center [248, 209] width 5 height 5
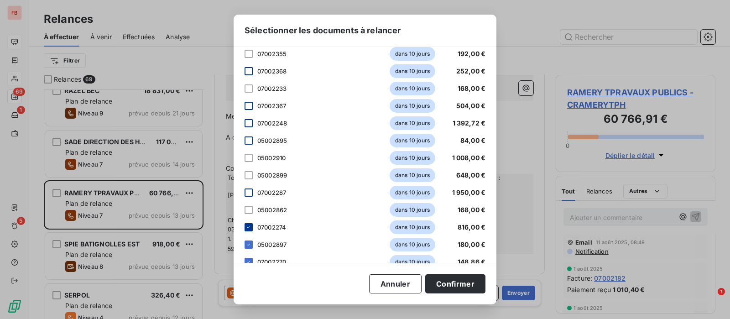
drag, startPoint x: 250, startPoint y: 223, endPoint x: 250, endPoint y: 229, distance: 5.9
click at [250, 224] on div at bounding box center [248, 227] width 8 height 8
click at [249, 242] on icon at bounding box center [248, 244] width 5 height 5
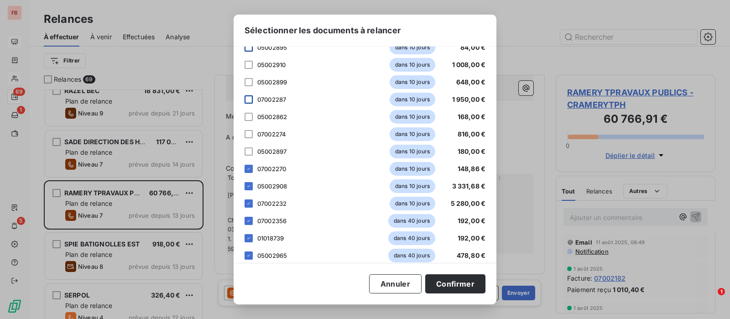
scroll to position [399, 0]
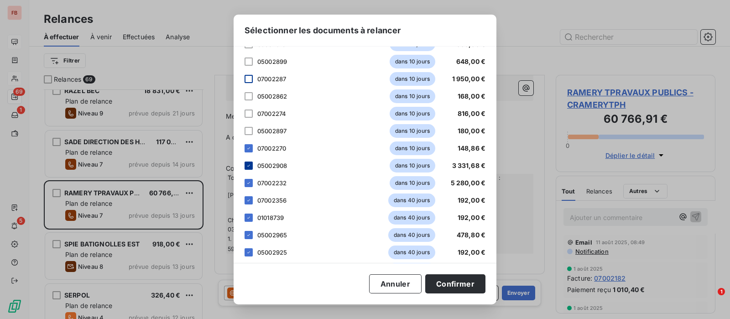
drag, startPoint x: 249, startPoint y: 147, endPoint x: 251, endPoint y: 163, distance: 16.0
click at [249, 149] on icon at bounding box center [248, 148] width 5 height 5
click at [251, 166] on icon at bounding box center [248, 165] width 5 height 5
click at [249, 182] on icon at bounding box center [248, 182] width 5 height 5
click at [249, 198] on icon at bounding box center [248, 200] width 5 height 5
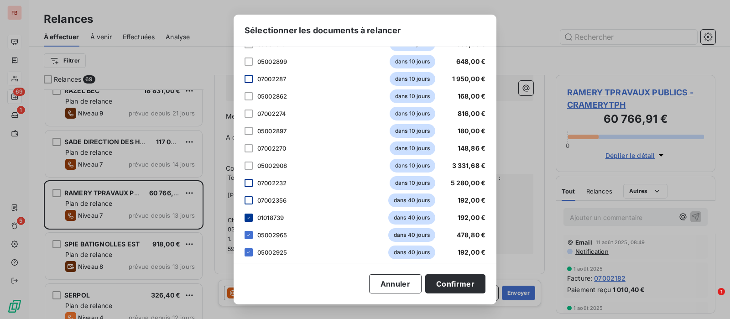
click at [248, 216] on icon at bounding box center [248, 217] width 5 height 5
click at [250, 239] on div "05002965 dans 40 jours 478,80 €" at bounding box center [364, 235] width 241 height 14
click at [249, 252] on icon at bounding box center [248, 251] width 5 height 5
click at [246, 232] on icon at bounding box center [248, 234] width 5 height 5
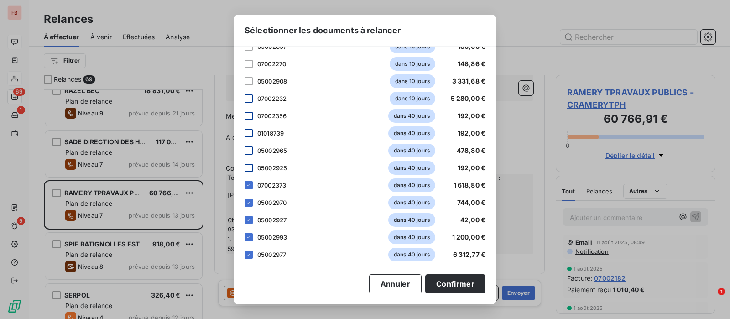
scroll to position [513, 0]
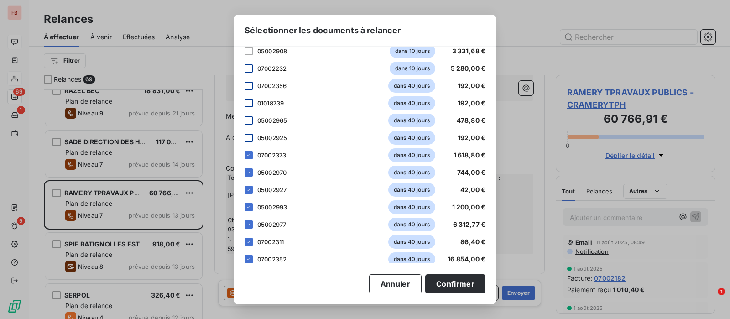
click at [241, 154] on div "Veuillez choisir les éléments que vous souhaitez intégrer au tableau de la situ…" at bounding box center [365, 155] width 263 height 216
drag, startPoint x: 249, startPoint y: 157, endPoint x: 247, endPoint y: 166, distance: 9.0
click at [249, 156] on icon at bounding box center [248, 154] width 5 height 5
click at [247, 171] on icon at bounding box center [248, 172] width 5 height 5
click at [251, 190] on div at bounding box center [248, 190] width 8 height 8
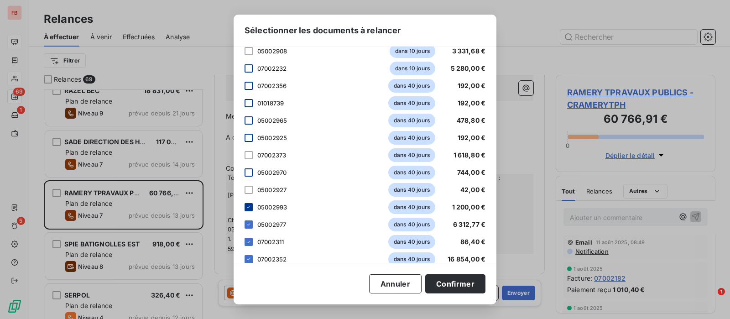
click at [251, 206] on icon at bounding box center [248, 206] width 5 height 5
click at [249, 224] on icon at bounding box center [248, 224] width 5 height 5
click at [249, 237] on div "07002311 dans 40 jours 86,40 €" at bounding box center [364, 242] width 241 height 14
click at [251, 256] on icon at bounding box center [248, 258] width 5 height 5
click at [250, 243] on icon at bounding box center [248, 241] width 5 height 5
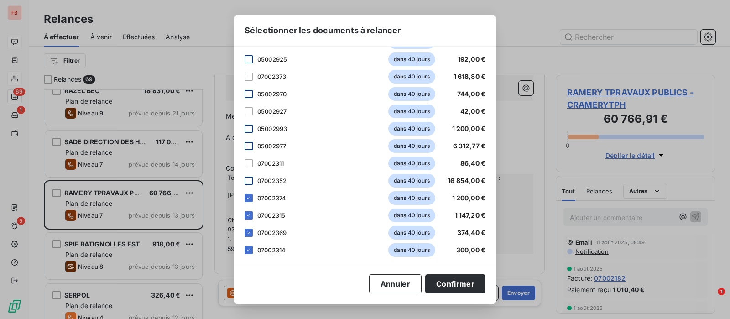
scroll to position [596, 0]
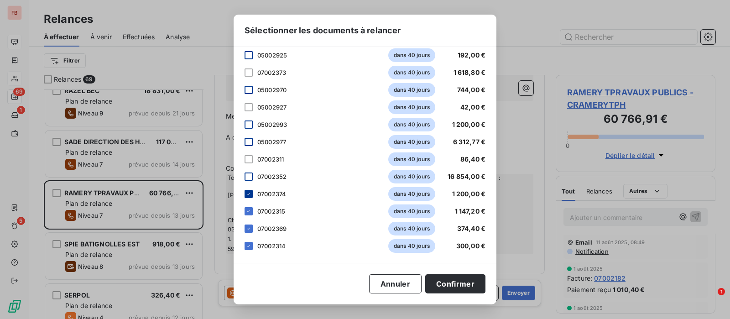
click at [249, 191] on icon at bounding box center [248, 193] width 5 height 5
click at [249, 212] on icon at bounding box center [248, 210] width 5 height 5
click at [249, 226] on icon at bounding box center [248, 228] width 5 height 5
click at [249, 245] on icon at bounding box center [248, 246] width 3 height 2
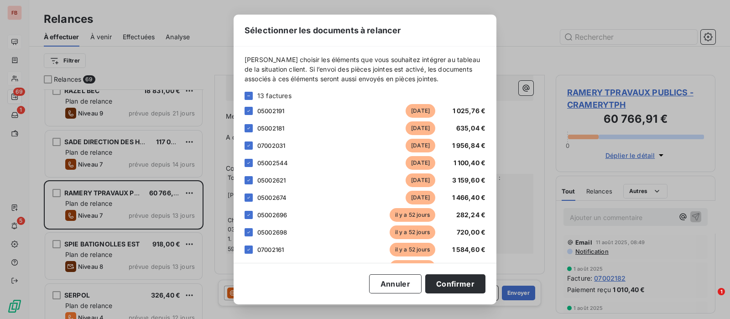
scroll to position [0, 0]
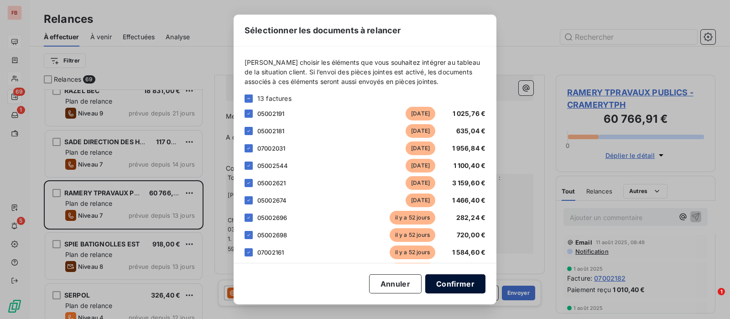
click at [457, 288] on button "Confirmer" at bounding box center [455, 283] width 60 height 19
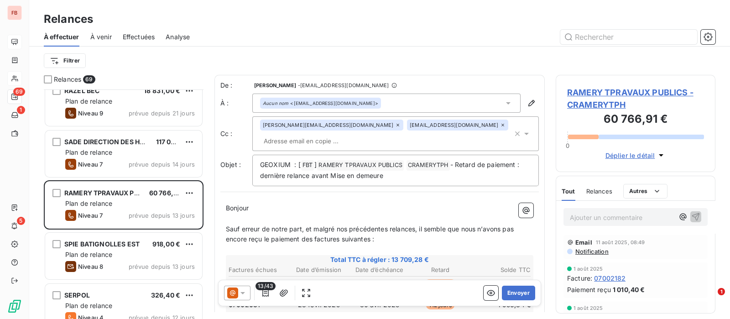
click at [504, 102] on icon at bounding box center [508, 103] width 9 height 9
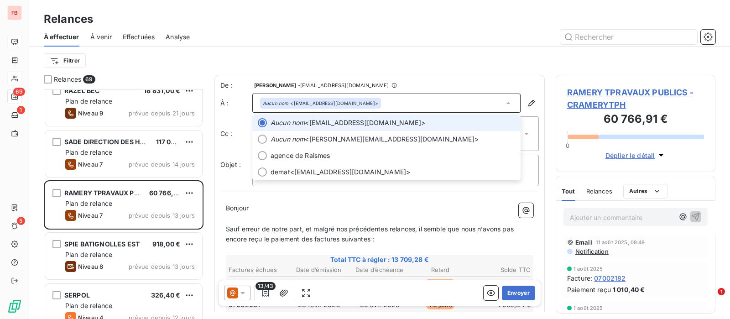
click at [504, 102] on icon at bounding box center [508, 103] width 9 height 9
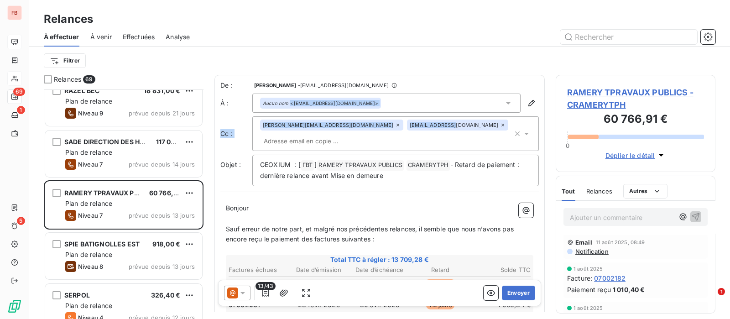
drag, startPoint x: 373, startPoint y: 124, endPoint x: 396, endPoint y: 103, distance: 31.0
click at [396, 103] on div "De : Dorothée Lamour - recouvrement@btcgroupe.com À : Aucun nom <chuart@ramery.…" at bounding box center [379, 133] width 318 height 105
click at [504, 100] on icon at bounding box center [508, 103] width 9 height 9
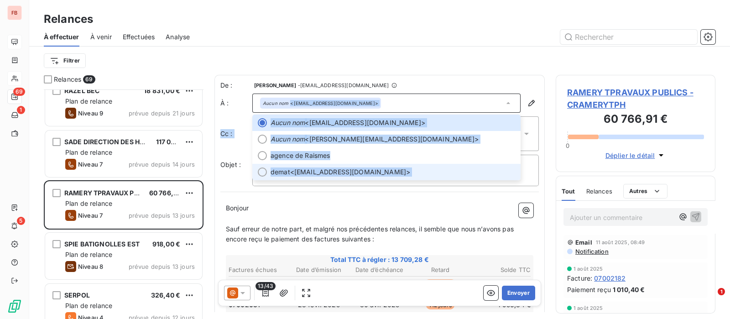
click at [383, 170] on span "demat <facturesfournisseurs@ramery.fr>" at bounding box center [392, 171] width 244 height 9
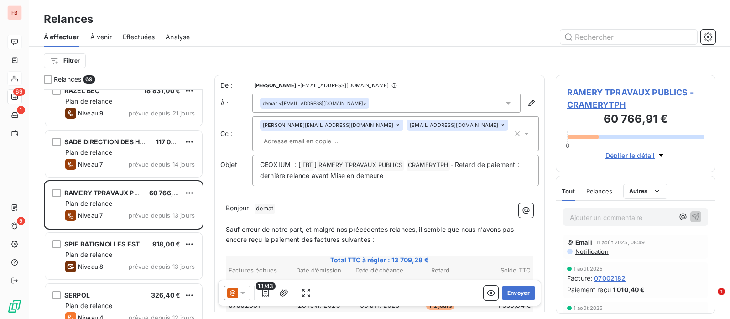
click at [522, 130] on icon at bounding box center [526, 133] width 9 height 9
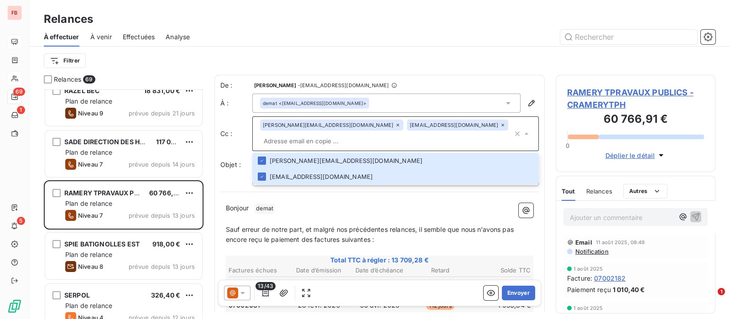
click at [500, 124] on icon at bounding box center [502, 124] width 5 height 5
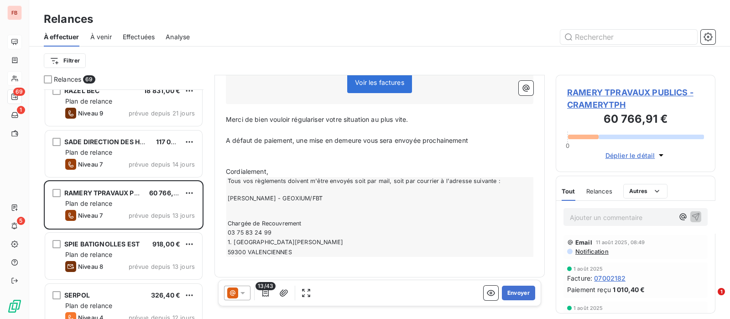
scroll to position [360, 0]
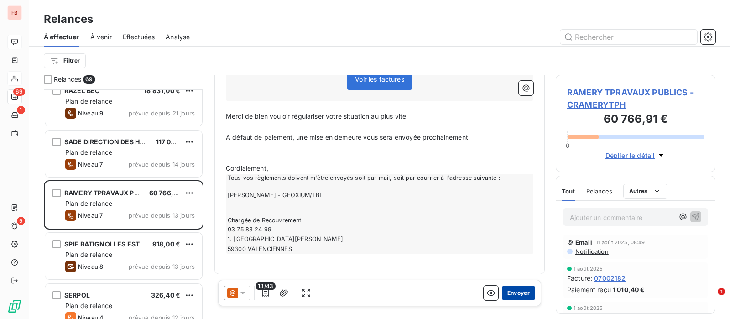
click at [508, 292] on button "Envoyer" at bounding box center [518, 293] width 33 height 15
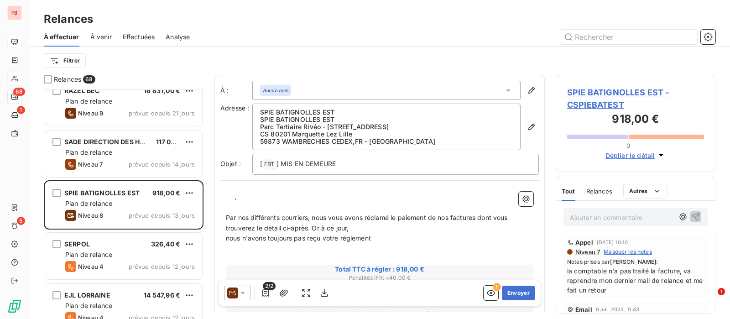
click at [239, 291] on icon at bounding box center [242, 292] width 9 height 9
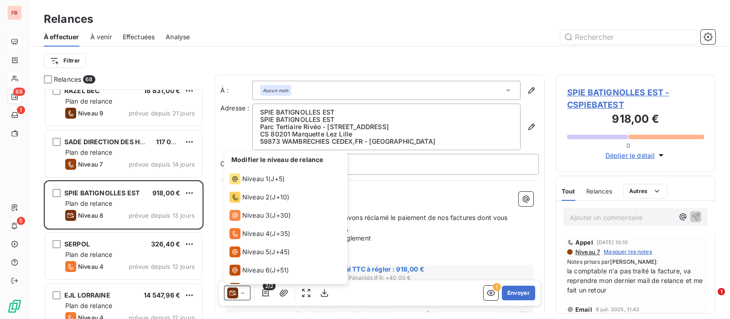
scroll to position [32, 0]
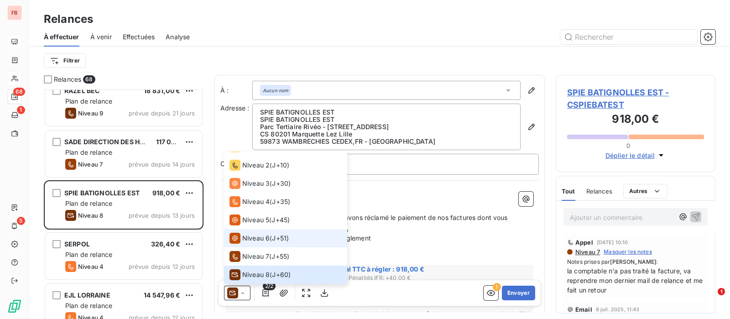
click at [248, 236] on span "Niveau 6" at bounding box center [255, 238] width 27 height 9
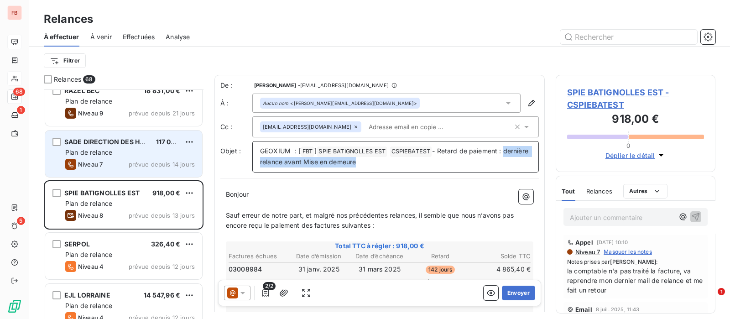
drag, startPoint x: 390, startPoint y: 162, endPoint x: 197, endPoint y: 157, distance: 193.4
click at [197, 157] on div "Relances 68 LEONARD JM 1 386,00 € Plan de relance Niveau 9 prévue depuis 42 jou…" at bounding box center [379, 197] width 701 height 244
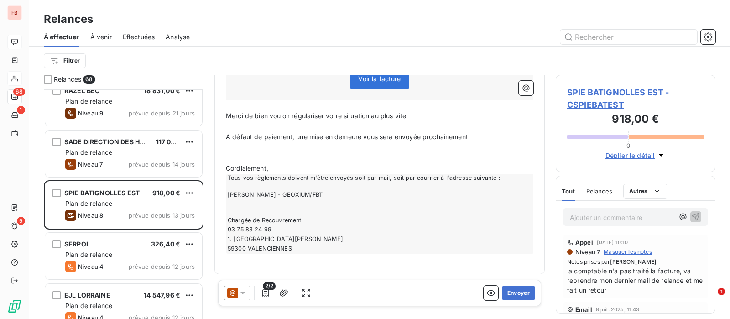
scroll to position [0, 0]
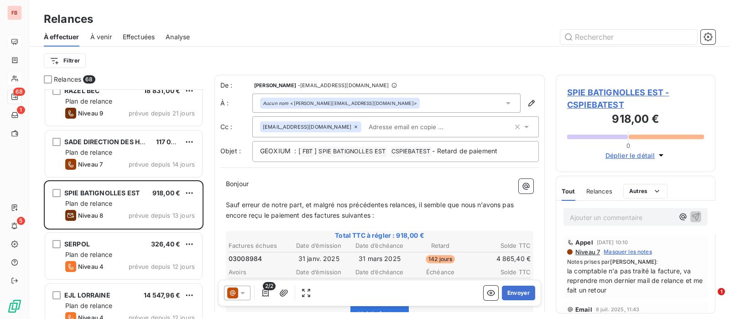
click at [453, 101] on div "Aucun nom <audrey.deruyck@spiebatignolles.fr>" at bounding box center [386, 103] width 268 height 19
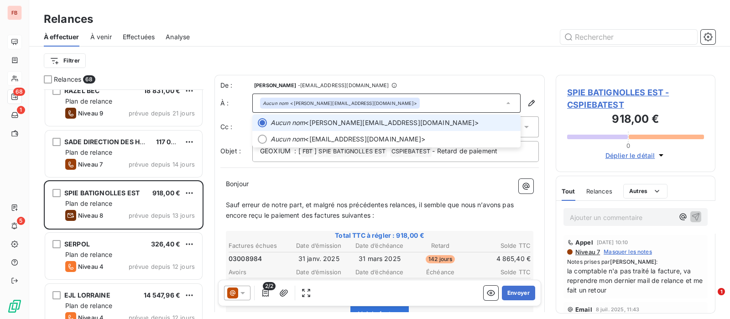
click at [453, 101] on div "Aucun nom <audrey.deruyck@spiebatignolles.fr>" at bounding box center [386, 103] width 268 height 19
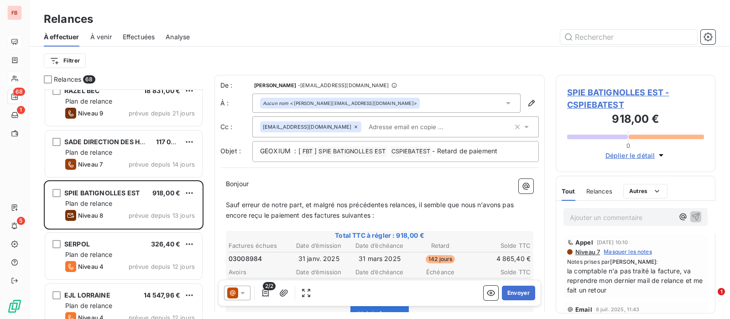
click at [504, 100] on icon at bounding box center [508, 103] width 9 height 9
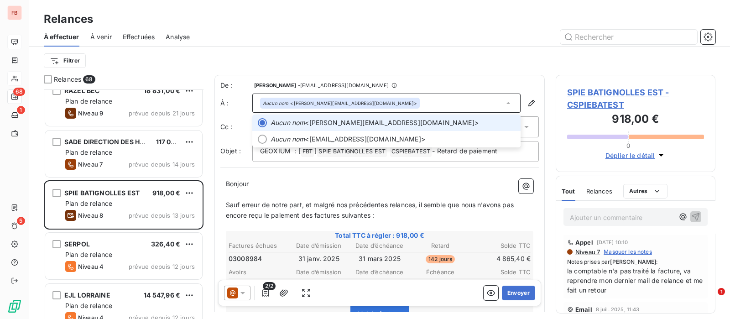
click at [504, 100] on icon at bounding box center [508, 103] width 9 height 9
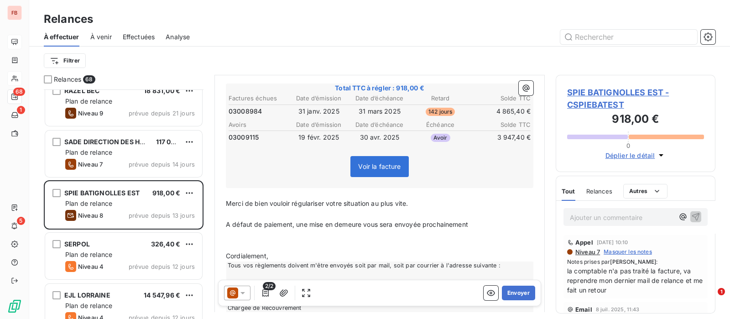
scroll to position [246, 0]
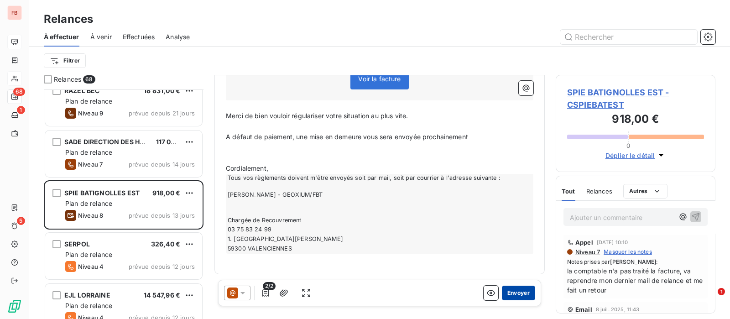
click at [502, 292] on button "Envoyer" at bounding box center [518, 293] width 33 height 15
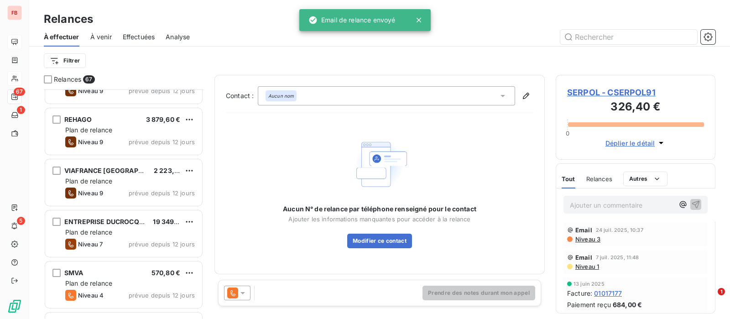
scroll to position [399, 0]
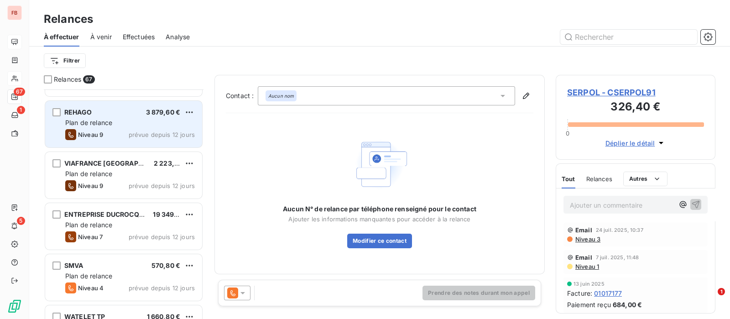
click at [109, 131] on div "Niveau 9 prévue depuis 12 jours" at bounding box center [130, 134] width 130 height 11
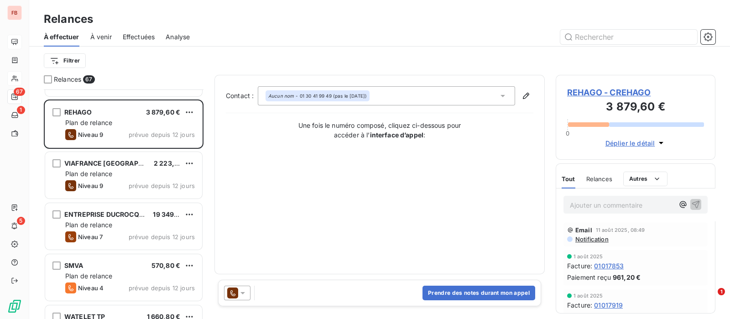
click at [608, 88] on span "REHAGO - CREHAGO" at bounding box center [635, 92] width 137 height 12
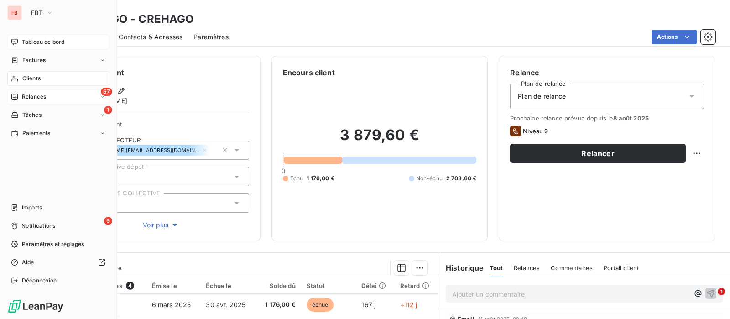
click at [32, 40] on span "Tableau de bord" at bounding box center [43, 42] width 42 height 8
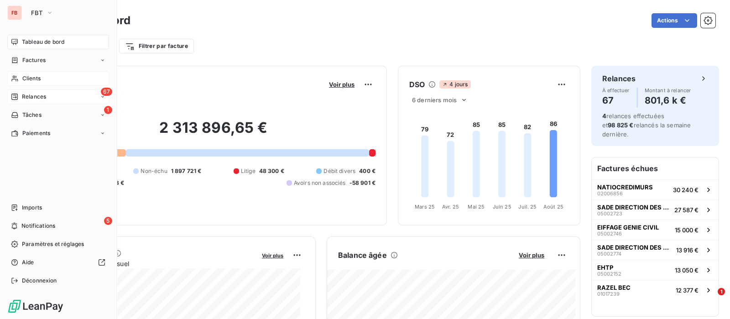
click at [23, 78] on span "Clients" at bounding box center [31, 78] width 18 height 8
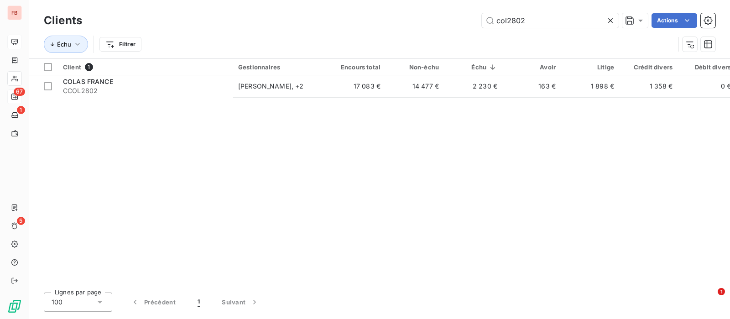
drag, startPoint x: 494, startPoint y: 16, endPoint x: 367, endPoint y: 13, distance: 127.8
click at [367, 15] on div "col2802 Actions" at bounding box center [404, 20] width 622 height 15
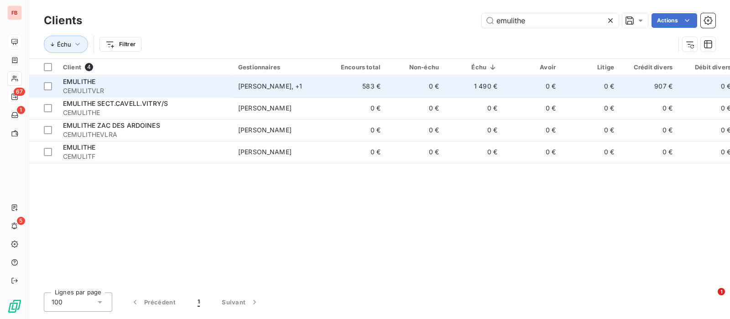
type input "emulithe"
click at [137, 89] on span "CEMULITVLR" at bounding box center [145, 90] width 164 height 9
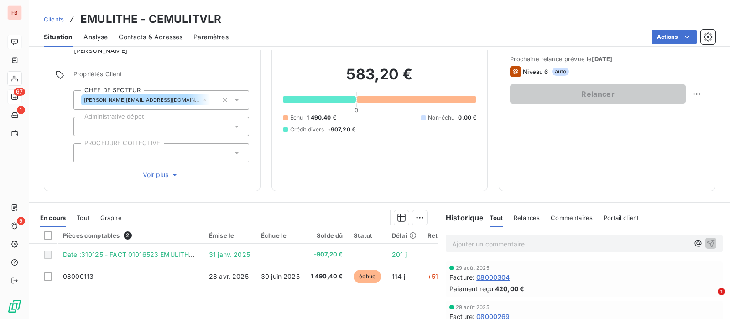
scroll to position [114, 0]
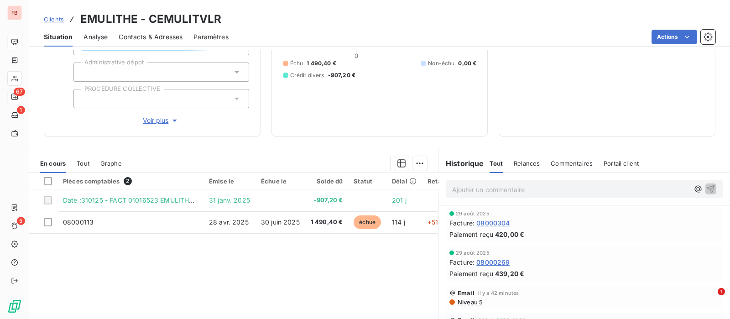
click at [483, 188] on p "Ajouter un commentaire ﻿" at bounding box center [570, 189] width 237 height 11
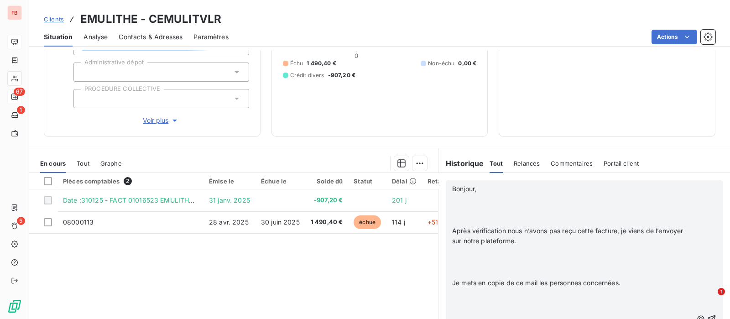
click at [483, 194] on p "﻿" at bounding box center [572, 199] width 240 height 10
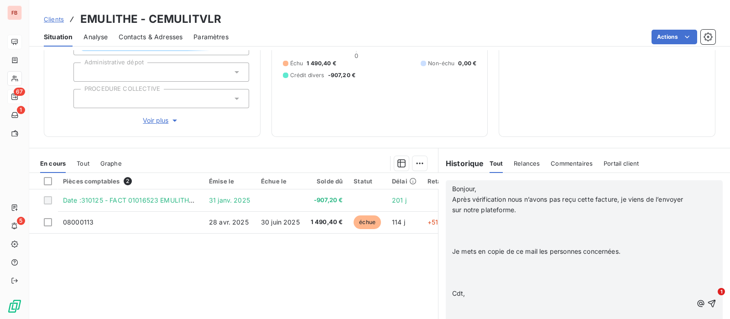
click at [468, 218] on p "﻿" at bounding box center [572, 220] width 240 height 10
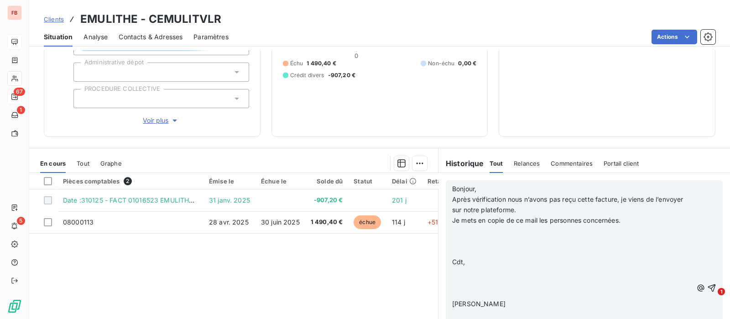
click at [469, 232] on p "﻿" at bounding box center [572, 231] width 240 height 10
click at [461, 241] on p "﻿" at bounding box center [572, 241] width 240 height 10
click at [463, 251] on p "﻿" at bounding box center [572, 251] width 240 height 10
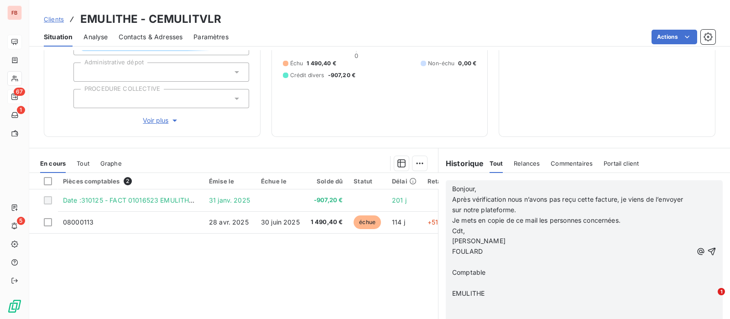
click at [464, 261] on p "﻿" at bounding box center [572, 262] width 240 height 10
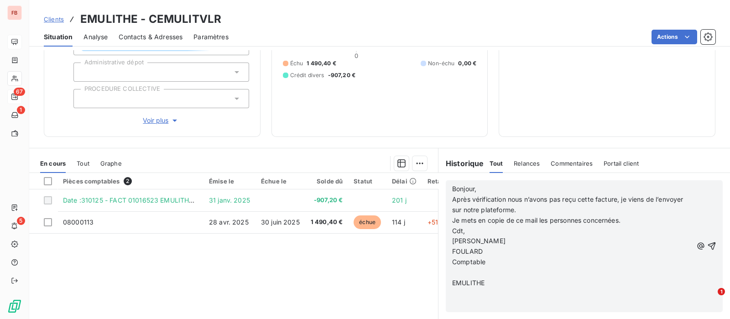
click at [463, 273] on p "﻿" at bounding box center [572, 272] width 240 height 10
click at [462, 282] on p "﻿" at bounding box center [572, 283] width 240 height 10
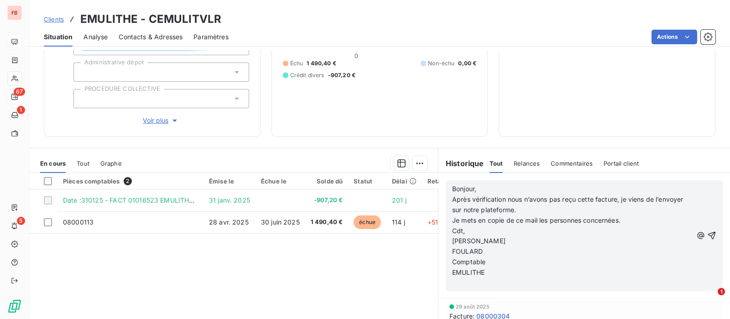
click at [707, 236] on icon "button" at bounding box center [711, 235] width 9 height 9
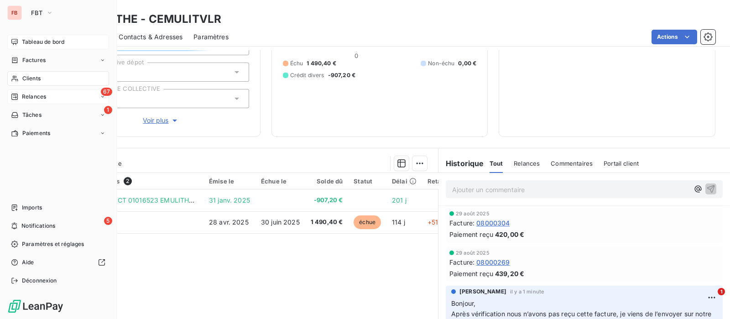
click at [39, 40] on span "Tableau de bord" at bounding box center [43, 42] width 42 height 8
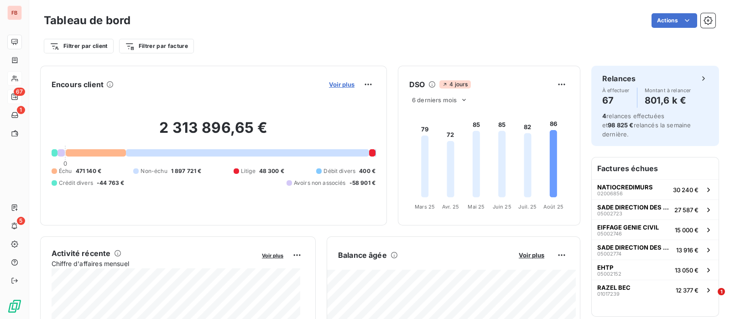
click at [338, 83] on span "Voir plus" at bounding box center [342, 84] width 26 height 7
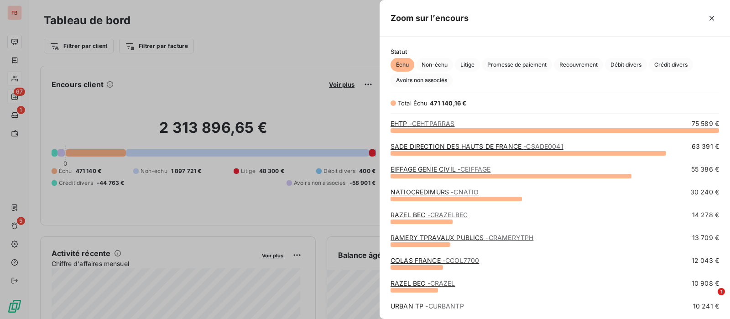
scroll to position [180, 341]
click at [620, 67] on span "Débit divers" at bounding box center [626, 65] width 42 height 14
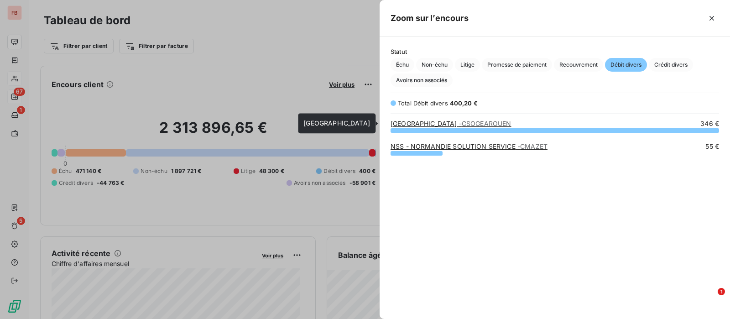
click at [464, 120] on link "SOGEA NORD OUEST TP - CSOGEAROUEN" at bounding box center [450, 124] width 121 height 8
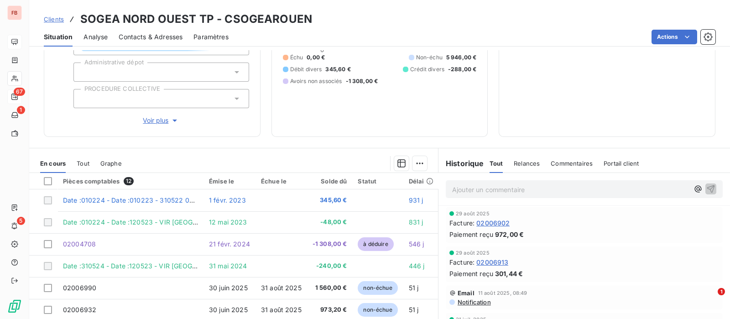
click at [58, 17] on span "Clients" at bounding box center [54, 19] width 20 height 7
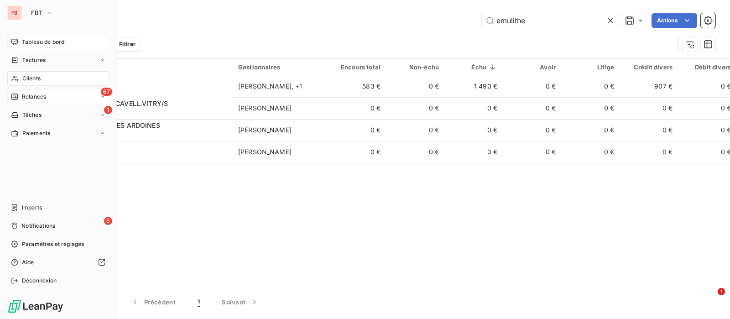
click at [48, 42] on span "Tableau de bord" at bounding box center [43, 42] width 42 height 8
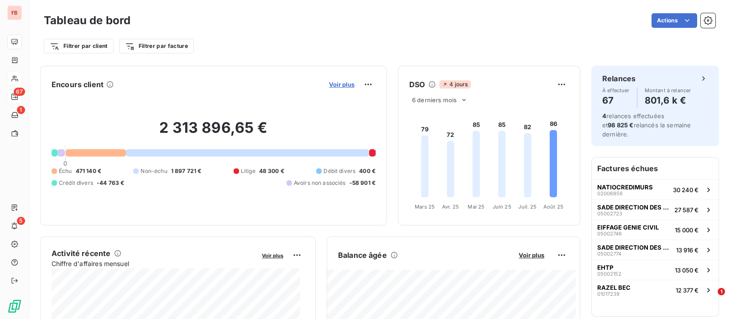
click at [339, 84] on span "Voir plus" at bounding box center [342, 84] width 26 height 7
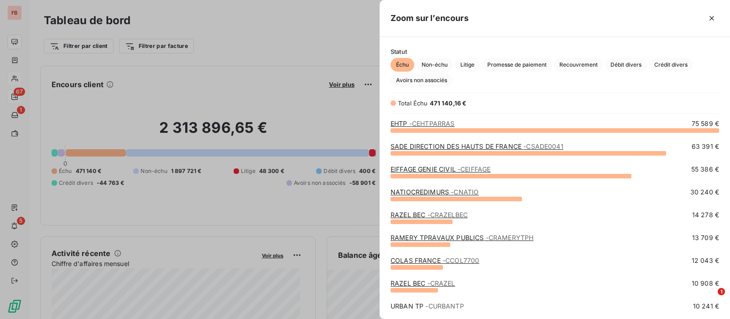
scroll to position [310, 341]
click at [636, 66] on span "Débit divers" at bounding box center [626, 65] width 42 height 14
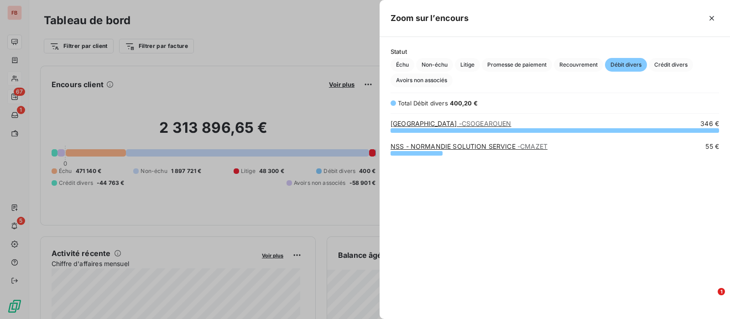
click at [455, 146] on link "NSS - NORMANDIE SOLUTION SERVICE - CMAZET" at bounding box center [468, 146] width 157 height 8
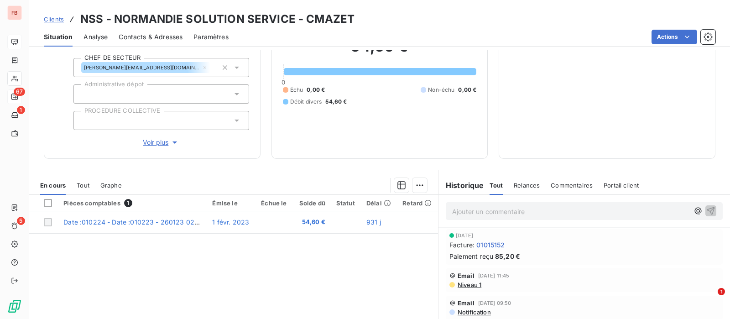
scroll to position [57, 0]
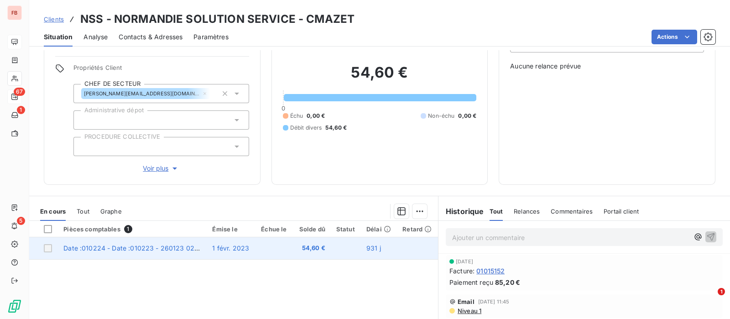
click at [207, 250] on td "1 févr. 2023" at bounding box center [231, 248] width 49 height 22
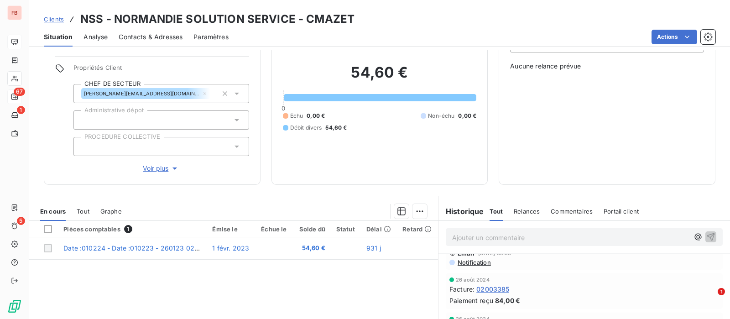
scroll to position [0, 0]
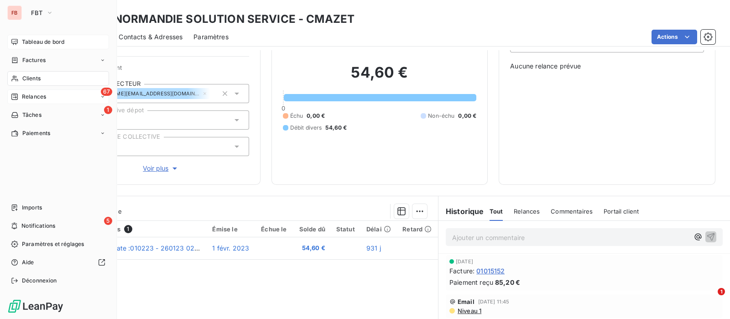
click at [36, 40] on span "Tableau de bord" at bounding box center [43, 42] width 42 height 8
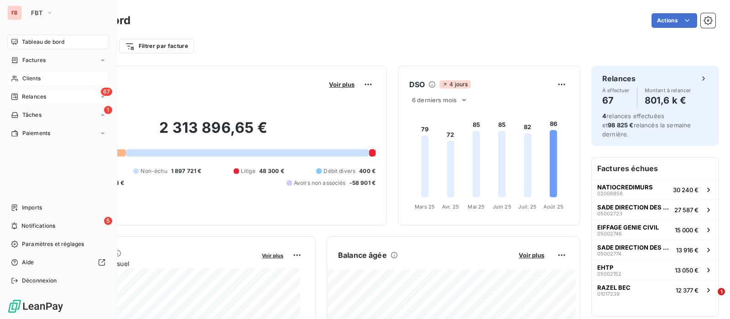
drag, startPoint x: 44, startPoint y: 92, endPoint x: 96, endPoint y: 92, distance: 52.0
click at [44, 92] on div "67 Relances" at bounding box center [58, 96] width 102 height 15
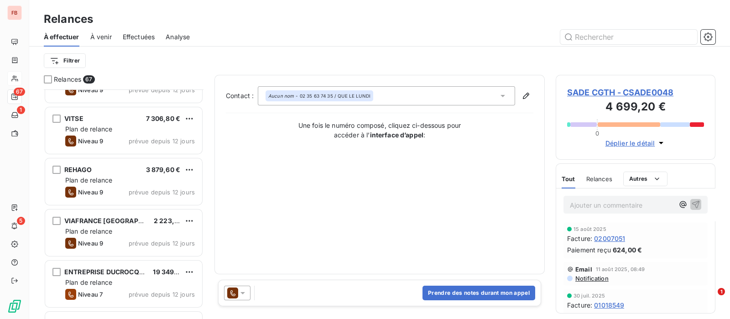
scroll to position [342, 0]
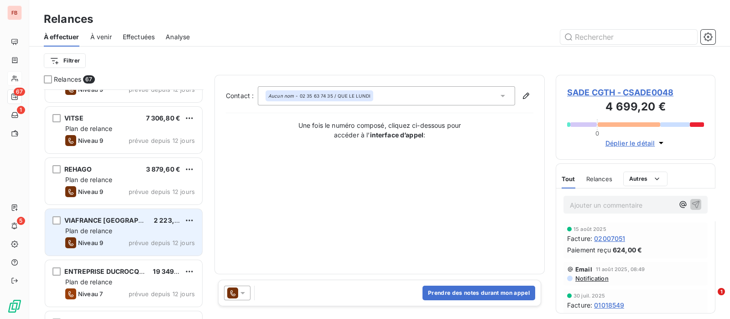
click at [134, 234] on div "Plan de relance" at bounding box center [130, 230] width 130 height 9
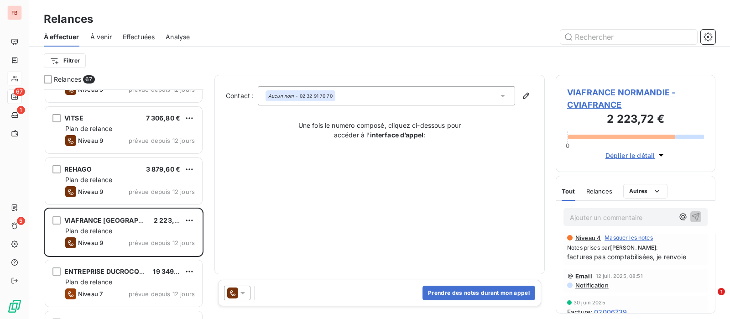
scroll to position [114, 0]
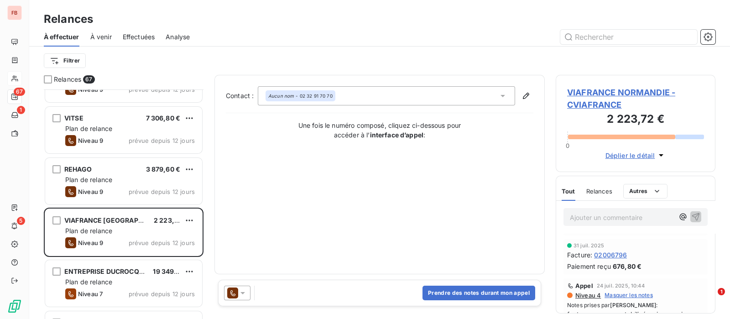
click at [242, 293] on icon at bounding box center [242, 292] width 9 height 9
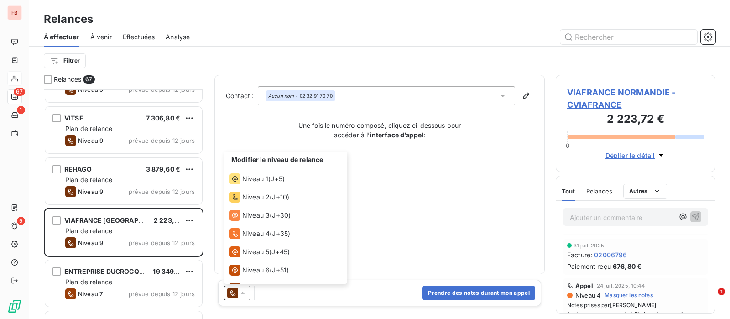
scroll to position [50, 0]
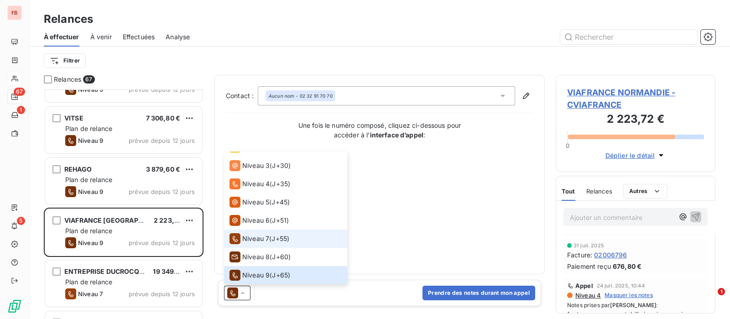
click at [255, 240] on span "Niveau 7" at bounding box center [255, 238] width 27 height 9
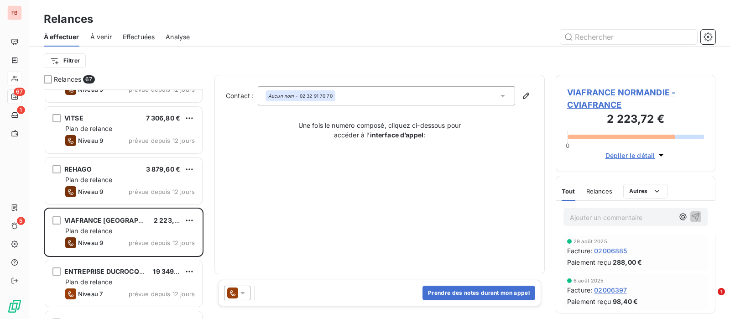
click at [244, 290] on icon at bounding box center [242, 292] width 9 height 9
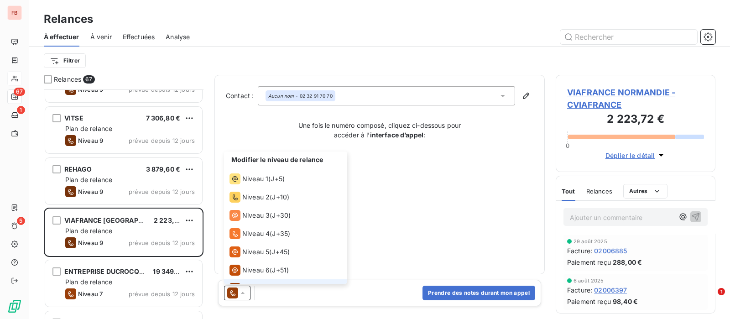
scroll to position [13, 0]
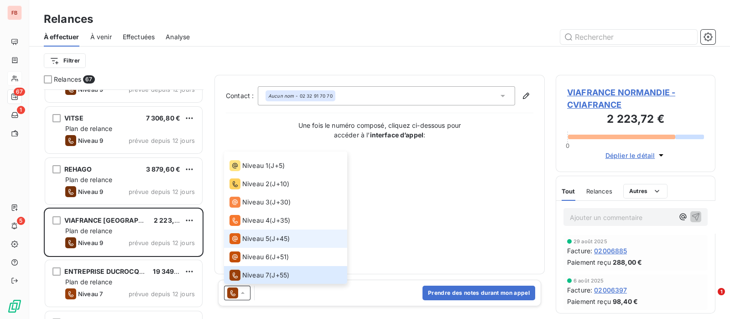
click at [266, 231] on li "Niveau 5 ( J+45 )" at bounding box center [285, 238] width 123 height 18
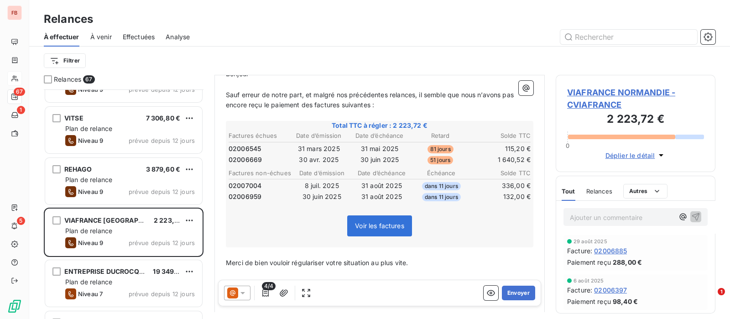
scroll to position [171, 0]
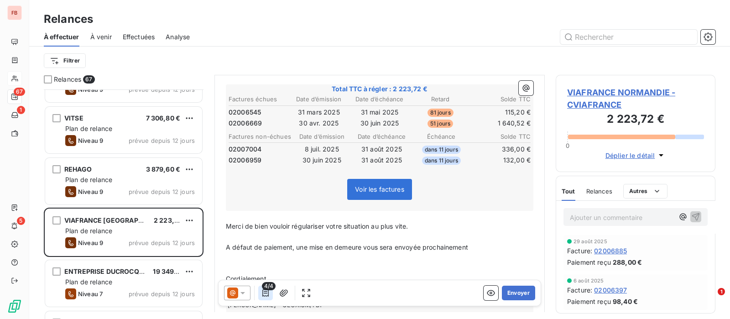
click at [262, 293] on icon "button" at bounding box center [265, 292] width 6 height 7
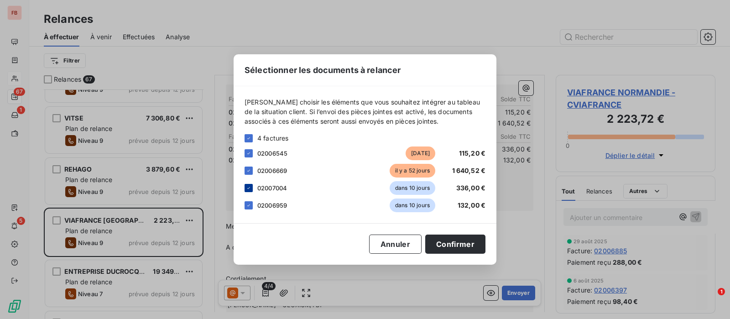
click at [252, 188] on div at bounding box center [248, 188] width 8 height 8
click at [251, 206] on div at bounding box center [248, 205] width 8 height 8
drag, startPoint x: 460, startPoint y: 243, endPoint x: 441, endPoint y: 248, distance: 20.2
click at [460, 243] on button "Confirmer" at bounding box center [455, 243] width 60 height 19
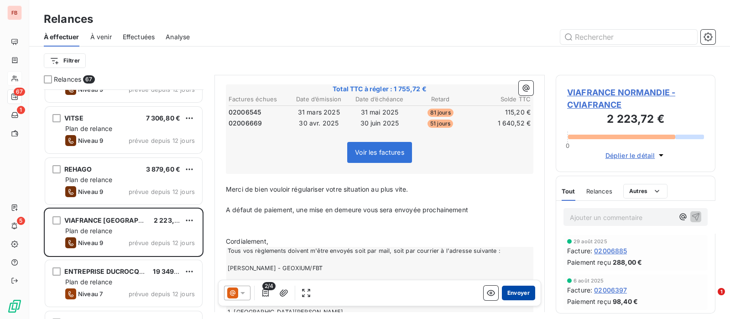
click at [514, 295] on button "Envoyer" at bounding box center [518, 293] width 33 height 15
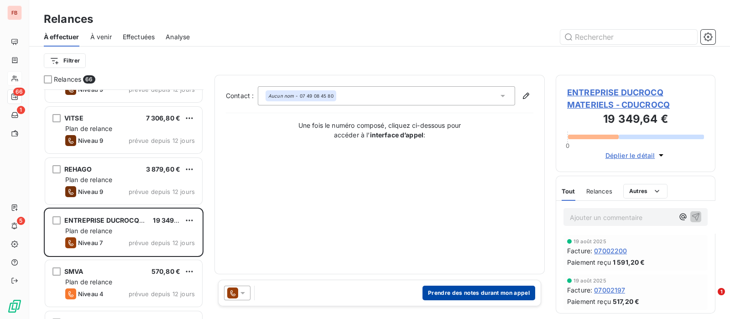
click at [448, 293] on button "Prendre des notes durant mon appel" at bounding box center [478, 293] width 113 height 15
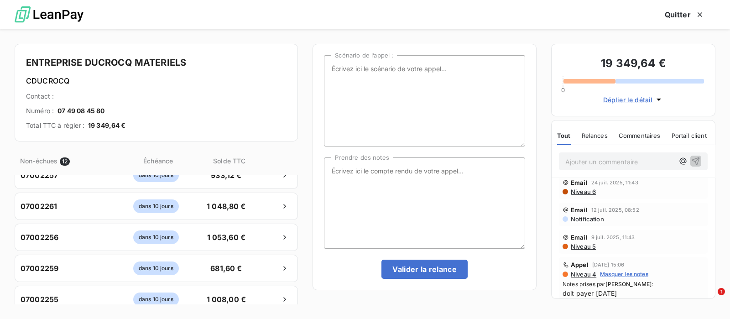
scroll to position [342, 0]
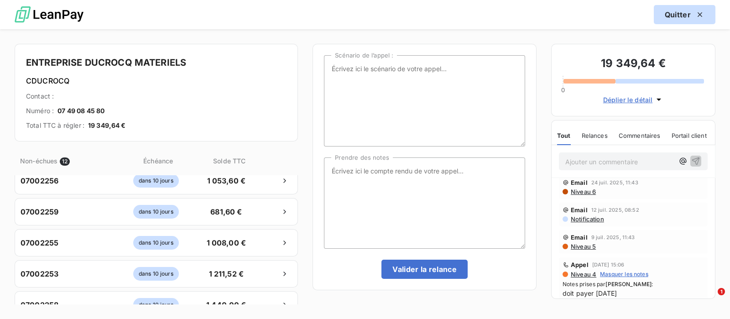
drag, startPoint x: 675, startPoint y: 17, endPoint x: 636, endPoint y: 20, distance: 38.9
click at [675, 17] on button "Quitter" at bounding box center [685, 14] width 62 height 19
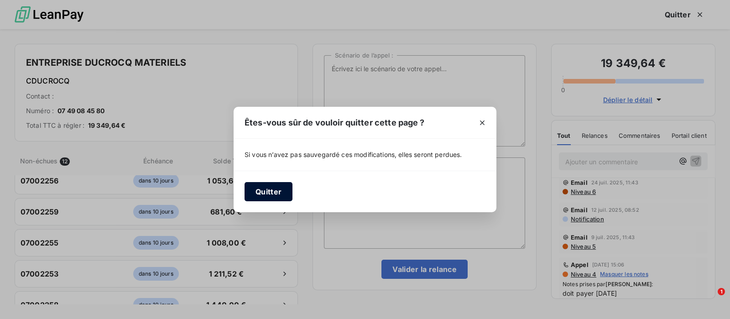
click at [265, 187] on button "Quitter" at bounding box center [268, 191] width 48 height 19
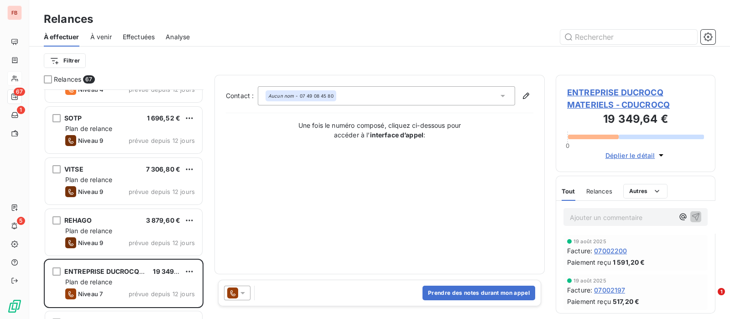
click at [244, 291] on icon at bounding box center [242, 292] width 9 height 9
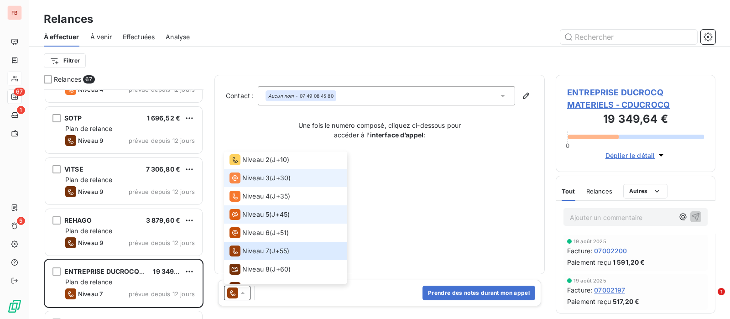
scroll to position [50, 0]
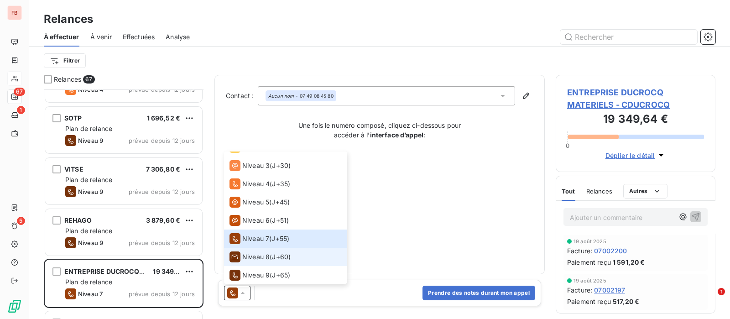
click at [275, 261] on span "J+60 )" at bounding box center [281, 256] width 19 height 9
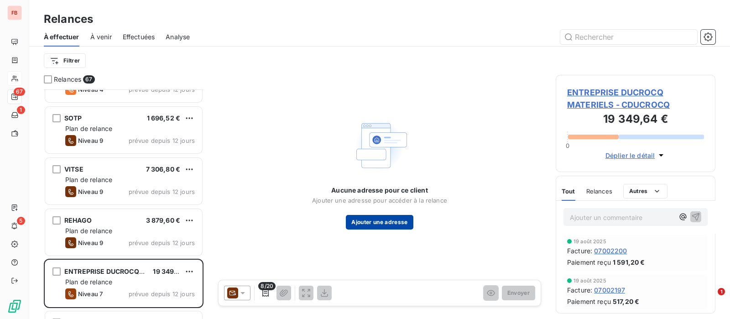
click at [374, 222] on button "Ajouter une adresse" at bounding box center [379, 222] width 67 height 15
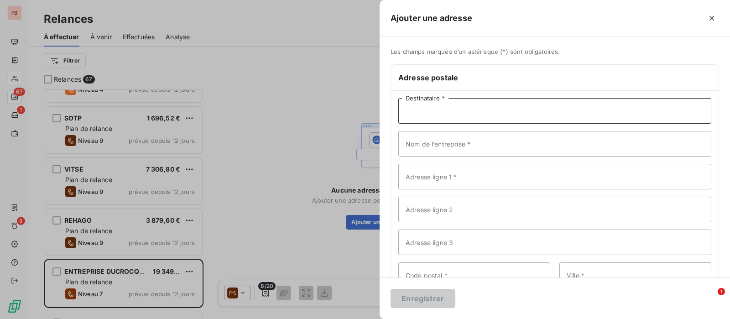
click at [454, 111] on input "Destinataire *" at bounding box center [554, 111] width 313 height 26
type input "A l'attention de Monsieur DUCROCQ"
click at [436, 148] on input "Nom de l’entreprise *" at bounding box center [554, 144] width 313 height 26
type input "ENTREPRISE DUCROCQ MATERIELS"
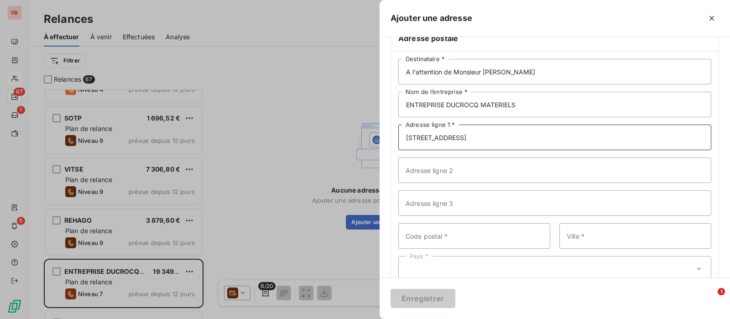
scroll to position [62, 0]
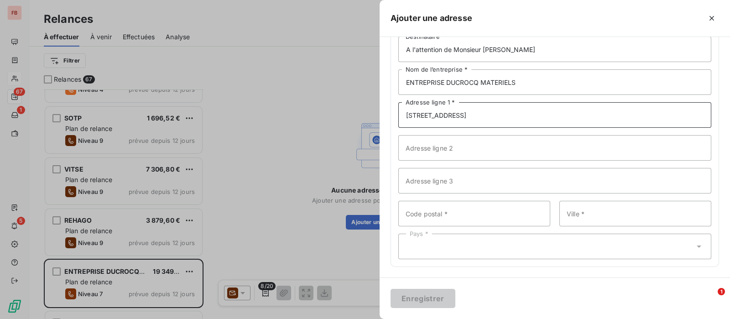
type input "2413 RUE DU CAMP DRADP OR"
click at [470, 218] on input "Code postal *" at bounding box center [474, 214] width 152 height 26
type input "626160"
type input "BALINGHEM"
click at [463, 249] on div "Pays *" at bounding box center [554, 247] width 313 height 26
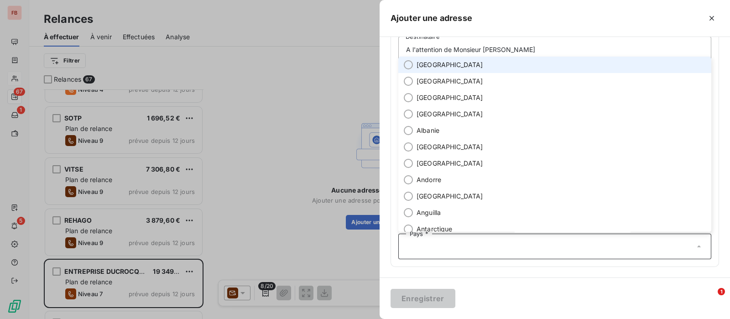
click at [440, 65] on li "France" at bounding box center [554, 65] width 313 height 16
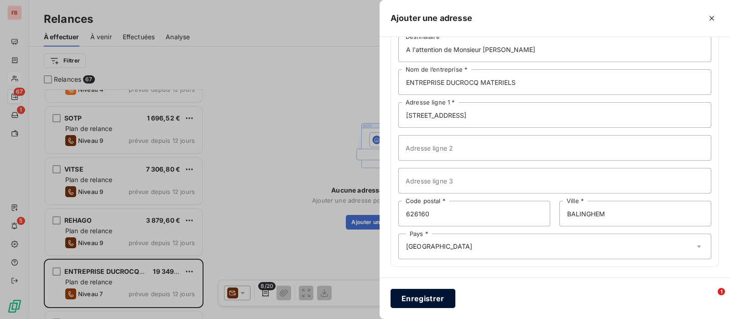
click at [420, 297] on button "Enregistrer" at bounding box center [422, 298] width 65 height 19
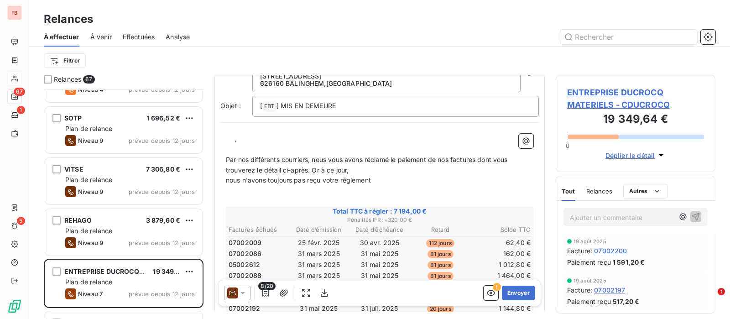
scroll to position [0, 0]
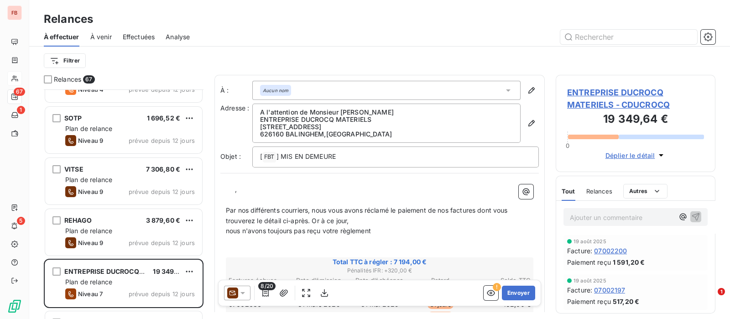
click at [286, 195] on p "﻿" at bounding box center [379, 200] width 307 height 10
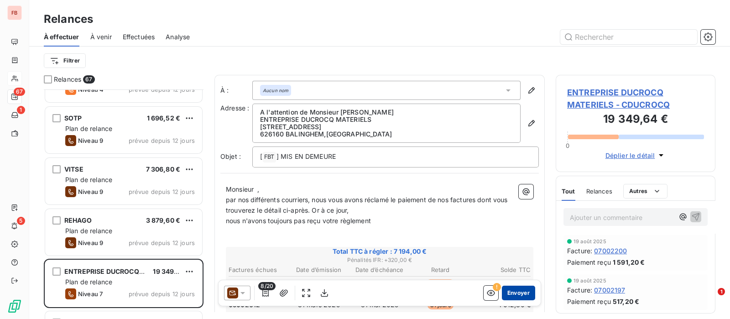
click at [506, 287] on button "Envoyer" at bounding box center [518, 293] width 33 height 15
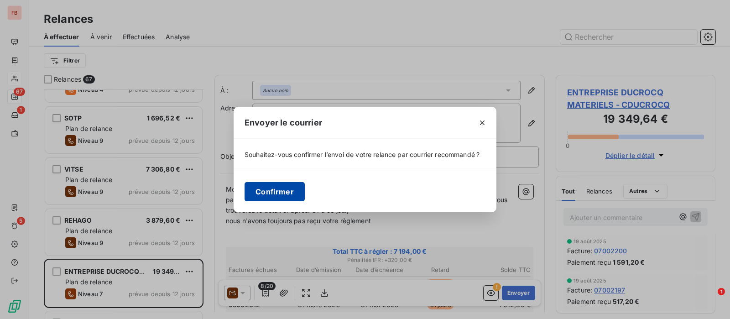
click at [281, 191] on button "Confirmer" at bounding box center [274, 191] width 60 height 19
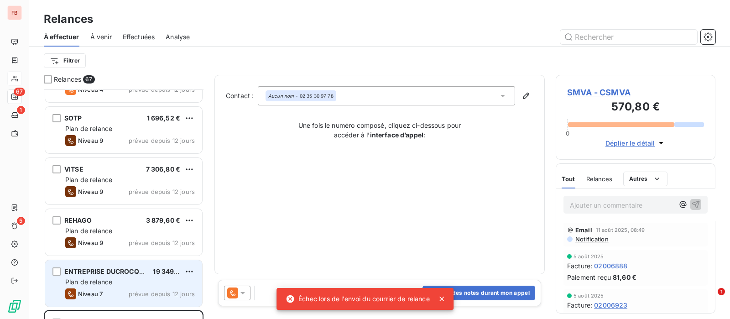
click at [125, 268] on span "ENTREPRISE DUCROCQ MATERIELS" at bounding box center [120, 271] width 113 height 8
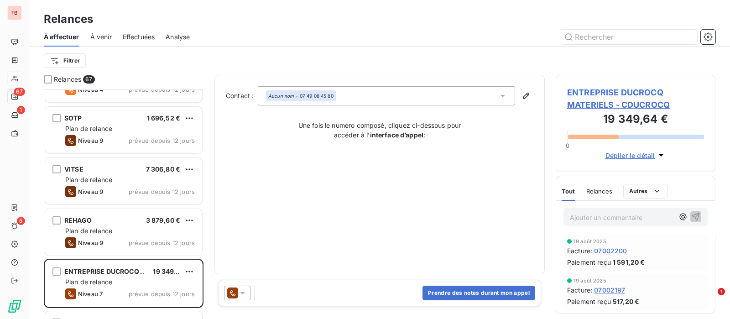
click at [239, 290] on icon at bounding box center [242, 292] width 9 height 9
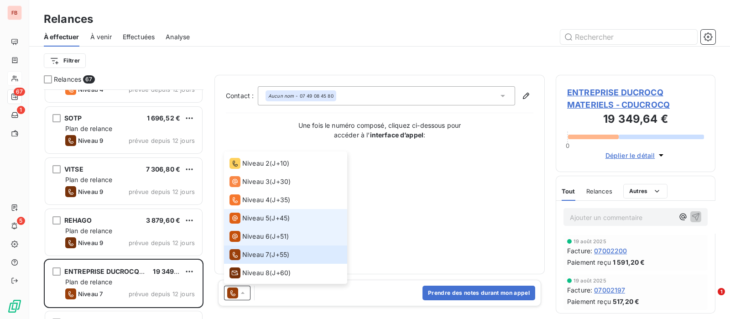
scroll to position [50, 0]
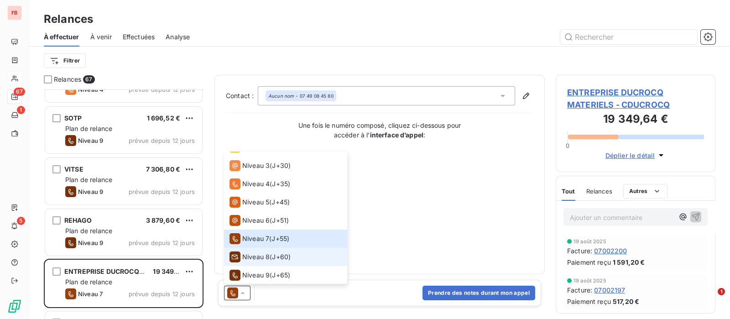
click at [255, 253] on span "Niveau 8" at bounding box center [255, 256] width 27 height 9
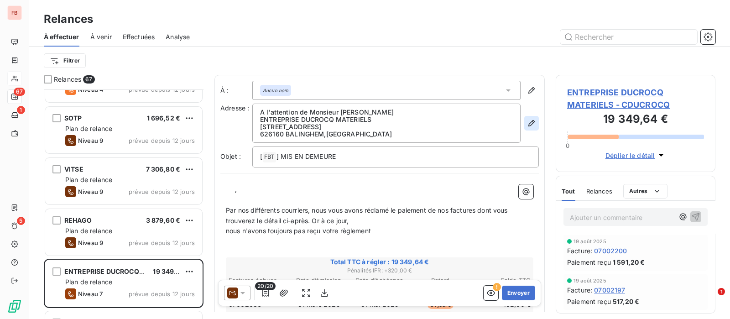
click at [527, 125] on icon "button" at bounding box center [531, 123] width 9 height 9
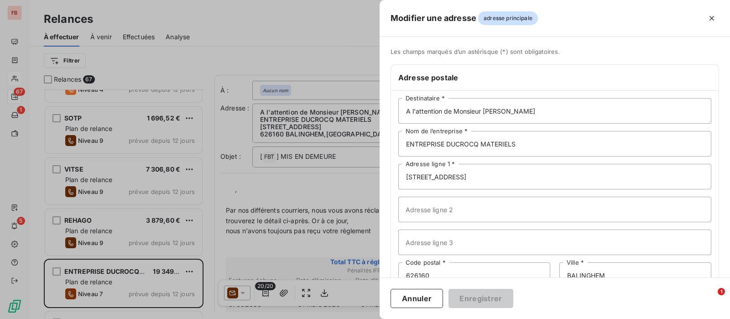
scroll to position [62, 0]
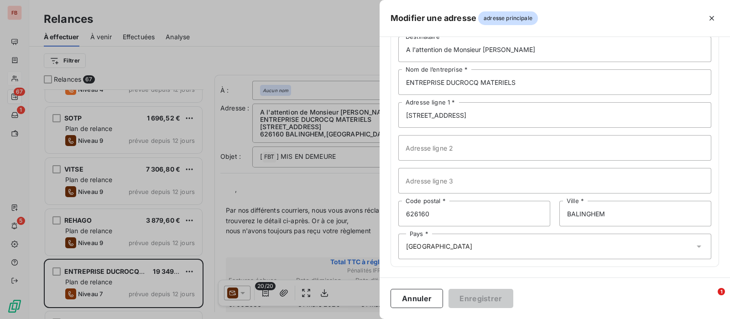
click at [447, 250] on div "Pays * France" at bounding box center [554, 247] width 313 height 26
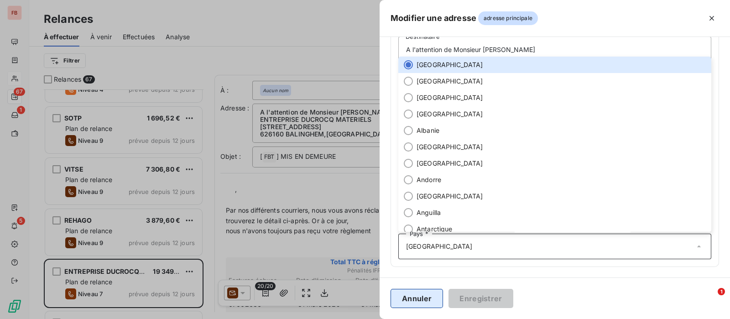
click at [422, 299] on button "Annuler" at bounding box center [416, 298] width 52 height 19
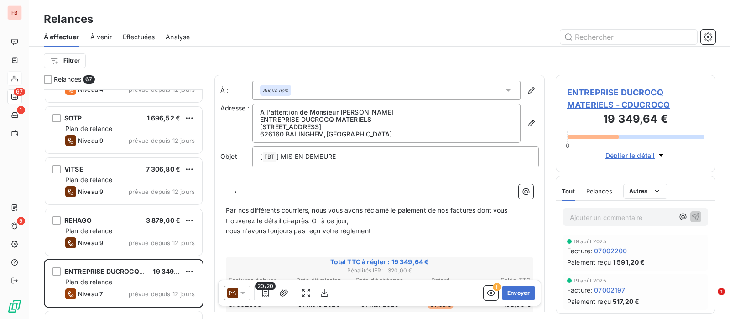
click at [418, 190] on p "﻿ ﻿ ﻿ ," at bounding box center [379, 189] width 307 height 10
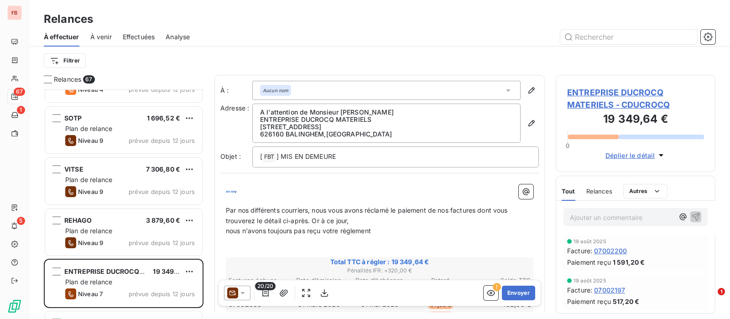
click at [504, 86] on icon at bounding box center [508, 90] width 9 height 9
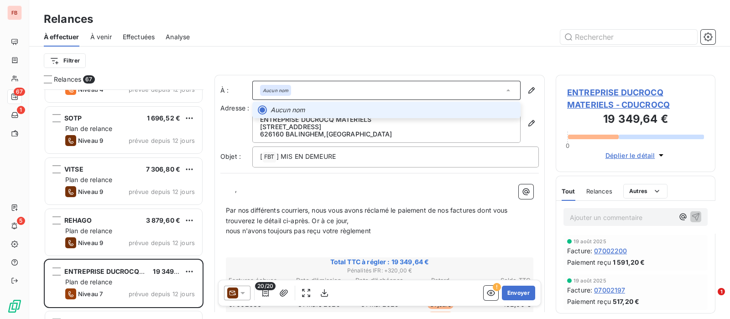
click at [504, 86] on icon at bounding box center [508, 90] width 9 height 9
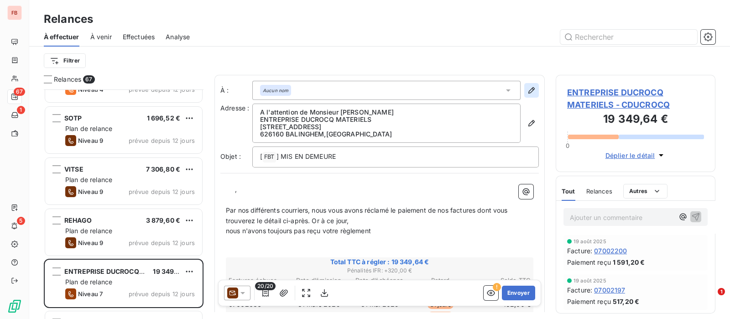
click at [528, 89] on icon "button" at bounding box center [531, 90] width 6 height 6
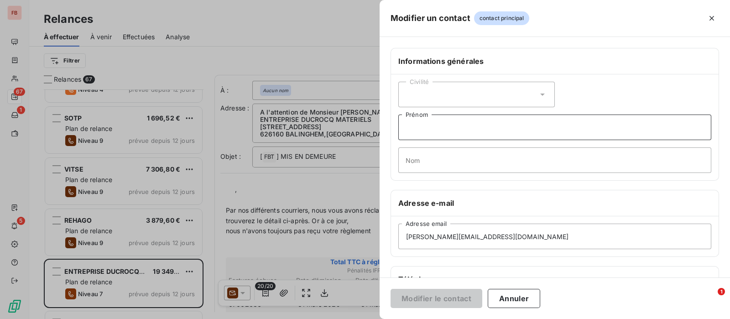
click at [444, 127] on input "Prénom" at bounding box center [554, 127] width 313 height 26
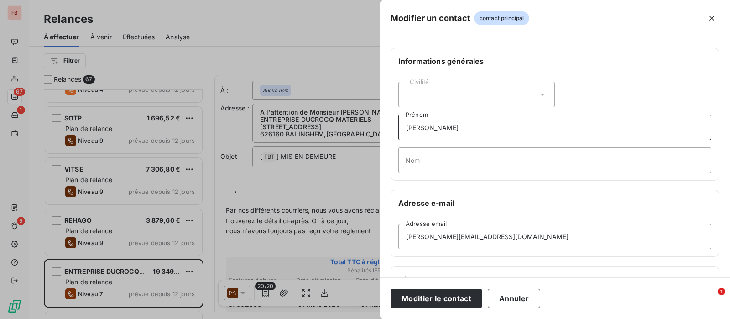
type input "ANTOINE"
type input "DUCROCQ"
click at [526, 97] on div "Civilité" at bounding box center [476, 95] width 156 height 26
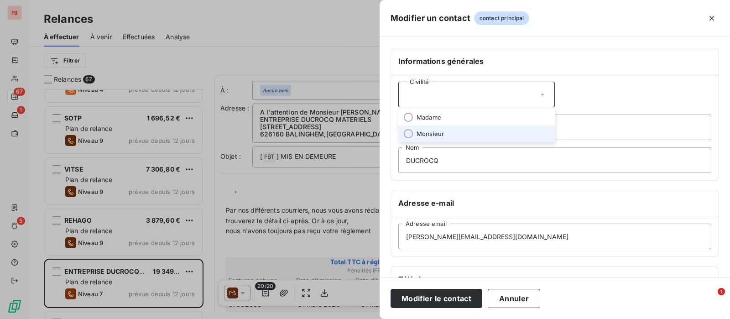
click at [432, 130] on span "Monsieur" at bounding box center [429, 134] width 27 height 9
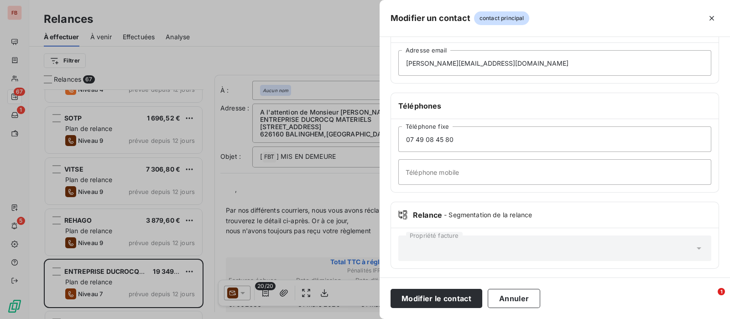
scroll to position [174, 0]
click at [423, 300] on button "Modifier le contact" at bounding box center [436, 298] width 92 height 19
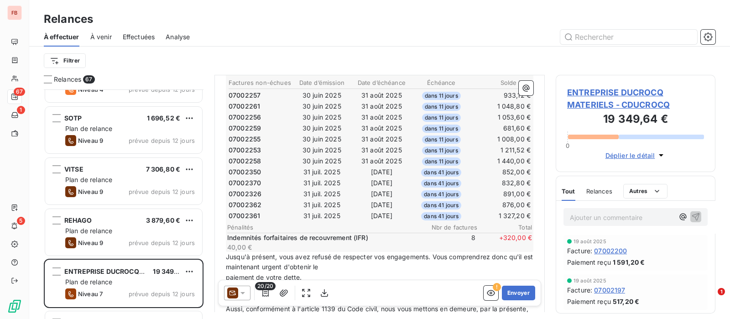
scroll to position [342, 0]
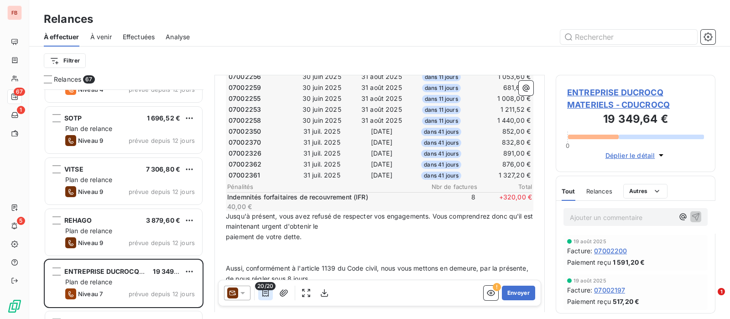
click at [265, 291] on icon "button" at bounding box center [265, 292] width 6 height 7
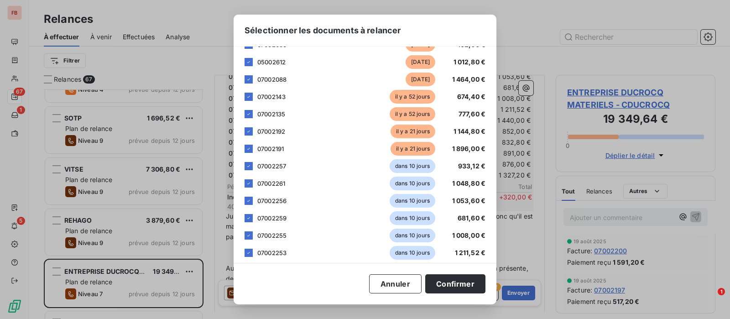
scroll to position [83, 0]
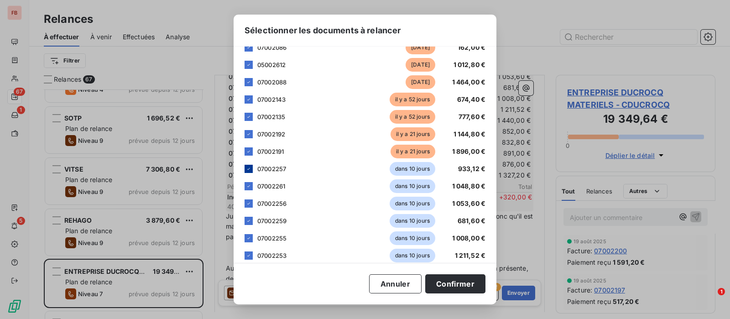
click at [247, 169] on icon at bounding box center [248, 168] width 5 height 5
click at [252, 182] on div at bounding box center [248, 186] width 8 height 8
click at [253, 203] on div "07002256 dans 10 jours 1 053,60 €" at bounding box center [364, 204] width 241 height 14
click at [249, 203] on icon at bounding box center [248, 203] width 5 height 5
click at [248, 221] on icon at bounding box center [248, 220] width 5 height 5
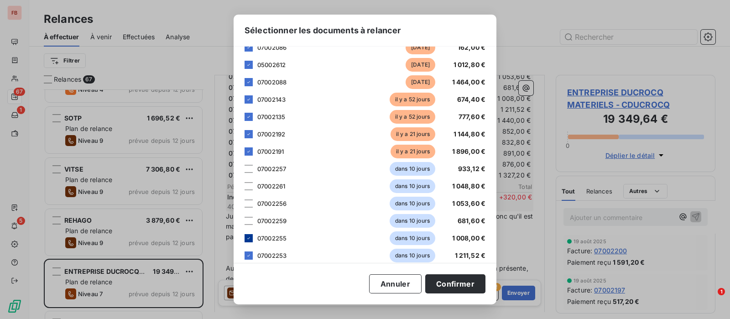
click at [249, 238] on icon at bounding box center [248, 237] width 5 height 5
click at [247, 259] on div at bounding box center [248, 255] width 8 height 8
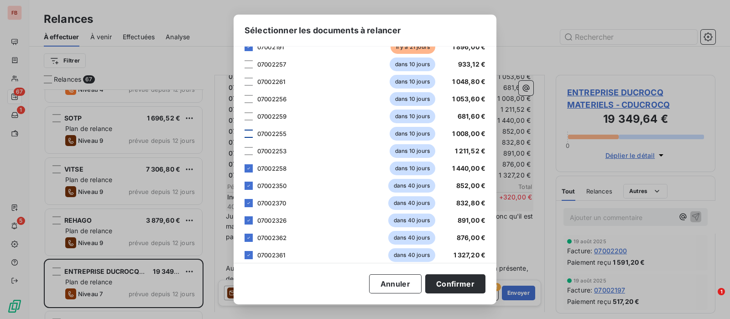
scroll to position [198, 0]
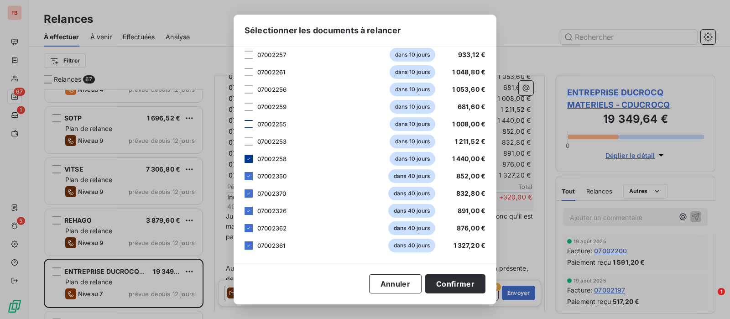
click at [249, 158] on icon at bounding box center [248, 158] width 5 height 5
click at [249, 178] on icon at bounding box center [248, 175] width 5 height 5
click at [249, 192] on icon at bounding box center [248, 193] width 5 height 5
click at [249, 209] on icon at bounding box center [248, 210] width 5 height 5
click at [245, 225] on div at bounding box center [248, 228] width 8 height 8
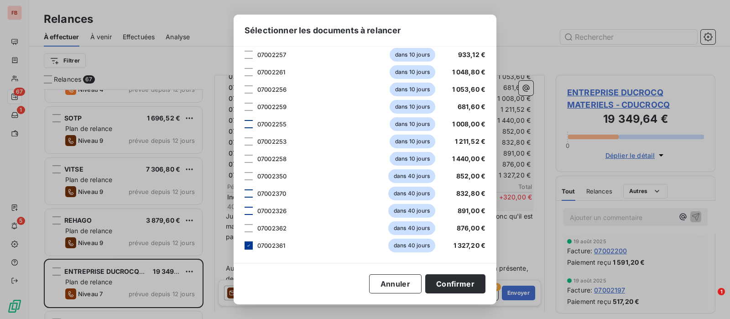
click at [246, 243] on icon at bounding box center [248, 245] width 5 height 5
click at [461, 281] on button "Confirmer" at bounding box center [455, 283] width 60 height 19
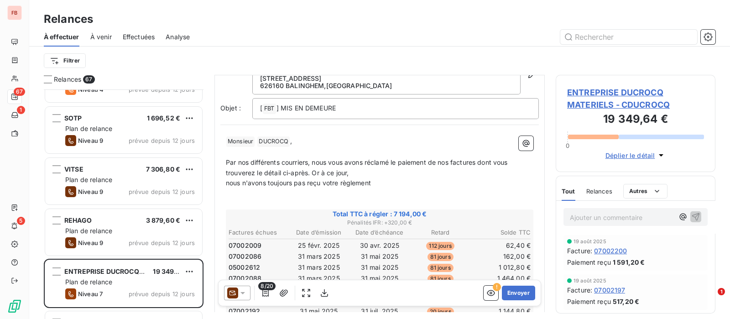
scroll to position [0, 0]
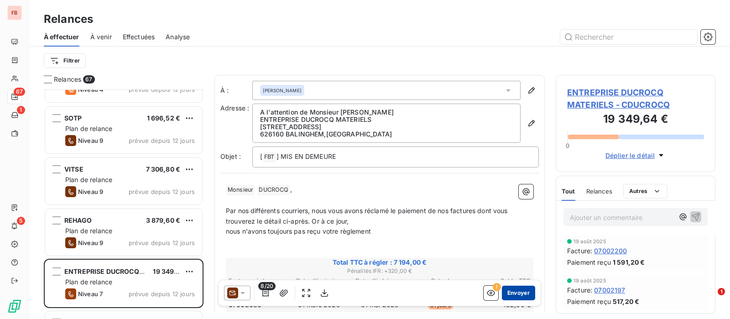
click at [513, 292] on button "Envoyer" at bounding box center [518, 293] width 33 height 15
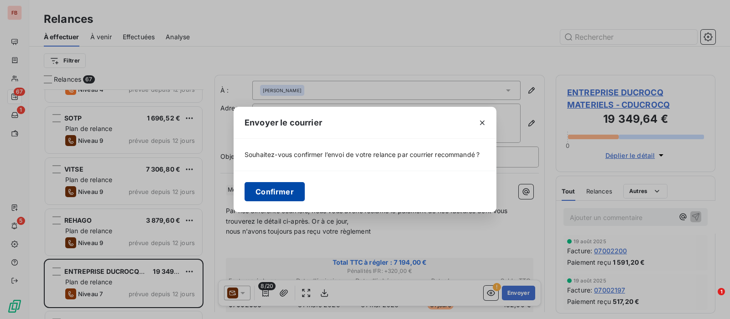
click at [276, 187] on button "Confirmer" at bounding box center [274, 191] width 60 height 19
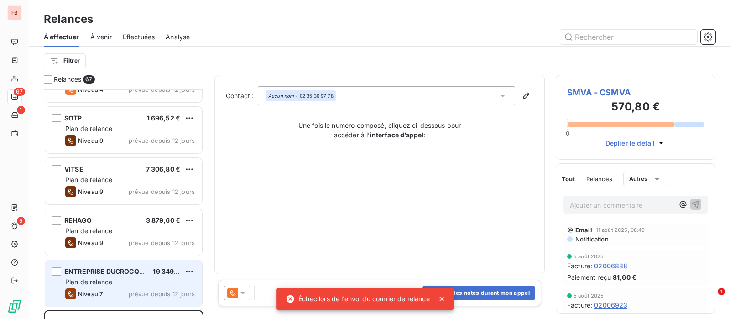
click at [105, 278] on span "Plan de relance" at bounding box center [88, 282] width 47 height 8
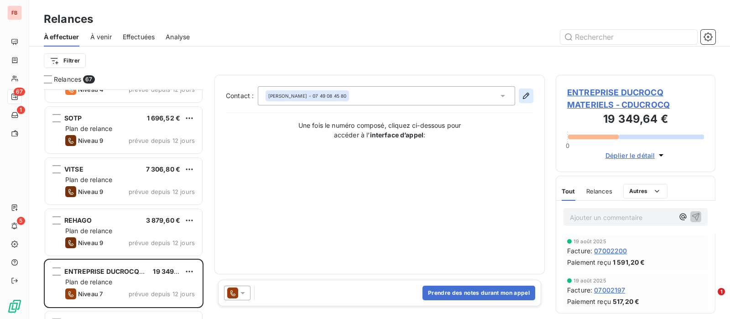
click at [525, 93] on icon "button" at bounding box center [525, 95] width 9 height 9
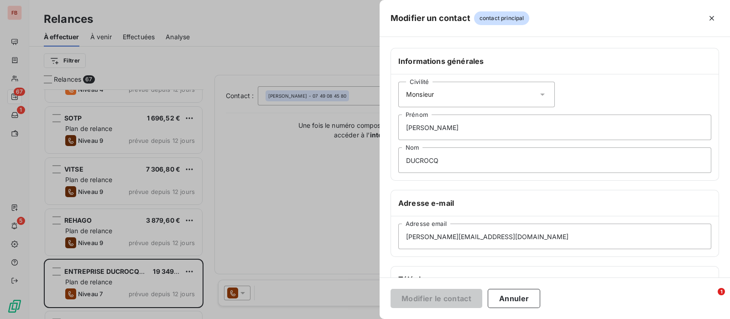
click at [317, 182] on div at bounding box center [365, 159] width 730 height 319
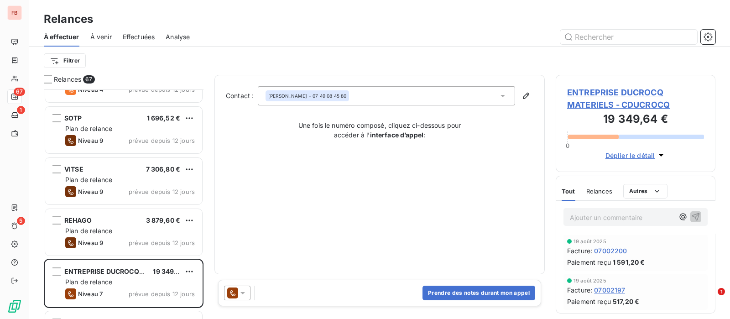
click at [232, 294] on icon at bounding box center [232, 293] width 5 height 6
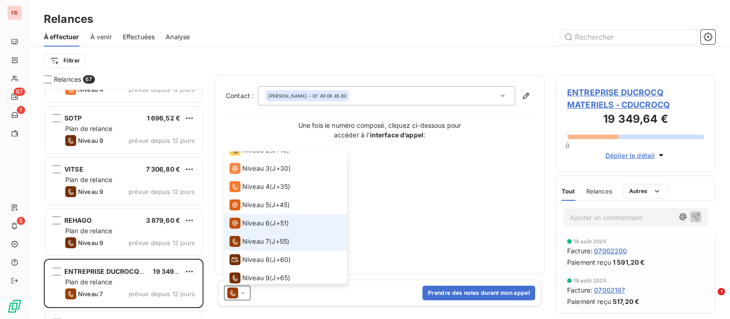
scroll to position [50, 0]
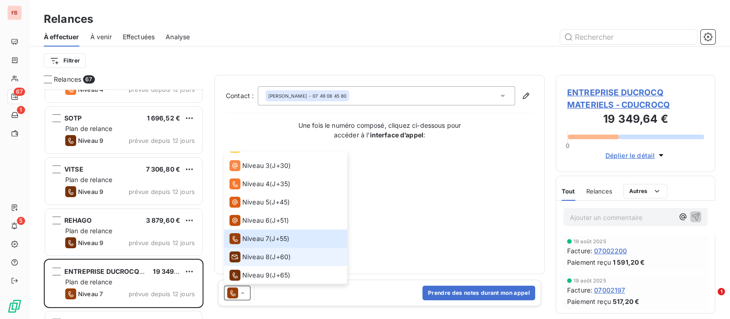
click at [272, 257] on div "Niveau 8 ( J+60 )" at bounding box center [259, 256] width 61 height 11
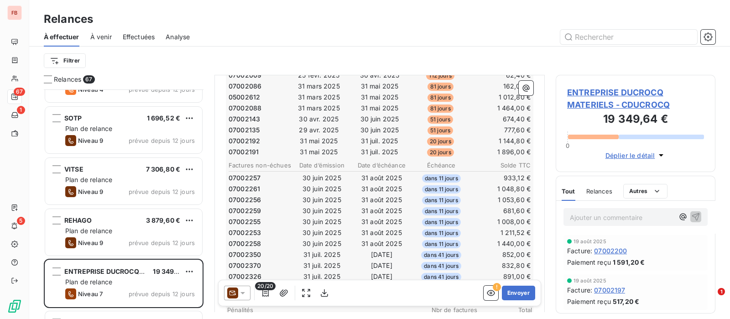
scroll to position [82, 0]
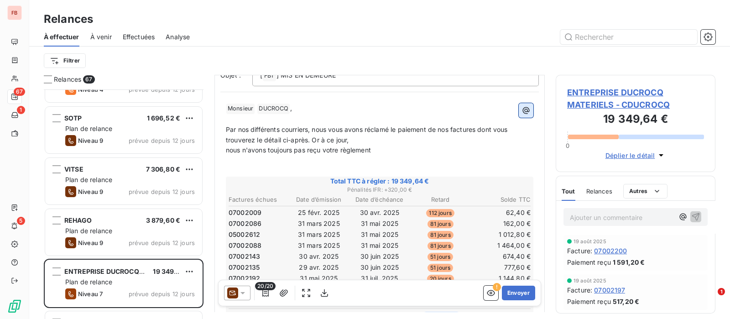
click at [523, 108] on icon "button" at bounding box center [526, 110] width 7 height 7
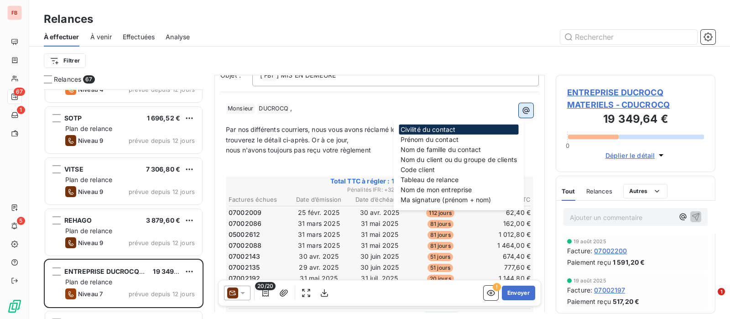
click at [523, 108] on icon "button" at bounding box center [526, 110] width 7 height 7
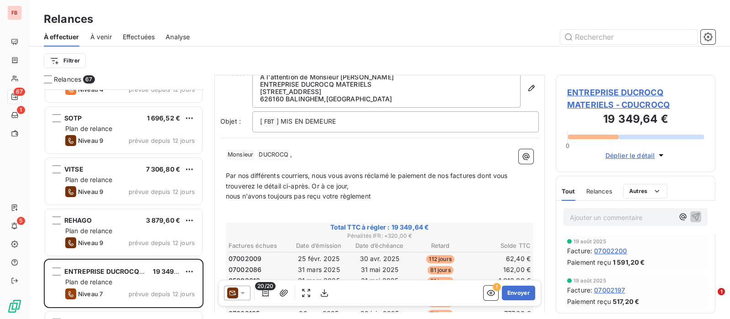
scroll to position [0, 0]
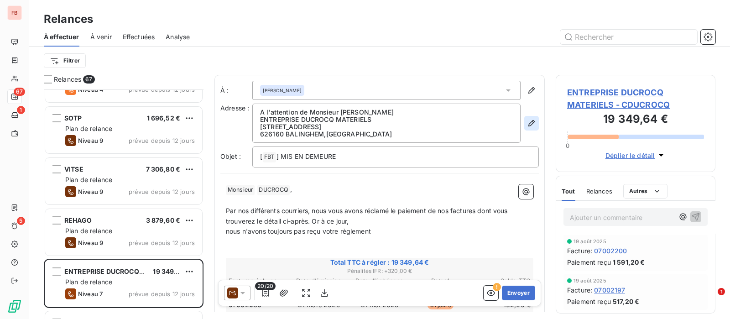
click at [527, 121] on icon "button" at bounding box center [531, 123] width 9 height 9
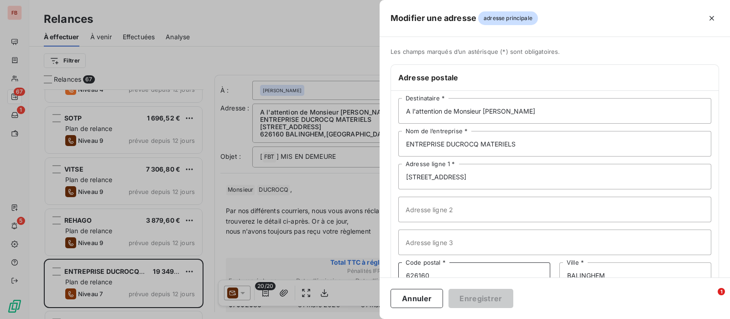
click at [437, 272] on input "626160" at bounding box center [474, 275] width 152 height 26
click at [423, 272] on input "626160" at bounding box center [474, 275] width 152 height 26
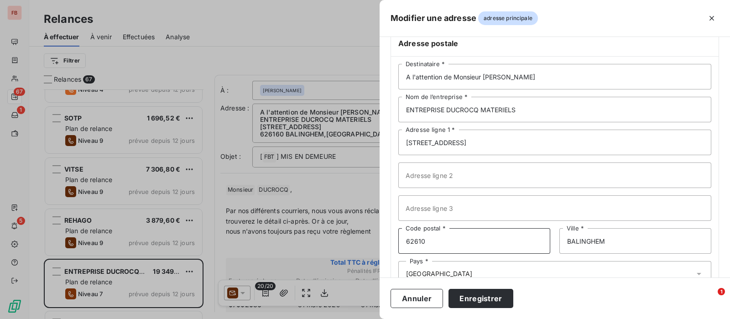
scroll to position [62, 0]
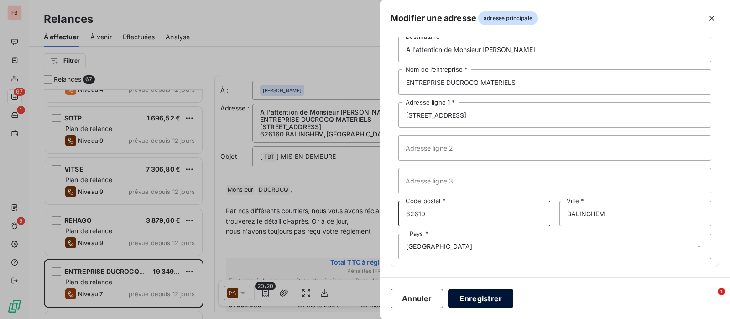
type input "62610"
click at [470, 296] on button "Enregistrer" at bounding box center [480, 298] width 65 height 19
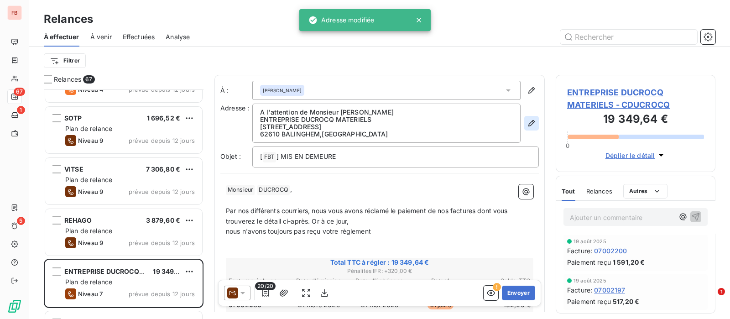
click at [528, 121] on icon "button" at bounding box center [531, 123] width 6 height 6
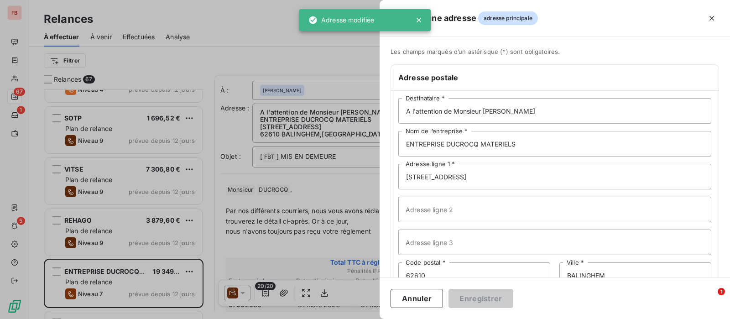
scroll to position [0, 0]
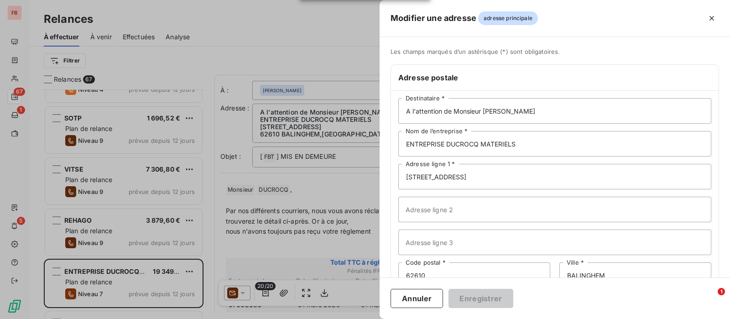
click at [327, 202] on div at bounding box center [365, 159] width 730 height 319
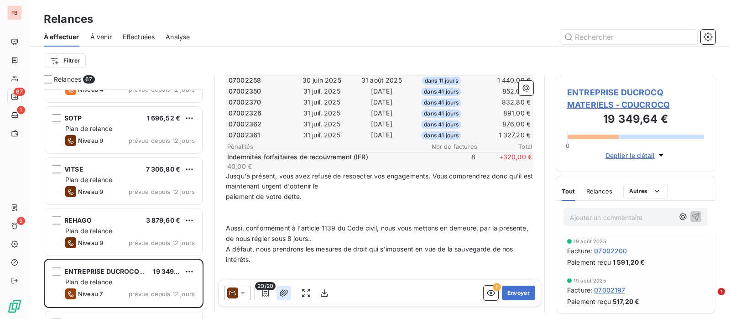
scroll to position [400, 0]
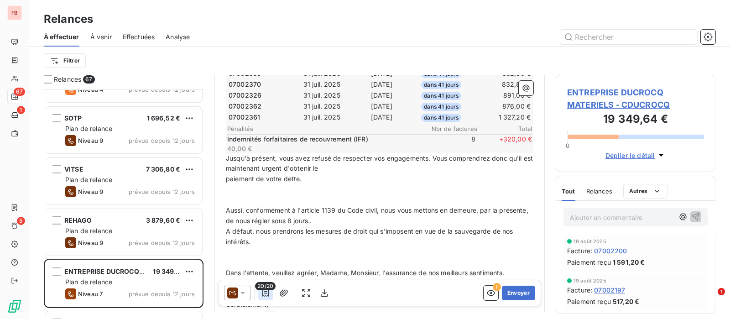
click at [265, 291] on icon "button" at bounding box center [265, 292] width 9 height 9
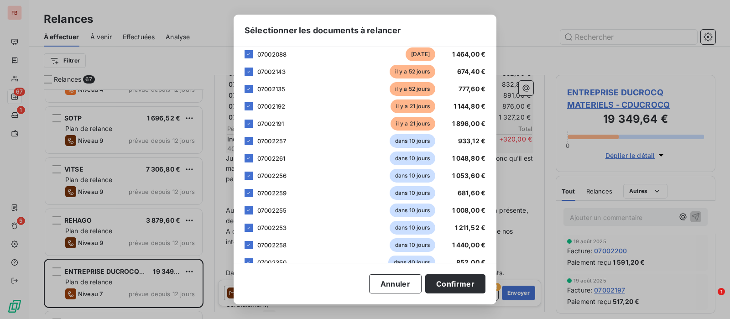
scroll to position [114, 0]
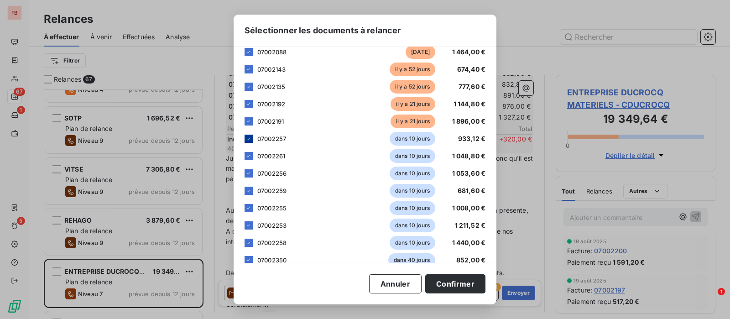
click at [250, 140] on icon at bounding box center [248, 138] width 5 height 5
click at [249, 156] on icon at bounding box center [248, 155] width 5 height 5
click at [251, 172] on div at bounding box center [248, 173] width 8 height 8
click at [251, 191] on icon at bounding box center [248, 190] width 5 height 5
click at [250, 207] on icon at bounding box center [248, 207] width 5 height 5
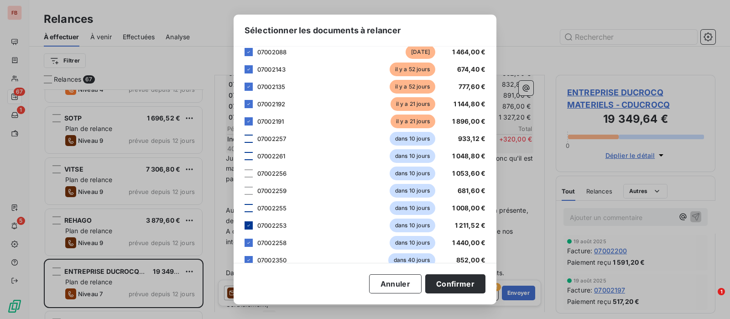
click at [249, 225] on icon at bounding box center [248, 225] width 5 height 5
click at [251, 244] on icon at bounding box center [248, 242] width 5 height 5
click at [251, 258] on icon at bounding box center [248, 259] width 5 height 5
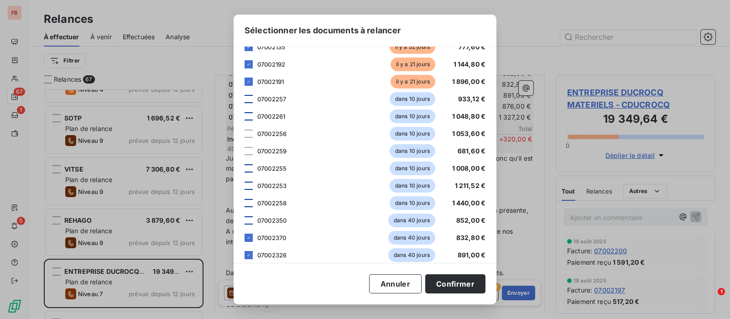
scroll to position [198, 0]
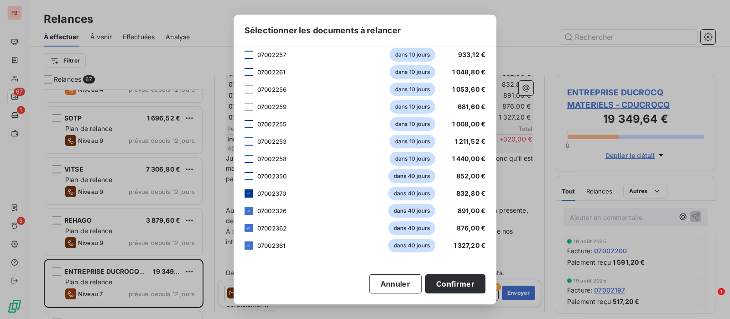
click at [246, 191] on icon at bounding box center [248, 193] width 5 height 5
drag, startPoint x: 246, startPoint y: 209, endPoint x: 249, endPoint y: 218, distance: 9.2
click at [246, 210] on icon at bounding box center [248, 210] width 5 height 5
drag, startPoint x: 251, startPoint y: 227, endPoint x: 250, endPoint y: 234, distance: 6.5
click at [251, 229] on icon at bounding box center [248, 227] width 5 height 5
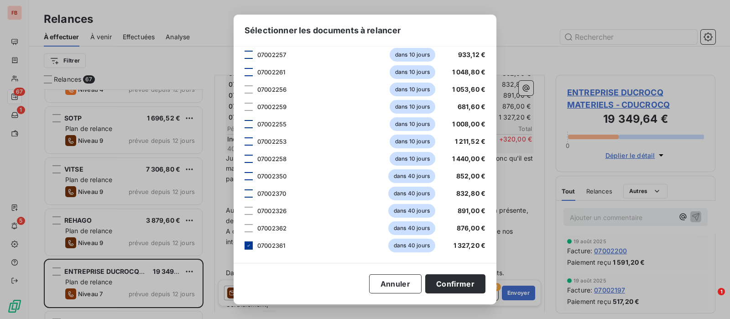
click at [248, 244] on icon at bounding box center [248, 245] width 5 height 5
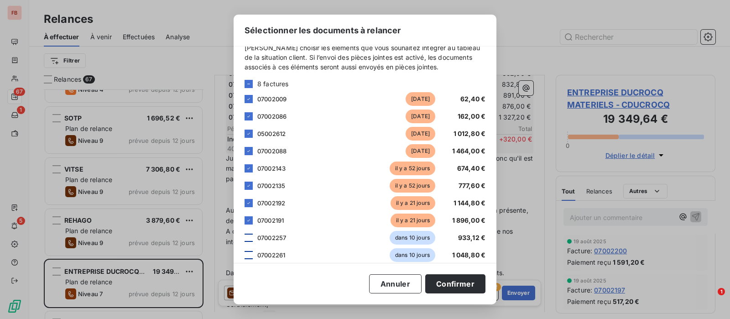
scroll to position [0, 0]
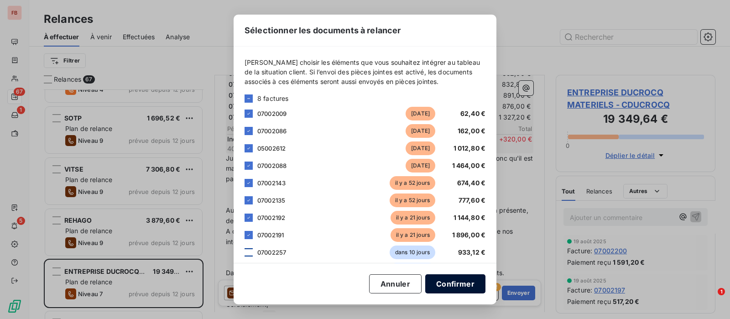
click at [446, 282] on button "Confirmer" at bounding box center [455, 283] width 60 height 19
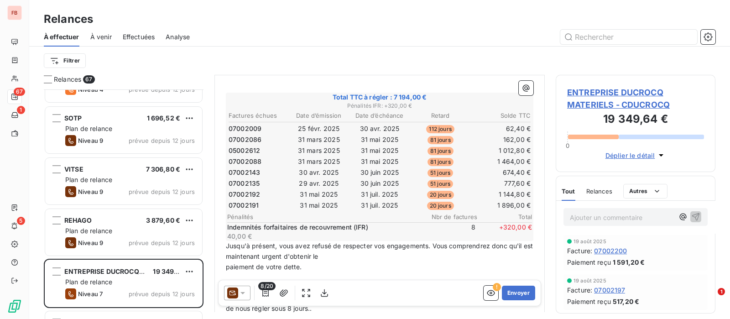
scroll to position [165, 0]
click at [504, 293] on button "Envoyer" at bounding box center [518, 293] width 33 height 15
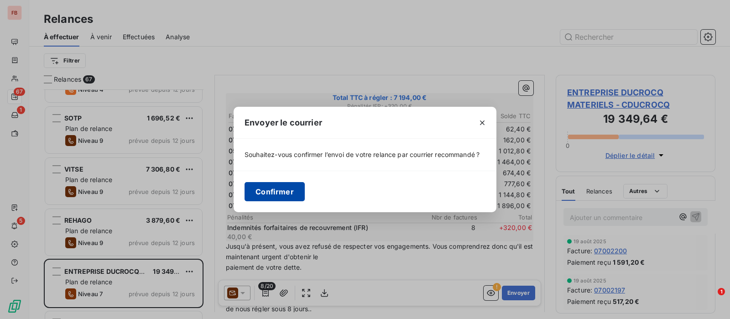
click at [274, 190] on button "Confirmer" at bounding box center [274, 191] width 60 height 19
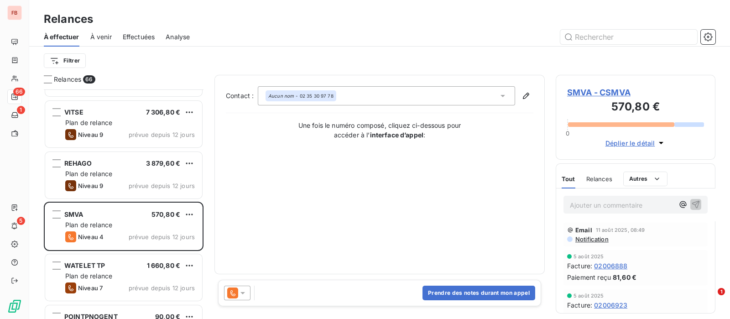
scroll to position [456, 0]
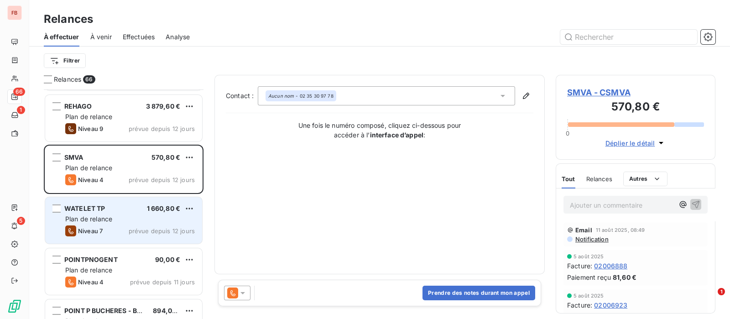
click at [127, 220] on div "Plan de relance" at bounding box center [130, 218] width 130 height 9
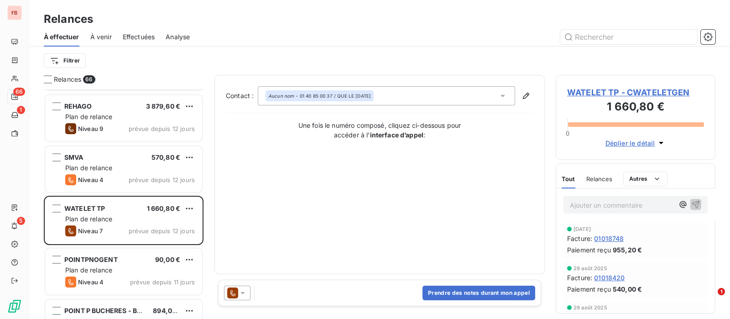
click at [655, 94] on span "WATELET TP - CWATELETGEN" at bounding box center [635, 92] width 137 height 12
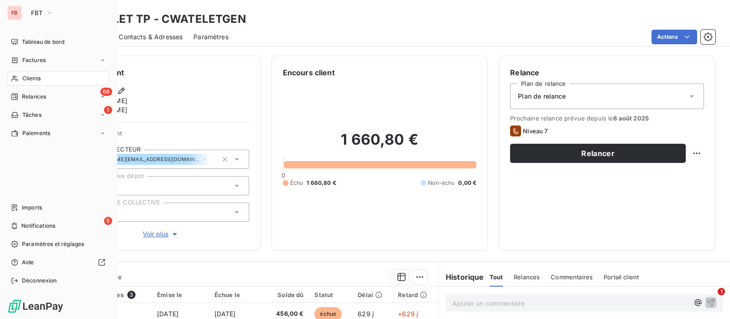
click at [26, 81] on span "Clients" at bounding box center [31, 78] width 18 height 8
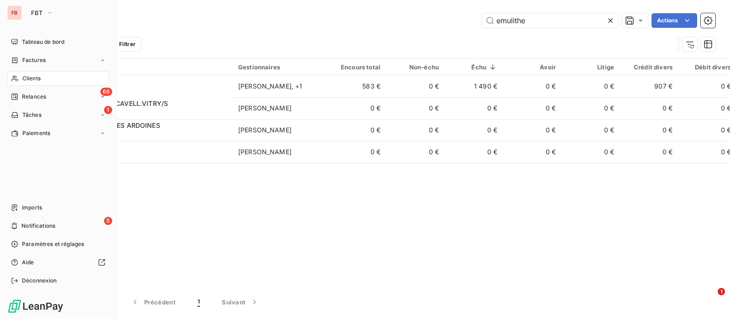
click at [46, 76] on div "Clients" at bounding box center [58, 78] width 102 height 15
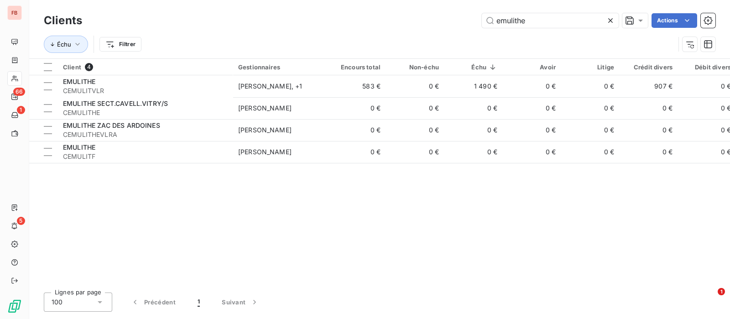
click at [612, 21] on icon at bounding box center [610, 20] width 9 height 9
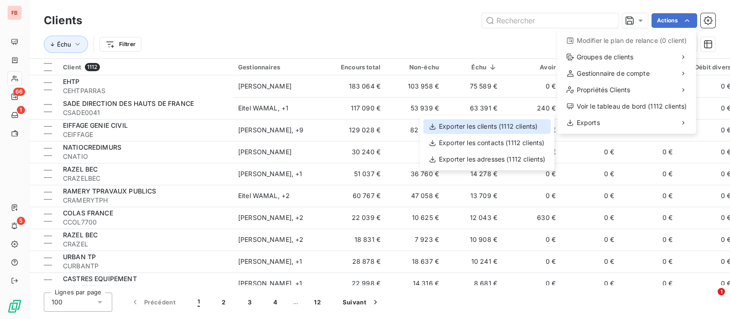
click at [488, 124] on div "Exporter les clients (1112 clients)" at bounding box center [486, 126] width 127 height 15
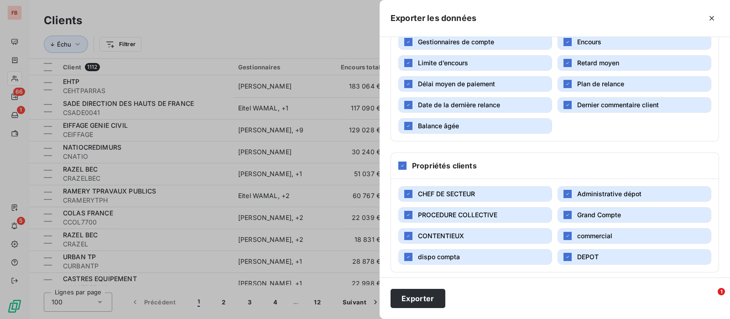
scroll to position [174, 0]
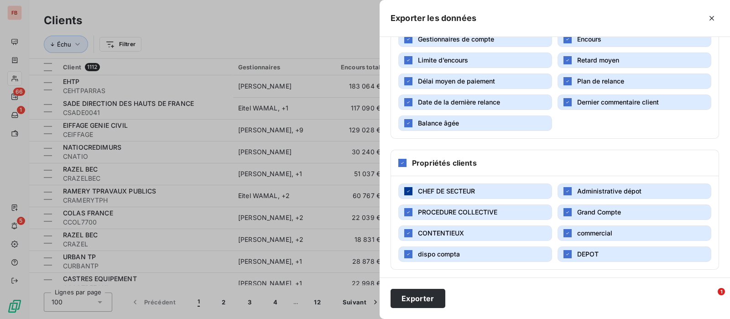
click at [408, 190] on icon "button" at bounding box center [407, 190] width 5 height 5
click at [408, 209] on icon "button" at bounding box center [407, 211] width 5 height 5
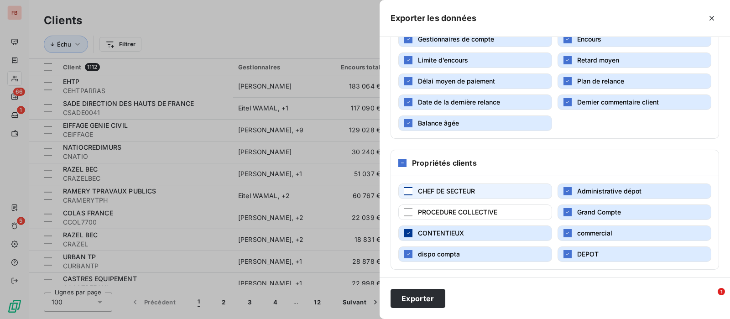
click at [410, 230] on icon "button" at bounding box center [407, 232] width 5 height 5
click at [411, 255] on div "button" at bounding box center [408, 254] width 8 height 8
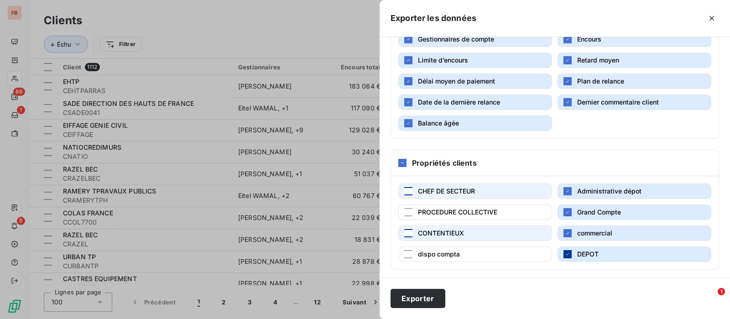
click at [565, 252] on icon "button" at bounding box center [567, 253] width 5 height 5
click at [565, 230] on icon "button" at bounding box center [567, 232] width 5 height 5
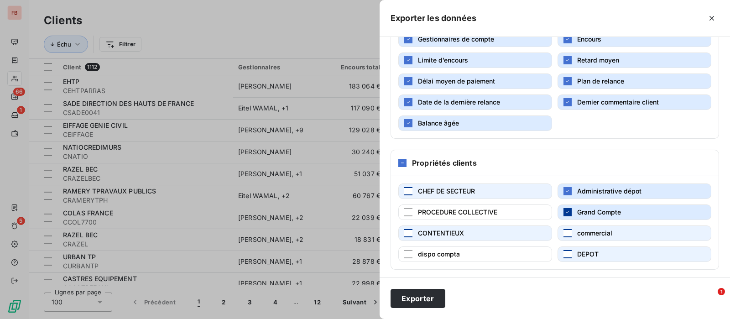
click at [565, 211] on icon "button" at bounding box center [567, 211] width 5 height 5
click at [563, 199] on div "CHEF DE SECTEUR Administrative dépot PROCEDURE COLLECTIVE Grand Compte CONTENTI…" at bounding box center [554, 222] width 327 height 93
click at [566, 188] on div "button" at bounding box center [567, 191] width 8 height 8
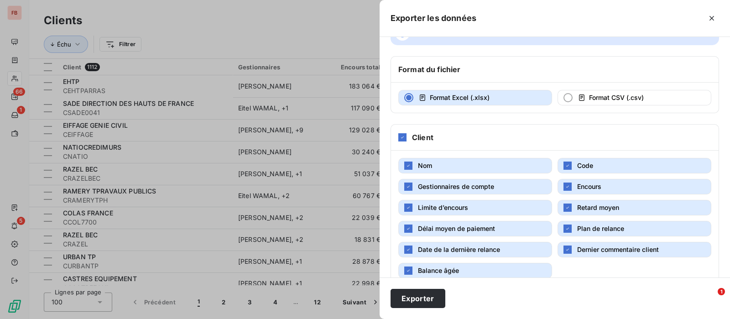
scroll to position [0, 0]
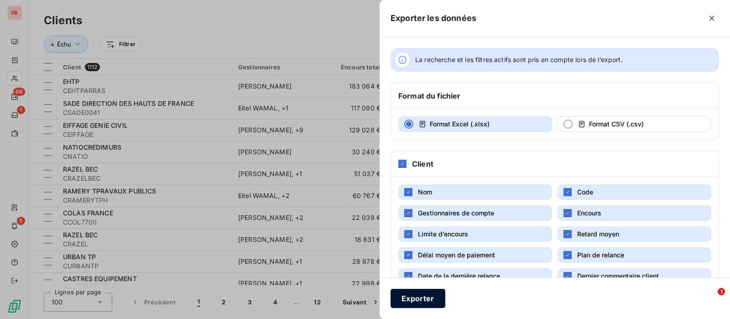
click at [413, 292] on button "Exporter" at bounding box center [417, 298] width 55 height 19
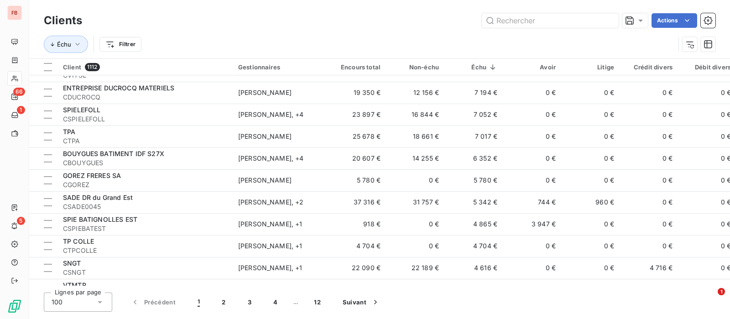
scroll to position [228, 0]
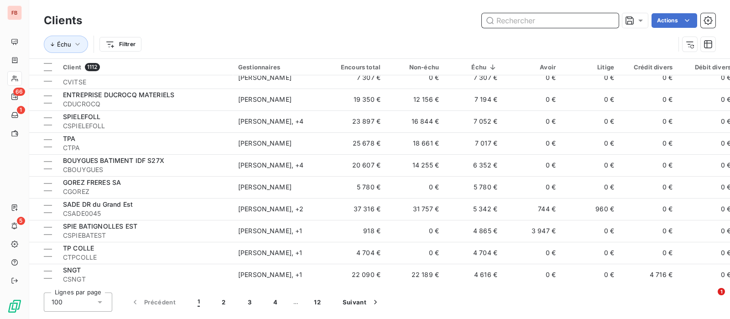
click at [516, 22] on input "text" at bounding box center [550, 20] width 137 height 15
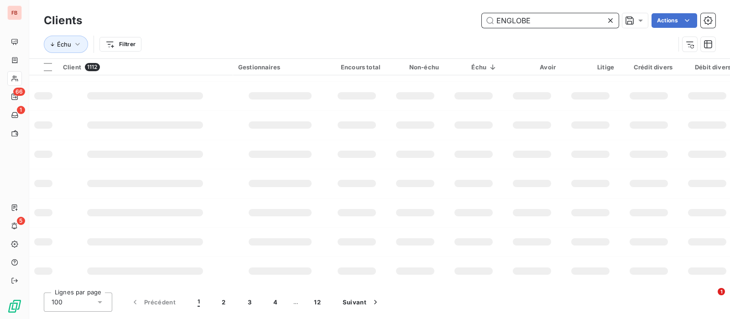
type input "ENGLOBE"
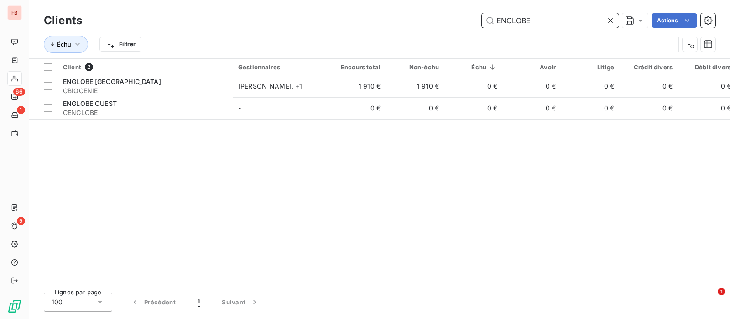
scroll to position [0, 0]
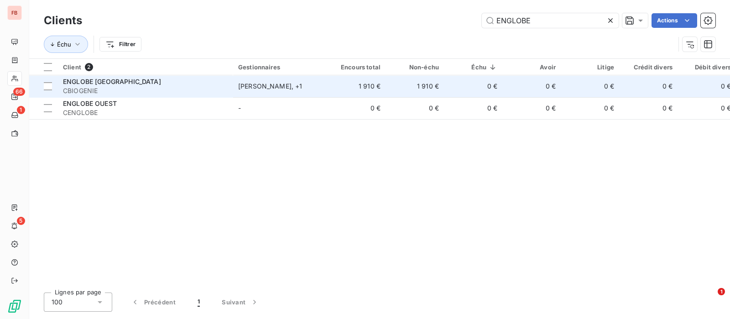
click at [192, 78] on div "ENGLOBE FRANCE" at bounding box center [145, 81] width 164 height 9
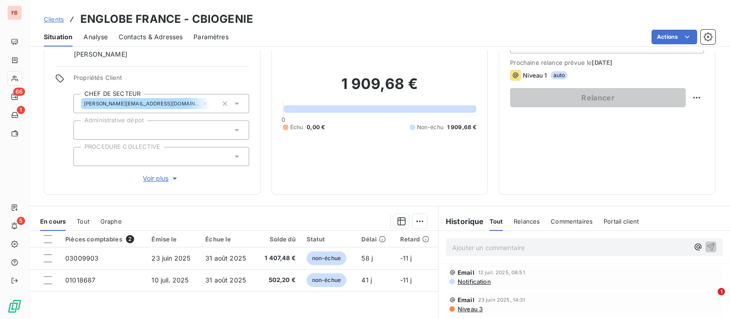
scroll to position [170, 0]
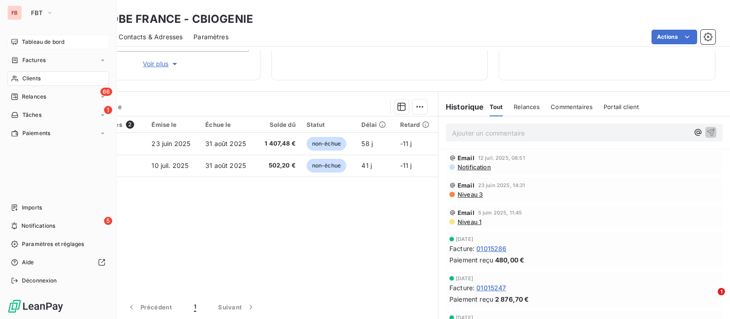
click at [34, 41] on span "Tableau de bord" at bounding box center [43, 42] width 42 height 8
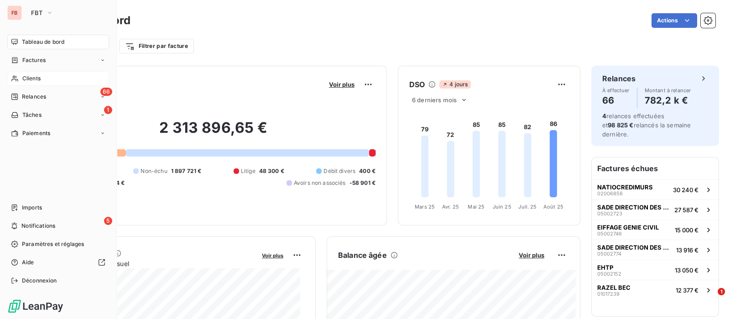
click at [28, 73] on div "Clients" at bounding box center [58, 78] width 102 height 15
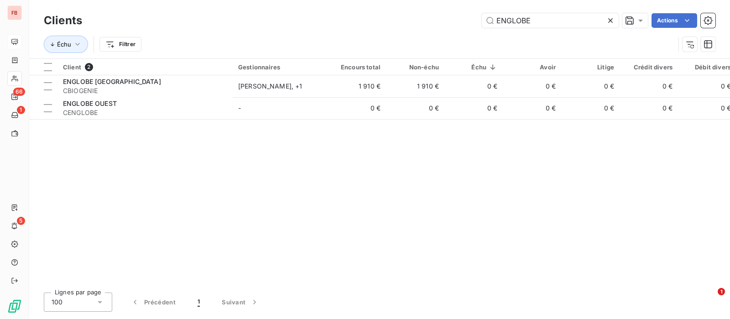
drag, startPoint x: 568, startPoint y: 18, endPoint x: 387, endPoint y: 12, distance: 181.2
click at [387, 12] on div "Clients ENGLOBE Actions" at bounding box center [379, 20] width 671 height 19
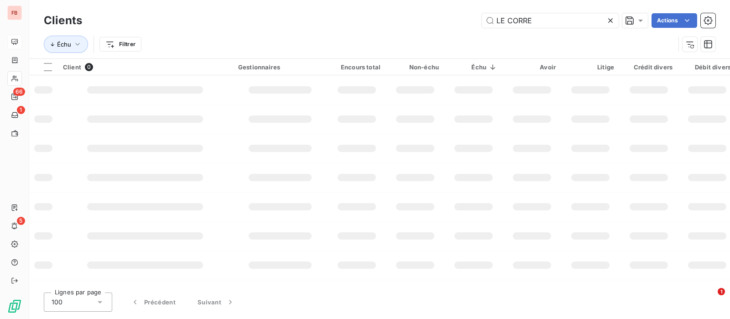
type input "LE CORRE"
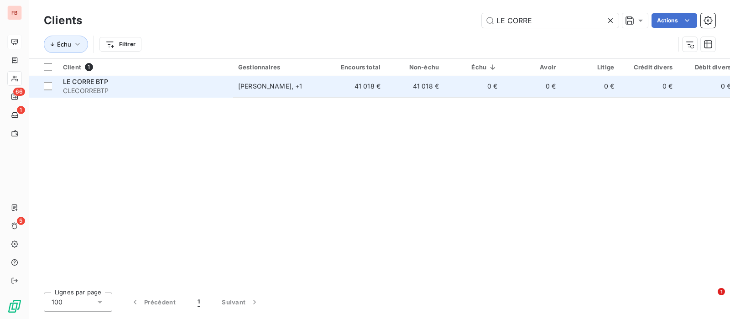
click at [268, 80] on td "Lylian ORAVEC , + 1" at bounding box center [280, 86] width 95 height 22
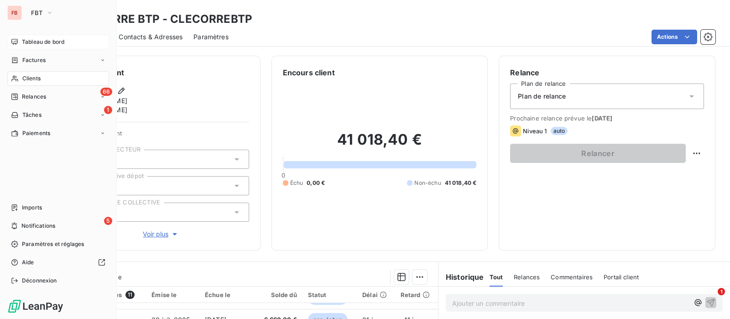
click at [21, 71] on nav "Tableau de bord Factures Clients 66 Relances 1 Tâches Paiements" at bounding box center [58, 88] width 102 height 106
click at [27, 77] on span "Clients" at bounding box center [31, 78] width 18 height 8
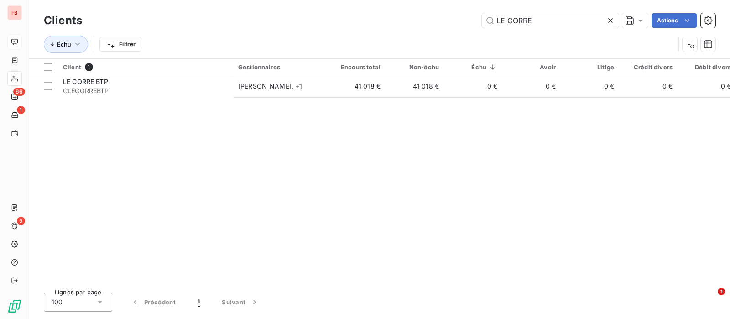
drag, startPoint x: 572, startPoint y: 16, endPoint x: 366, endPoint y: 15, distance: 205.3
click at [366, 15] on div "LE CORRE Actions" at bounding box center [404, 20] width 622 height 15
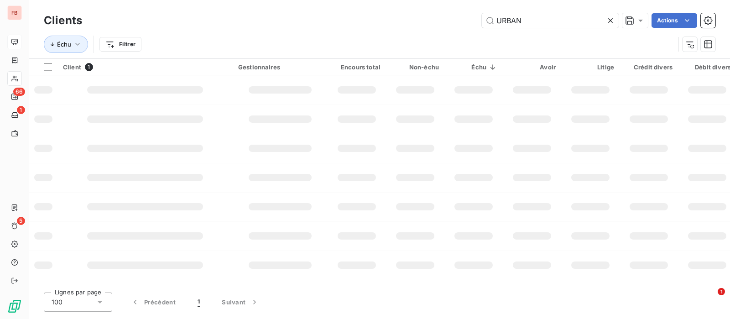
type input "URBAN"
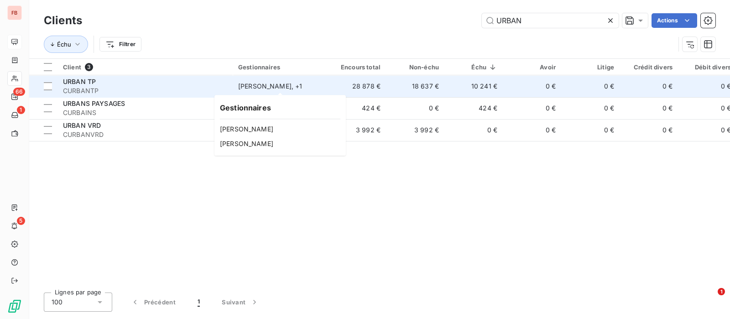
click at [292, 88] on div "Kevin Oravec , + 1" at bounding box center [280, 86] width 84 height 9
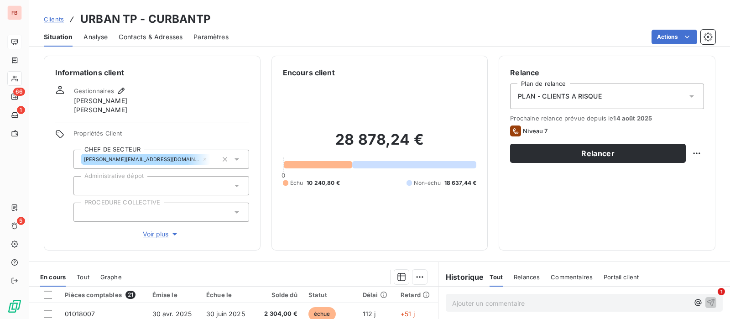
click at [153, 37] on span "Contacts & Adresses" at bounding box center [151, 36] width 64 height 9
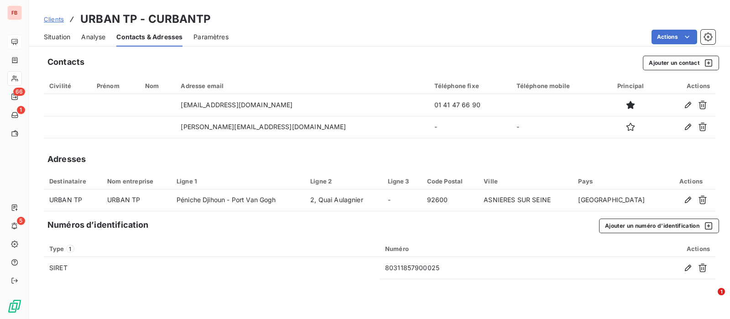
click at [67, 34] on span "Situation" at bounding box center [57, 36] width 26 height 9
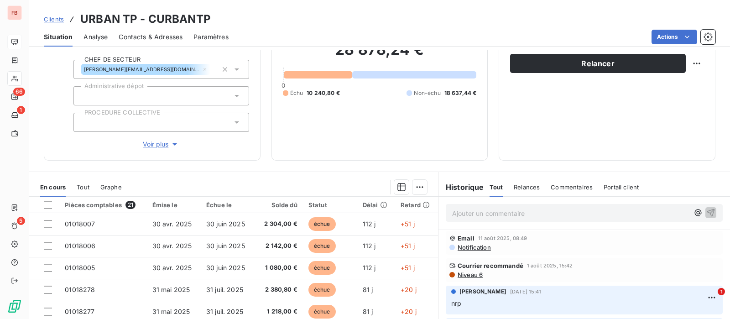
scroll to position [114, 0]
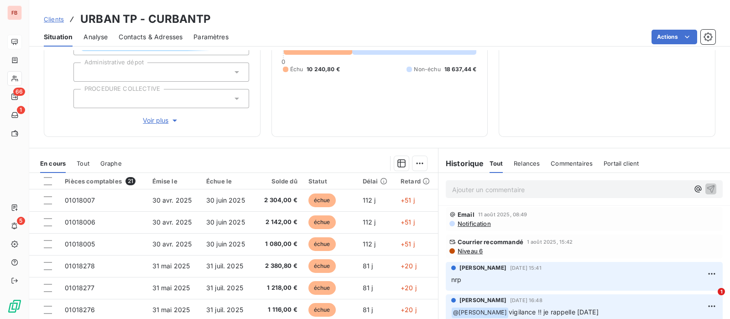
click at [520, 190] on p "Ajouter un commentaire ﻿" at bounding box center [570, 189] width 237 height 11
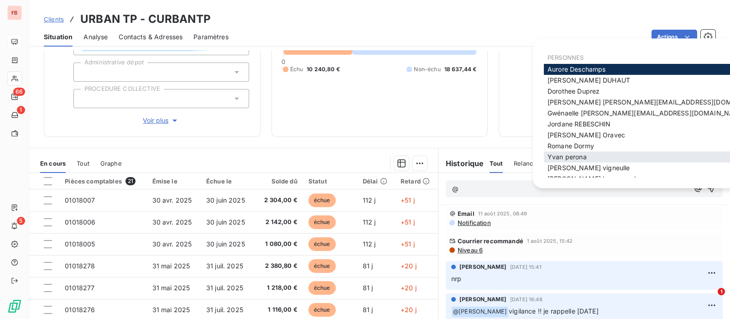
scroll to position [9, 0]
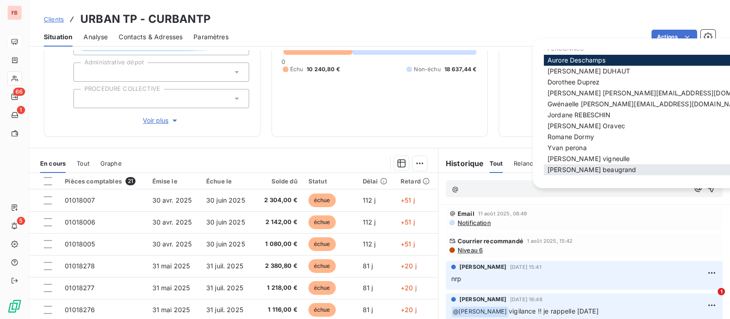
click at [588, 168] on span "olivier beaugrand" at bounding box center [591, 170] width 88 height 8
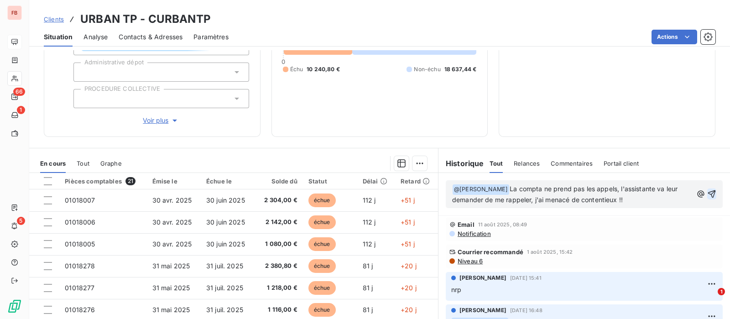
click at [707, 194] on icon "button" at bounding box center [711, 193] width 9 height 9
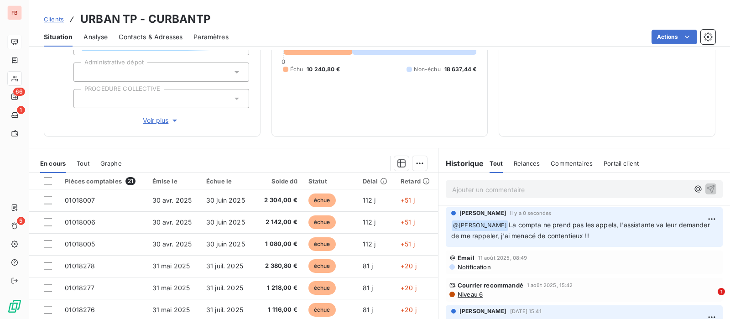
click at [152, 30] on div "Contacts & Adresses" at bounding box center [151, 36] width 64 height 19
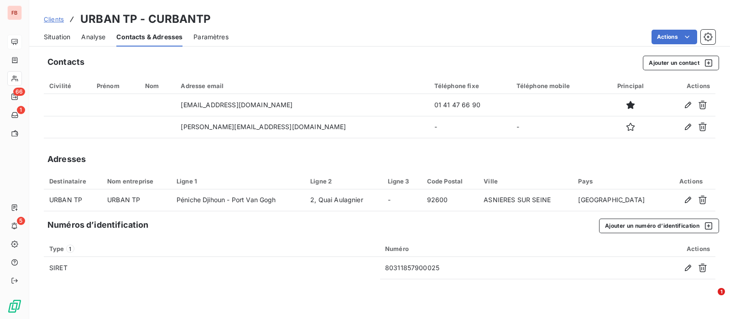
click at [61, 30] on div "Situation" at bounding box center [57, 36] width 26 height 19
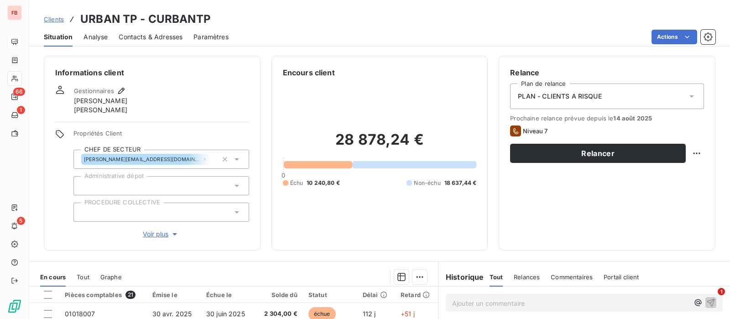
scroll to position [57, 0]
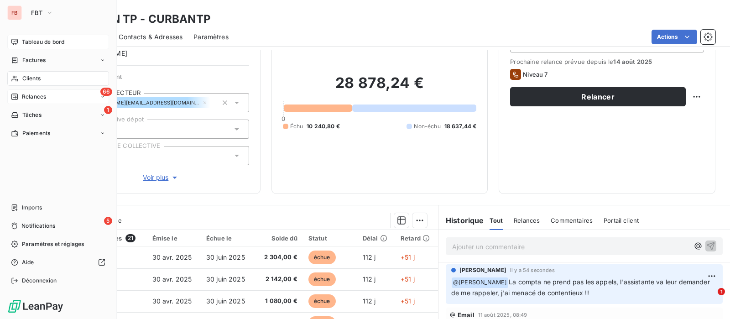
click at [42, 99] on span "Relances" at bounding box center [34, 97] width 24 height 8
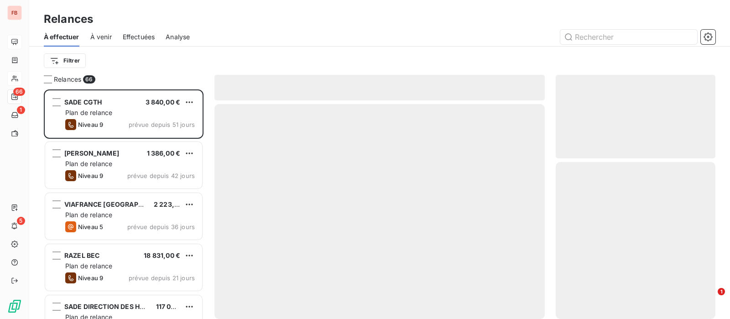
scroll to position [221, 151]
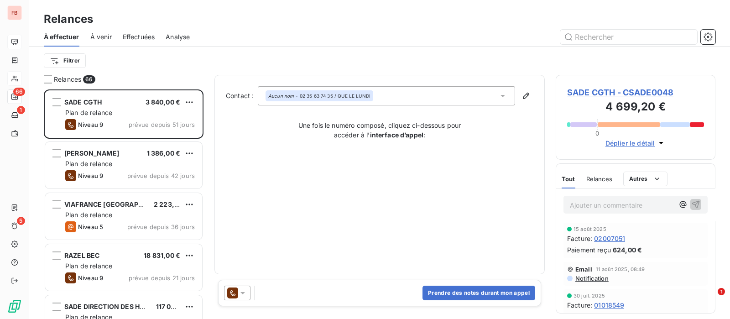
drag, startPoint x: 146, startPoint y: 35, endPoint x: 167, endPoint y: 39, distance: 21.7
click at [146, 35] on span "Effectuées" at bounding box center [139, 36] width 32 height 9
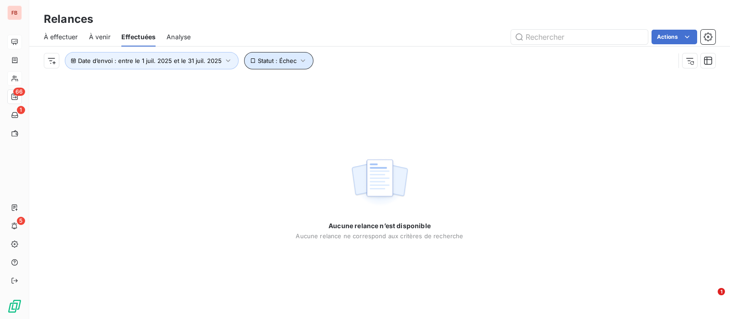
click at [310, 60] on button "Statut : Échec" at bounding box center [278, 60] width 69 height 17
click at [287, 56] on button "Statut : Échec" at bounding box center [278, 60] width 69 height 17
click at [287, 68] on button "Statut : Échec" at bounding box center [278, 60] width 69 height 17
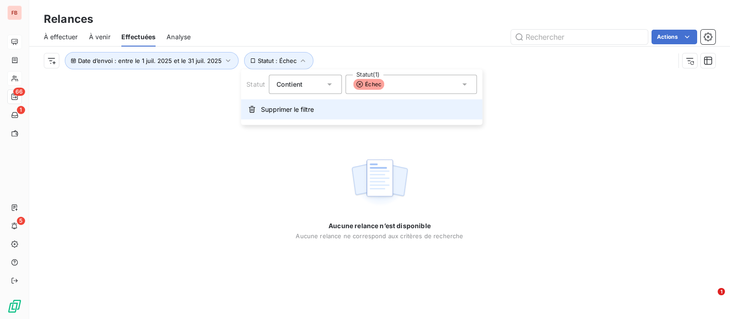
click at [270, 105] on span "Supprimer le filtre" at bounding box center [287, 109] width 53 height 9
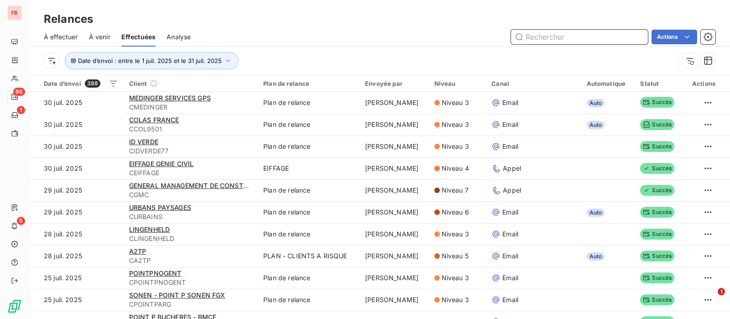
click at [566, 35] on input "text" at bounding box center [579, 37] width 137 height 15
type input "erb"
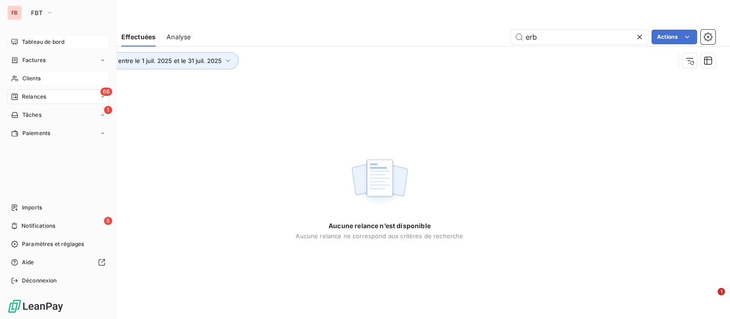
click at [48, 76] on div "Clients" at bounding box center [58, 78] width 102 height 15
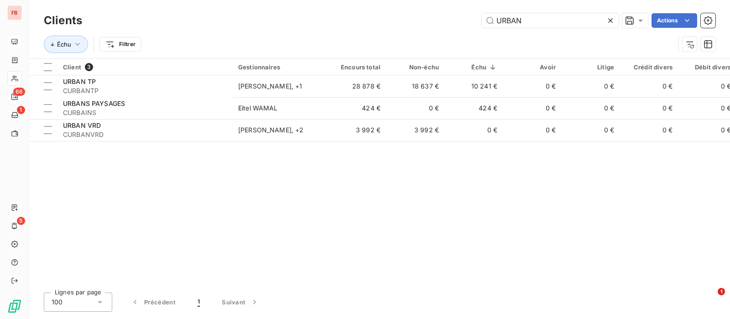
drag, startPoint x: 533, startPoint y: 18, endPoint x: 377, endPoint y: 1, distance: 157.4
click at [377, 1] on div "Clients URBAN Actions Échu Filtrer" at bounding box center [379, 29] width 701 height 58
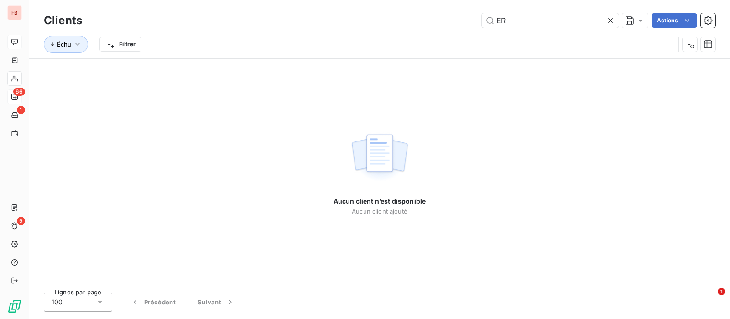
type input "E"
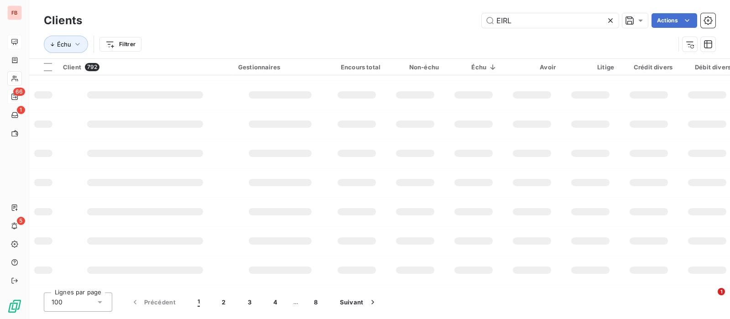
scroll to position [231, 0]
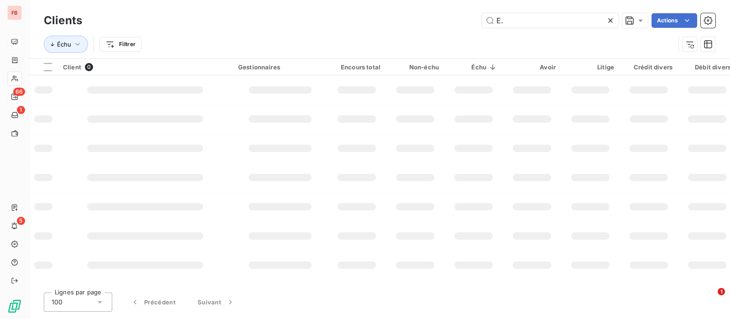
type input "E"
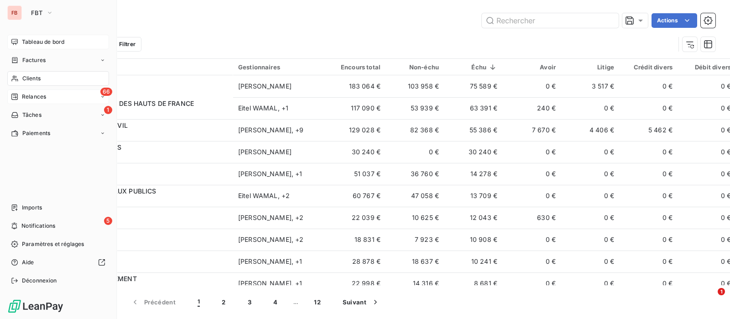
click at [32, 97] on span "Relances" at bounding box center [34, 97] width 24 height 8
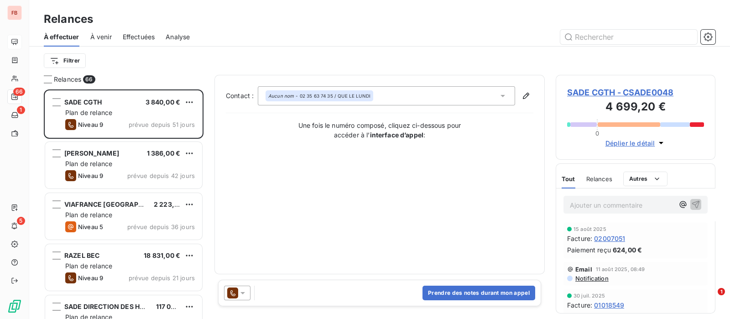
scroll to position [221, 151]
click at [144, 39] on span "Effectuées" at bounding box center [139, 36] width 32 height 9
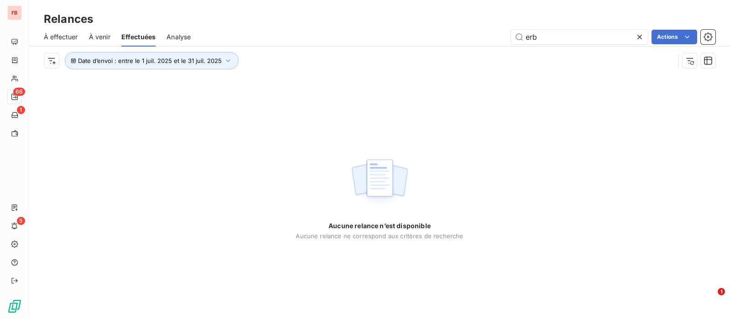
drag, startPoint x: 565, startPoint y: 37, endPoint x: 396, endPoint y: 24, distance: 169.7
click at [399, 24] on div "Relances À effectuer À venir Effectuées Analyse erb Actions Date d’envoi : entr…" at bounding box center [379, 37] width 701 height 75
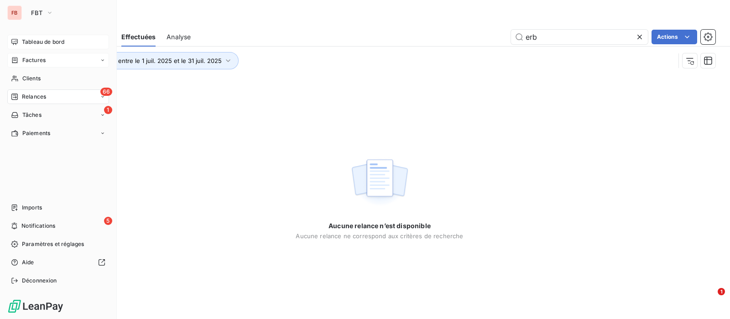
click at [42, 61] on span "Factures" at bounding box center [33, 60] width 23 height 8
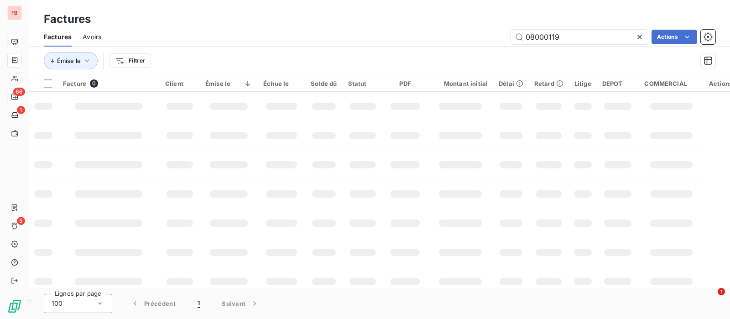
drag, startPoint x: 500, startPoint y: 36, endPoint x: 440, endPoint y: 31, distance: 60.5
click at [439, 31] on div "08000119 Actions" at bounding box center [413, 37] width 603 height 15
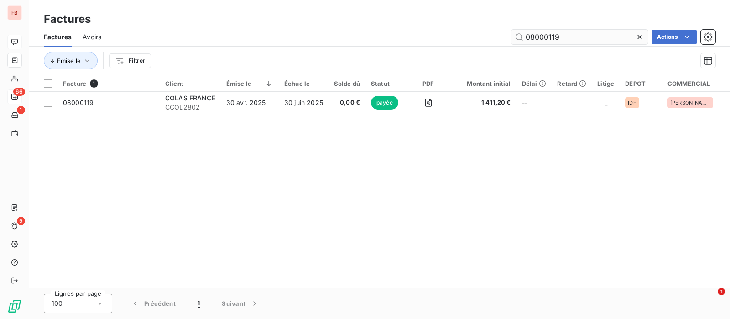
drag, startPoint x: 638, startPoint y: 38, endPoint x: 607, endPoint y: 40, distance: 31.5
click at [637, 39] on icon at bounding box center [639, 36] width 9 height 9
click at [595, 42] on input "text" at bounding box center [579, 37] width 137 height 15
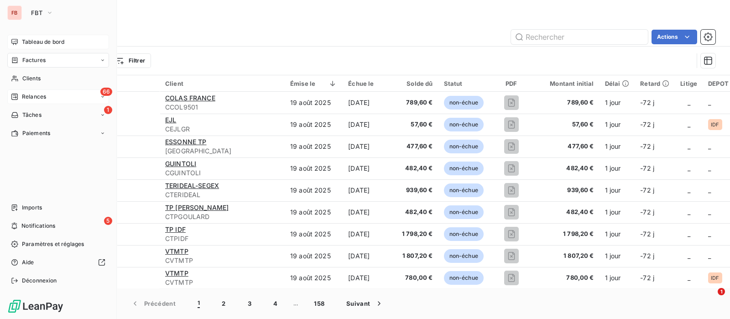
click at [43, 58] on span "Factures" at bounding box center [33, 60] width 23 height 8
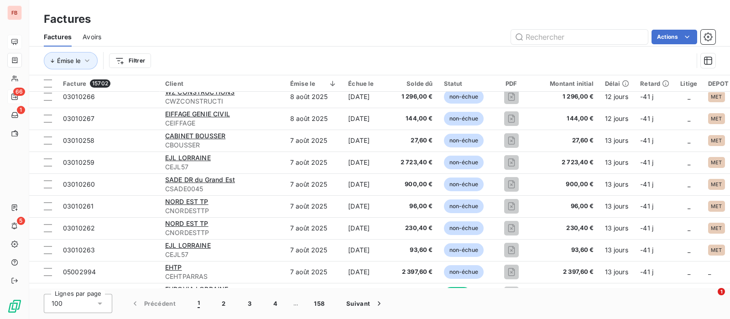
scroll to position [1882, 0]
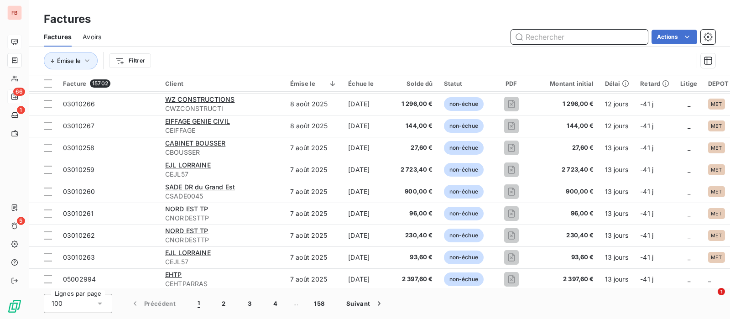
click at [550, 40] on input "text" at bounding box center [579, 37] width 137 height 15
click at [547, 40] on input "00592" at bounding box center [579, 37] width 137 height 15
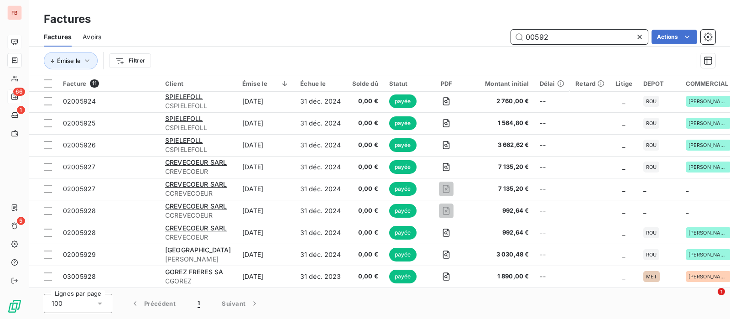
scroll to position [47, 0]
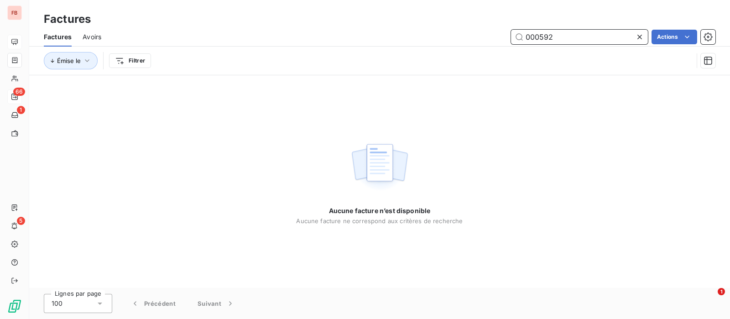
click at [523, 36] on input "000592" at bounding box center [579, 37] width 137 height 15
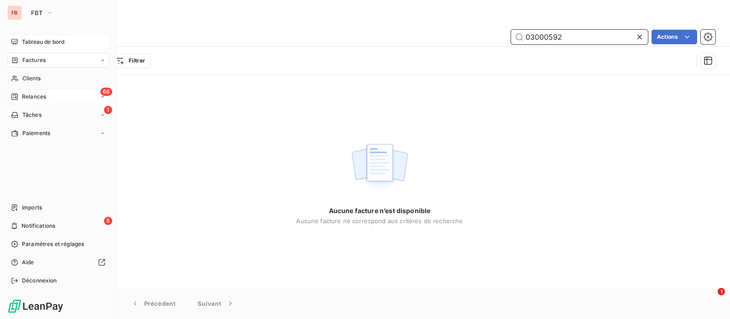
type input "03000592"
click at [32, 97] on span "Relances" at bounding box center [34, 97] width 24 height 8
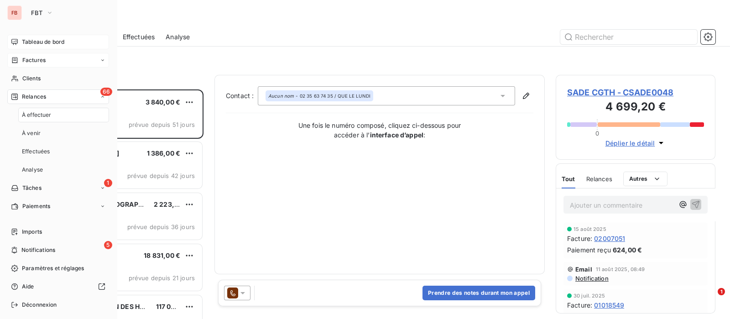
scroll to position [221, 151]
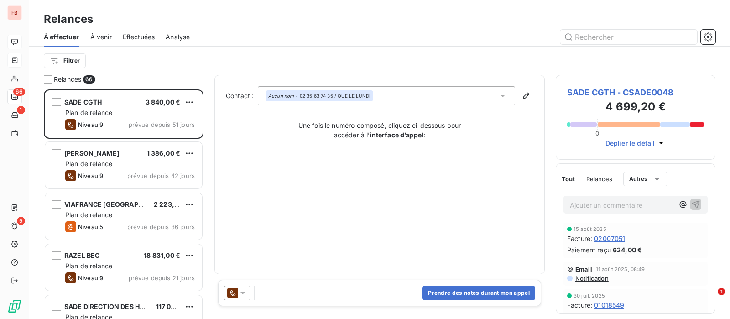
click at [125, 40] on span "Effectuées" at bounding box center [139, 36] width 32 height 9
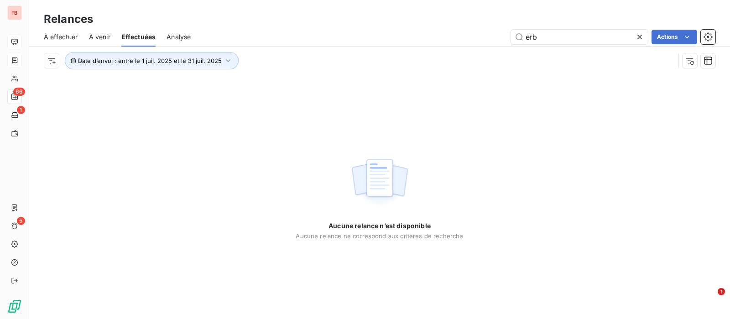
click at [639, 36] on icon at bounding box center [639, 37] width 5 height 5
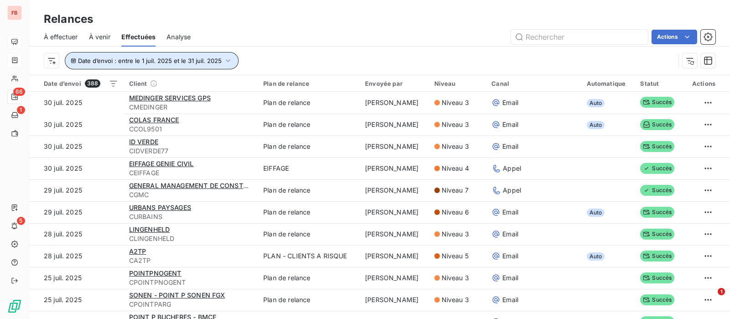
click at [219, 58] on button "Date d’envoi : entre le 1 juil. 2025 et le 31 juil. 2025" at bounding box center [152, 60] width 174 height 17
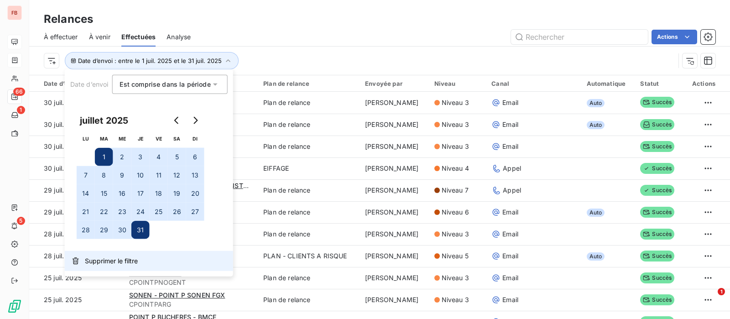
click at [120, 259] on span "Supprimer le filtre" at bounding box center [111, 260] width 53 height 9
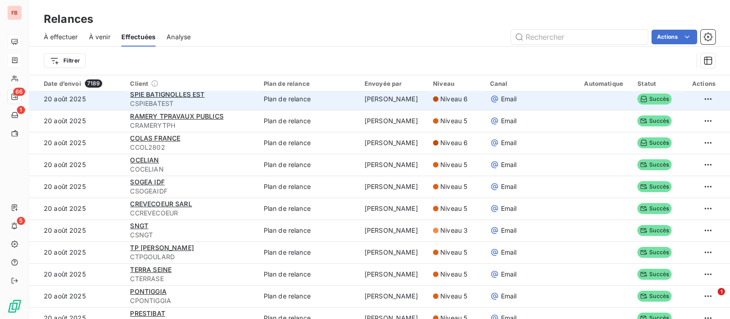
scroll to position [57, 0]
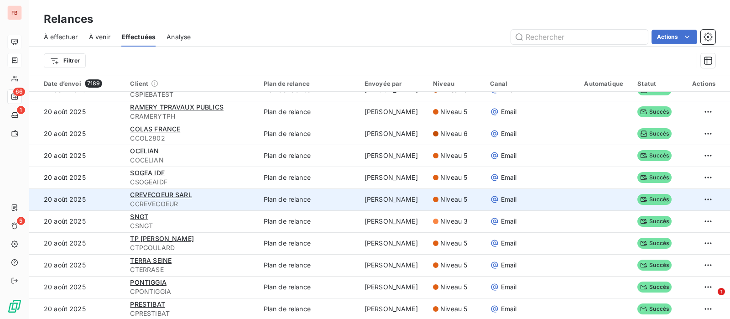
click at [292, 202] on td "Plan de relance" at bounding box center [308, 199] width 101 height 22
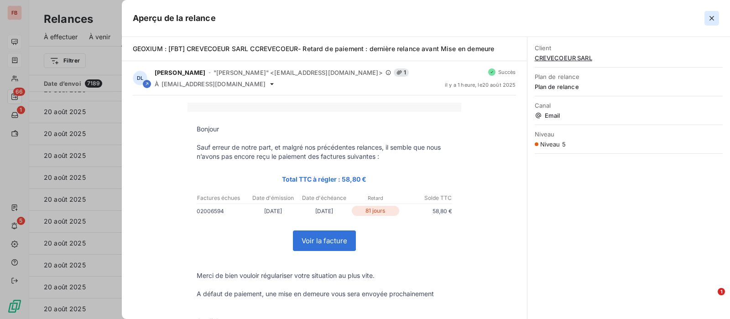
click at [713, 16] on icon "button" at bounding box center [711, 18] width 9 height 9
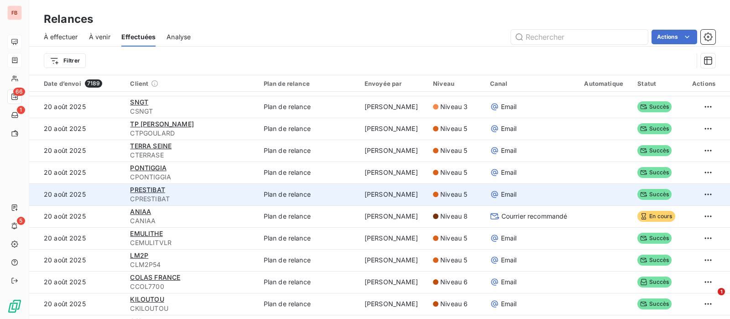
scroll to position [228, 0]
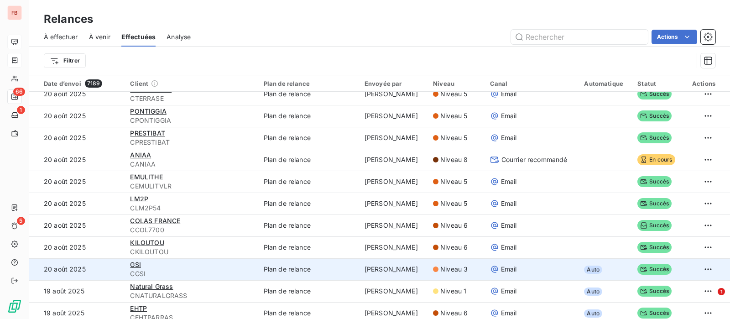
click at [229, 269] on span "CGSI" at bounding box center [191, 273] width 122 height 9
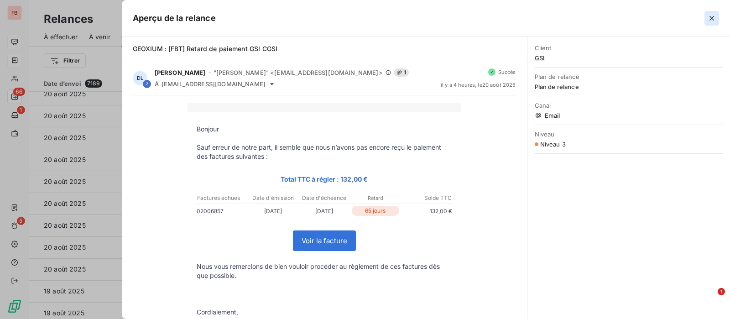
click at [706, 19] on button "button" at bounding box center [711, 18] width 15 height 15
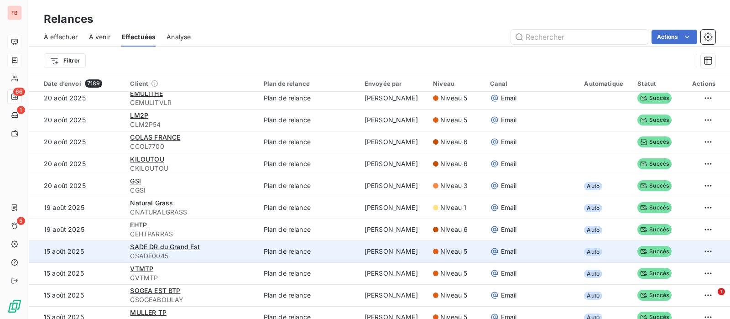
scroll to position [342, 0]
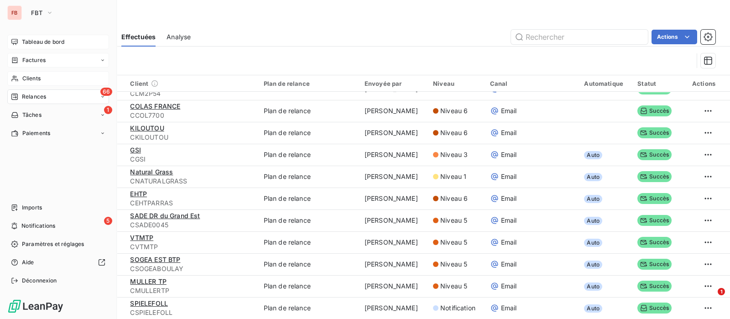
click at [44, 77] on div "Clients" at bounding box center [58, 78] width 102 height 15
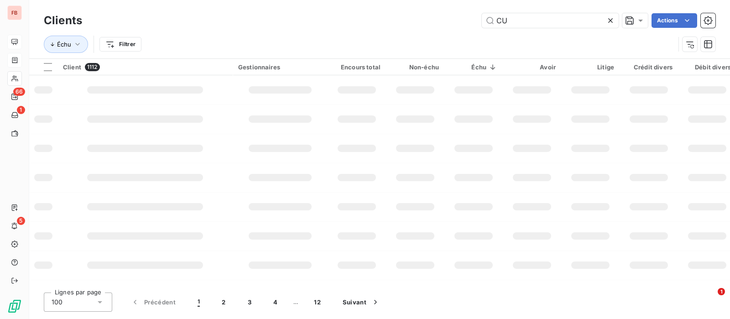
type input "C"
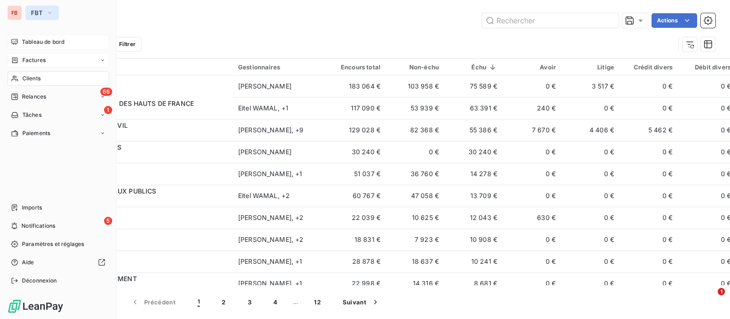
drag, startPoint x: 18, startPoint y: 11, endPoint x: 35, endPoint y: 15, distance: 17.6
click at [33, 14] on div "FB FBT" at bounding box center [58, 12] width 102 height 15
click at [39, 15] on span "FBT" at bounding box center [36, 12] width 11 height 7
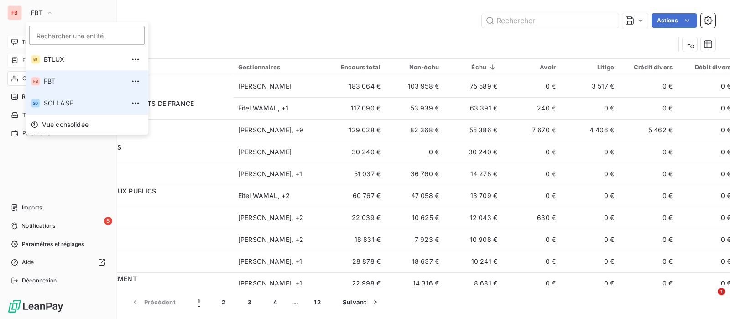
click at [47, 102] on span "SOLLASE" at bounding box center [84, 103] width 81 height 9
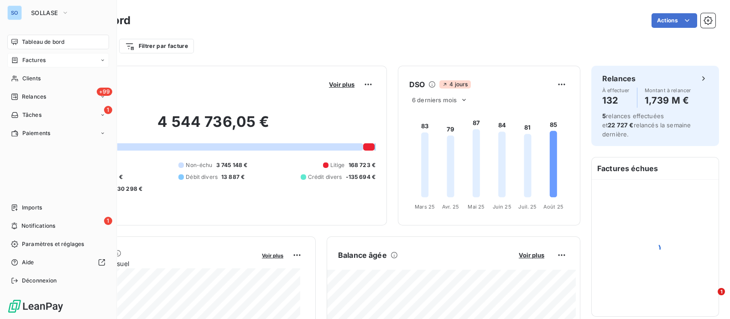
click at [43, 57] on div "Factures" at bounding box center [58, 60] width 102 height 15
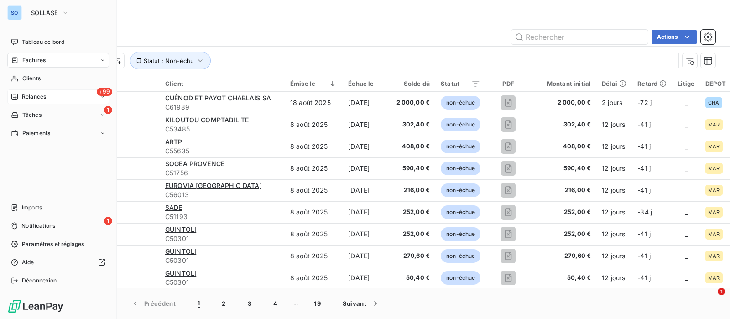
click at [37, 95] on span "Relances" at bounding box center [34, 97] width 24 height 8
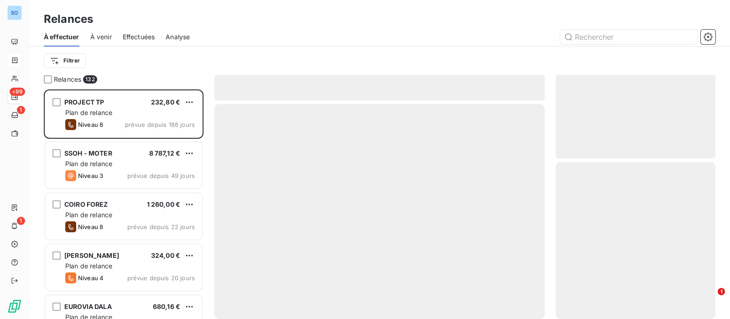
scroll to position [221, 151]
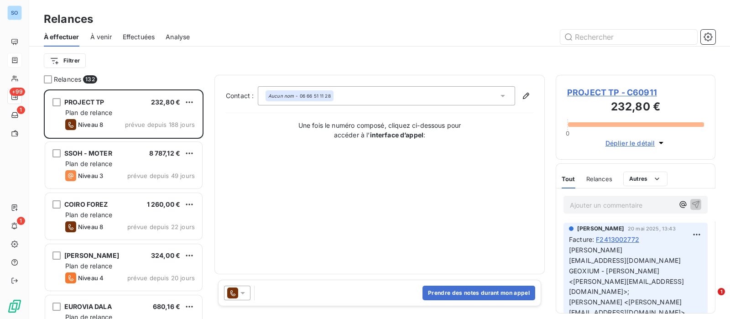
click at [138, 38] on span "Effectuées" at bounding box center [139, 36] width 32 height 9
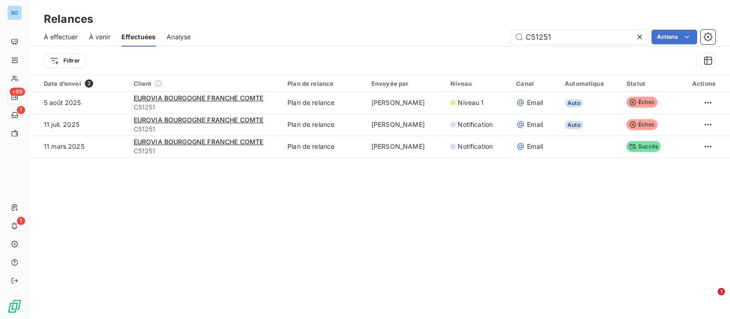
click at [640, 35] on icon at bounding box center [639, 37] width 5 height 5
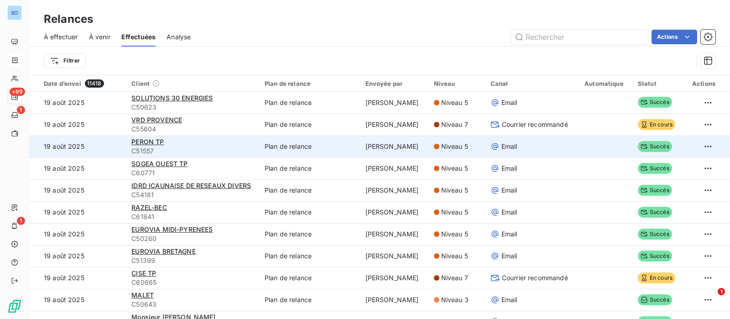
scroll to position [57, 0]
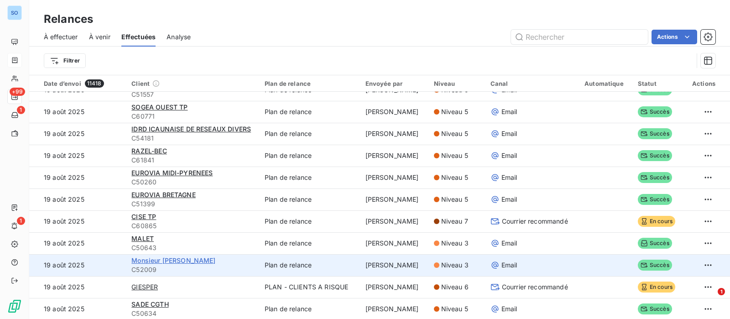
click at [188, 257] on span "Monsieur ERB Jean" at bounding box center [173, 260] width 84 height 8
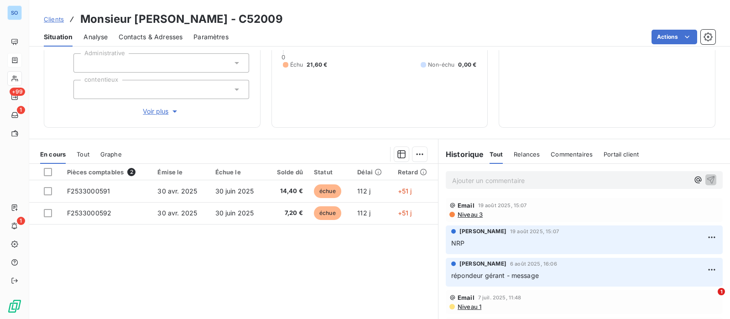
scroll to position [114, 0]
click at [467, 175] on p "Ajouter un commentaire ﻿" at bounding box center [570, 180] width 237 height 11
click at [706, 179] on icon "button" at bounding box center [710, 179] width 9 height 9
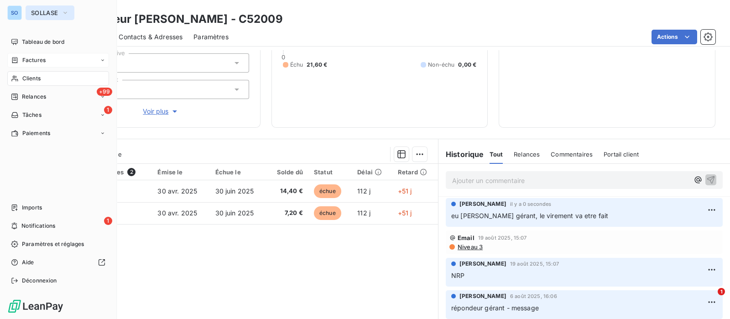
click at [27, 12] on button "SOLLASE" at bounding box center [50, 12] width 49 height 15
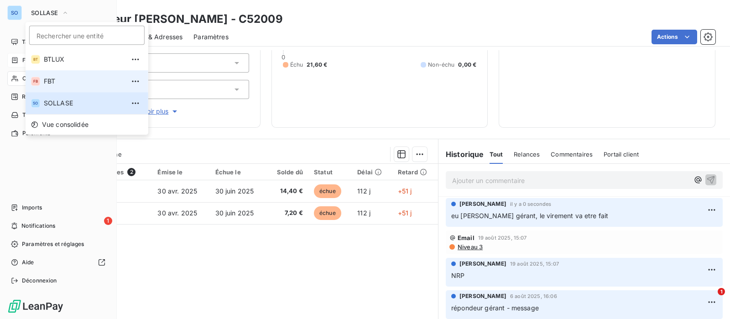
click at [53, 78] on span "FBT" at bounding box center [84, 81] width 81 height 9
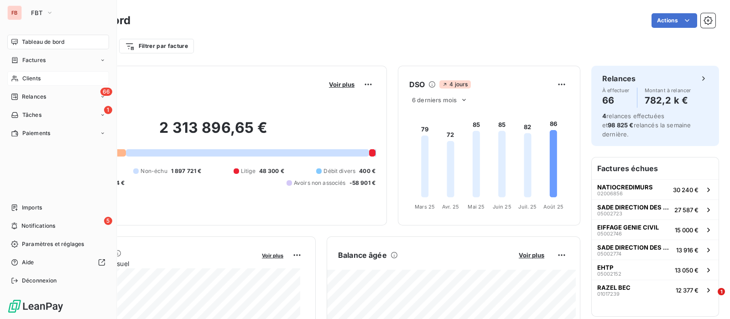
click at [28, 73] on div "Clients" at bounding box center [58, 78] width 102 height 15
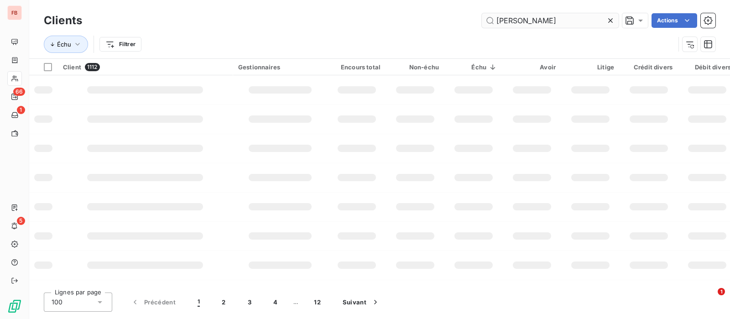
type input "visconti"
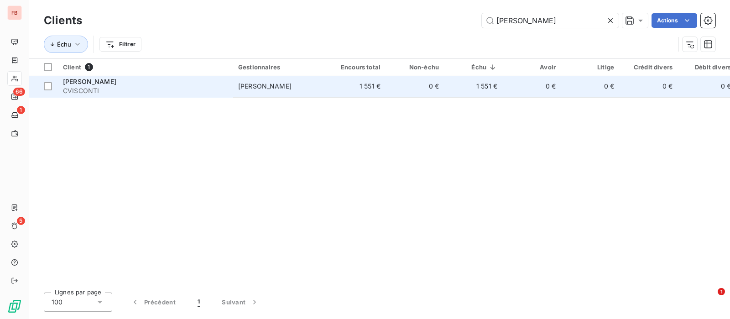
click at [463, 92] on td "1 551 €" at bounding box center [473, 86] width 58 height 22
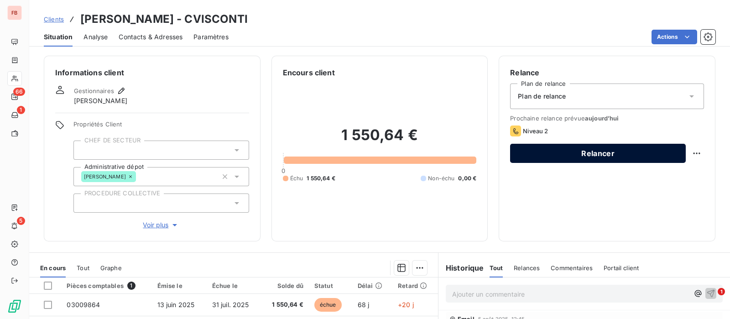
click at [633, 151] on button "Relancer" at bounding box center [598, 153] width 176 height 19
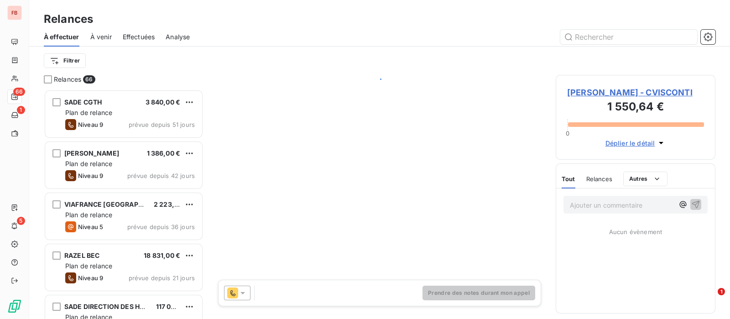
scroll to position [221, 151]
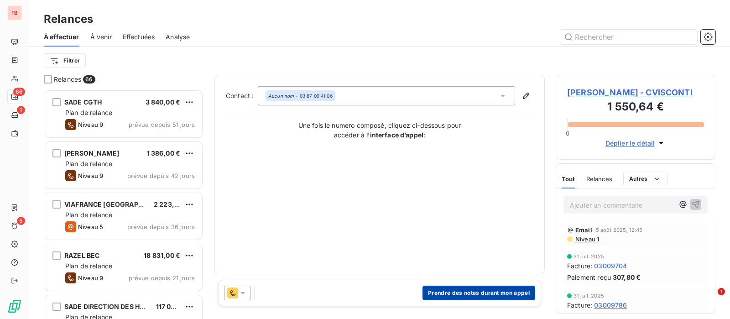
click at [454, 294] on button "Prendre des notes durant mon appel" at bounding box center [478, 293] width 113 height 15
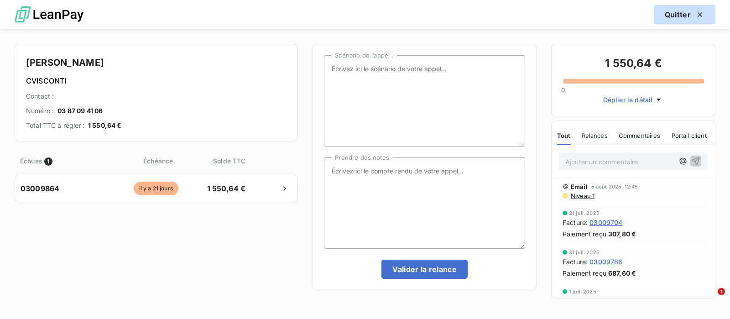
click at [682, 11] on button "Quitter" at bounding box center [685, 14] width 62 height 19
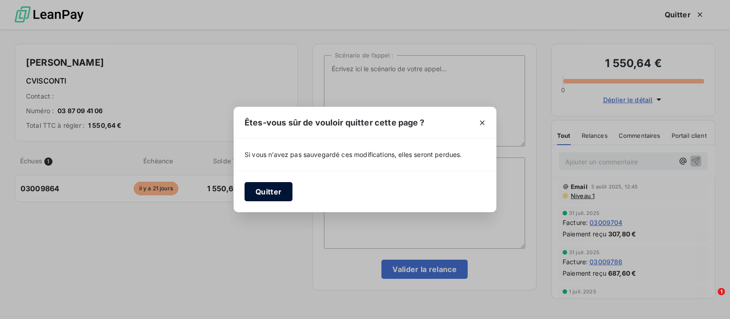
click at [262, 188] on button "Quitter" at bounding box center [268, 191] width 48 height 19
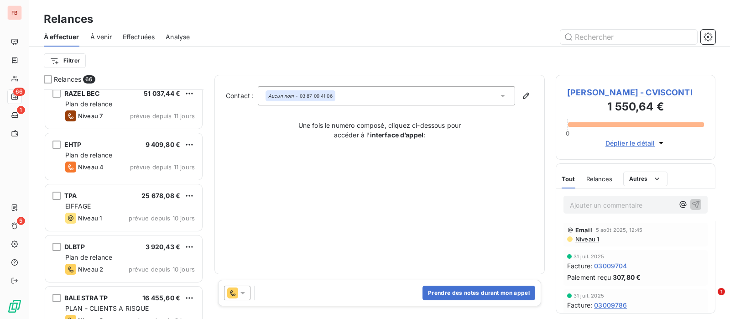
scroll to position [912, 0]
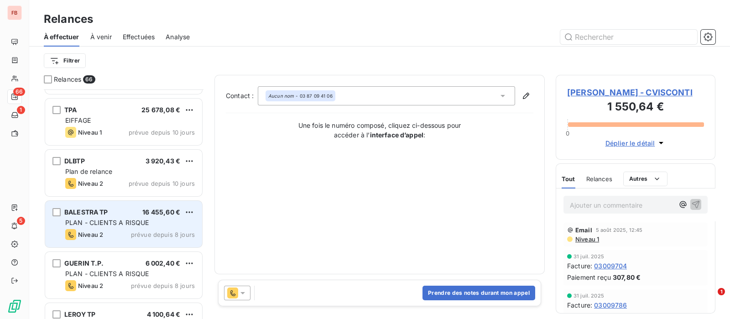
click at [141, 218] on span "PLAN - CLIENTS A RISQUE" at bounding box center [106, 222] width 83 height 8
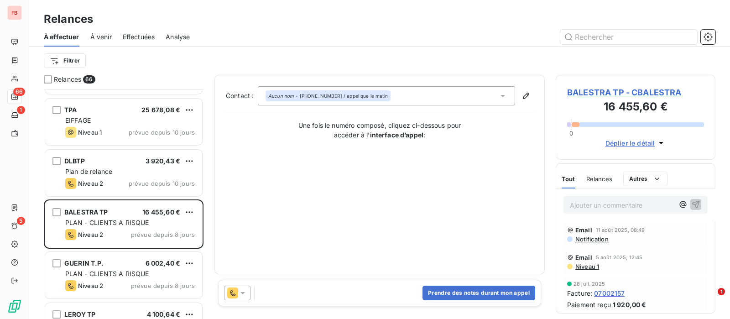
click at [634, 140] on span "Déplier le détail" at bounding box center [630, 143] width 50 height 10
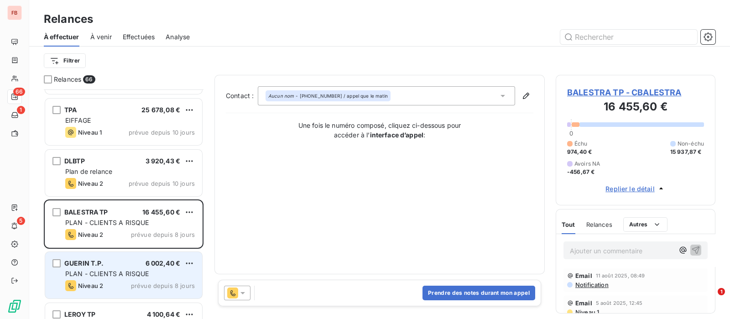
click at [118, 279] on div "GUERIN T.P. 6 002,40 € PLAN - CLIENTS A RISQUE Niveau 2 prévue depuis 8 jours" at bounding box center [123, 275] width 157 height 47
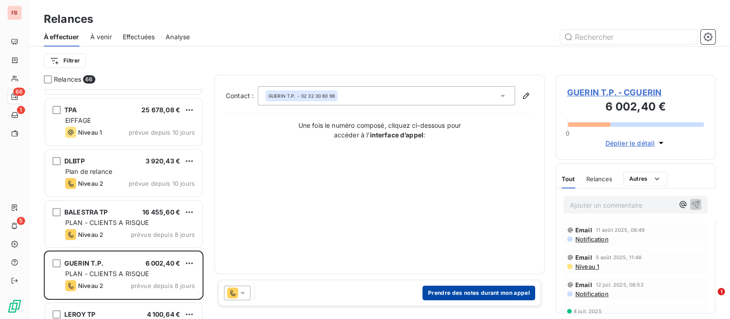
click at [496, 290] on button "Prendre des notes durant mon appel" at bounding box center [478, 293] width 113 height 15
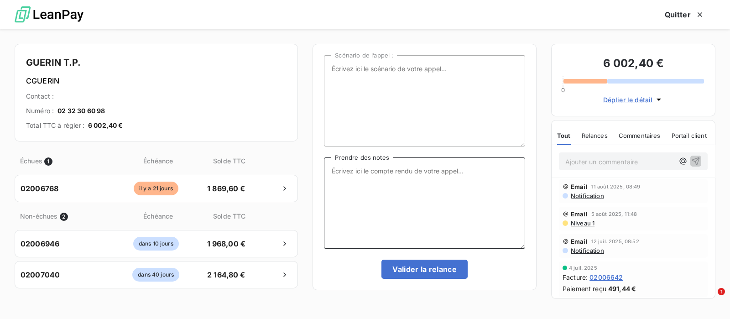
click at [461, 223] on textarea "Prendre des notes" at bounding box center [424, 202] width 201 height 91
click at [577, 158] on p "Ajouter un commentaire ﻿" at bounding box center [619, 161] width 109 height 11
click at [691, 159] on icon "button" at bounding box center [695, 160] width 9 height 9
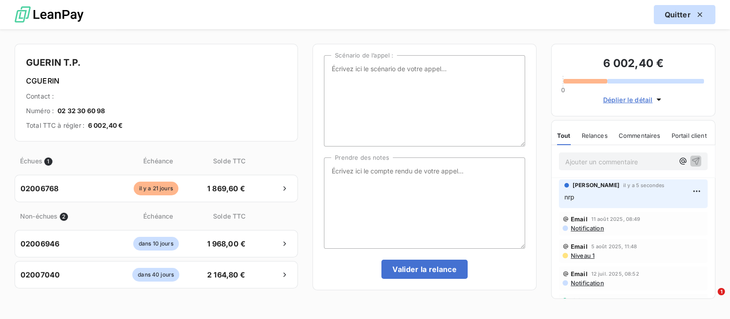
click at [671, 16] on button "Quitter" at bounding box center [685, 14] width 62 height 19
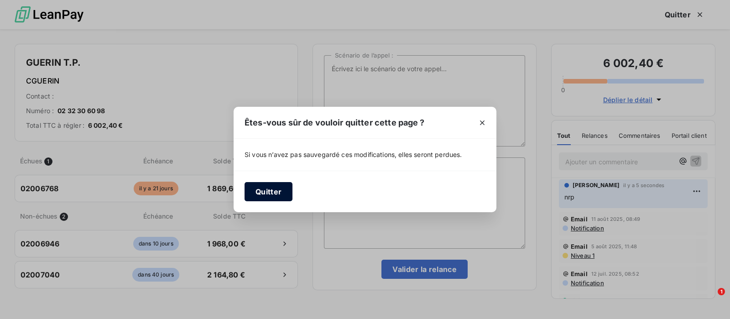
click at [268, 190] on button "Quitter" at bounding box center [268, 191] width 48 height 19
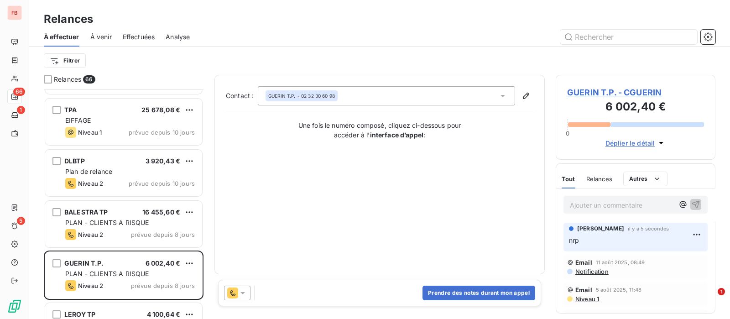
click at [241, 291] on icon at bounding box center [242, 292] width 9 height 9
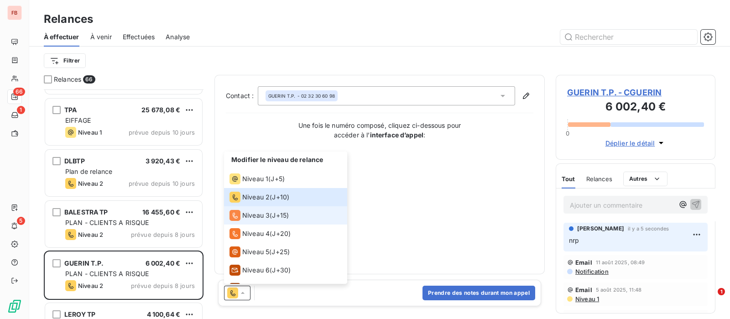
click at [254, 218] on span "Niveau 3" at bounding box center [255, 215] width 27 height 9
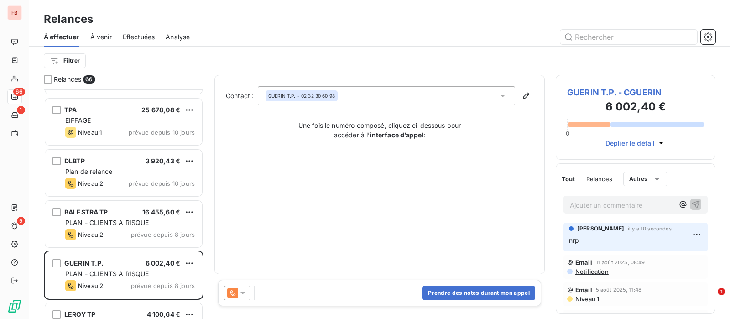
click at [242, 291] on icon at bounding box center [242, 292] width 9 height 9
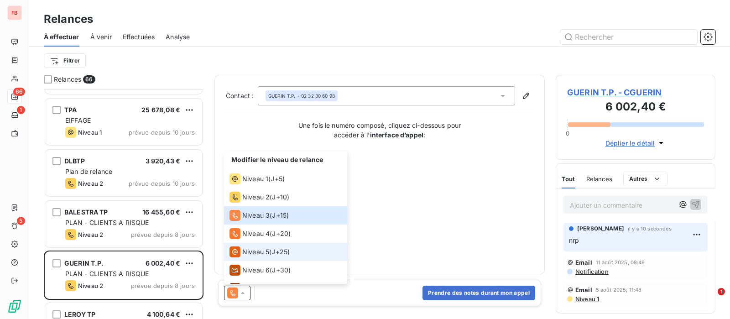
click at [253, 249] on span "Niveau 5" at bounding box center [255, 251] width 27 height 9
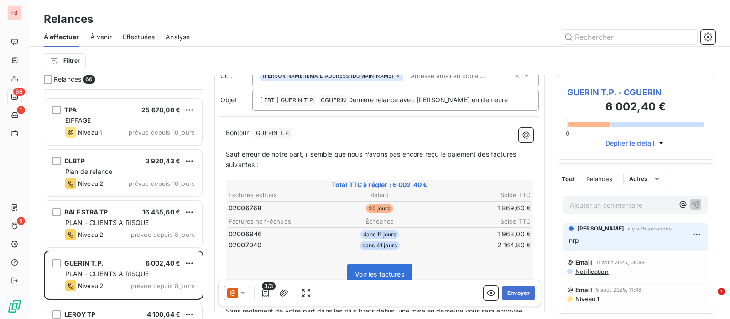
scroll to position [114, 0]
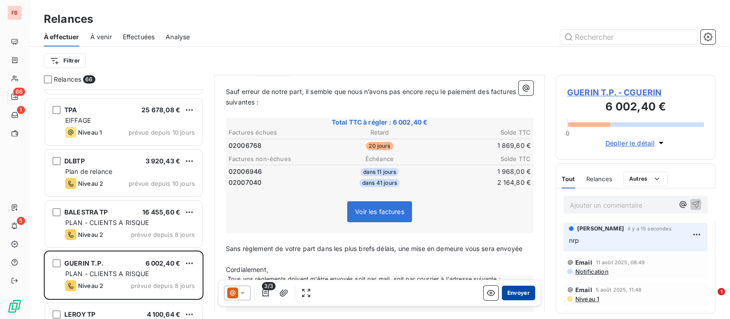
click at [506, 292] on button "Envoyer" at bounding box center [518, 293] width 33 height 15
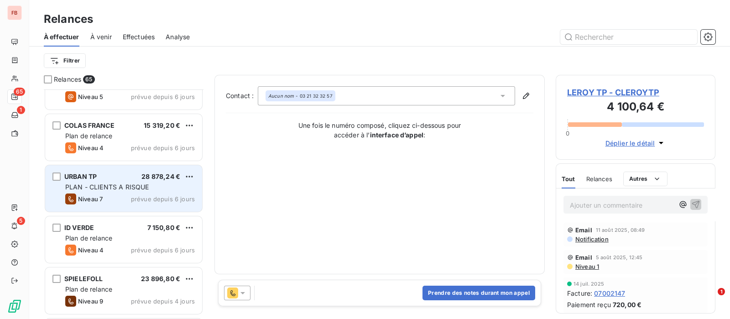
scroll to position [1368, 0]
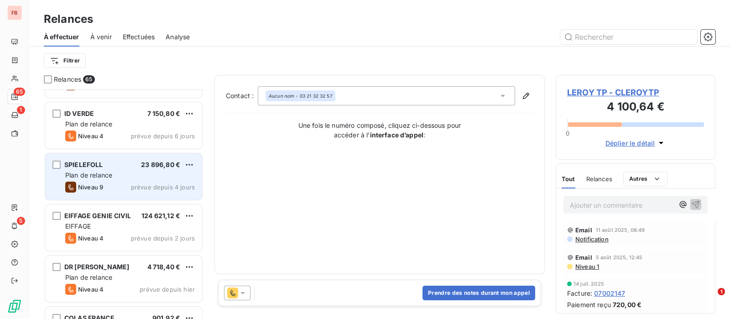
click at [112, 185] on div "Niveau 9 prévue depuis 4 jours" at bounding box center [130, 187] width 130 height 11
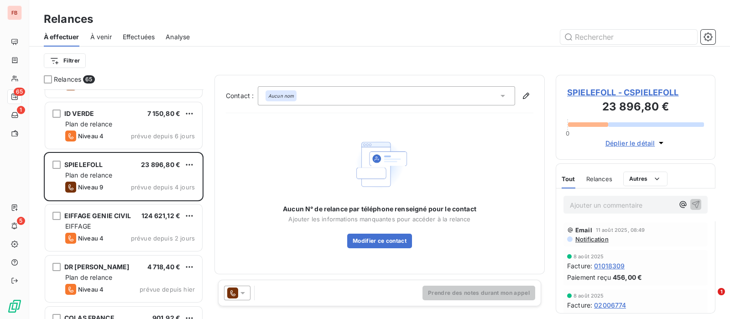
click at [240, 294] on icon at bounding box center [242, 292] width 9 height 9
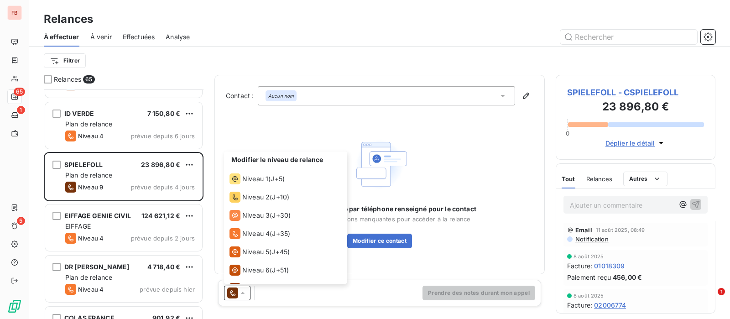
scroll to position [50, 0]
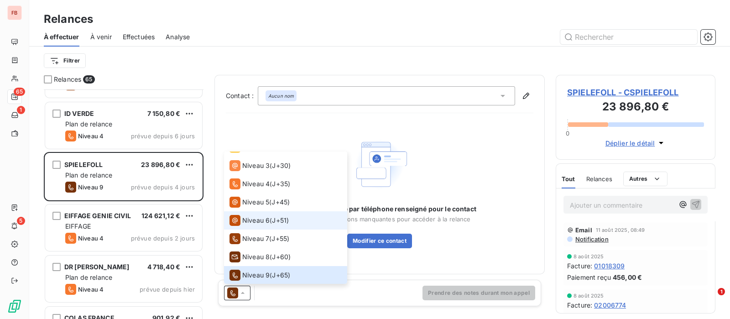
click at [258, 222] on span "Niveau 6" at bounding box center [255, 220] width 27 height 9
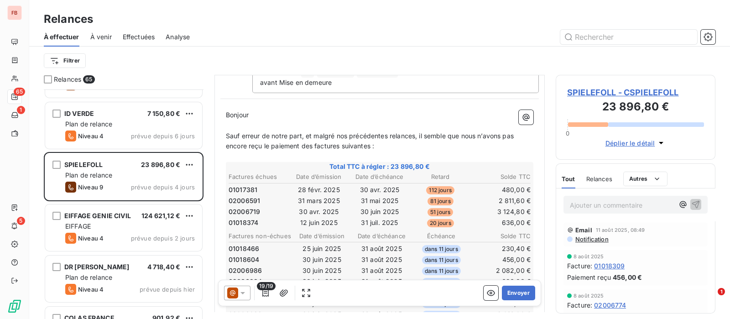
scroll to position [114, 0]
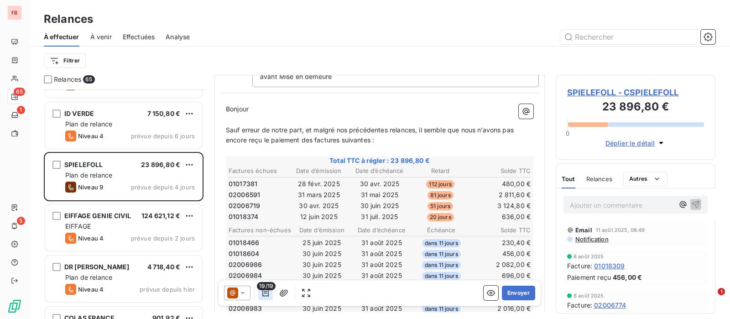
click at [264, 291] on icon "button" at bounding box center [265, 292] width 6 height 7
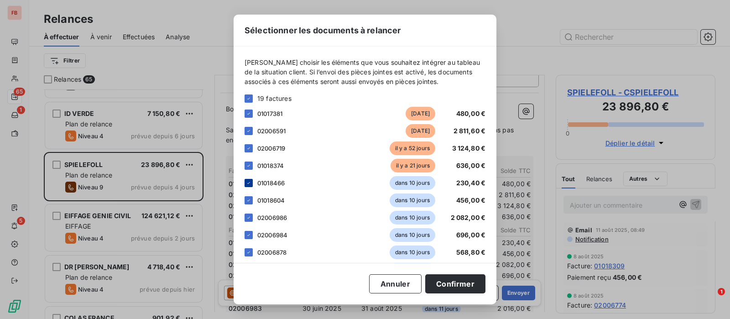
click at [246, 183] on icon at bounding box center [248, 182] width 5 height 5
click at [247, 196] on div at bounding box center [248, 200] width 8 height 8
click at [248, 215] on div at bounding box center [248, 217] width 8 height 8
click at [248, 231] on div at bounding box center [248, 235] width 8 height 8
click at [249, 252] on icon at bounding box center [248, 251] width 5 height 5
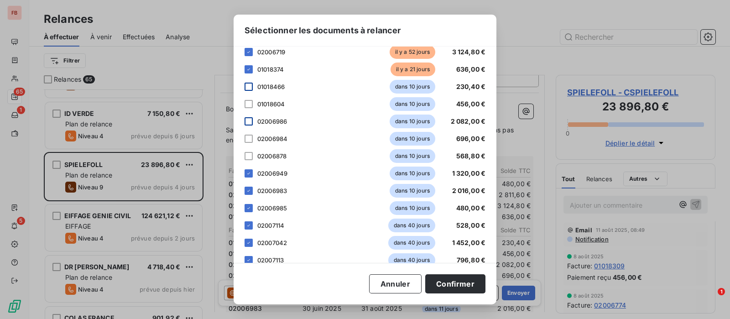
scroll to position [114, 0]
click at [249, 154] on icon at bounding box center [248, 155] width 5 height 5
click at [248, 174] on icon at bounding box center [248, 173] width 5 height 5
click at [249, 193] on div at bounding box center [248, 191] width 8 height 8
click at [251, 208] on icon at bounding box center [248, 207] width 5 height 5
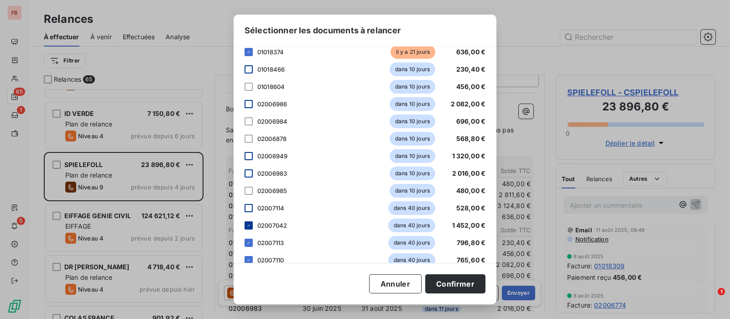
click at [250, 226] on icon at bounding box center [248, 225] width 5 height 5
click at [249, 243] on icon at bounding box center [248, 242] width 5 height 5
click at [248, 260] on icon at bounding box center [248, 259] width 5 height 5
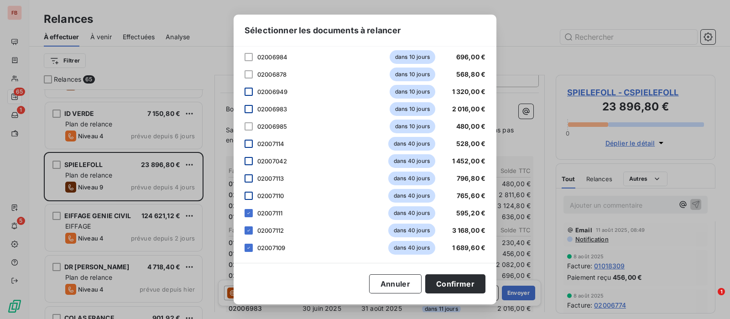
scroll to position [180, 0]
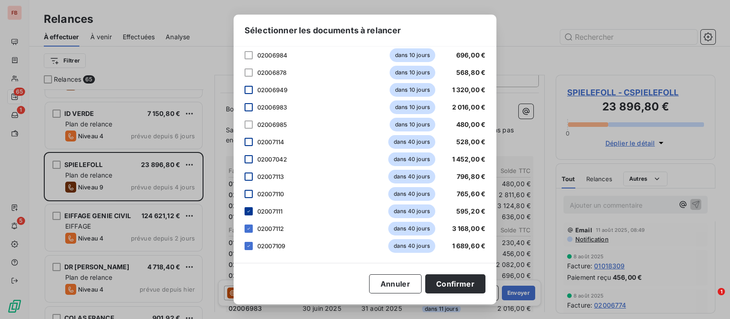
click at [251, 212] on icon at bounding box center [248, 210] width 5 height 5
drag, startPoint x: 249, startPoint y: 226, endPoint x: 249, endPoint y: 239, distance: 12.8
click at [249, 226] on icon at bounding box center [248, 228] width 5 height 5
click at [249, 243] on icon at bounding box center [248, 245] width 5 height 5
click at [447, 279] on button "Confirmer" at bounding box center [455, 283] width 60 height 19
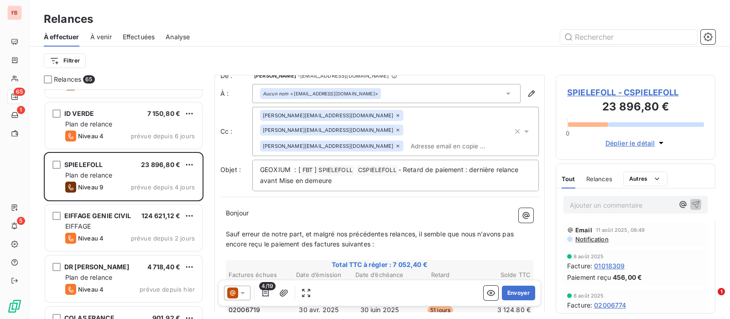
scroll to position [0, 0]
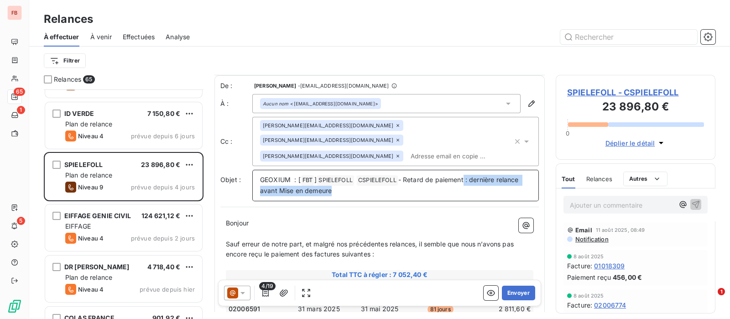
drag, startPoint x: 466, startPoint y: 164, endPoint x: 533, endPoint y: 179, distance: 68.8
click at [533, 179] on div "De : Dorothée Lamour - recouvrement@btcgroupe.com À : Aucun nom <ged-fournisseu…" at bounding box center [379, 314] width 330 height 479
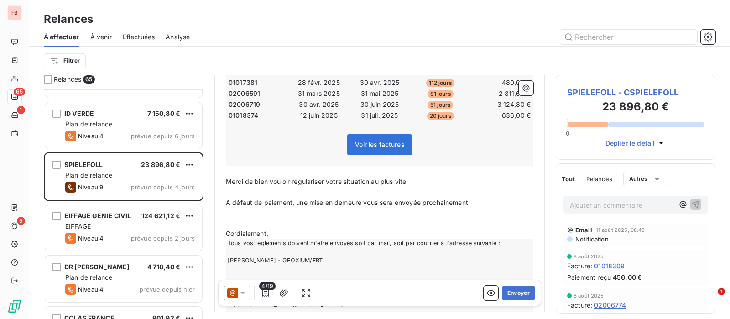
scroll to position [228, 0]
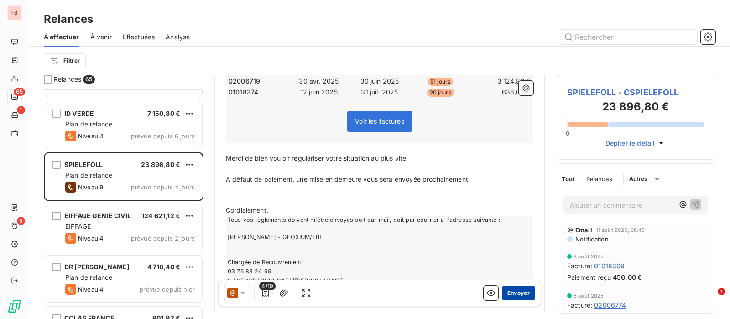
click at [506, 291] on button "Envoyer" at bounding box center [518, 293] width 33 height 15
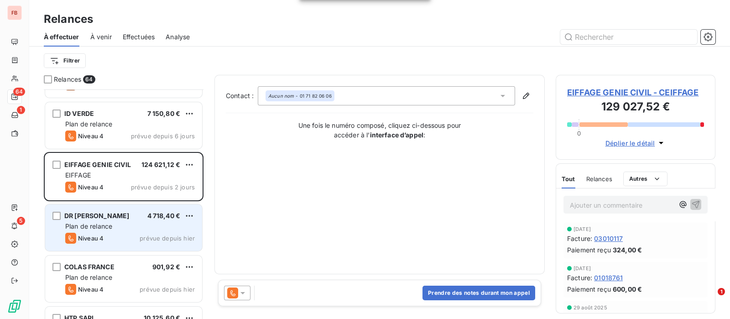
click at [86, 233] on div "Niveau 4" at bounding box center [84, 238] width 38 height 11
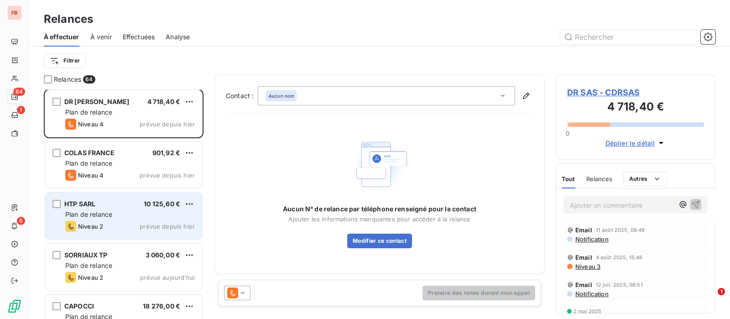
scroll to position [1539, 0]
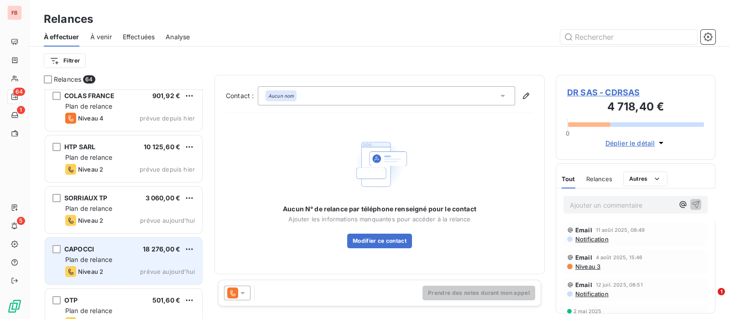
click at [111, 262] on span "Plan de relance" at bounding box center [88, 259] width 47 height 8
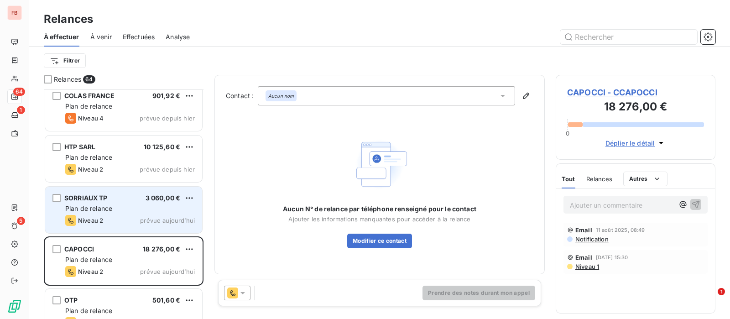
click at [130, 199] on div "SORRIAUX TP 3 060,00 €" at bounding box center [130, 198] width 130 height 8
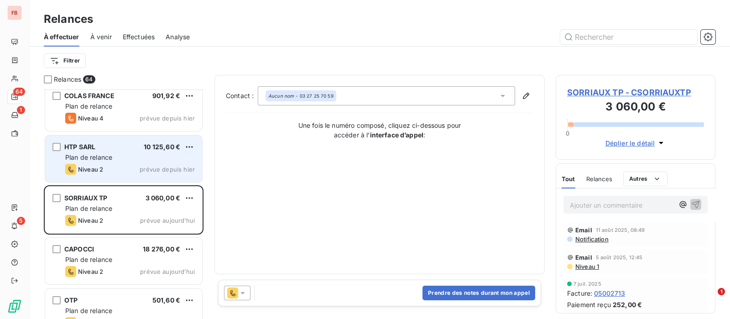
click at [134, 156] on div "Plan de relance" at bounding box center [130, 157] width 130 height 9
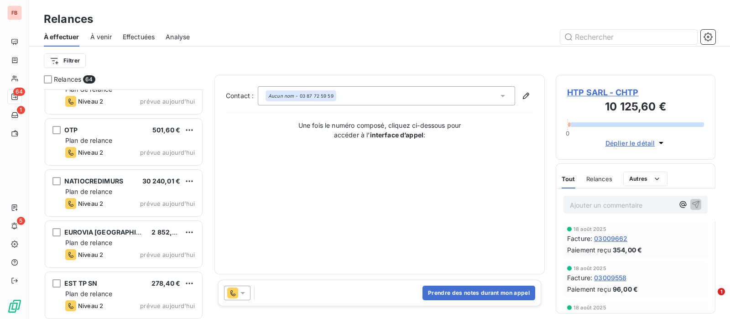
scroll to position [1710, 0]
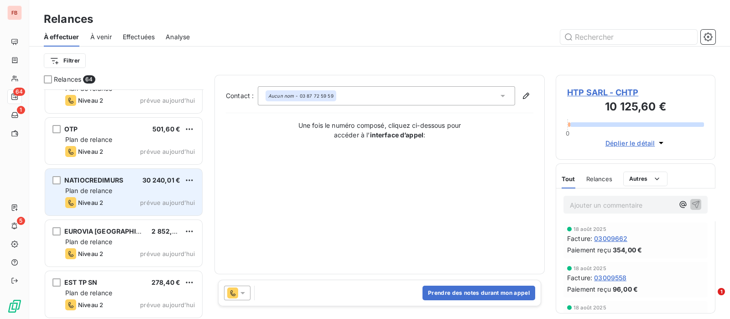
click at [114, 193] on div "Plan de relance" at bounding box center [130, 190] width 130 height 9
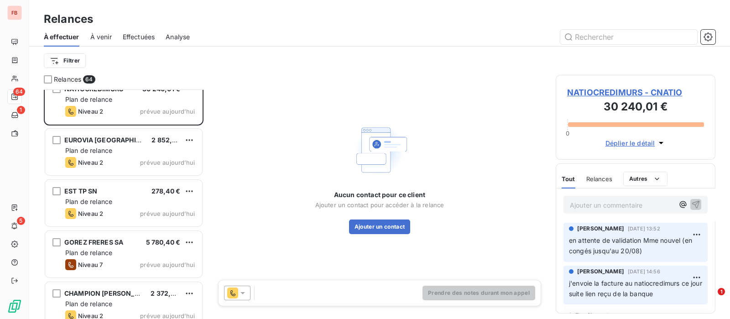
scroll to position [1824, 0]
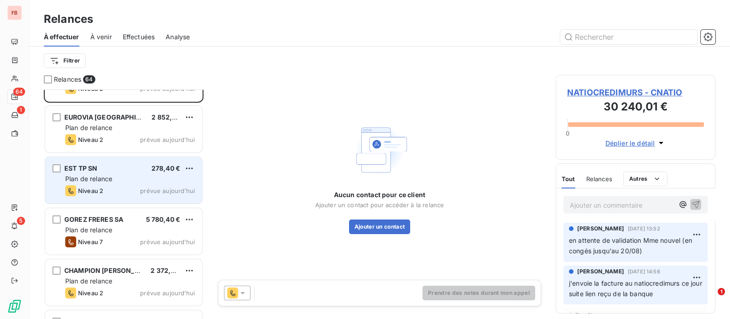
click at [120, 183] on div "EST TP SN 278,40 € Plan de relance Niveau 2 prévue aujourd’hui" at bounding box center [123, 180] width 157 height 47
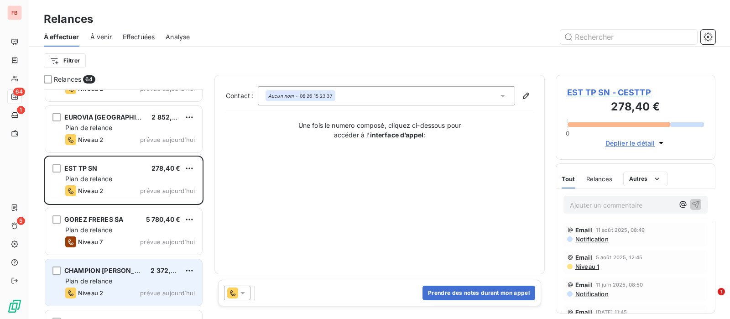
click at [148, 286] on div "CHAMPION JR SAS 2 372,40 € Plan de relance Niveau 2 prévue aujourd’hui" at bounding box center [123, 282] width 157 height 47
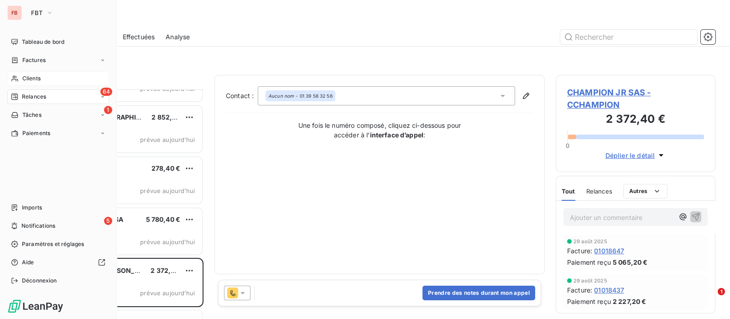
click at [24, 74] on span "Clients" at bounding box center [31, 78] width 18 height 8
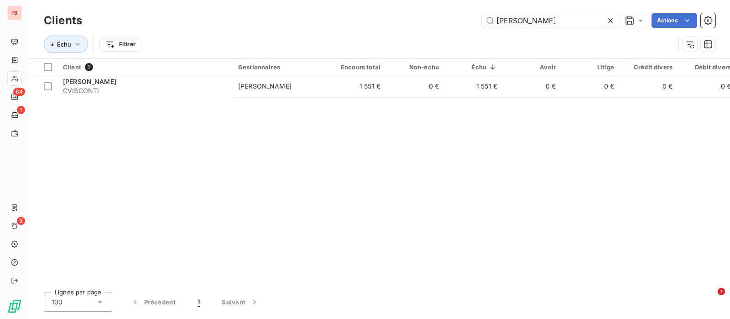
drag, startPoint x: 468, startPoint y: 20, endPoint x: 360, endPoint y: 23, distance: 108.1
click at [362, 23] on div "visconti Actions" at bounding box center [404, 20] width 622 height 15
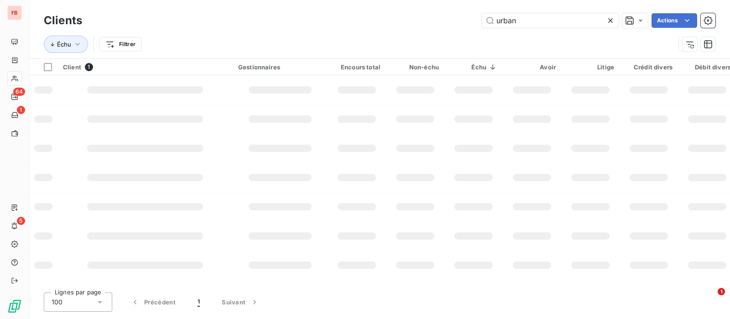
type input "urban"
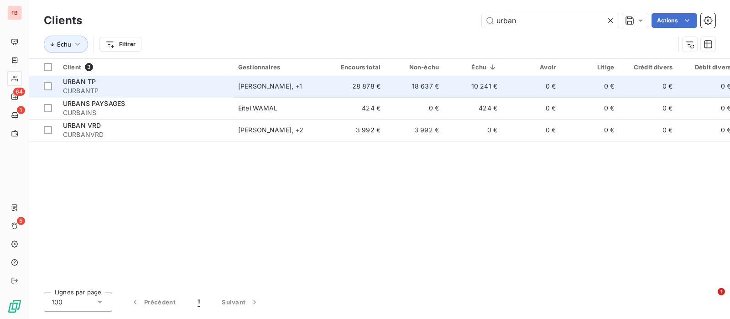
click at [148, 90] on span "CURBANTP" at bounding box center [145, 90] width 164 height 9
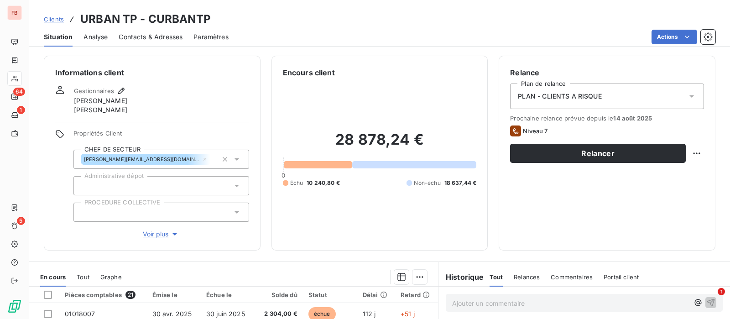
click at [150, 37] on span "Contacts & Adresses" at bounding box center [151, 36] width 64 height 9
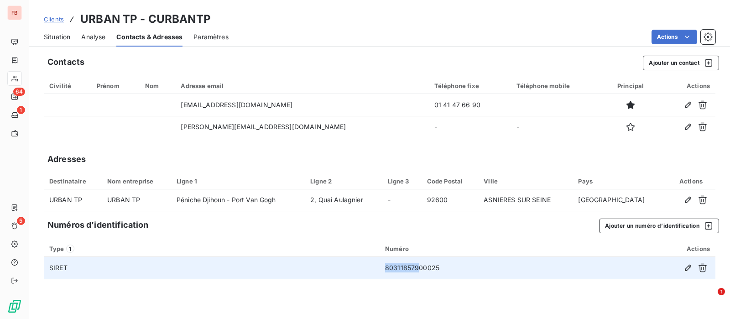
drag, startPoint x: 418, startPoint y: 268, endPoint x: 404, endPoint y: 268, distance: 14.6
click at [373, 265] on tr "SIRET 80311857900025" at bounding box center [379, 268] width 671 height 22
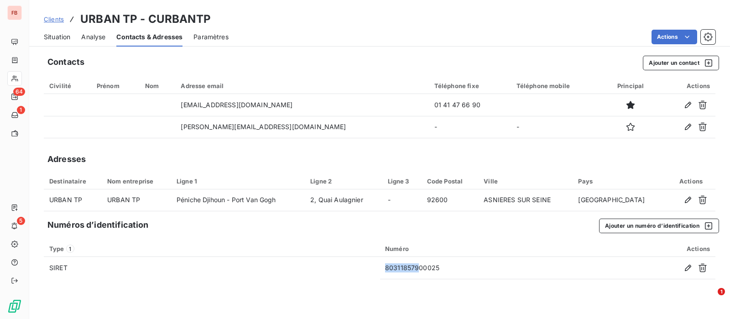
copy tr "803118579"
click at [61, 41] on span "Situation" at bounding box center [57, 36] width 26 height 9
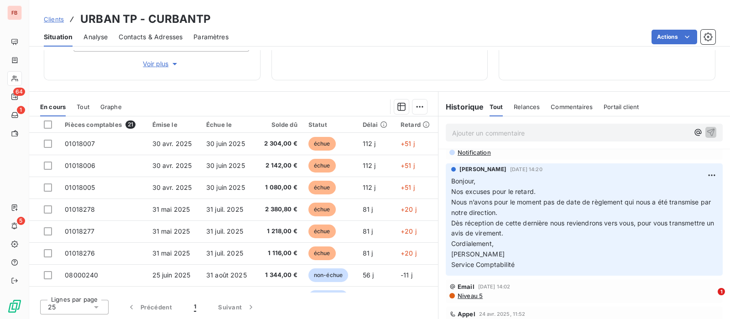
scroll to position [1026, 0]
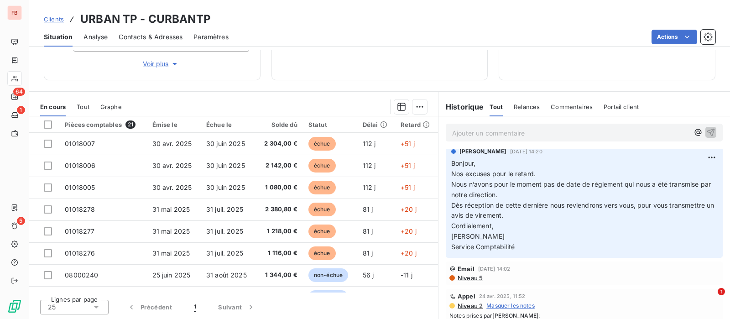
click at [155, 40] on span "Contacts & Adresses" at bounding box center [151, 36] width 64 height 9
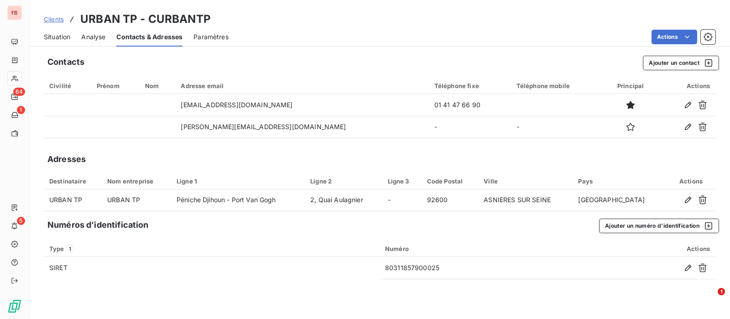
click at [66, 34] on span "Situation" at bounding box center [57, 36] width 26 height 9
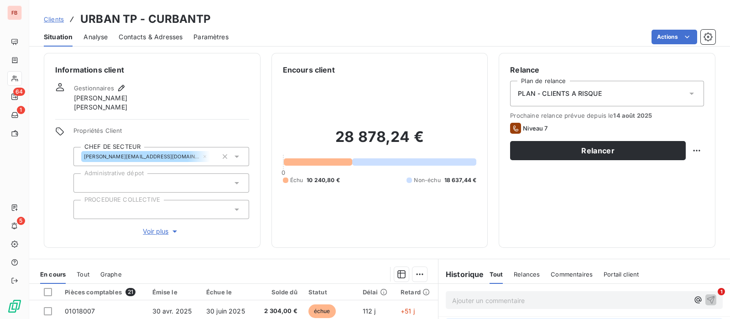
scroll to position [0, 0]
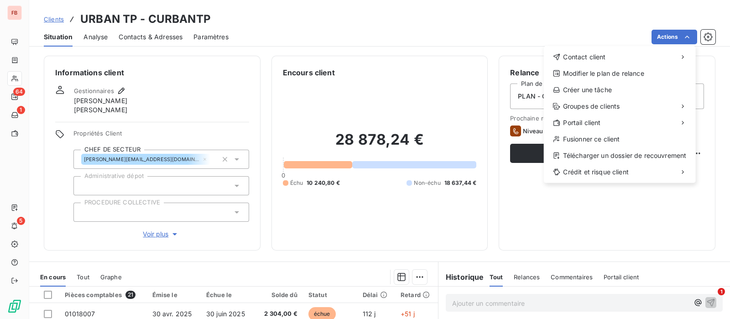
click at [363, 51] on html "FB 64 1 5 Clients URBAN TP - CURBANTP Situation Analyse Contacts & Adresses Par…" at bounding box center [365, 159] width 730 height 319
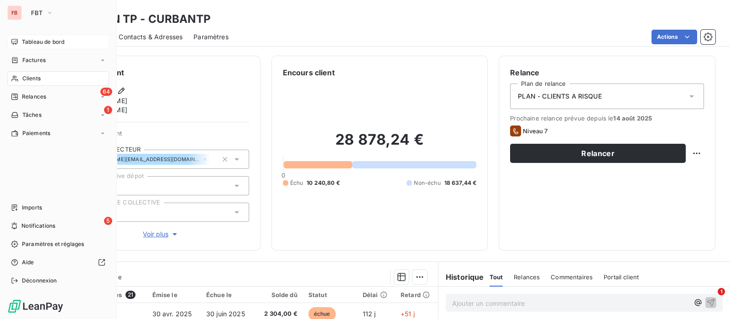
click at [20, 38] on div "Tableau de bord" at bounding box center [58, 42] width 102 height 15
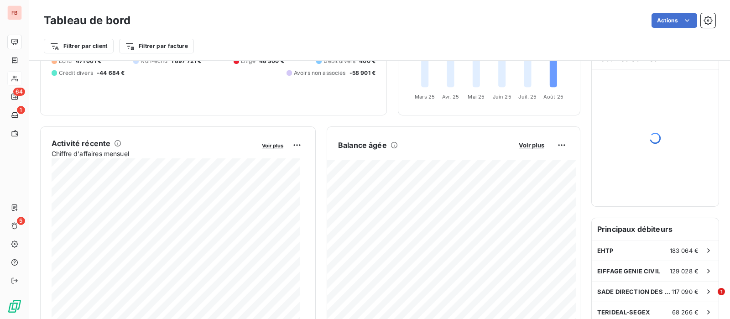
scroll to position [114, 0]
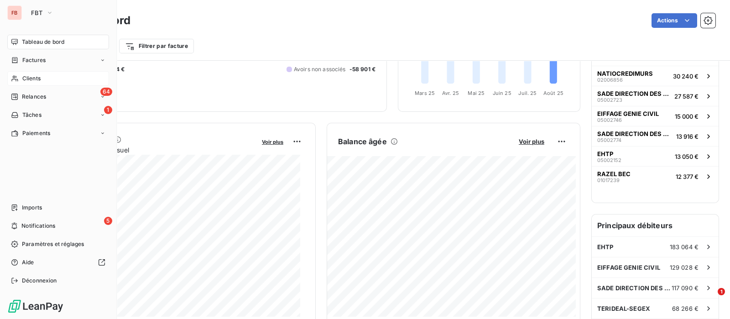
click at [24, 44] on span "Tableau de bord" at bounding box center [43, 42] width 42 height 8
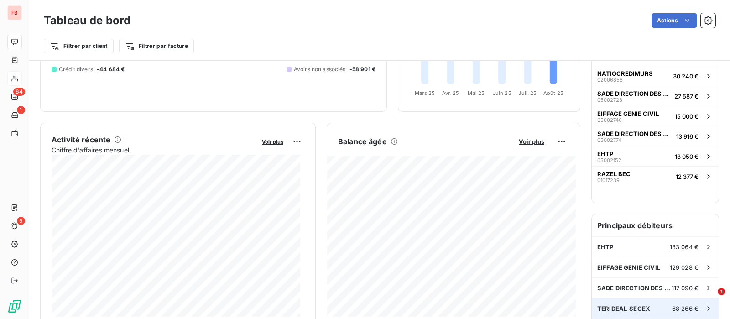
click at [648, 298] on div "TERIDEAL-SEGEX 68 266 €" at bounding box center [655, 308] width 127 height 20
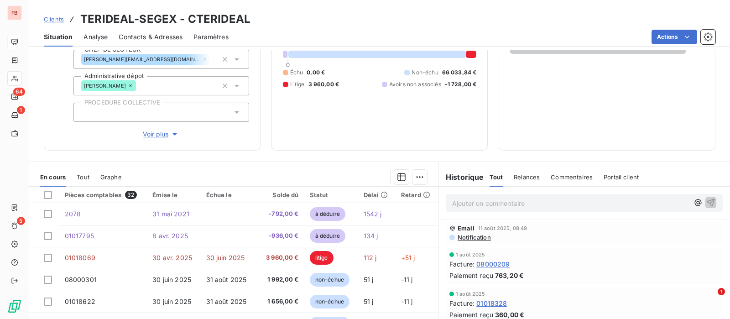
scroll to position [114, 0]
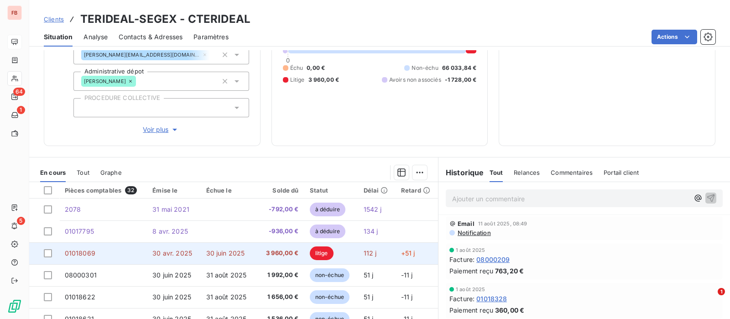
click at [189, 248] on td "30 avr. 2025" at bounding box center [173, 253] width 53 height 22
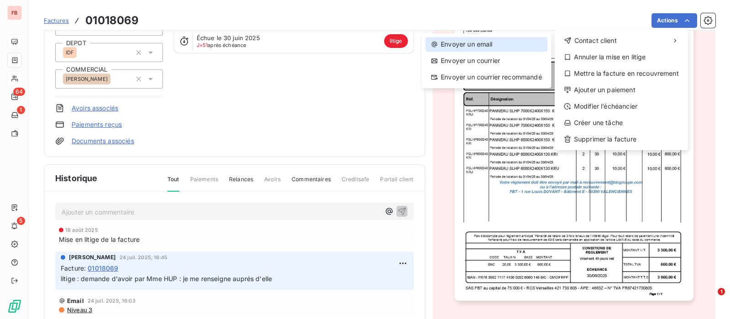
click at [489, 46] on div "Envoyer un email" at bounding box center [486, 44] width 122 height 15
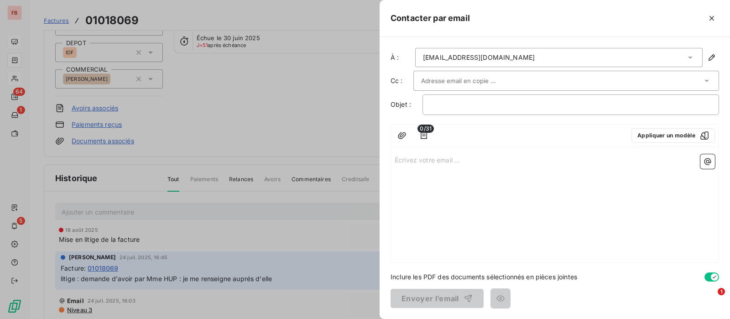
click at [500, 57] on div "cfontaine@terideal.fr" at bounding box center [558, 57] width 287 height 19
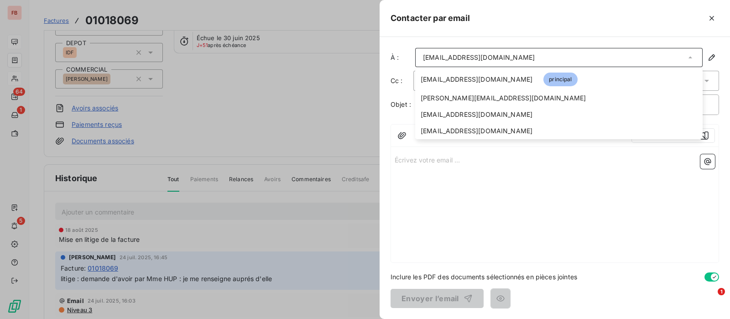
click at [285, 135] on div at bounding box center [365, 159] width 730 height 319
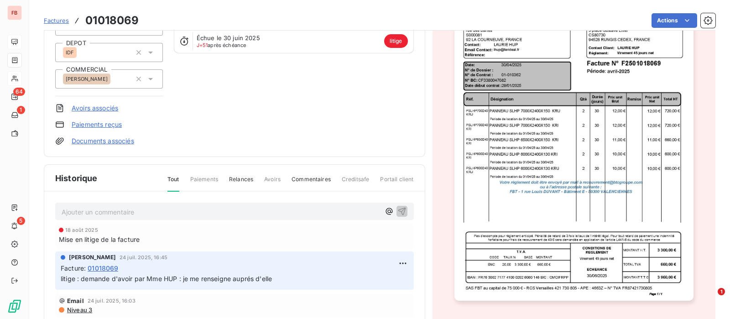
click at [498, 49] on img "button" at bounding box center [573, 132] width 239 height 338
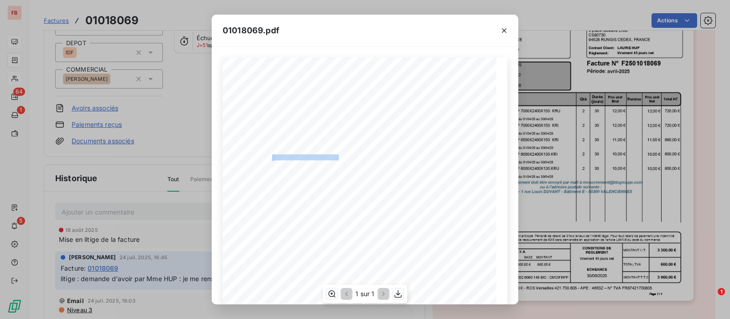
drag, startPoint x: 267, startPoint y: 155, endPoint x: 301, endPoint y: 157, distance: 33.8
click at [301, 157] on div "Qté Prix unit Brut Durée (jours) Désignation Remise Total HT Prix unit Net Réf.…" at bounding box center [365, 250] width 274 height 387
copy div "lhup@terideal.fr"
click at [125, 113] on div "01018069.pdf Qté Prix unit Brut Durée (jours) Désignation Remise Total HT Prix …" at bounding box center [365, 159] width 730 height 319
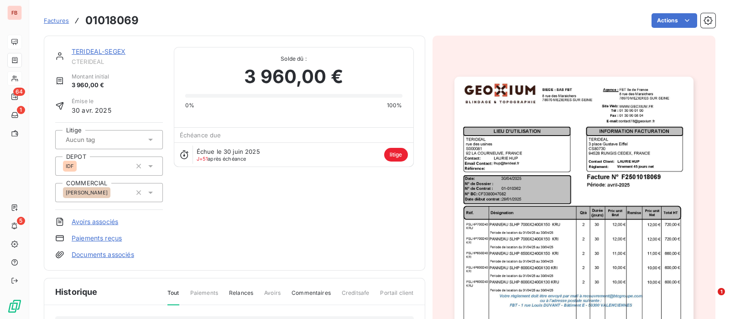
click at [120, 51] on link "TERIDEAL-SEGEX" at bounding box center [99, 51] width 54 height 8
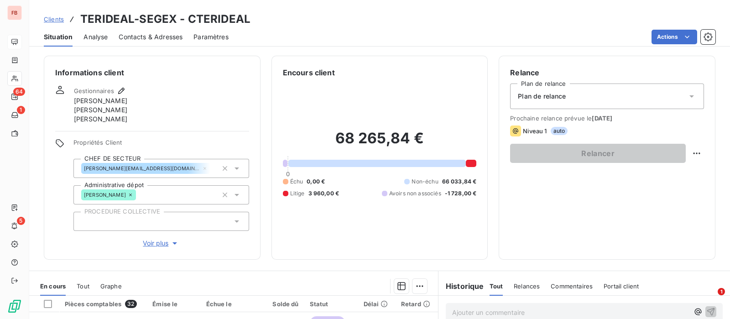
click at [146, 35] on span "Contacts & Adresses" at bounding box center [151, 36] width 64 height 9
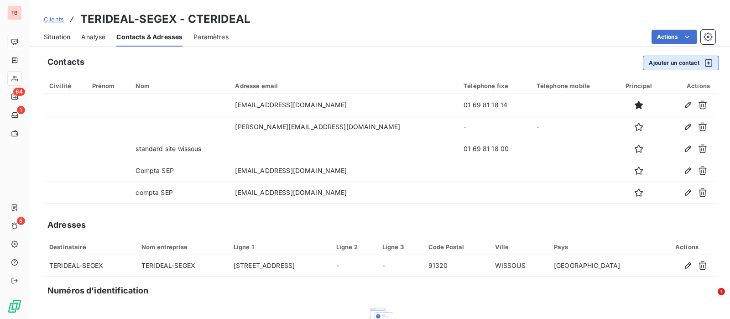
click at [663, 62] on button "Ajouter un contact" at bounding box center [681, 63] width 76 height 15
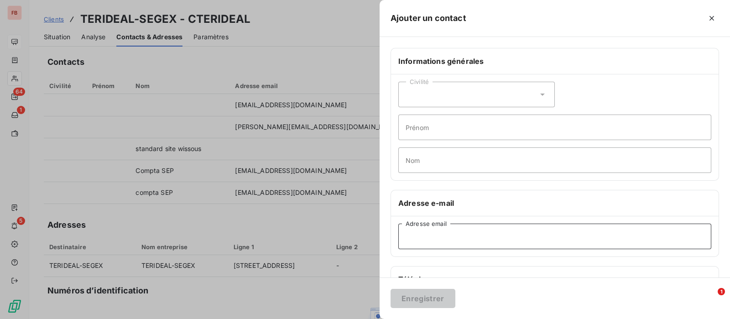
click at [467, 234] on input "Adresse email" at bounding box center [554, 237] width 313 height 26
paste input "lhup@terideal.fr"
drag, startPoint x: 406, startPoint y: 234, endPoint x: 374, endPoint y: 234, distance: 31.9
click at [374, 318] on div "Ajouter un contact Informations générales Civilité Prénom Nom Adresse e-mail lh…" at bounding box center [365, 319] width 730 height 0
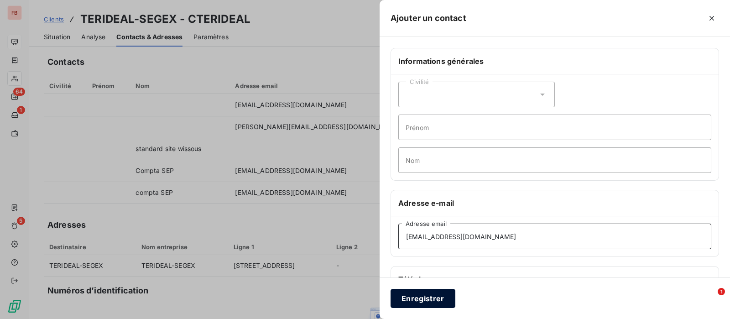
type input "lhup@terideal.fr"
click at [416, 294] on button "Enregistrer" at bounding box center [422, 298] width 65 height 19
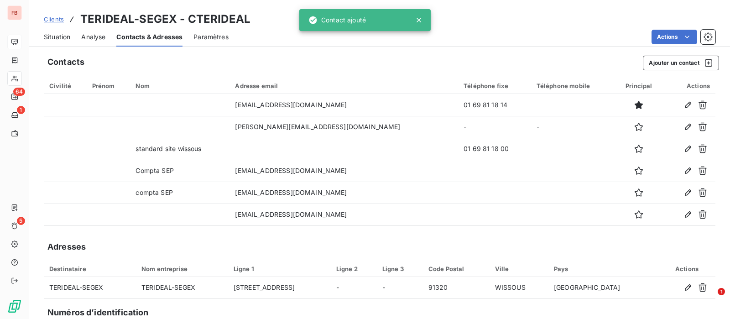
click at [62, 39] on span "Situation" at bounding box center [57, 36] width 26 height 9
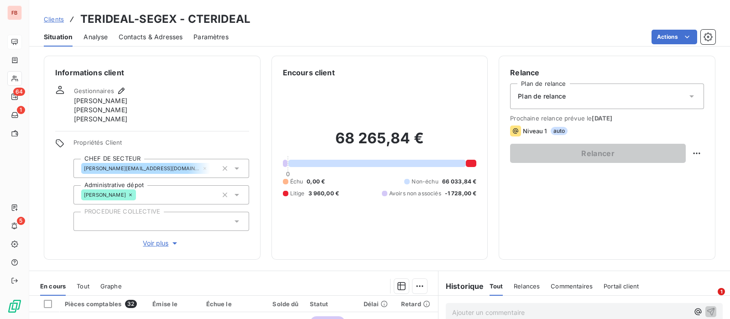
click at [137, 40] on span "Contacts & Adresses" at bounding box center [151, 36] width 64 height 9
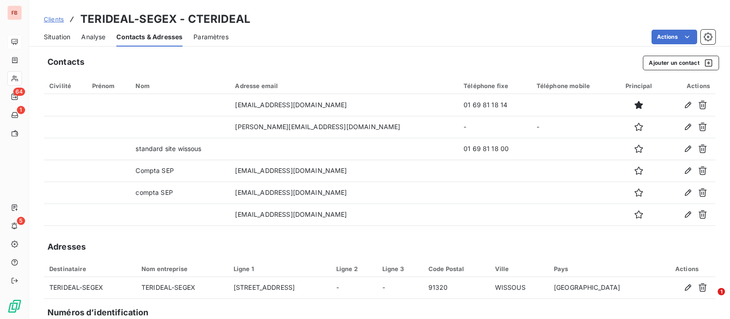
click at [55, 36] on span "Situation" at bounding box center [57, 36] width 26 height 9
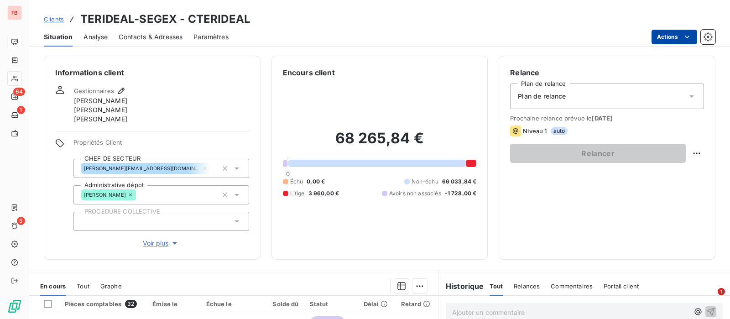
click at [668, 40] on html "FB 64 1 5 Clients TERIDEAL-SEGEX - CTERIDEAL Situation Analyse Contacts & Adres…" at bounding box center [365, 159] width 730 height 319
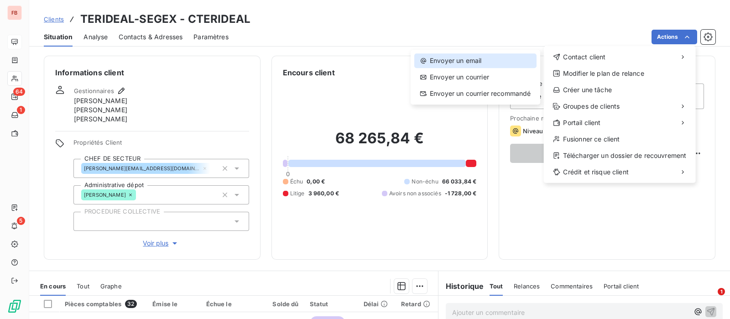
click at [486, 60] on div "Envoyer un email" at bounding box center [475, 60] width 122 height 15
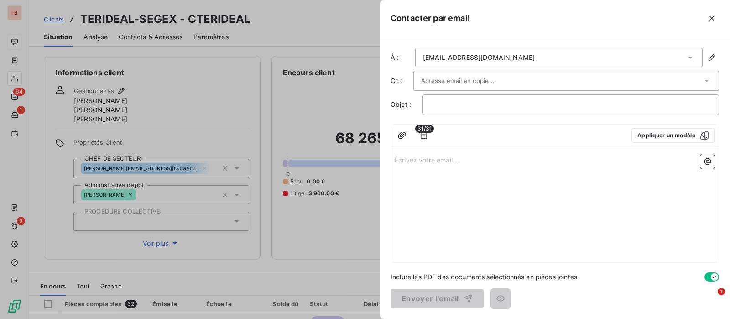
click at [467, 60] on div "cfontaine@terideal.fr" at bounding box center [479, 57] width 112 height 9
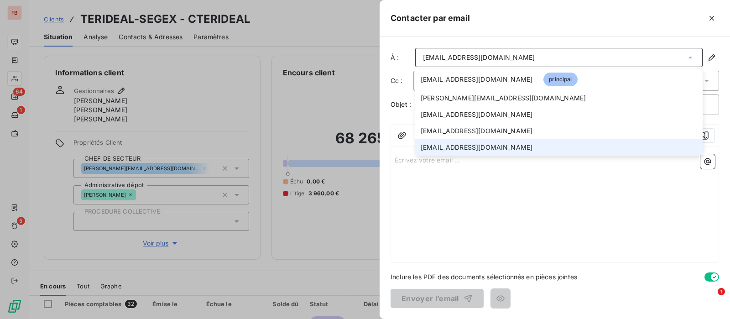
click at [462, 146] on span "lhup@terideal.fr" at bounding box center [477, 147] width 112 height 9
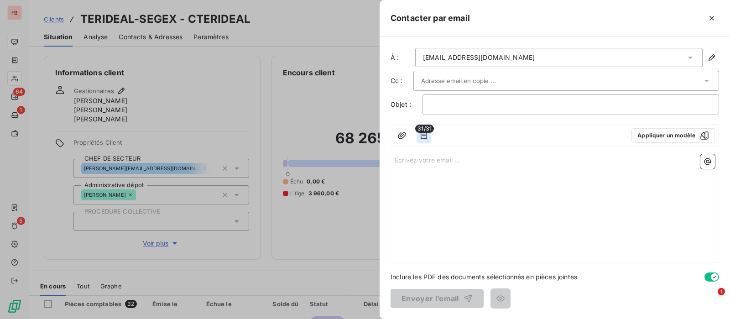
click at [423, 138] on icon "button" at bounding box center [424, 135] width 6 height 7
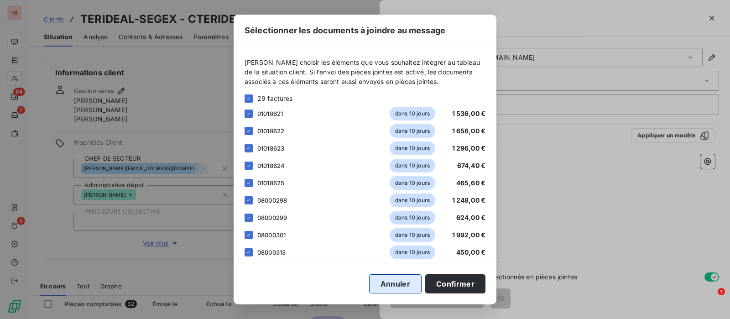
click at [387, 288] on button "Annuler" at bounding box center [395, 283] width 52 height 19
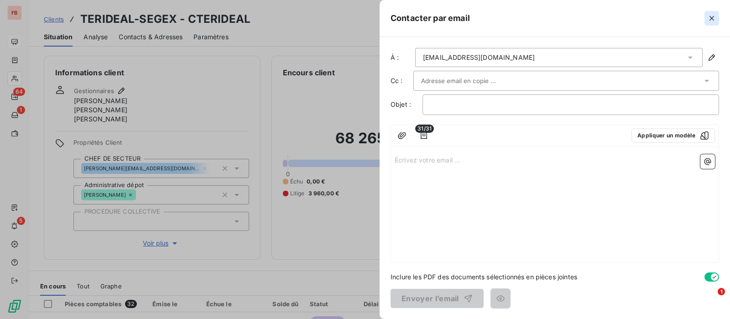
click at [712, 18] on icon "button" at bounding box center [711, 18] width 9 height 9
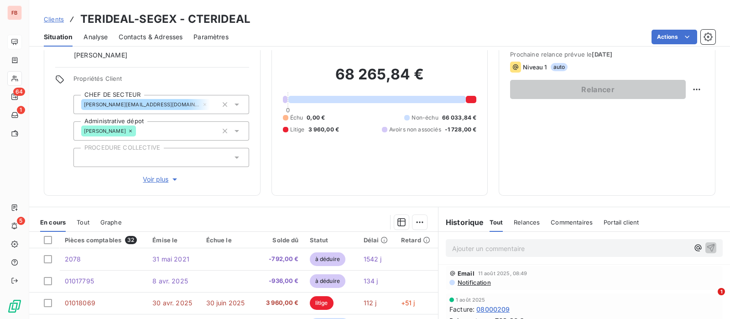
scroll to position [171, 0]
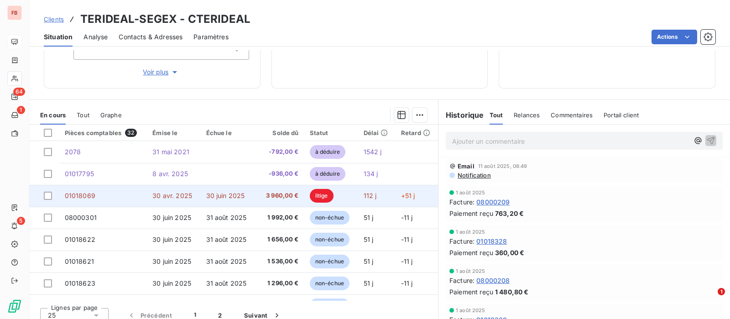
click at [260, 197] on span "3 960,00 €" at bounding box center [279, 195] width 38 height 9
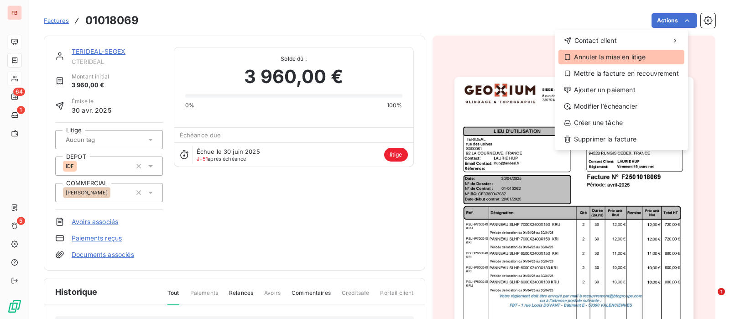
click at [601, 56] on div "Annuler la mise en litige" at bounding box center [621, 57] width 126 height 15
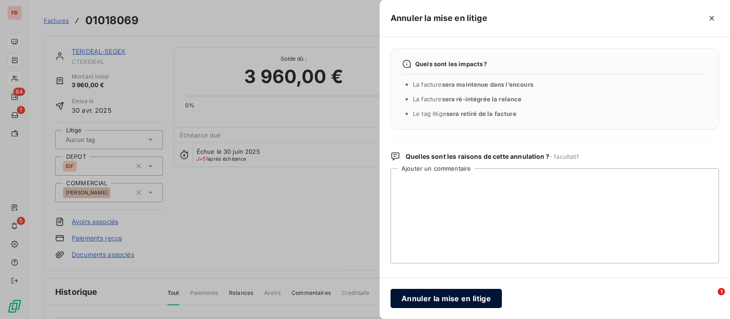
click at [426, 295] on button "Annuler la mise en litige" at bounding box center [445, 298] width 111 height 19
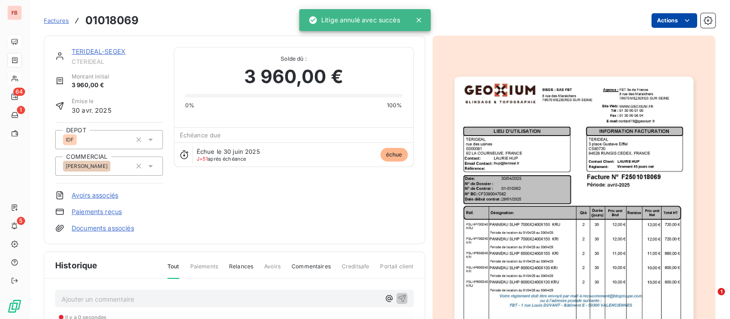
click at [673, 17] on html "FB 64 1 5 Factures 01018069 Actions TERIDEAL-SEGEX CTERIDEAL Montant initial 3 …" at bounding box center [365, 159] width 730 height 319
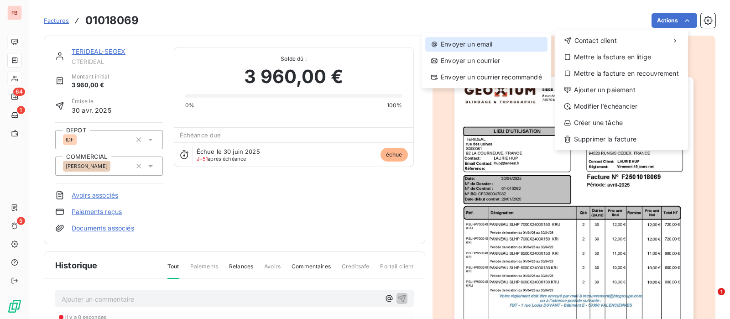
click at [473, 40] on div "Envoyer un email" at bounding box center [486, 44] width 122 height 15
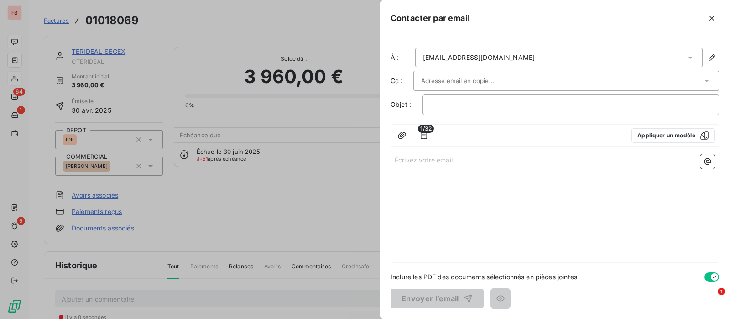
click at [532, 54] on div "cfontaine@terideal.fr" at bounding box center [558, 57] width 287 height 19
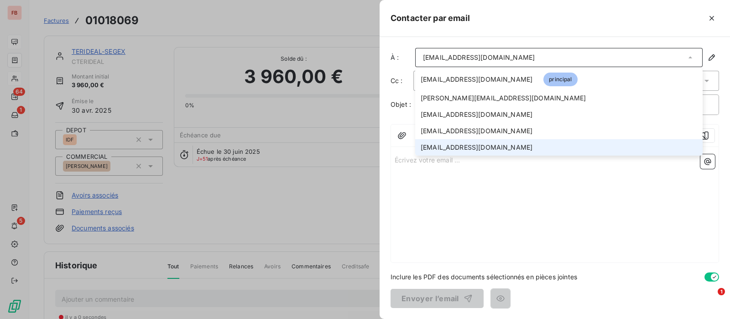
click at [479, 148] on li "lhup@terideal.fr" at bounding box center [558, 147] width 287 height 16
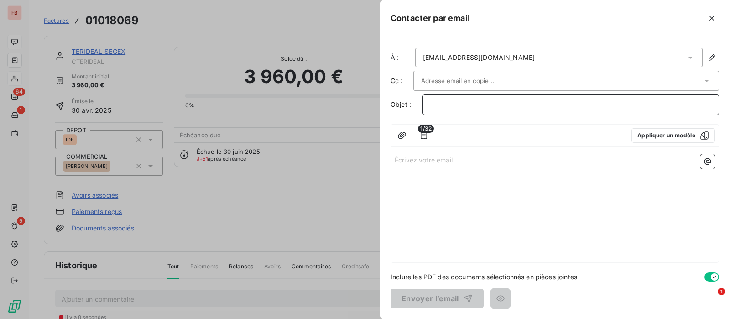
click at [468, 103] on p "﻿" at bounding box center [570, 104] width 281 height 10
click at [472, 158] on p "Écrivez votre email ... ﻿" at bounding box center [555, 159] width 320 height 10
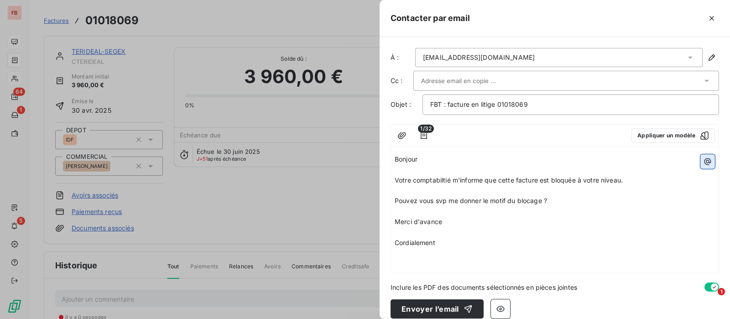
click at [703, 162] on button "button" at bounding box center [707, 161] width 15 height 15
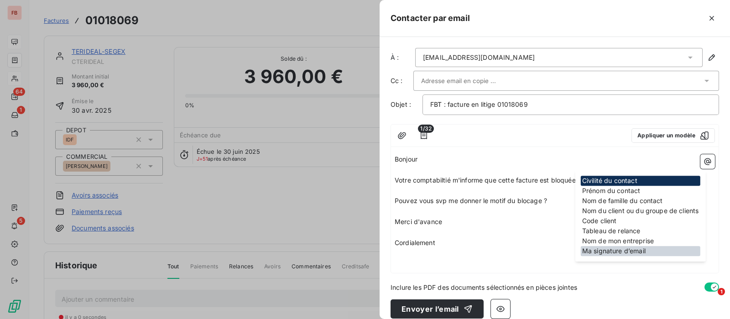
click at [608, 249] on div "Ma signature d’email" at bounding box center [641, 251] width 120 height 10
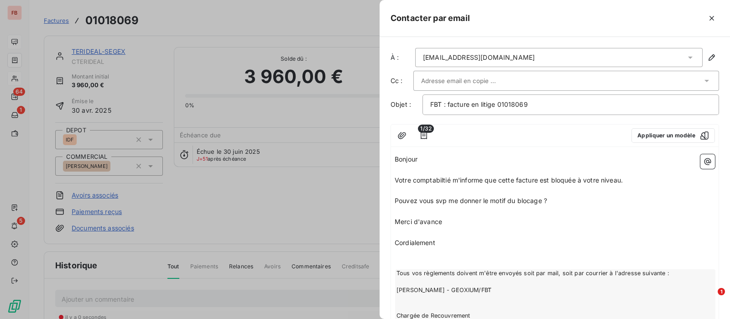
click at [479, 83] on input "text" at bounding box center [470, 81] width 98 height 14
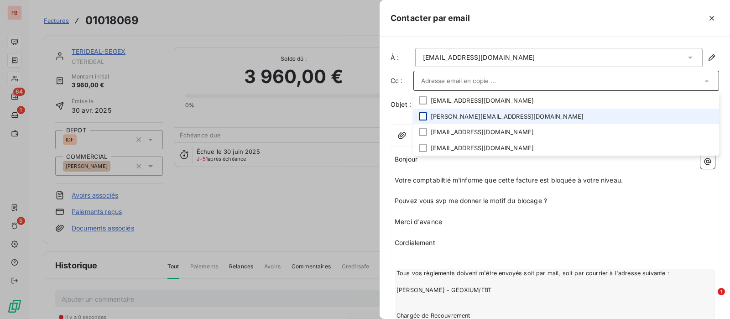
click at [424, 114] on div at bounding box center [423, 116] width 8 height 8
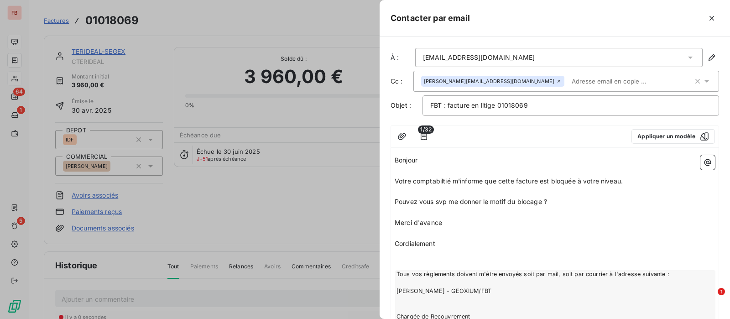
click at [561, 213] on p "﻿" at bounding box center [555, 212] width 320 height 10
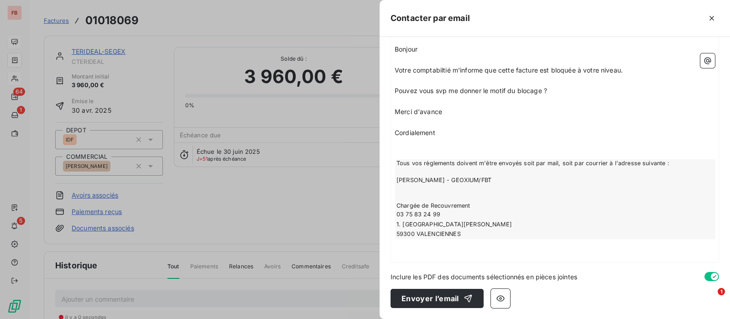
scroll to position [124, 0]
click at [438, 294] on button "Envoyer l’email" at bounding box center [436, 298] width 93 height 19
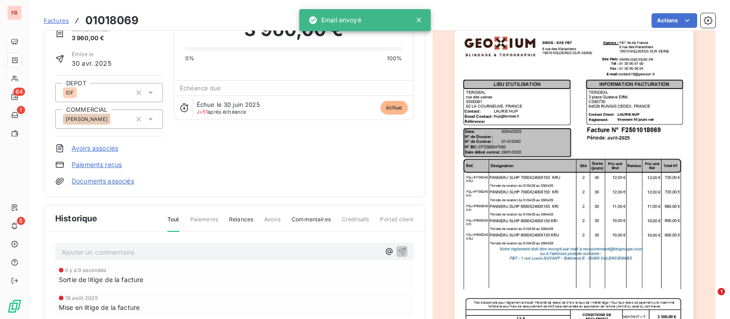
scroll to position [114, 0]
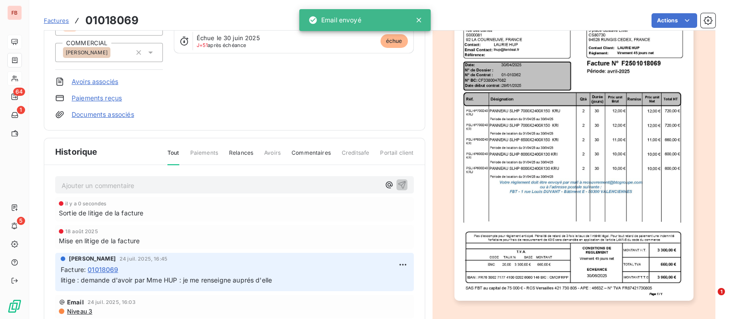
click at [115, 182] on p "Ajouter un commentaire ﻿" at bounding box center [221, 185] width 318 height 11
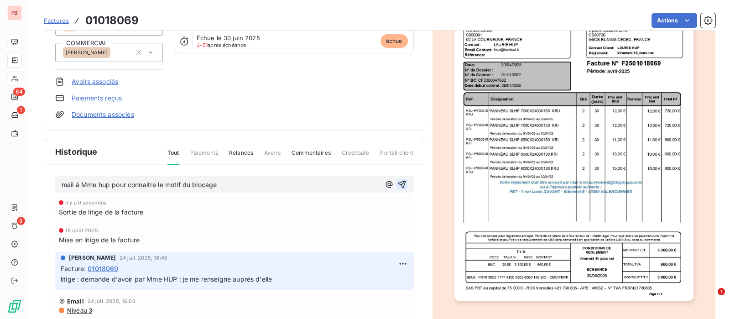
click at [398, 181] on icon "button" at bounding box center [402, 185] width 8 height 8
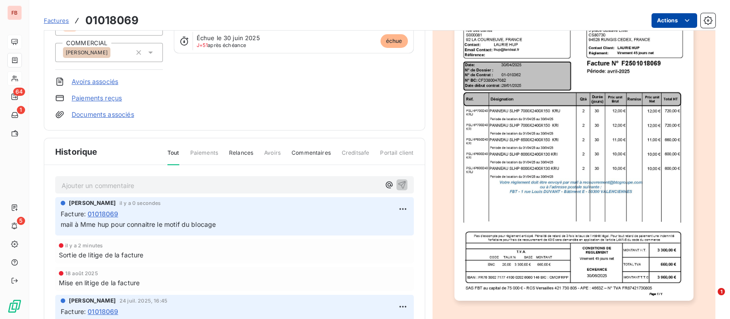
click at [671, 12] on div "Factures 01018069 Actions" at bounding box center [379, 20] width 671 height 19
click at [671, 18] on html "FB 64 1 5 Factures 01018069 Actions TERIDEAL-SEGEX CTERIDEAL Montant initial 3 …" at bounding box center [365, 159] width 730 height 319
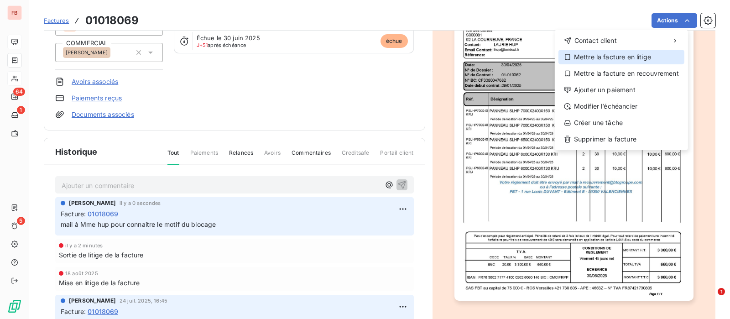
click at [608, 58] on div "Mettre la facture en litige" at bounding box center [621, 57] width 126 height 15
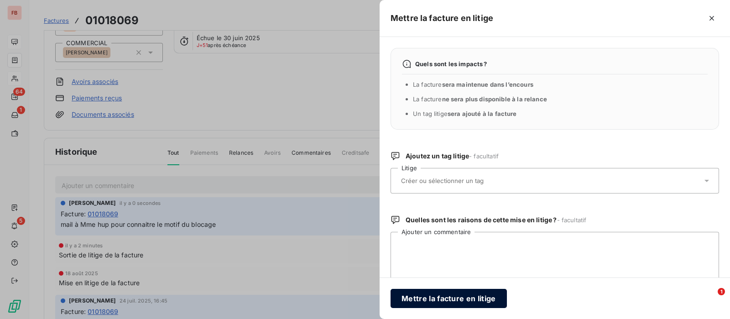
click at [463, 297] on button "Mettre la facture en litige" at bounding box center [448, 298] width 116 height 19
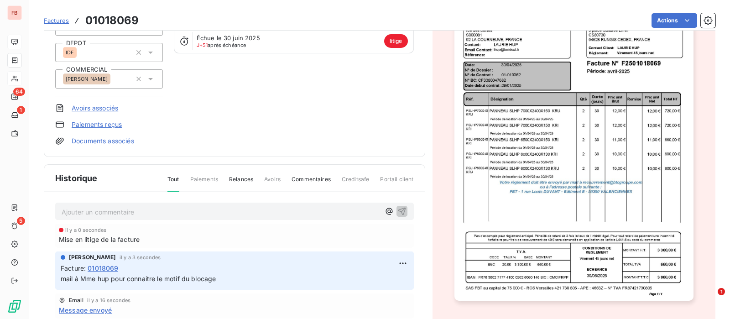
click at [138, 200] on div "Ajouter un commentaire ﻿ il y a 0 secondes Mise en litige de la facture Dorothé…" at bounding box center [234, 297] width 380 height 211
click at [133, 207] on p "Ajouter un commentaire ﻿" at bounding box center [221, 211] width 318 height 11
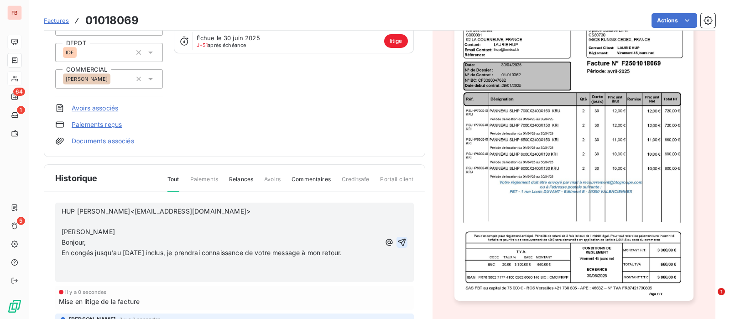
click at [143, 217] on p "​" at bounding box center [221, 221] width 318 height 10
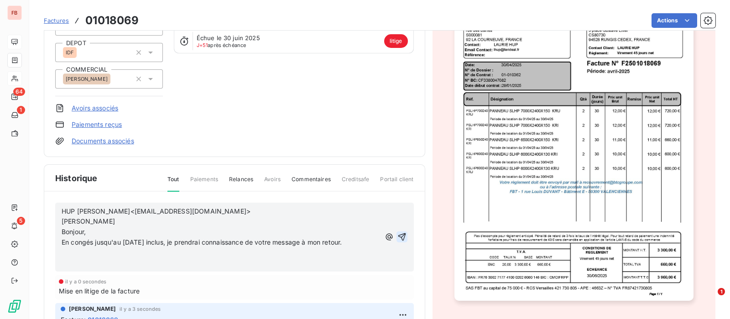
click at [398, 241] on icon "button" at bounding box center [402, 237] width 8 height 8
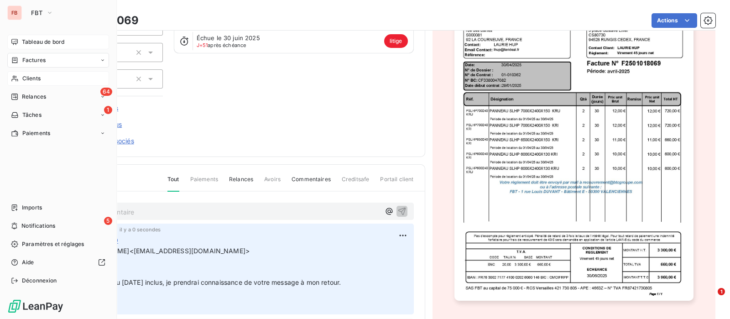
click at [23, 44] on span "Tableau de bord" at bounding box center [43, 42] width 42 height 8
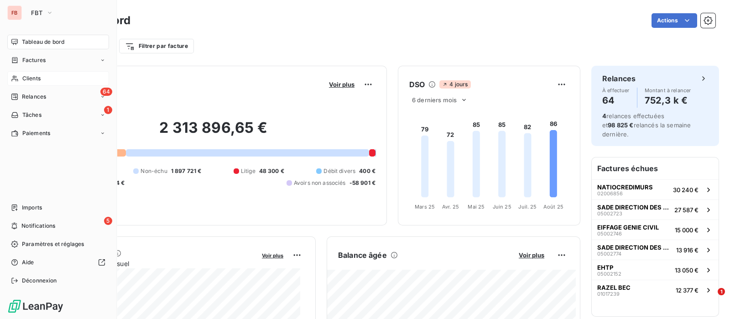
click at [16, 43] on icon at bounding box center [14, 42] width 6 height 6
click at [46, 77] on div "Clients" at bounding box center [58, 78] width 102 height 15
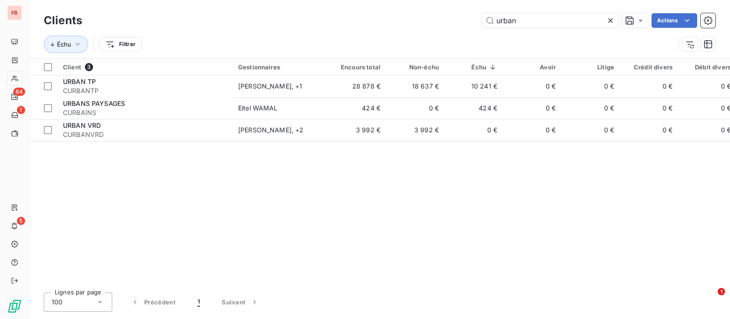
drag, startPoint x: 472, startPoint y: 14, endPoint x: 390, endPoint y: 10, distance: 81.7
click at [388, 11] on div "Clients urban Actions" at bounding box center [379, 20] width 671 height 19
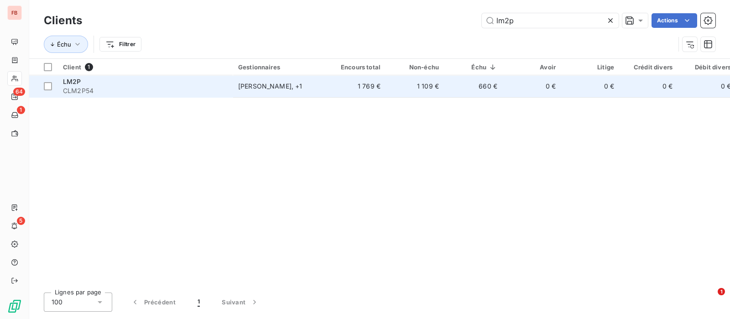
type input "lm2p"
click at [230, 83] on td "LM2P CLM2P54" at bounding box center [144, 86] width 175 height 22
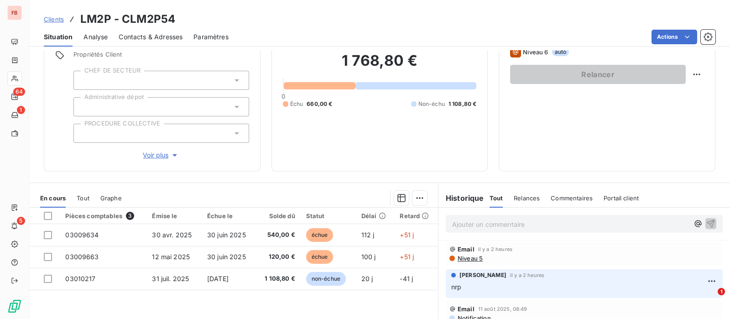
scroll to position [114, 0]
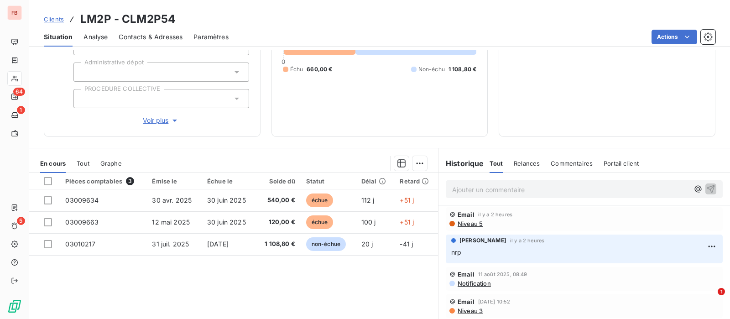
click at [480, 184] on p "Ajouter un commentaire ﻿" at bounding box center [570, 189] width 237 height 11
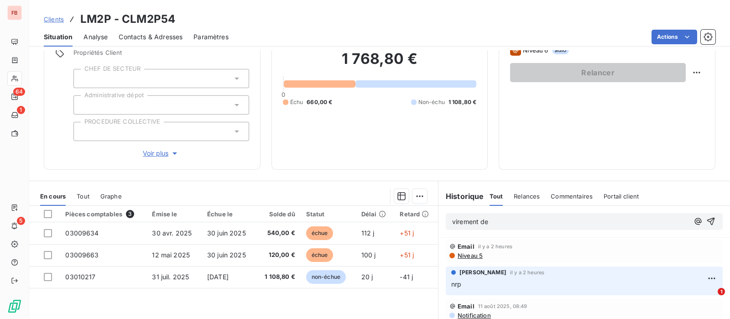
scroll to position [57, 0]
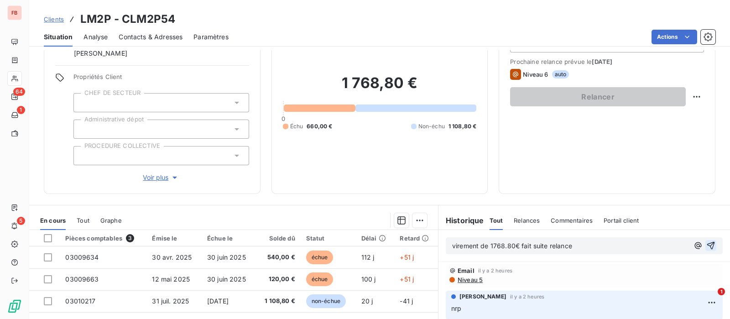
click at [706, 243] on icon "button" at bounding box center [710, 245] width 9 height 9
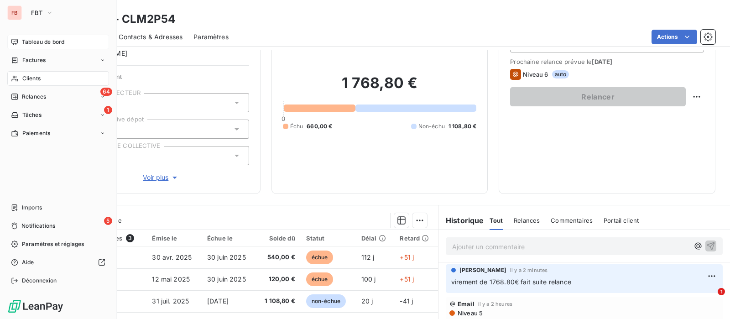
click at [42, 42] on span "Tableau de bord" at bounding box center [43, 42] width 42 height 8
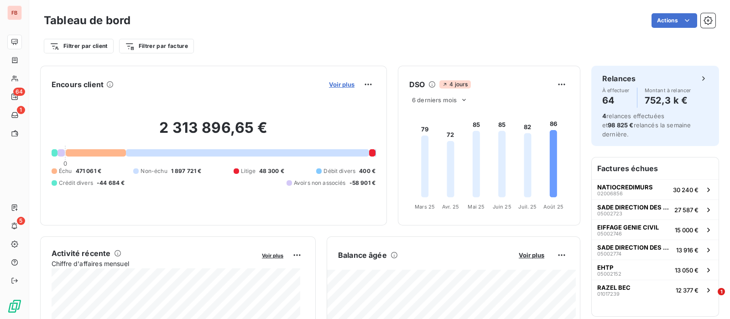
click at [338, 81] on span "Voir plus" at bounding box center [342, 84] width 26 height 7
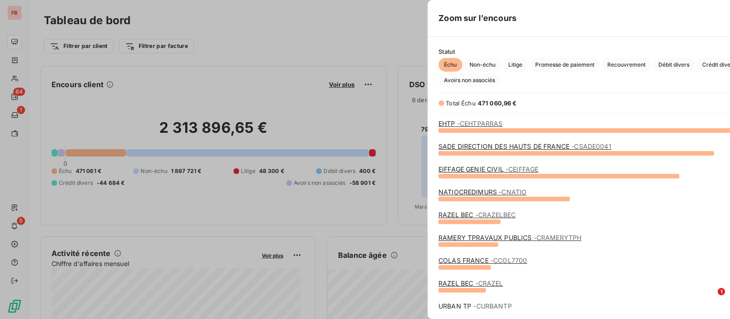
scroll to position [180, 341]
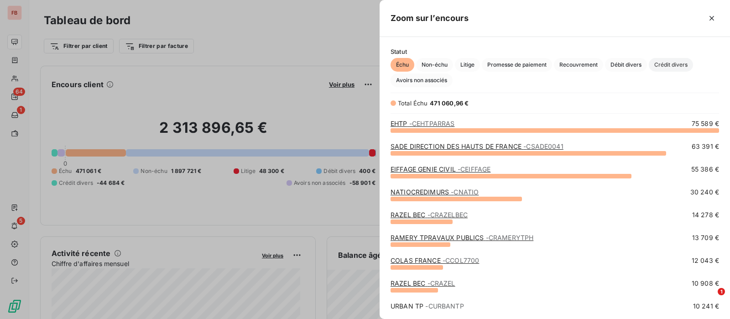
click at [674, 64] on span "Crédit divers" at bounding box center [671, 65] width 44 height 14
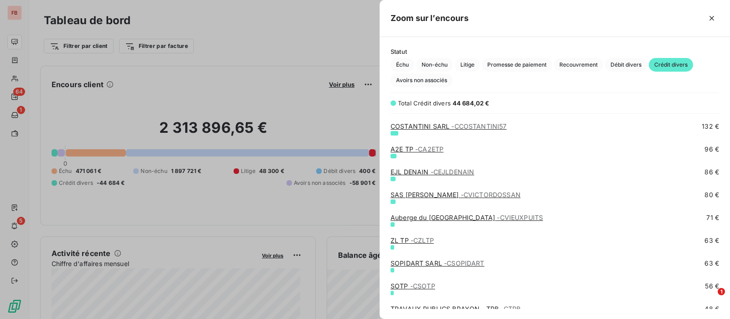
scroll to position [798, 0]
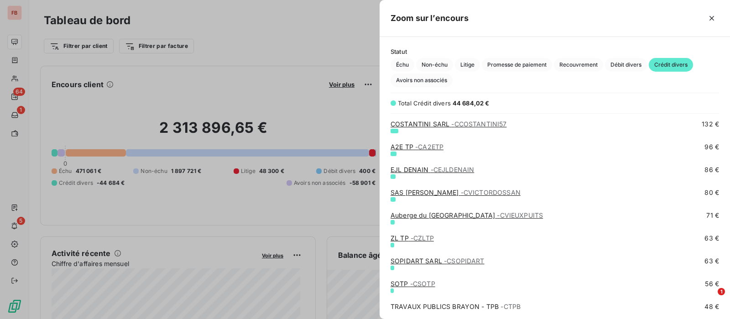
click at [481, 124] on span "- CCOSTANTINI57" at bounding box center [478, 124] width 55 height 8
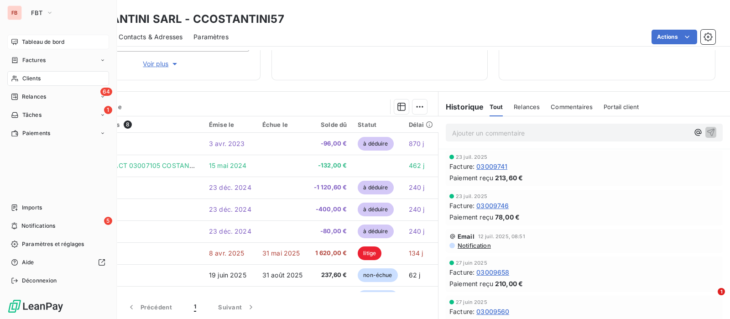
click at [28, 39] on span "Tableau de bord" at bounding box center [43, 42] width 42 height 8
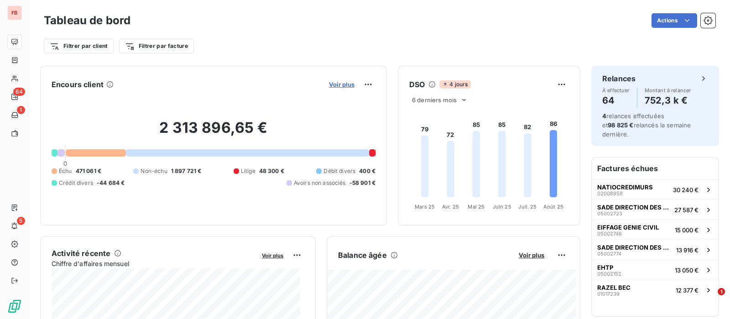
click at [333, 82] on span "Voir plus" at bounding box center [342, 84] width 26 height 7
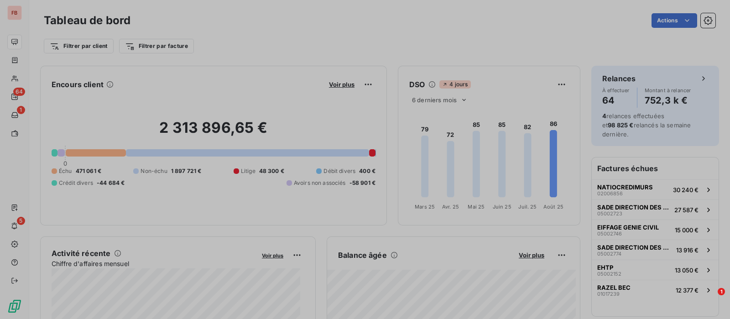
scroll to position [310, 341]
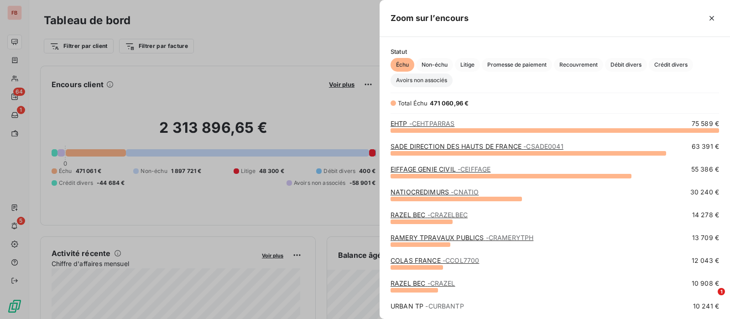
click at [413, 80] on span "Avoirs non associés" at bounding box center [421, 80] width 62 height 14
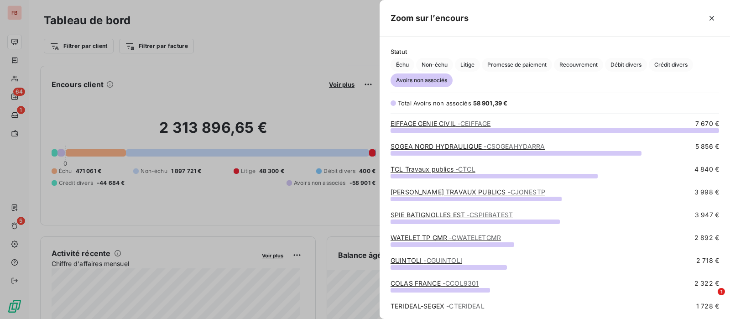
scroll to position [180, 341]
click at [440, 140] on div "EIFFAGE GENIE CIVIL - CEIFFAGE 7 670 €" at bounding box center [554, 130] width 328 height 23
click at [440, 142] on div "SOGEA NORD HYDRAULIQUE - CSOGEAHYDARRA" at bounding box center [467, 146] width 155 height 9
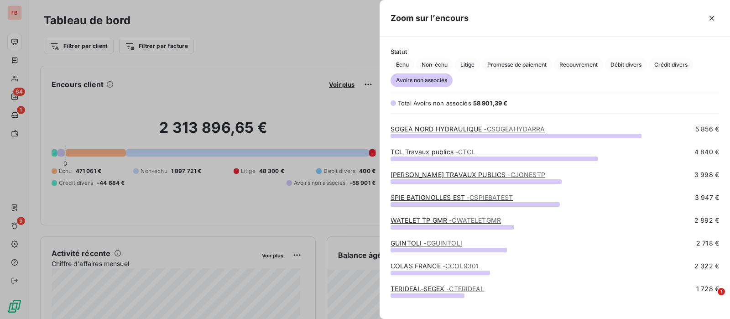
scroll to position [0, 0]
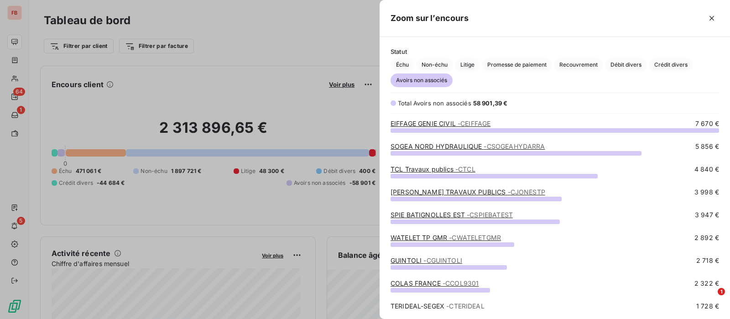
click at [433, 193] on link "JONES TRAVAUX PUBLICS - CJONESTP" at bounding box center [467, 192] width 155 height 8
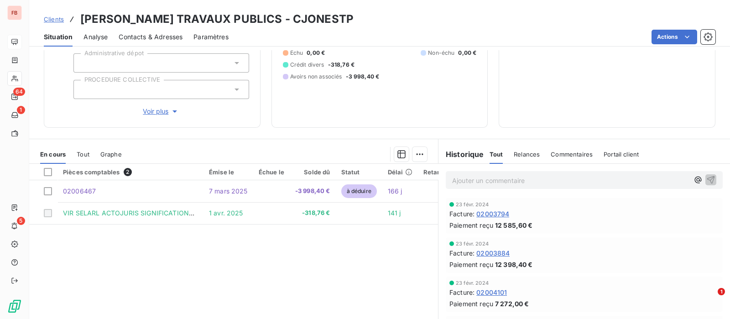
scroll to position [161, 0]
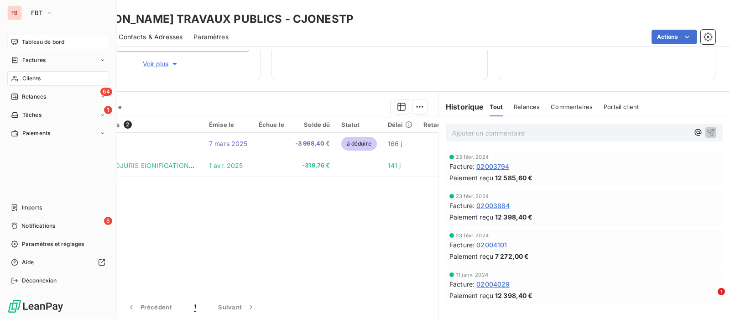
click at [15, 41] on icon at bounding box center [14, 41] width 7 height 7
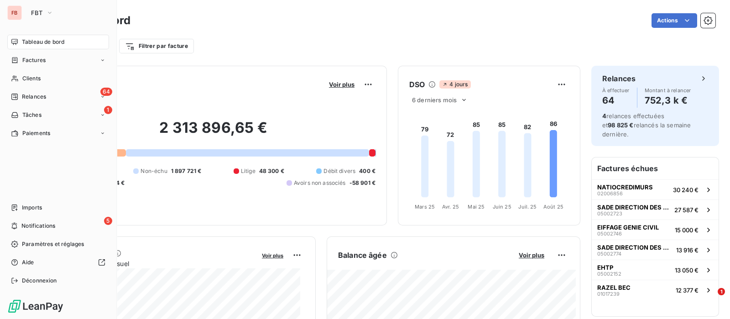
click at [24, 9] on div "FB FBT" at bounding box center [58, 12] width 102 height 15
click at [46, 11] on icon "button" at bounding box center [49, 12] width 7 height 9
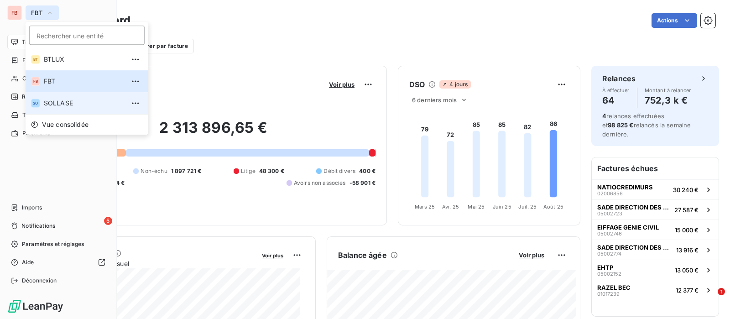
click at [56, 106] on span "SOLLASE" at bounding box center [84, 103] width 81 height 9
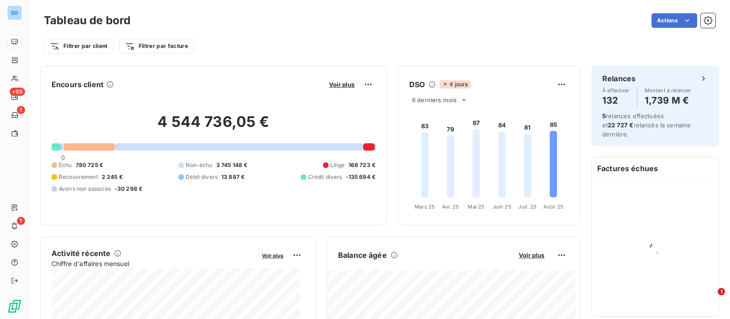
click at [336, 76] on div "Encours client Voir plus 4 544 736,05 € 0 Échu 780 725 € Non-échu 3 745 148 € L…" at bounding box center [213, 146] width 347 height 160
click at [335, 83] on span "Voir plus" at bounding box center [342, 84] width 26 height 7
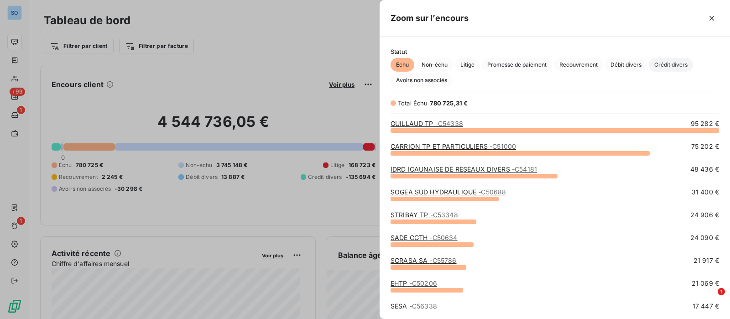
scroll to position [180, 341]
click at [683, 66] on span "Crédit divers" at bounding box center [671, 65] width 44 height 14
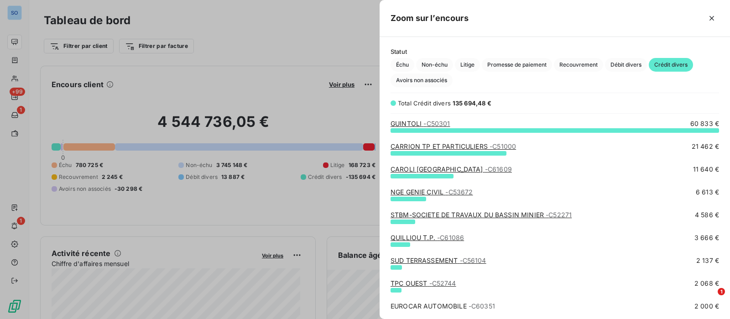
click at [427, 167] on link "CAROLI TP FRANCE - C61609" at bounding box center [450, 169] width 121 height 8
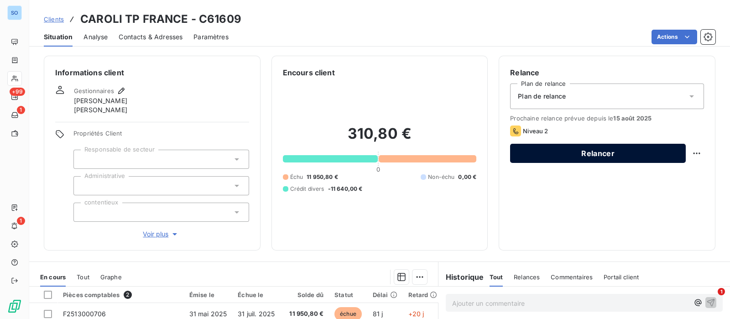
click at [593, 149] on button "Relancer" at bounding box center [598, 153] width 176 height 19
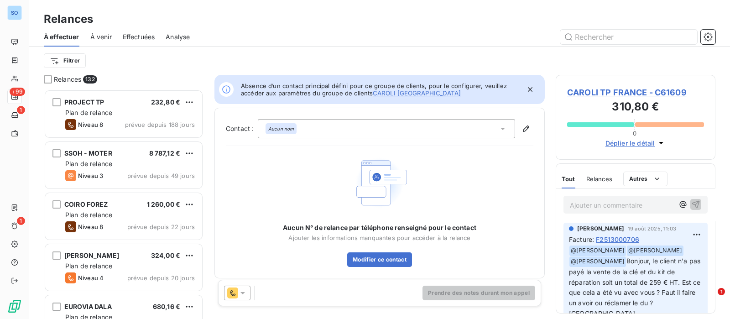
scroll to position [221, 151]
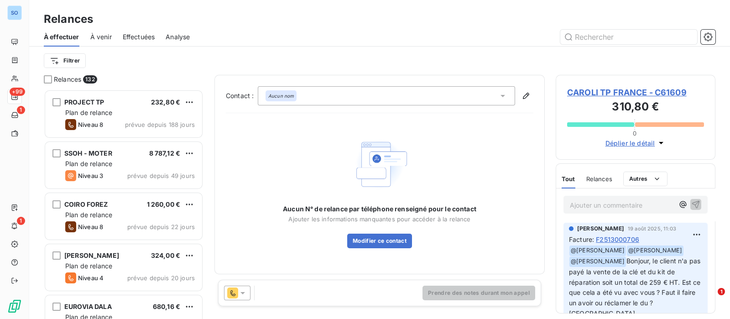
click at [242, 290] on icon at bounding box center [242, 292] width 9 height 9
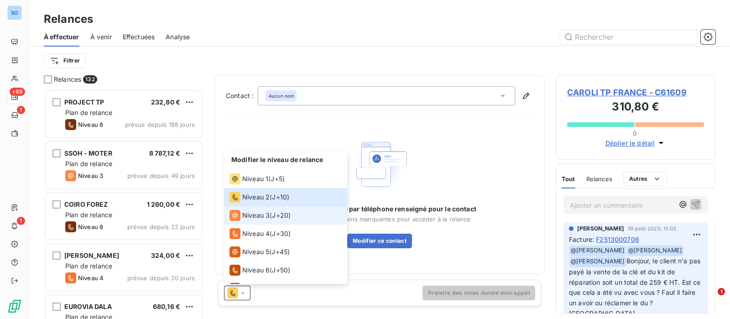
click at [255, 219] on span "Niveau 3" at bounding box center [255, 215] width 27 height 9
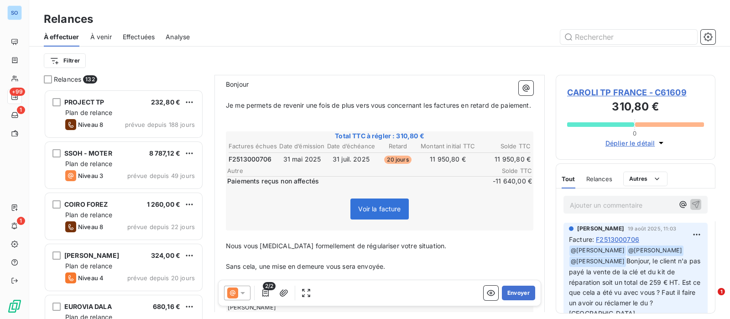
scroll to position [114, 0]
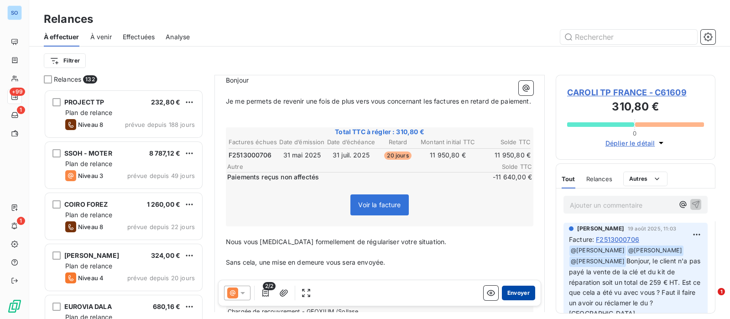
click at [509, 293] on button "Envoyer" at bounding box center [518, 293] width 33 height 15
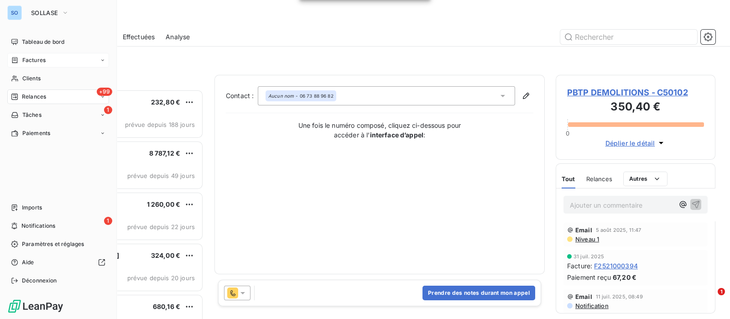
click at [34, 62] on span "Factures" at bounding box center [33, 60] width 23 height 8
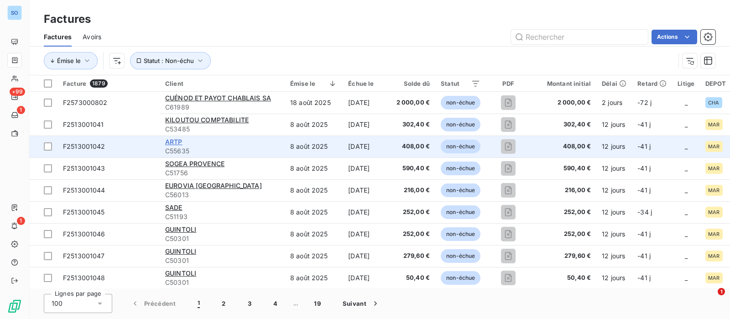
click at [177, 140] on span "ARTP" at bounding box center [173, 142] width 17 height 8
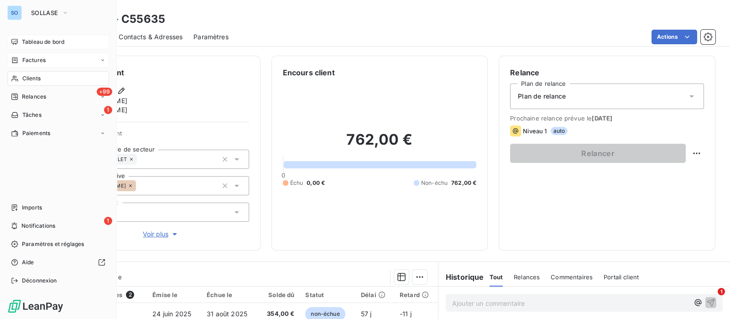
click at [36, 43] on span "Tableau de bord" at bounding box center [43, 42] width 42 height 8
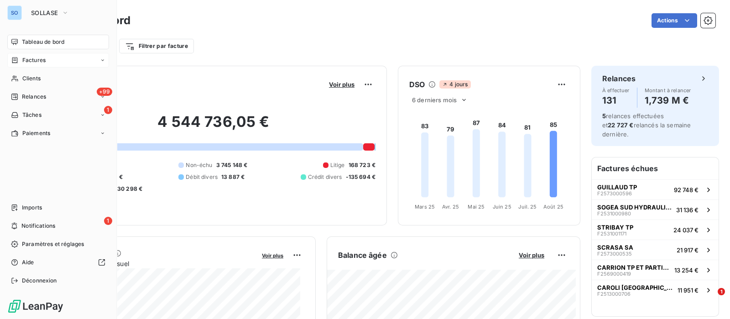
click at [43, 46] on div "Tableau de bord" at bounding box center [58, 42] width 102 height 15
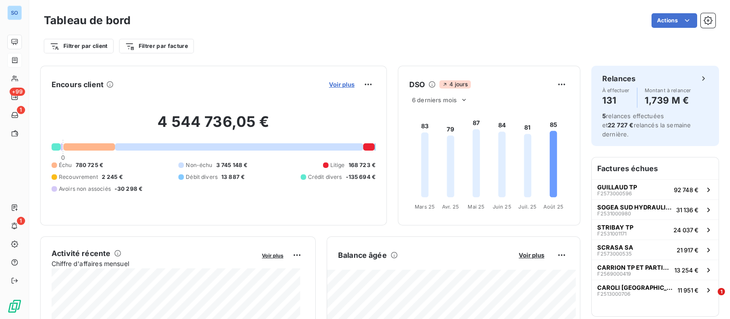
click at [333, 83] on span "Voir plus" at bounding box center [342, 84] width 26 height 7
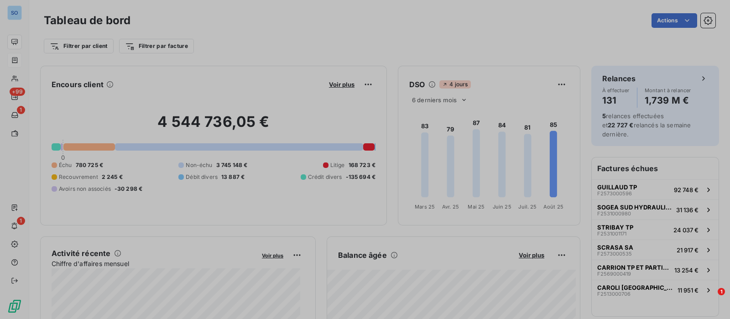
scroll to position [9, 9]
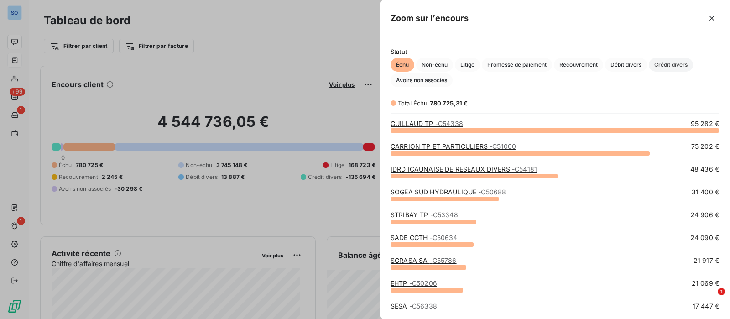
click at [677, 68] on span "Crédit divers" at bounding box center [671, 65] width 44 height 14
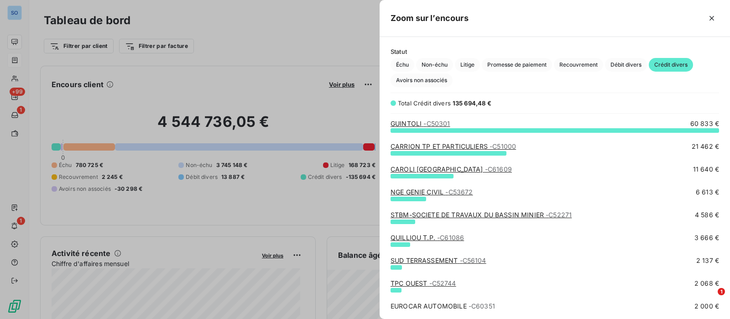
click at [504, 213] on link "STBM-SOCIETE DE TRAVAUX DU BASSIN MINIER - C52271" at bounding box center [480, 215] width 181 height 8
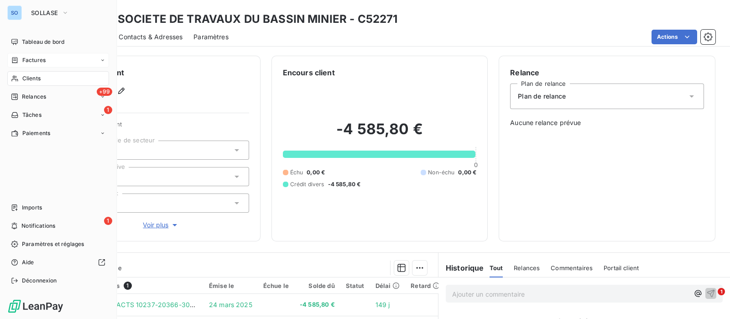
click at [23, 43] on span "Tableau de bord" at bounding box center [43, 42] width 42 height 8
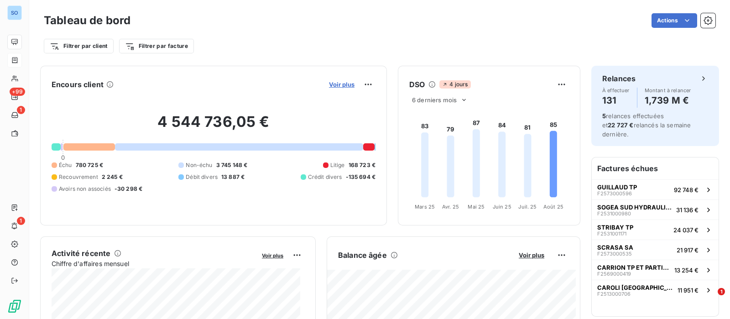
click at [333, 82] on span "Voir plus" at bounding box center [342, 84] width 26 height 7
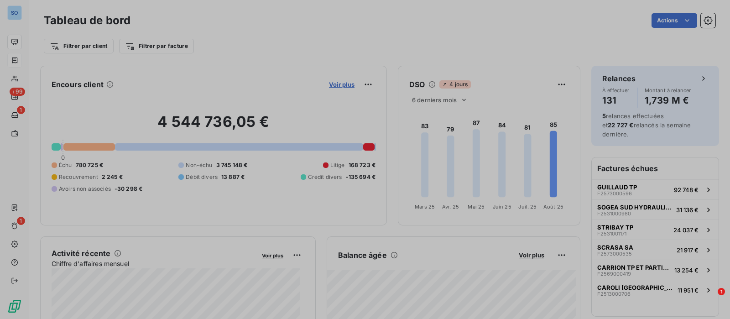
scroll to position [9, 9]
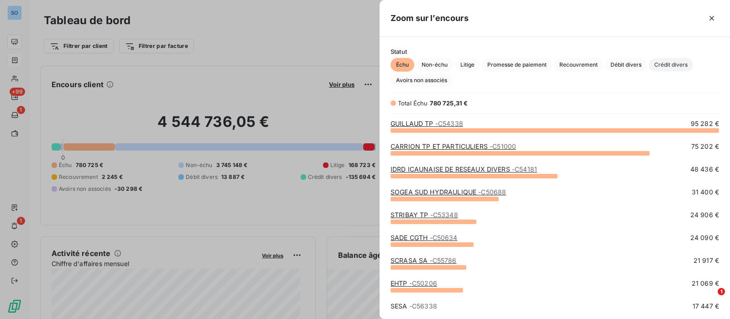
click at [674, 60] on span "Crédit divers" at bounding box center [671, 65] width 44 height 14
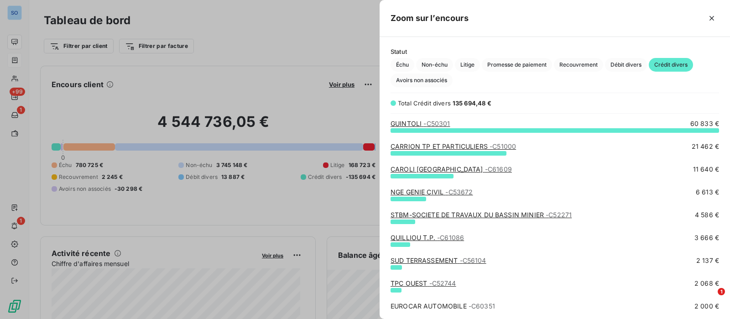
click at [420, 234] on link "QUILLIOU T.P. - C61086" at bounding box center [426, 238] width 73 height 8
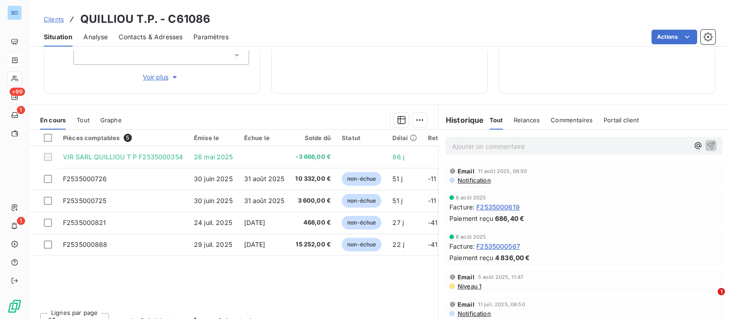
scroll to position [161, 0]
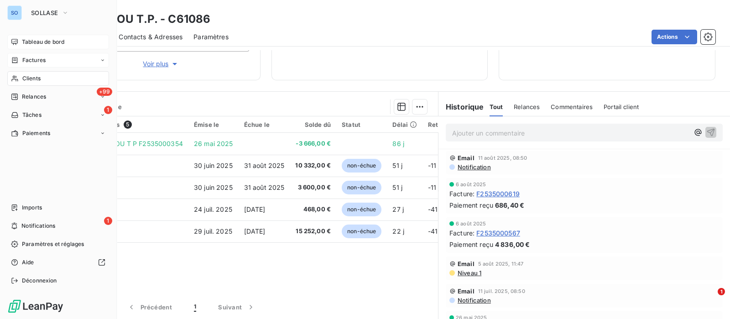
click at [22, 40] on span "Tableau de bord" at bounding box center [43, 42] width 42 height 8
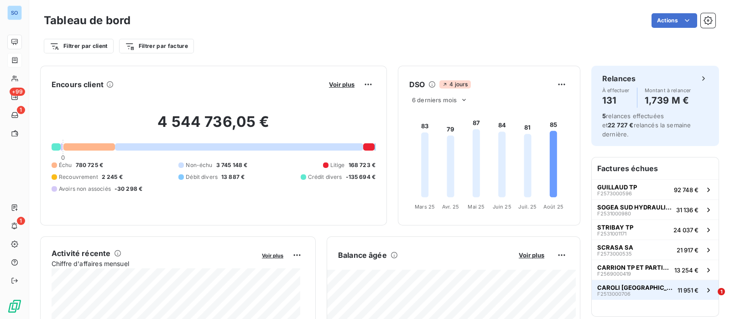
click at [654, 283] on button "CAROLI TP FRANCE F2513000706 11 951 €" at bounding box center [655, 290] width 127 height 20
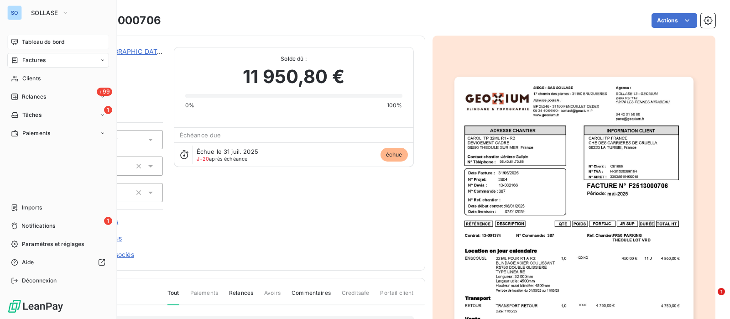
click at [14, 37] on div "Tableau de bord" at bounding box center [58, 42] width 102 height 15
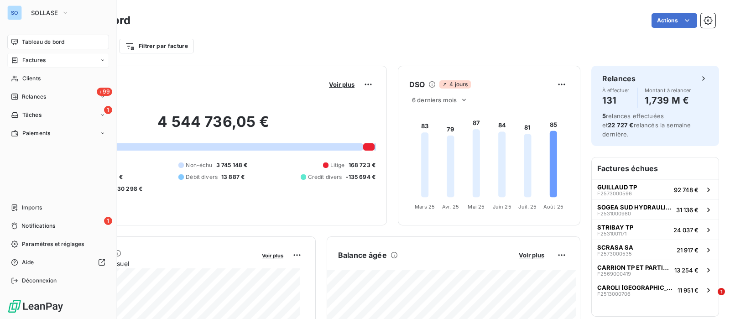
click at [43, 41] on span "Tableau de bord" at bounding box center [43, 42] width 42 height 8
click at [10, 37] on div "Tableau de bord" at bounding box center [58, 42] width 102 height 15
